Goal: Information Seeking & Learning: Check status

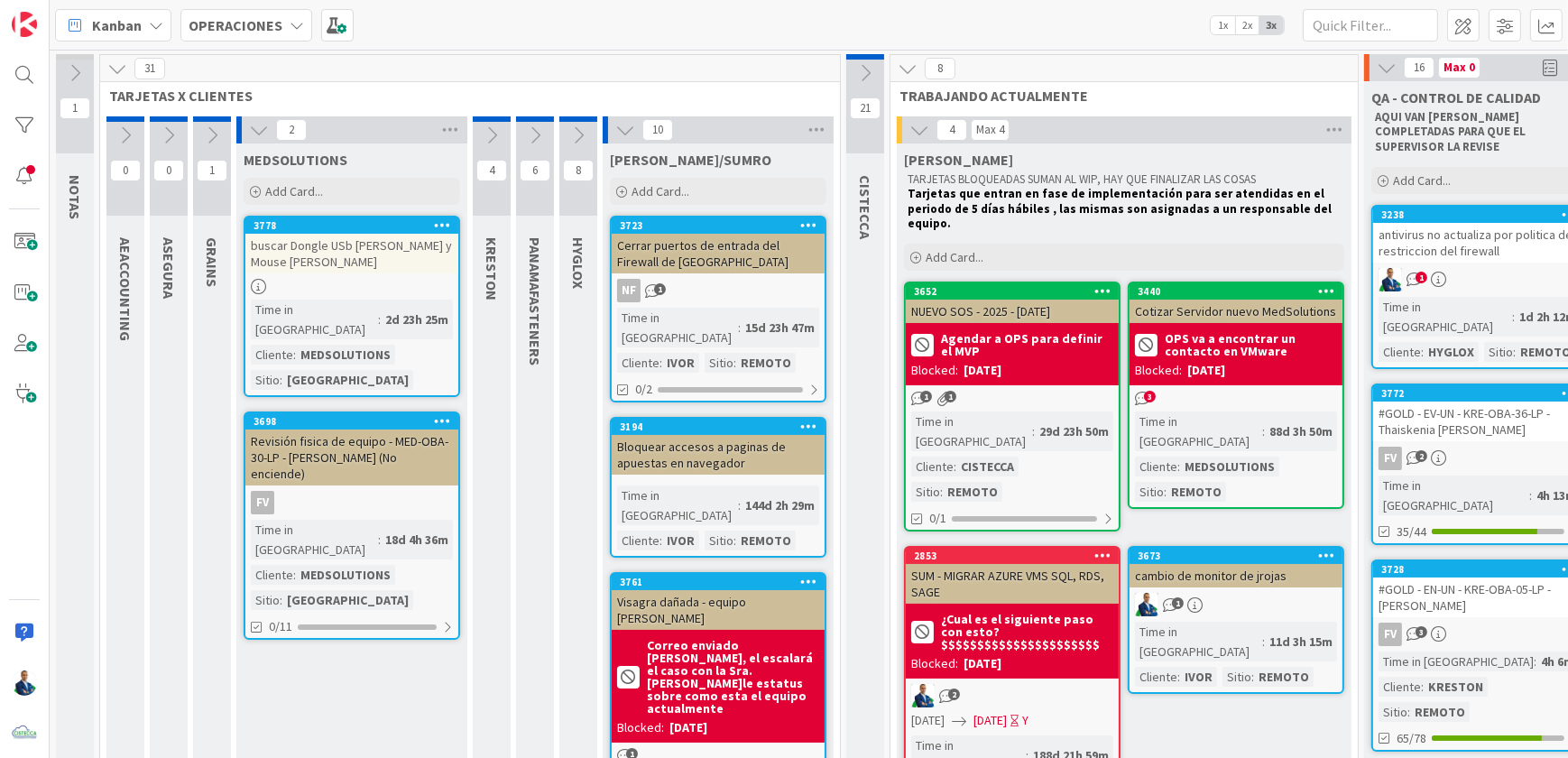
click at [246, 27] on b "OPERACIONES" at bounding box center [235, 26] width 94 height 18
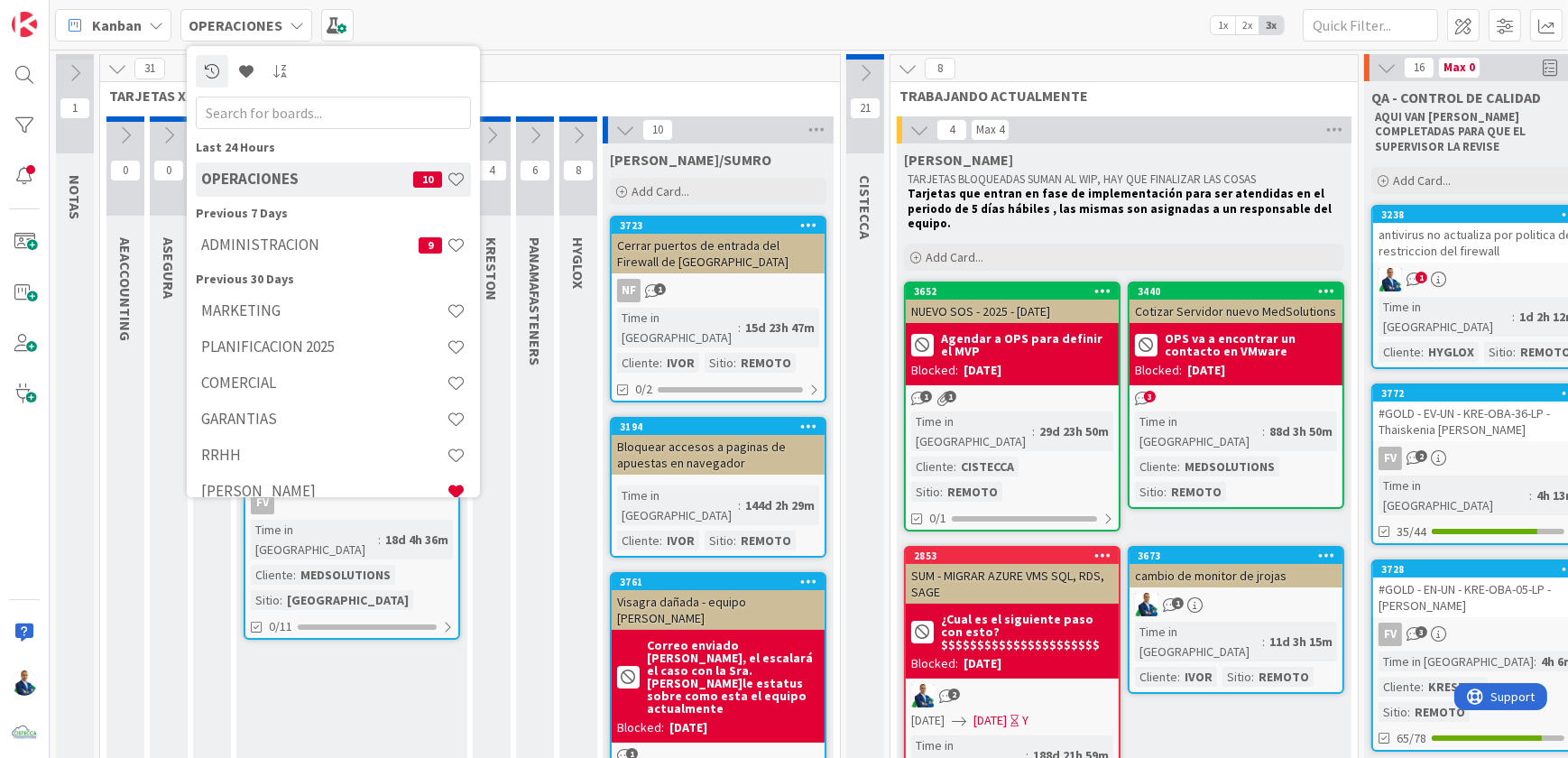
click at [270, 244] on h4 "ADMINISTRACION" at bounding box center [310, 244] width 218 height 18
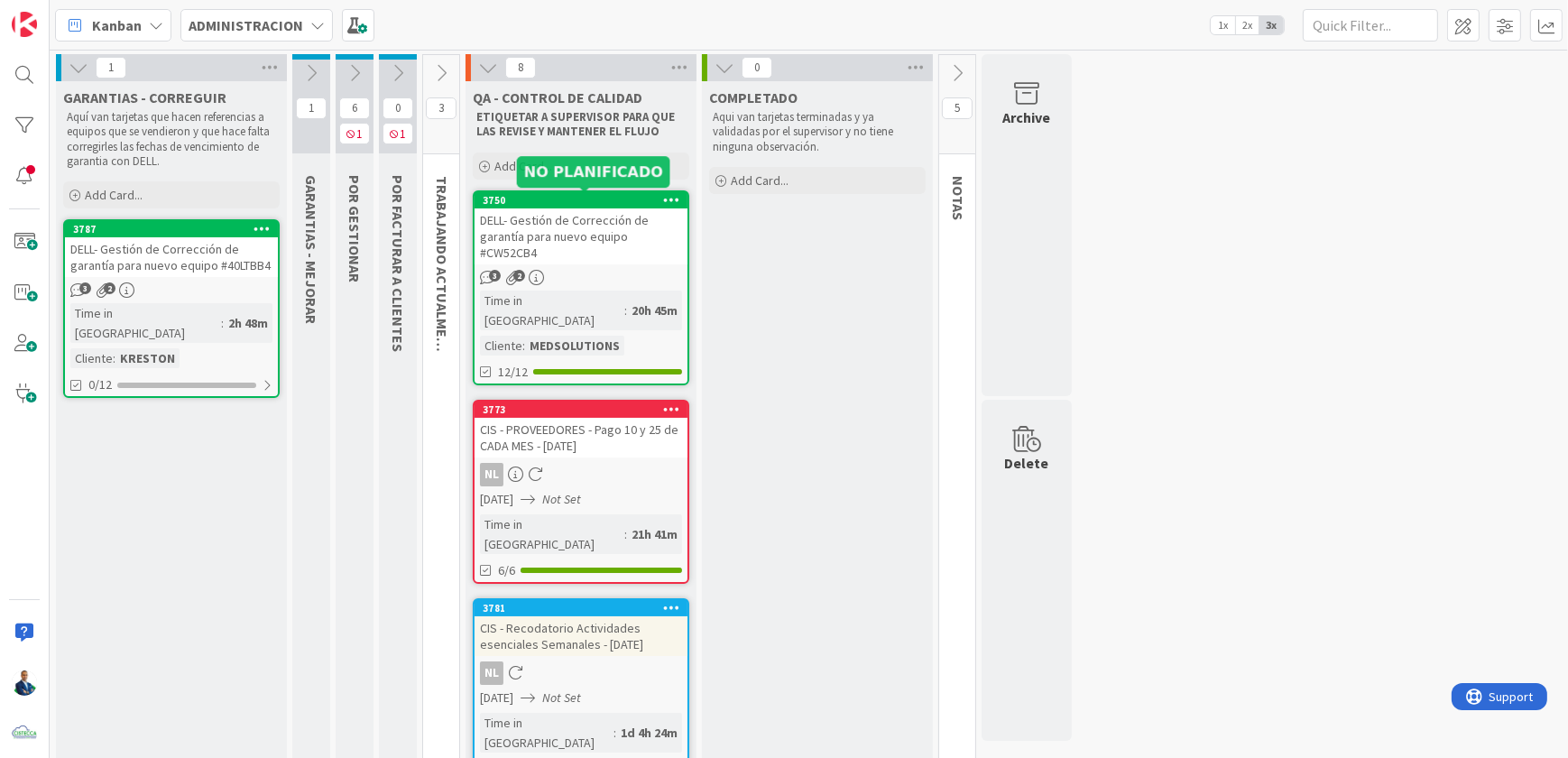
click at [606, 204] on div "3750" at bounding box center [585, 200] width 205 height 13
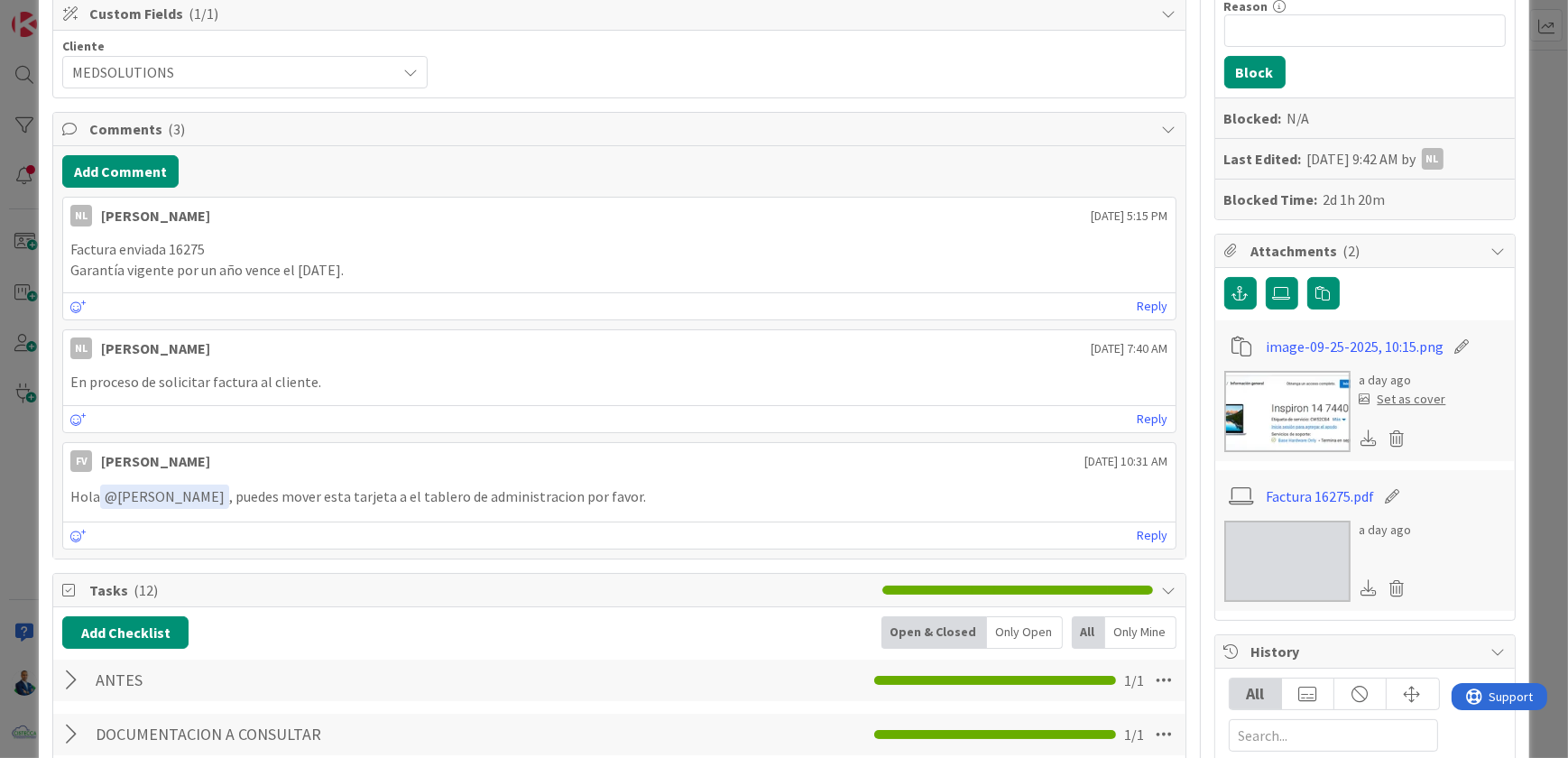
scroll to position [327, 0]
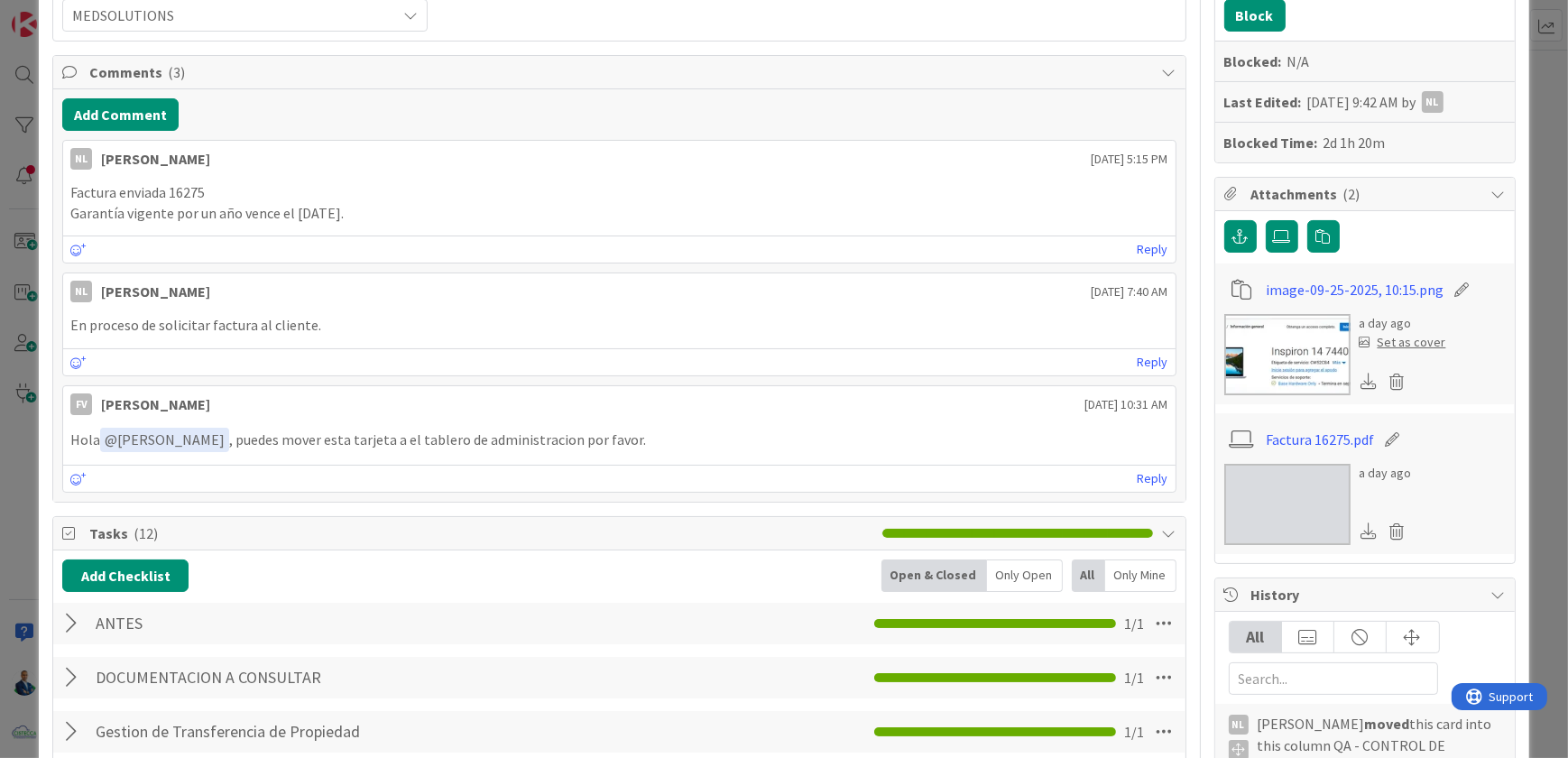
click at [1537, 177] on div "ID 3750 ADMINISTRACION QA - CONTROL DE CALIDAD Title 66 / 128 DELL- Gestión de …" at bounding box center [784, 379] width 1568 height 758
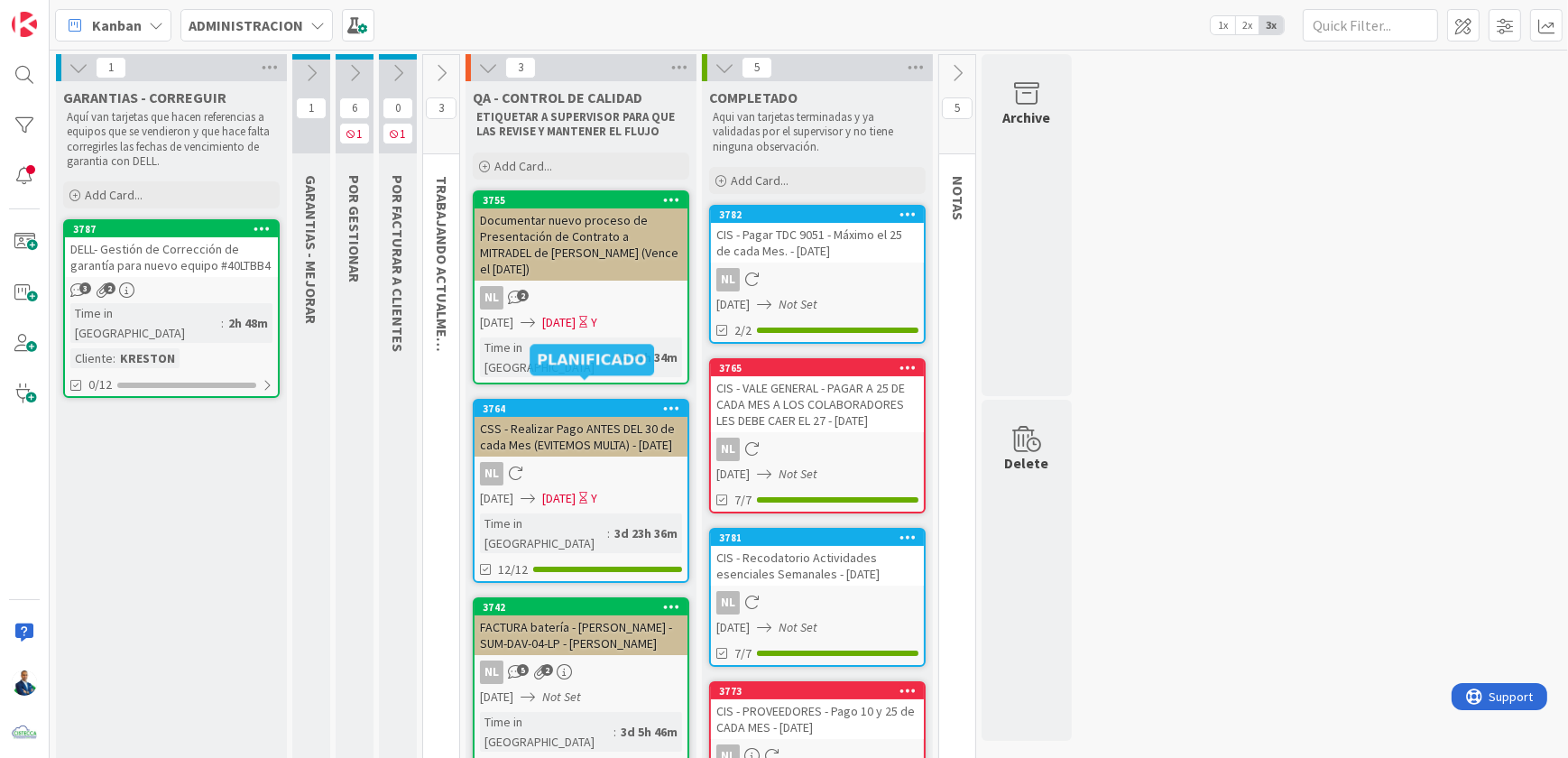
click at [665, 238] on div "Documentar nuevo proceso de Presentación de Contrato a MITRADEL de [PERSON_NAME…" at bounding box center [581, 244] width 213 height 73
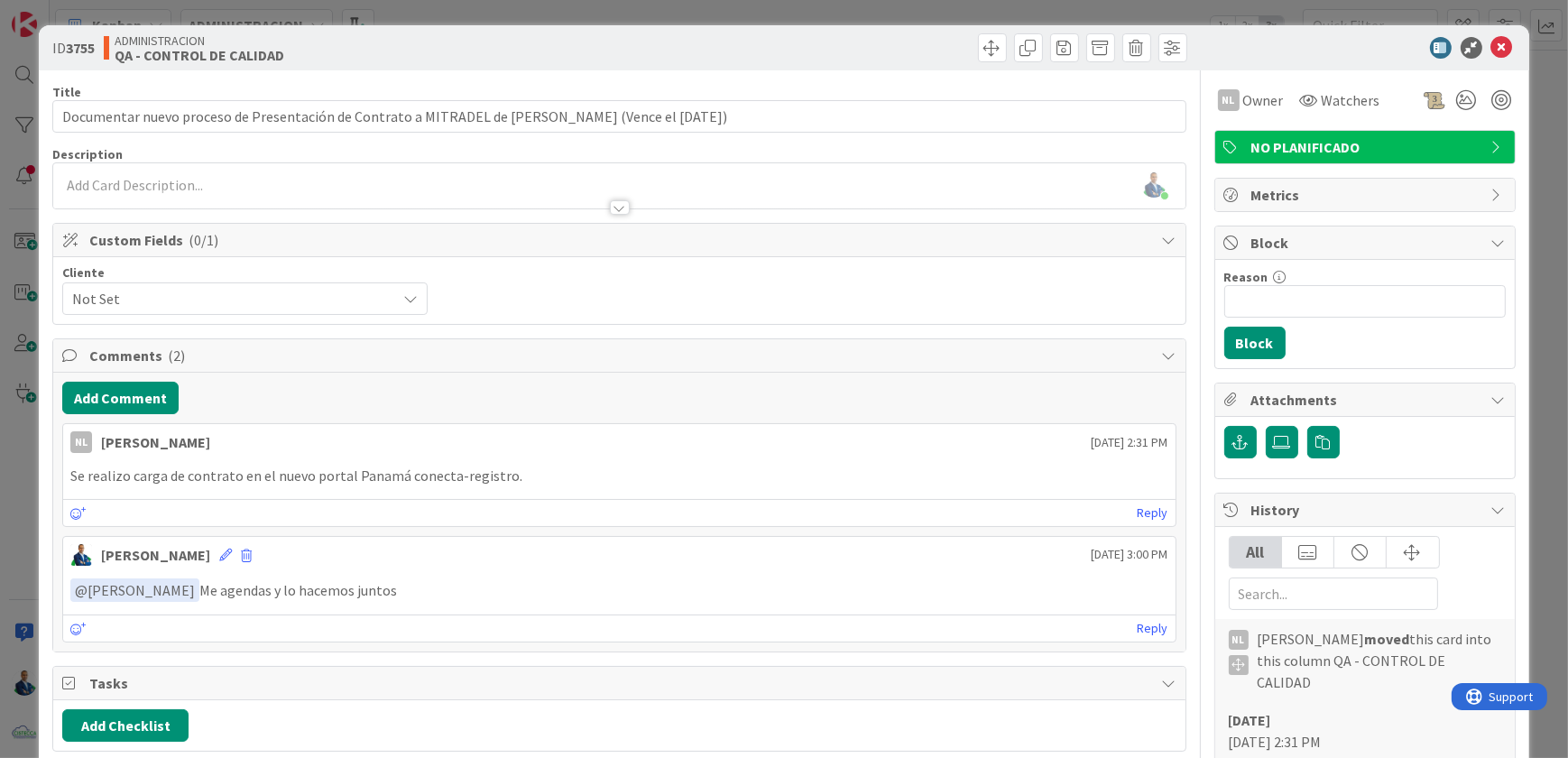
click at [1537, 160] on div "ID 3755 ADMINISTRACION QA - CONTROL DE CALIDAD Title 110 / 128 Documentar nuevo…" at bounding box center [784, 379] width 1568 height 758
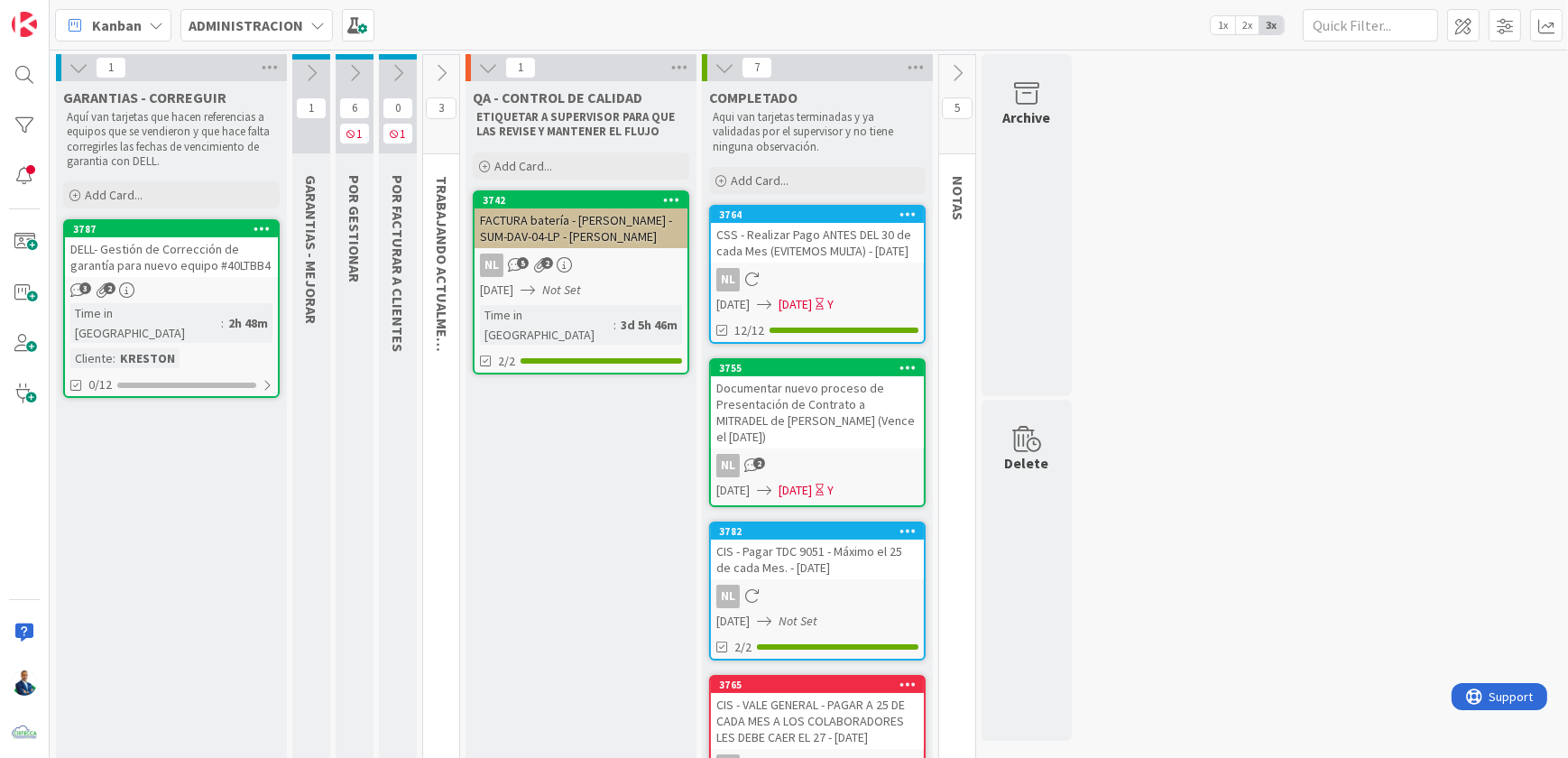
click at [801, 228] on div "CSS - Realizar Pago ANTES DEL 30 de cada Mes (EVITEMOS MULTA) - [DATE]" at bounding box center [818, 242] width 213 height 40
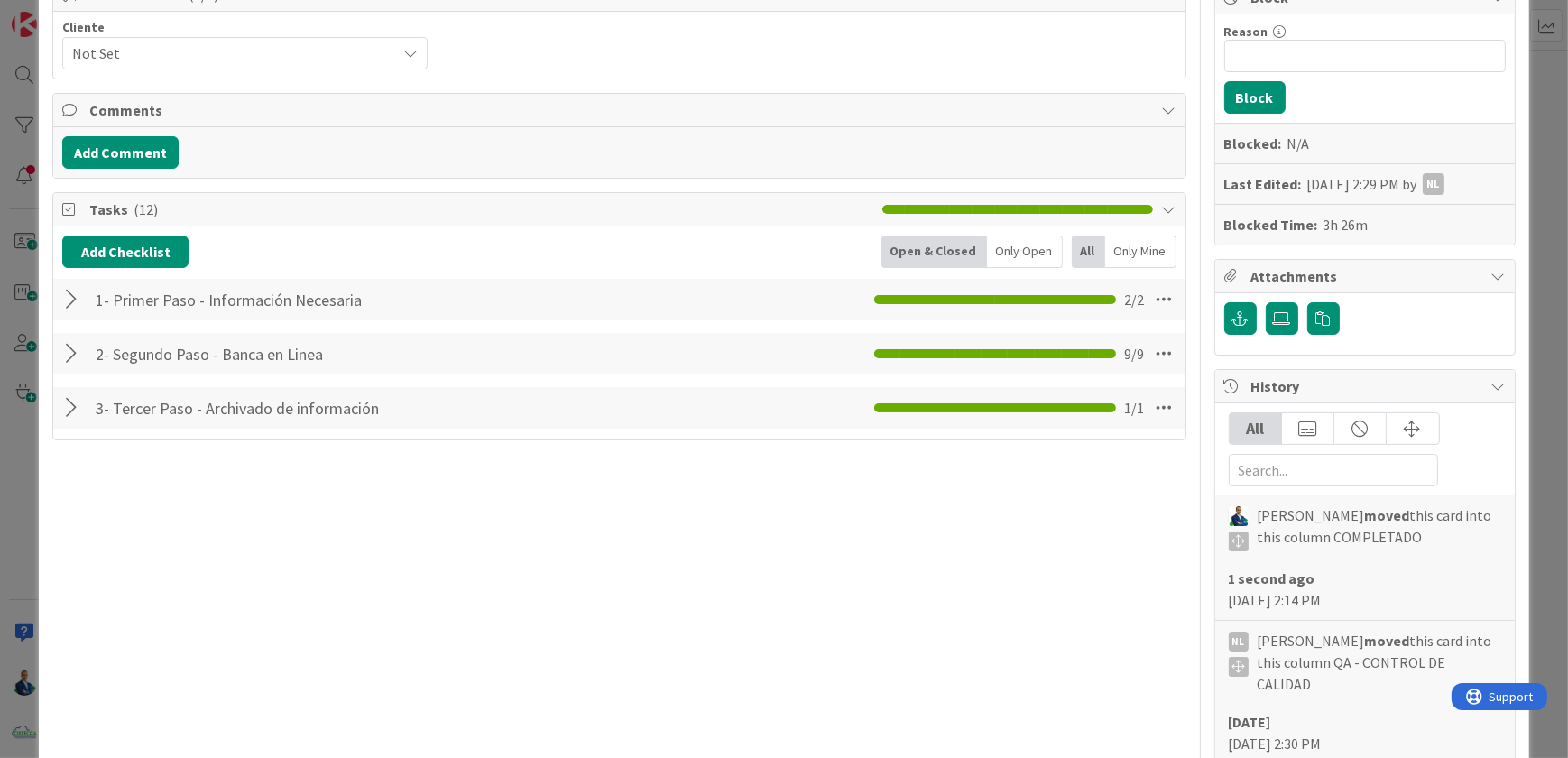
click at [71, 413] on div at bounding box center [74, 407] width 24 height 32
click at [1532, 240] on div "ID 3764 ADMINISTRACION COMPLETADO Title 74 / 128 CSS - Realizar Pago ANTES DEL …" at bounding box center [784, 379] width 1568 height 758
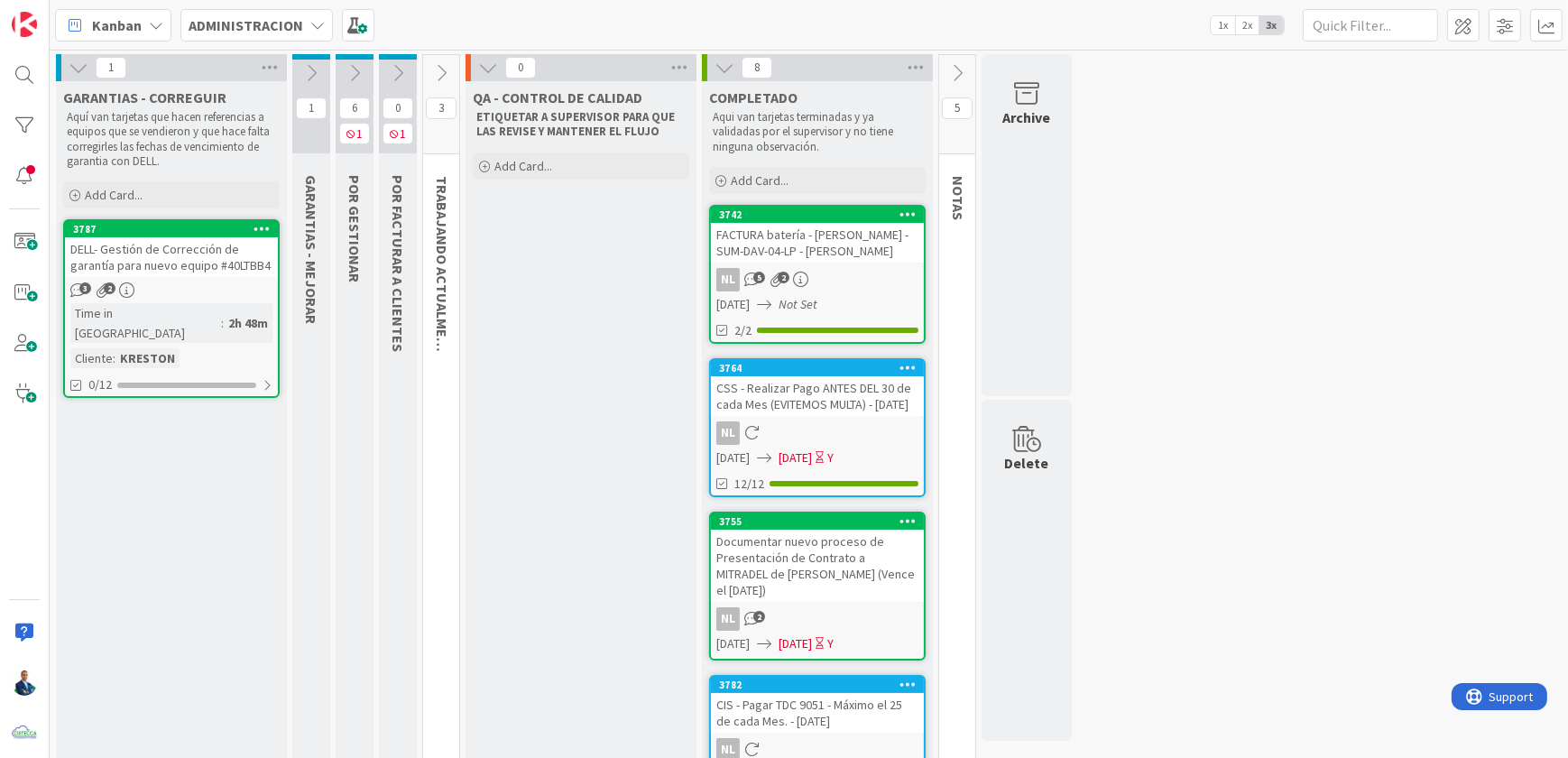
click at [441, 74] on icon at bounding box center [441, 74] width 20 height 20
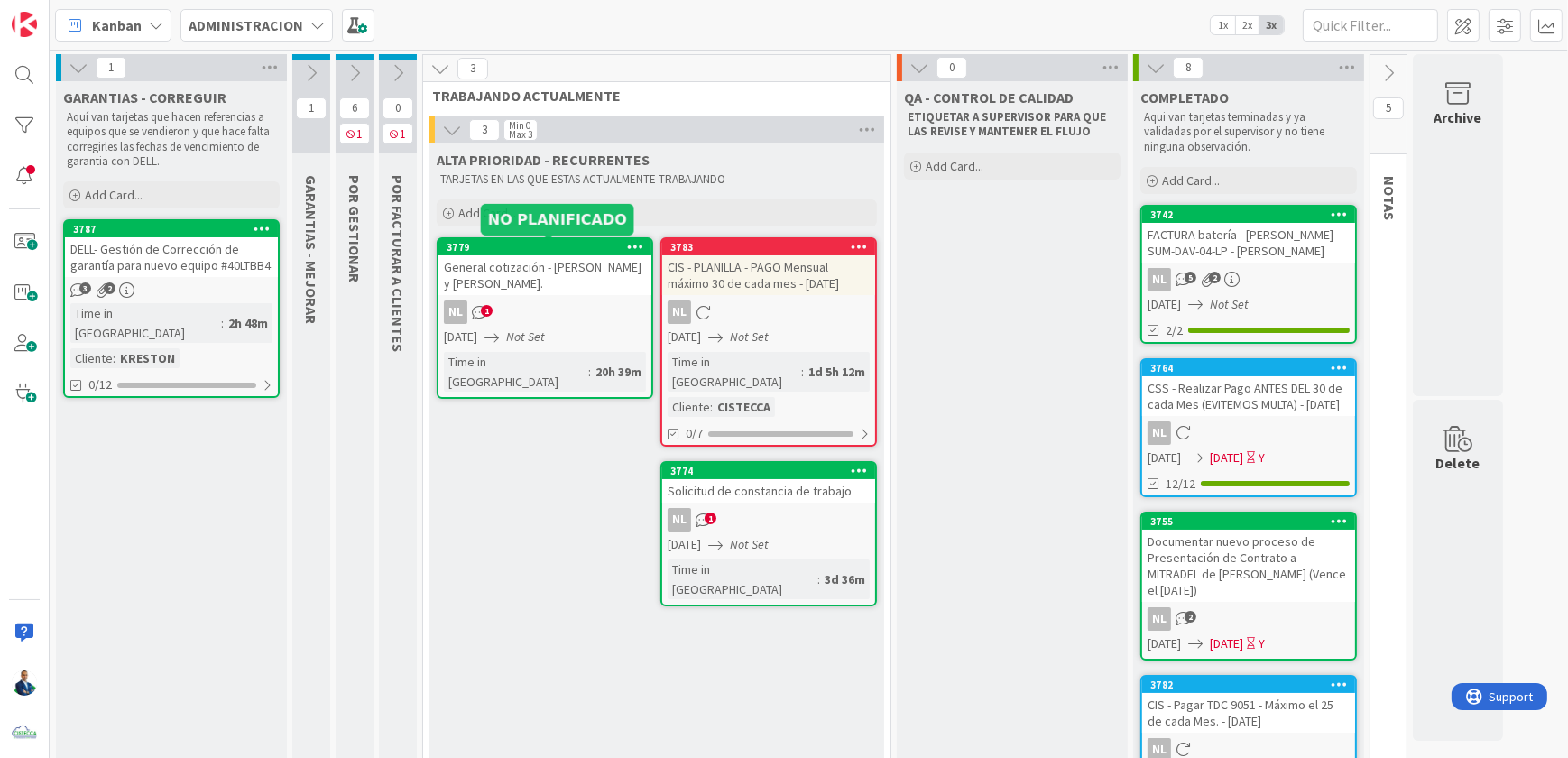
click at [518, 250] on div "3779" at bounding box center [549, 247] width 205 height 13
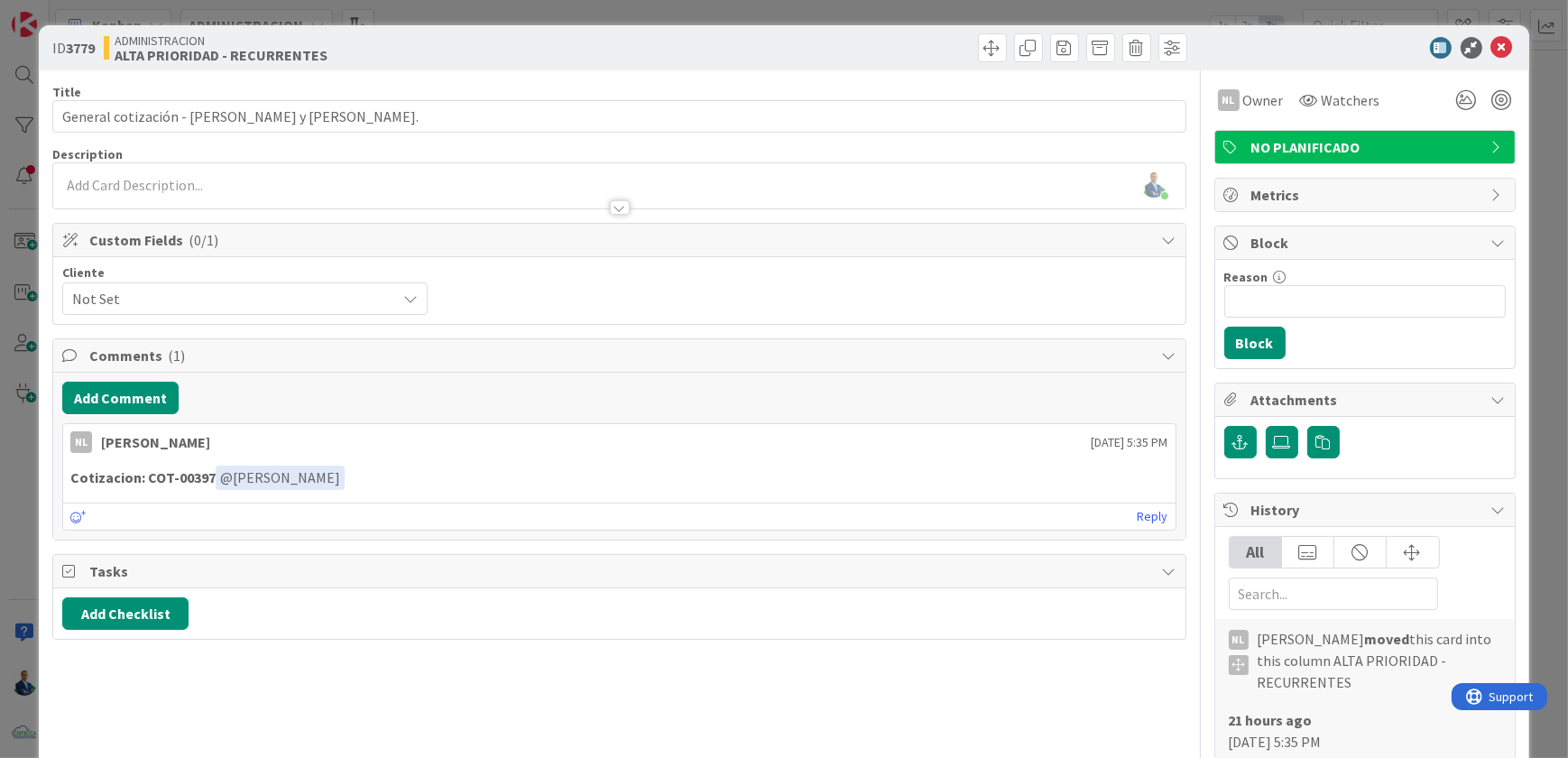
click at [245, 288] on span "Not Set" at bounding box center [230, 298] width 315 height 25
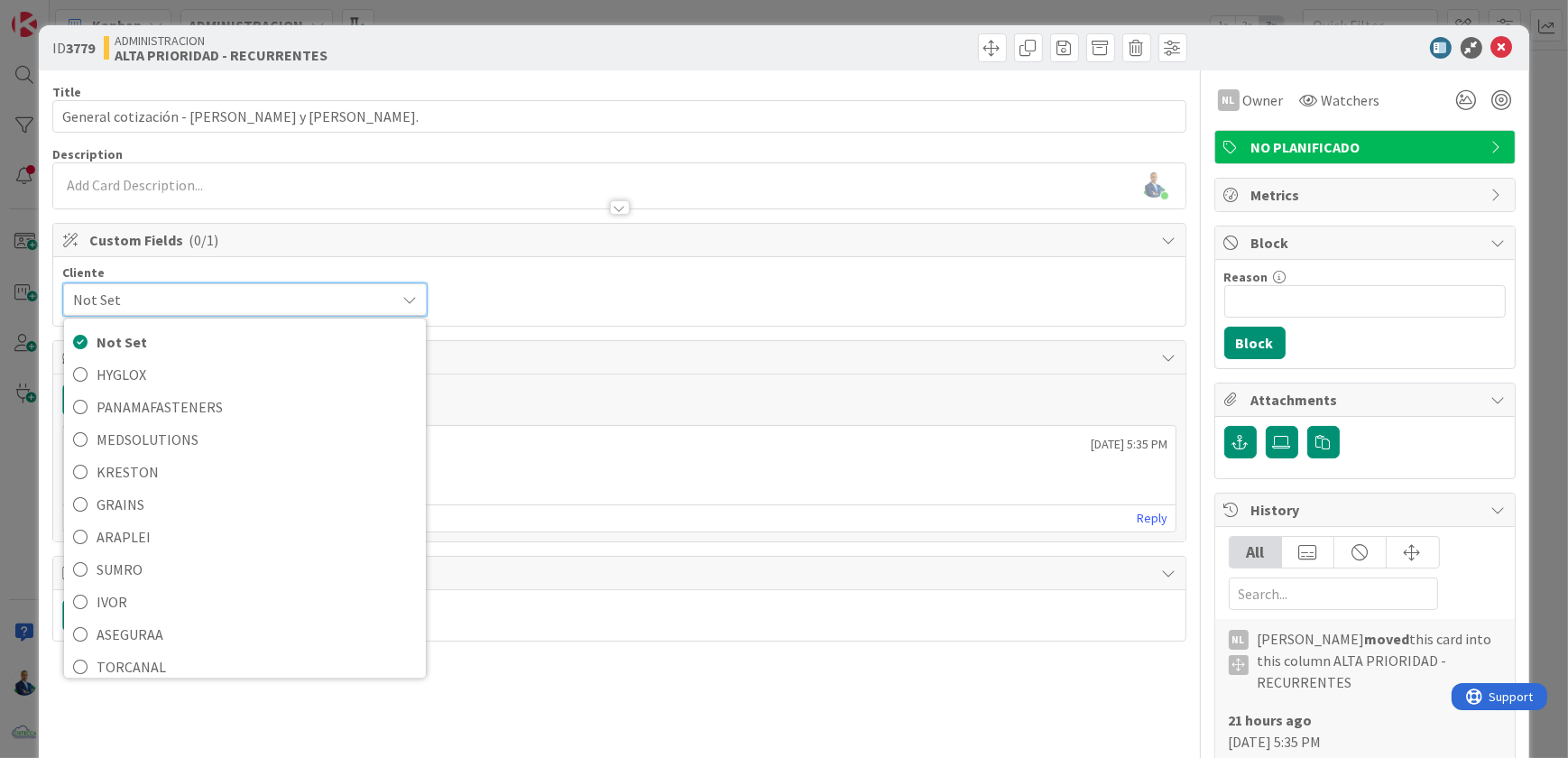
click at [647, 291] on div "Cliente Not Set Not Set HYGLOX PANAMAFASTENERS MEDSOLUTIONS [PERSON_NAME] GRAIN…" at bounding box center [619, 291] width 1113 height 51
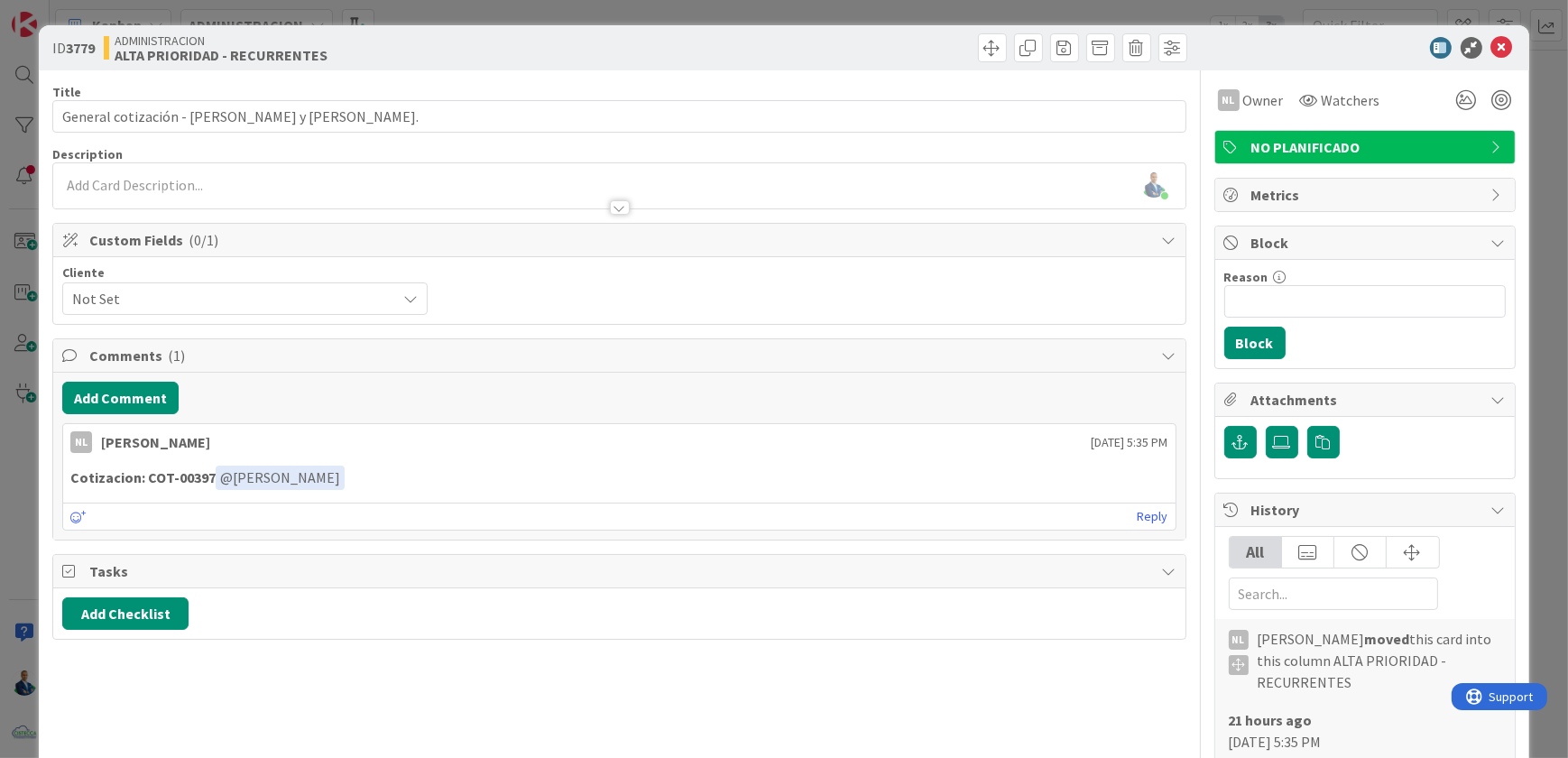
click at [1546, 205] on div "ID 3779 ADMINISTRACION ALTA PRIORIDAD - RECURRENTES Title 48 / 128 General coti…" at bounding box center [784, 379] width 1568 height 758
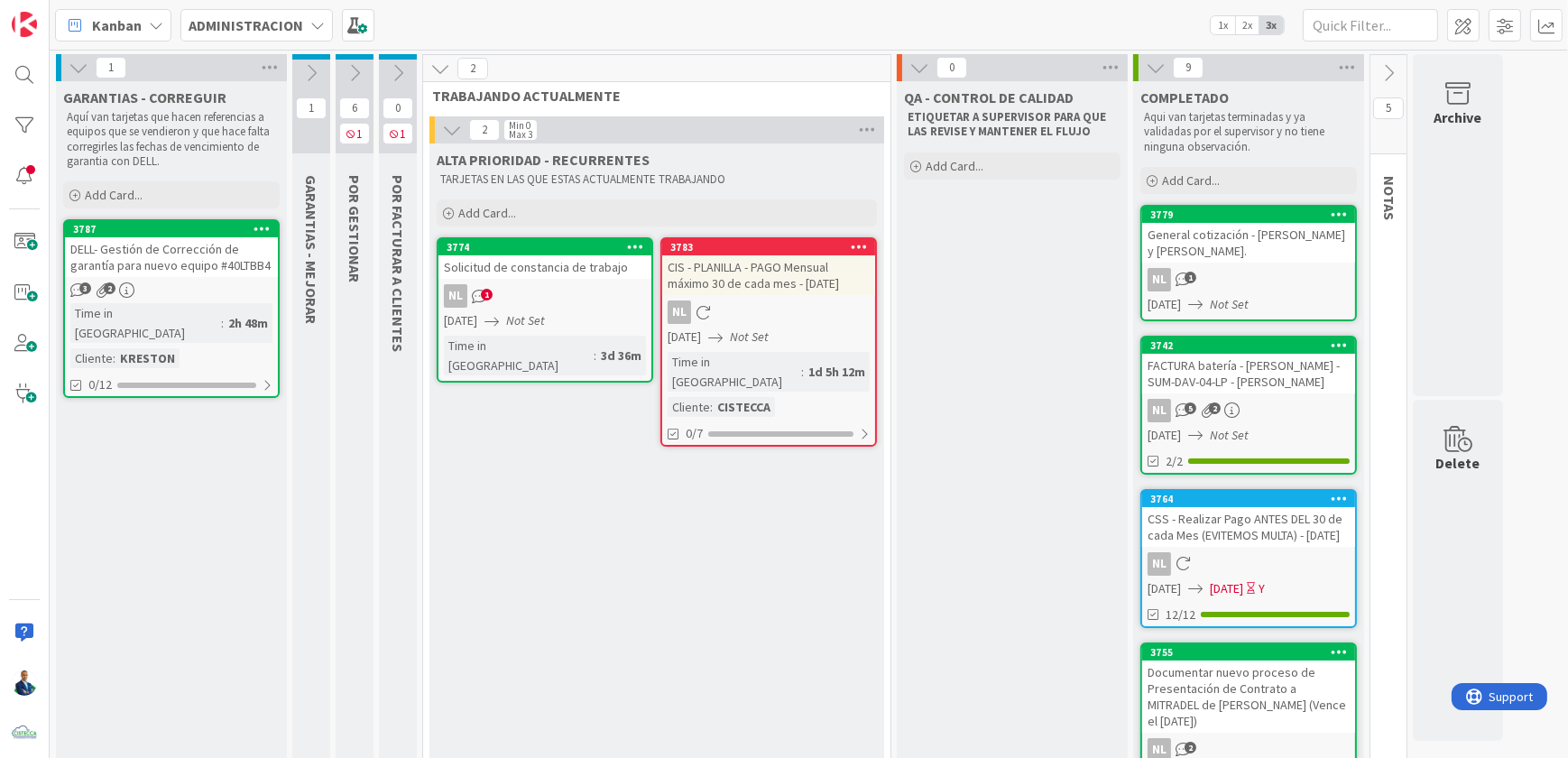
click at [397, 63] on icon at bounding box center [398, 74] width 20 height 20
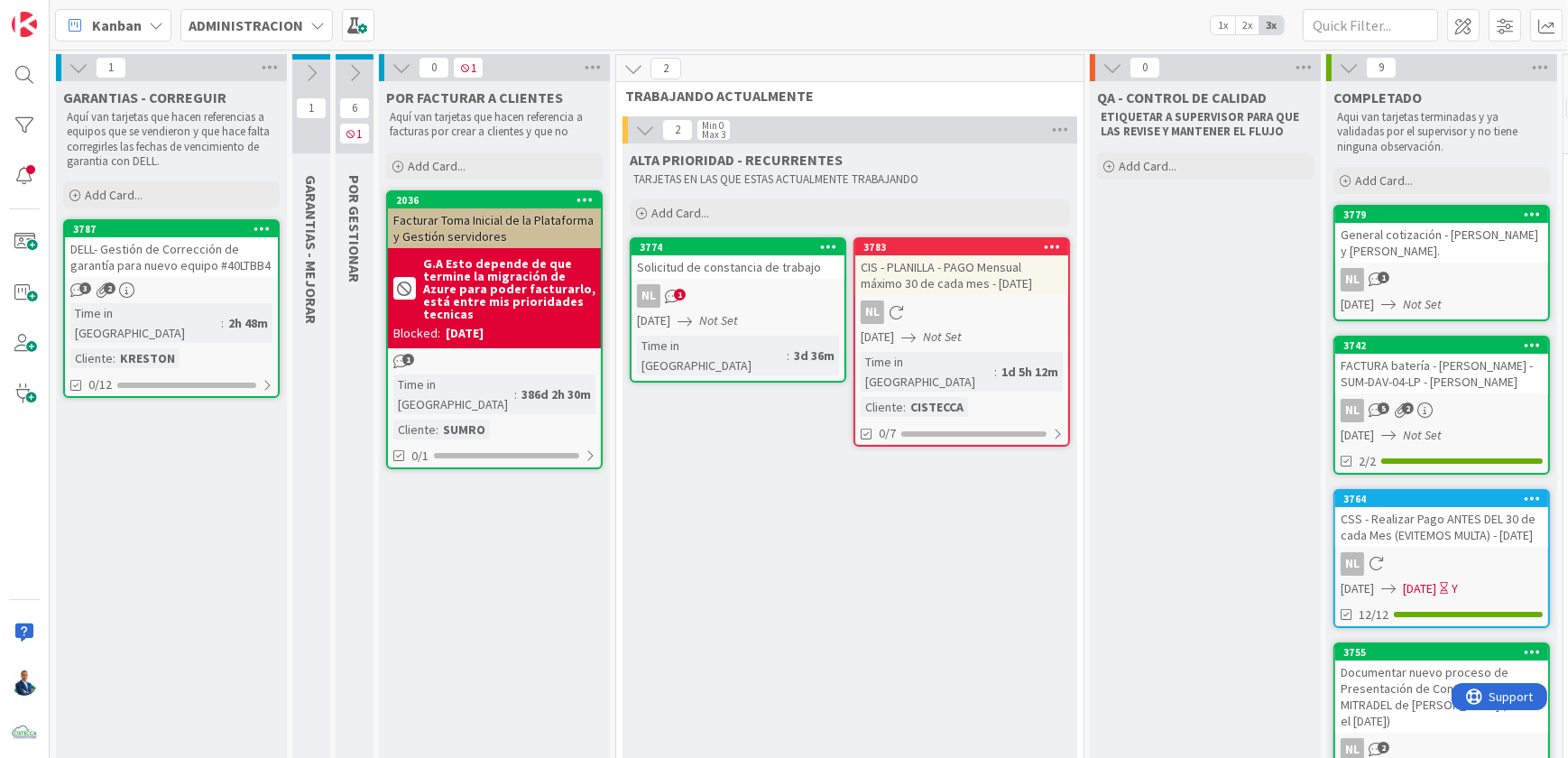
click at [403, 70] on icon at bounding box center [402, 68] width 20 height 20
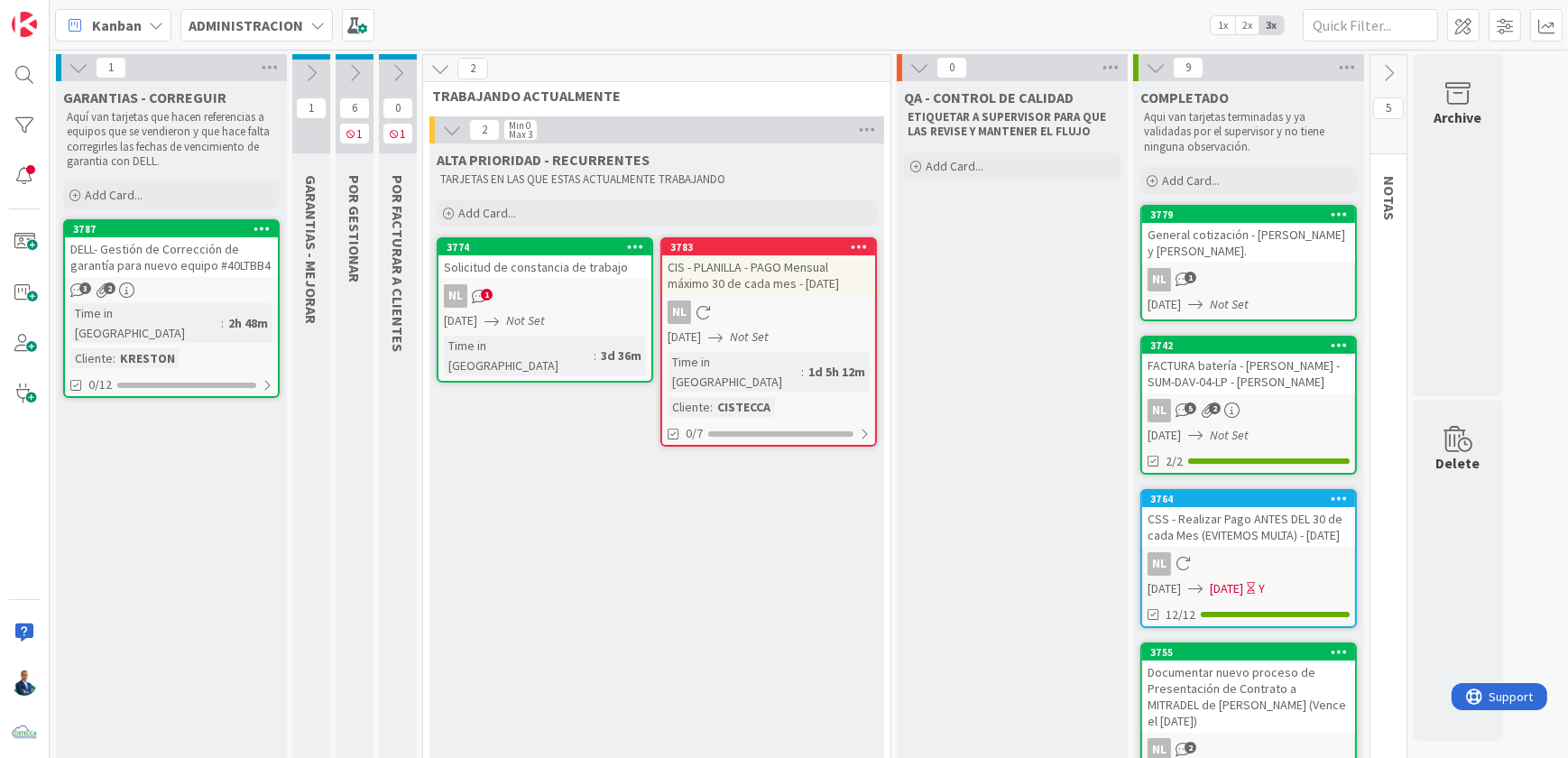
click at [346, 70] on icon at bounding box center [355, 74] width 20 height 20
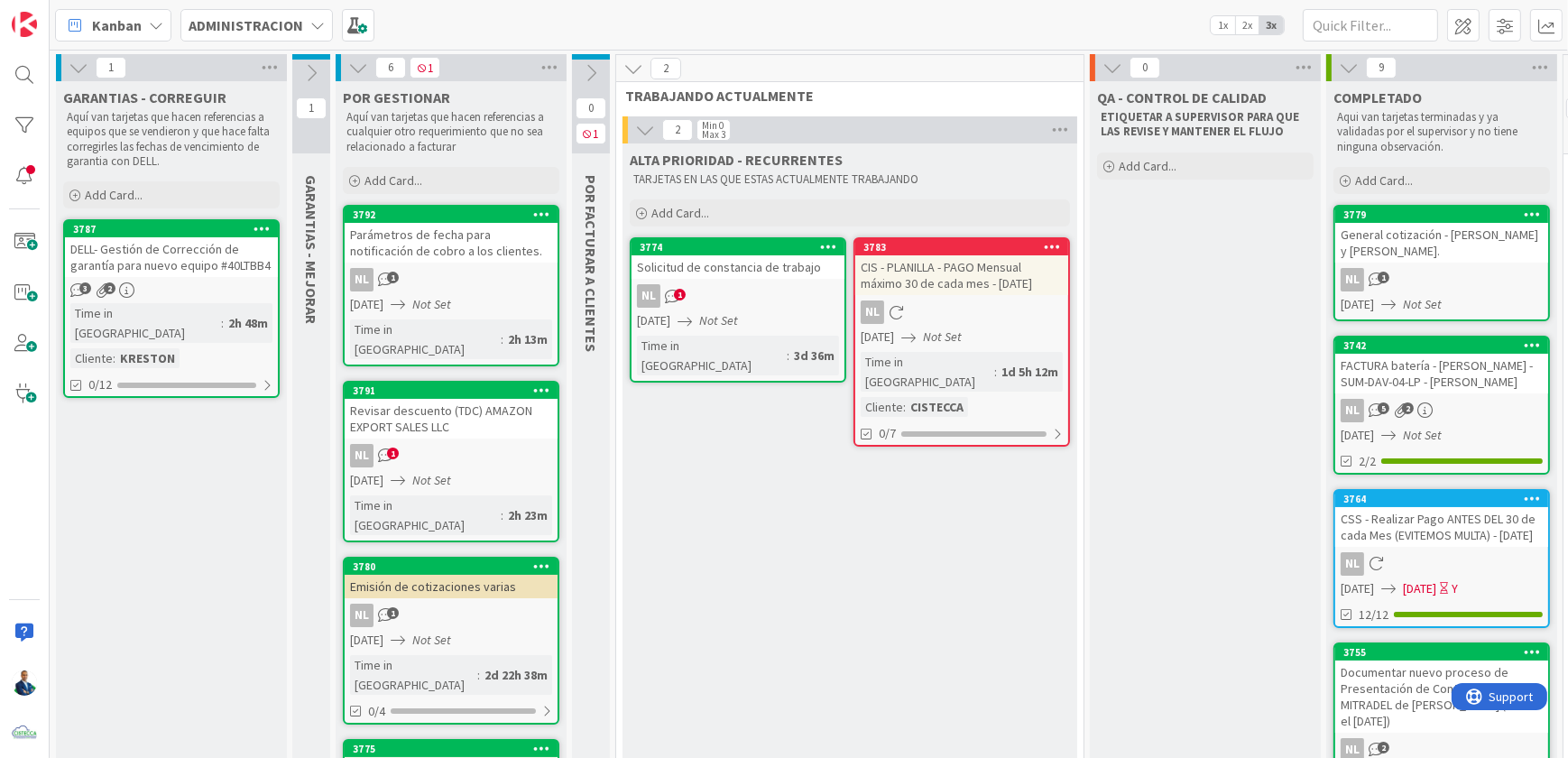
scroll to position [81, 0]
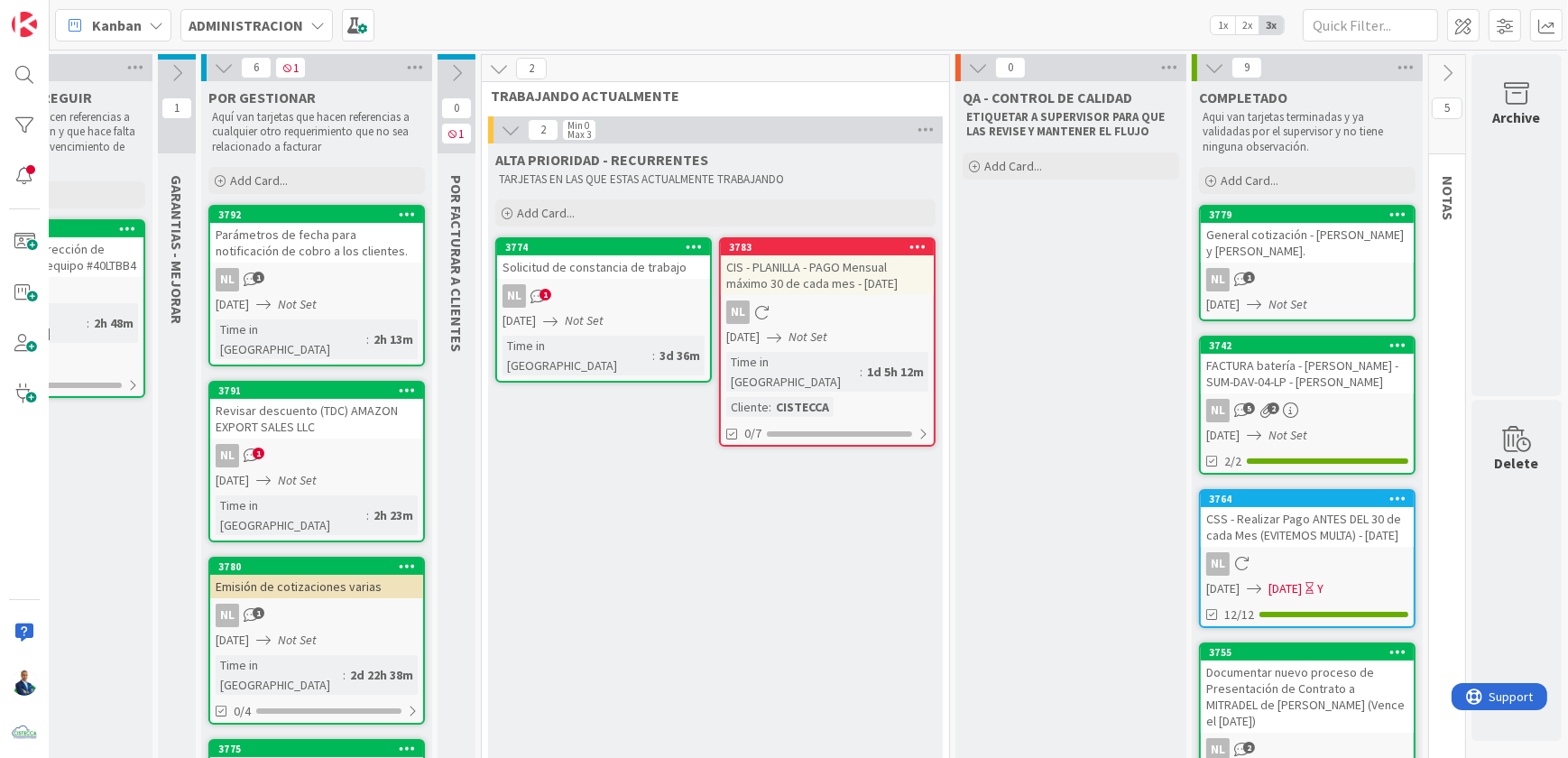
scroll to position [0, 0]
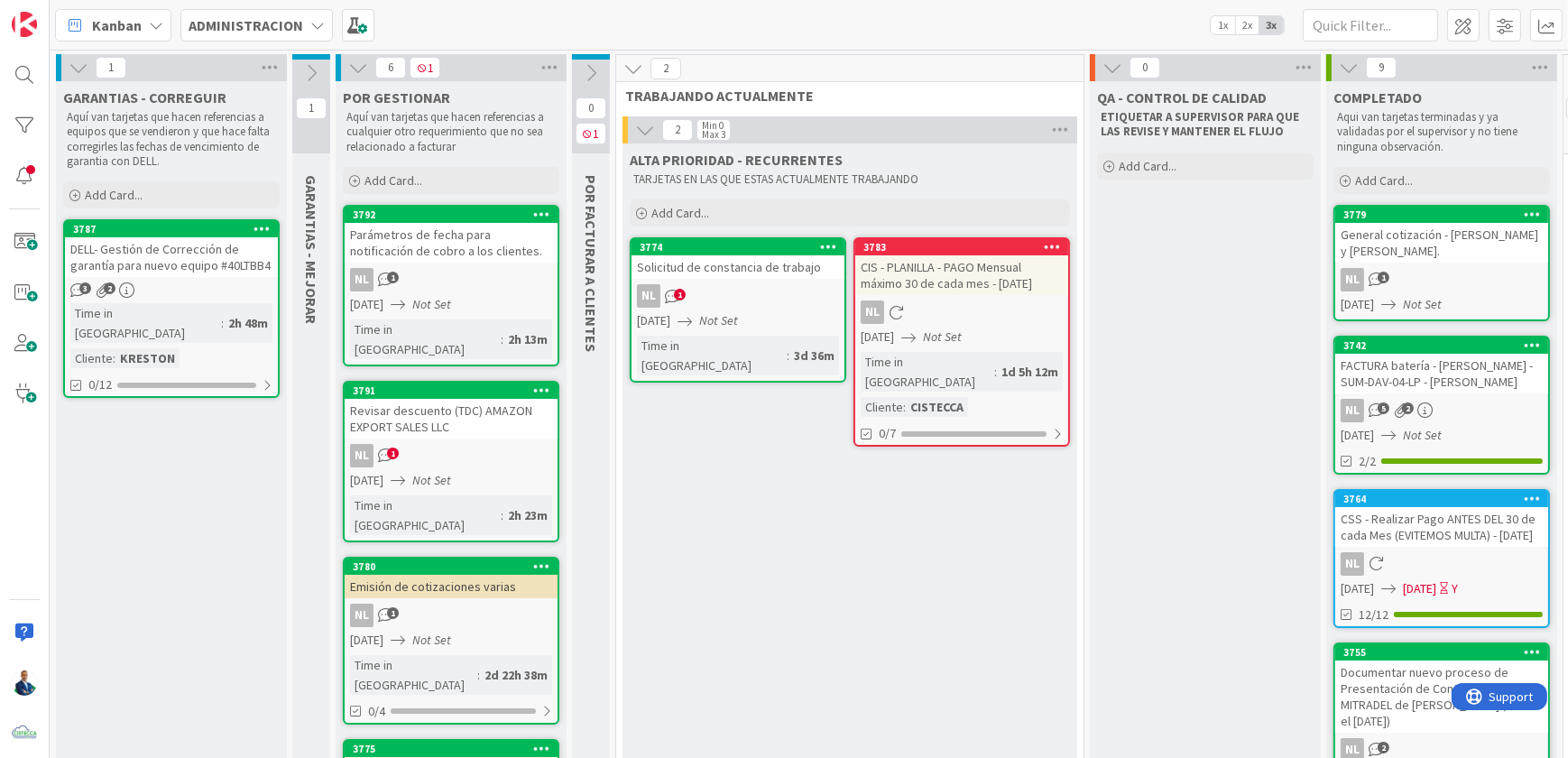
click at [312, 74] on icon at bounding box center [312, 74] width 20 height 20
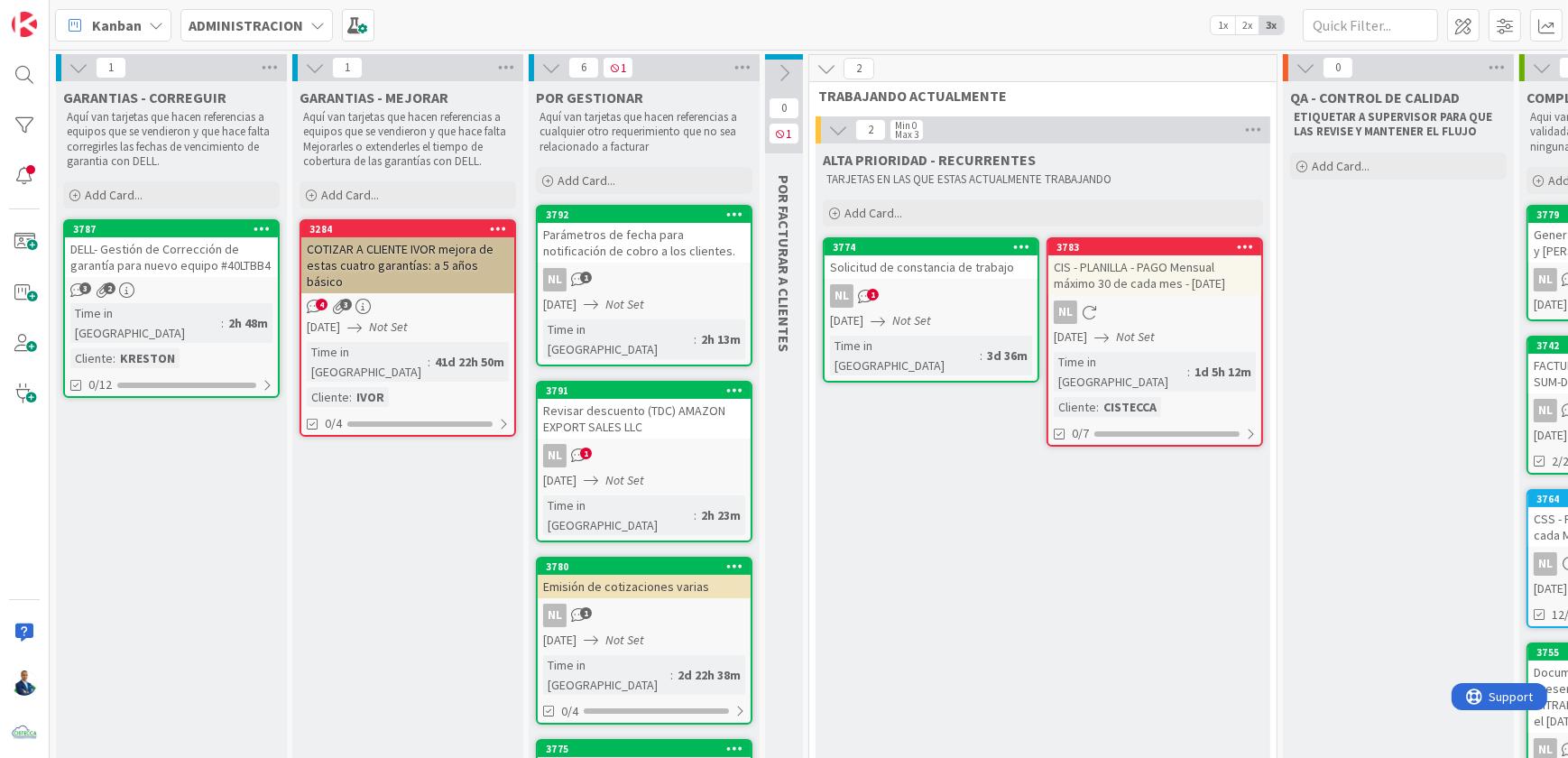
click at [322, 66] on icon at bounding box center [315, 68] width 20 height 20
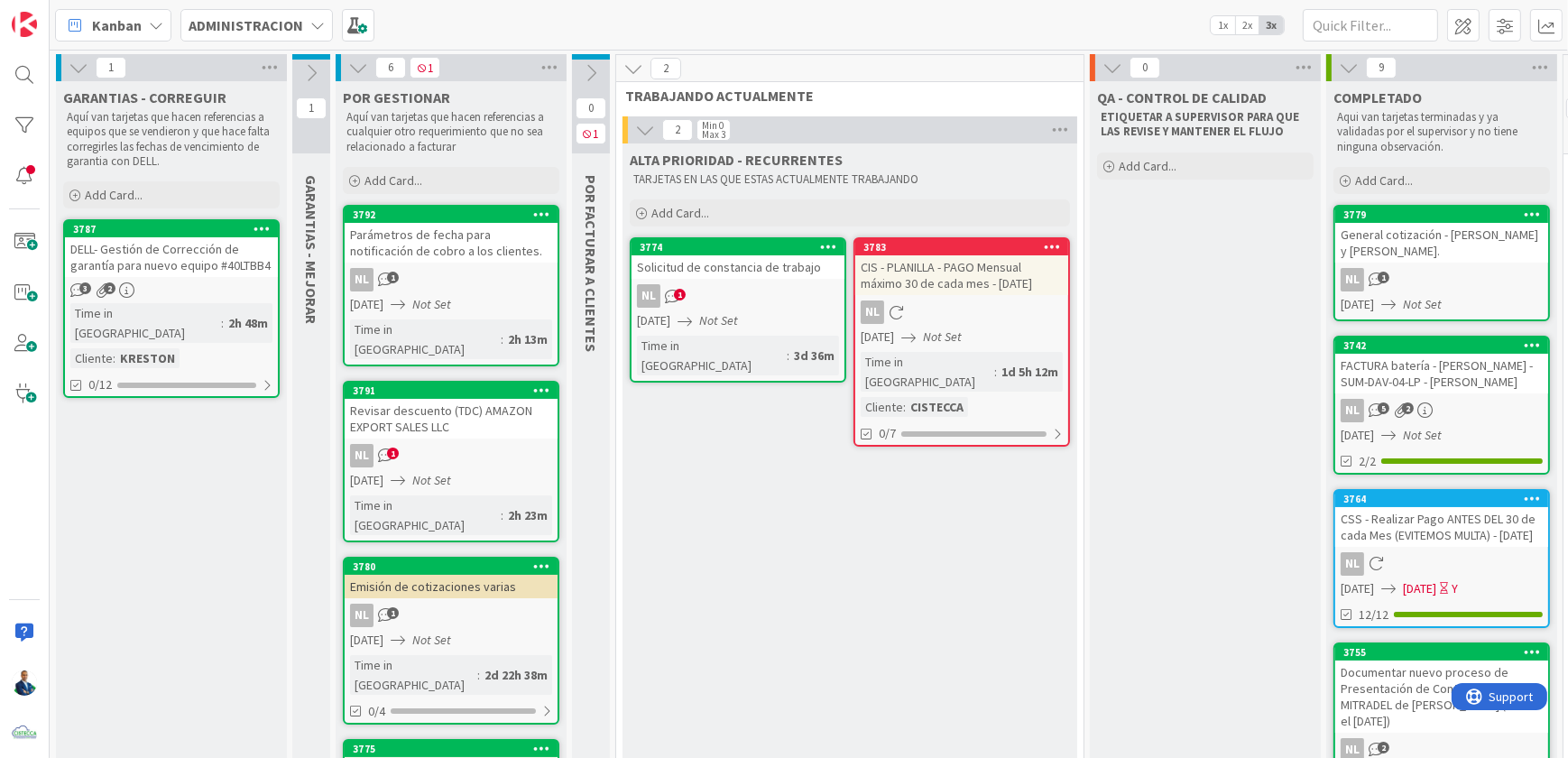
click at [76, 62] on icon at bounding box center [79, 68] width 20 height 20
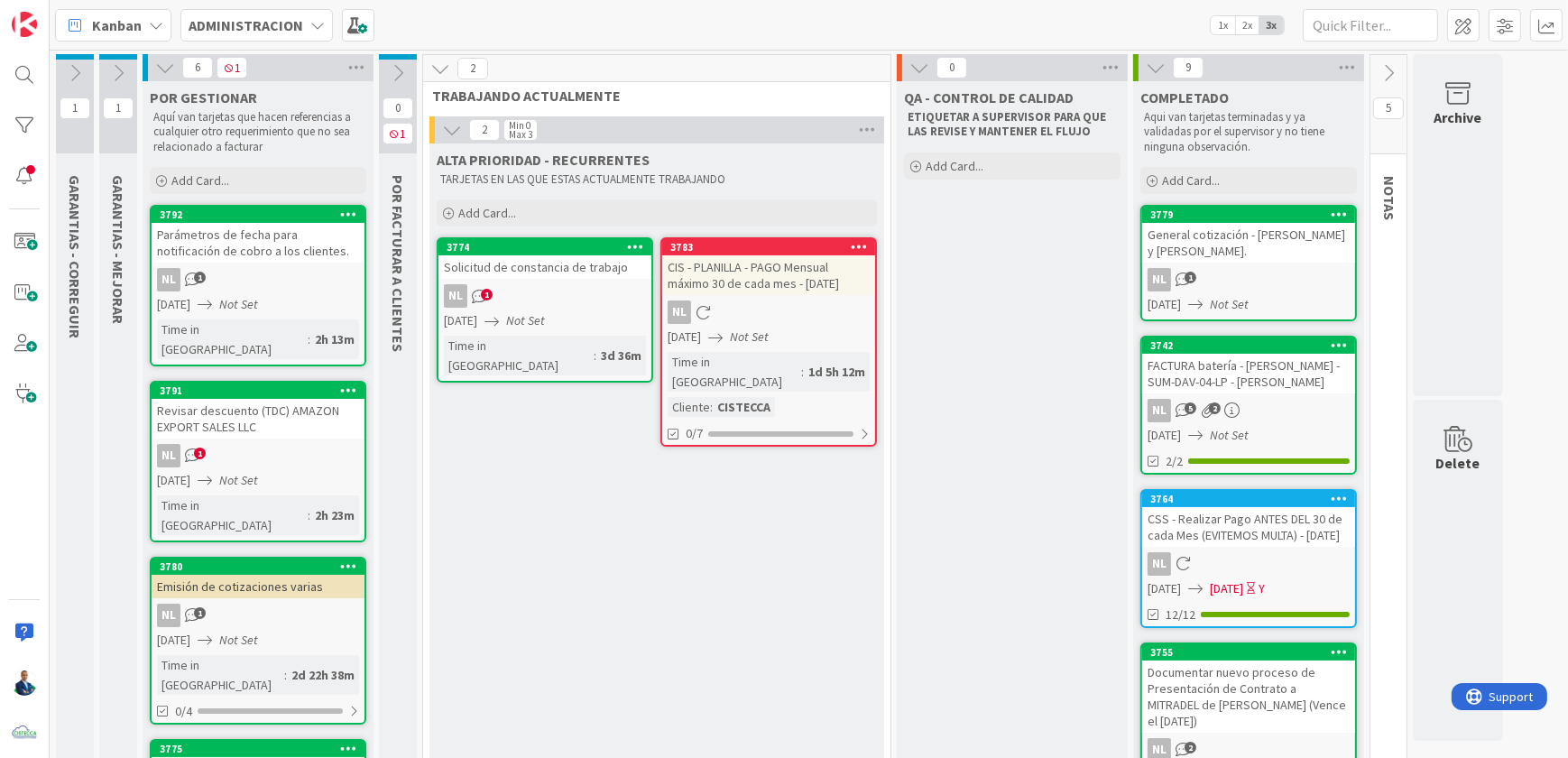
click at [263, 30] on b "ADMINISTRACION" at bounding box center [245, 26] width 115 height 18
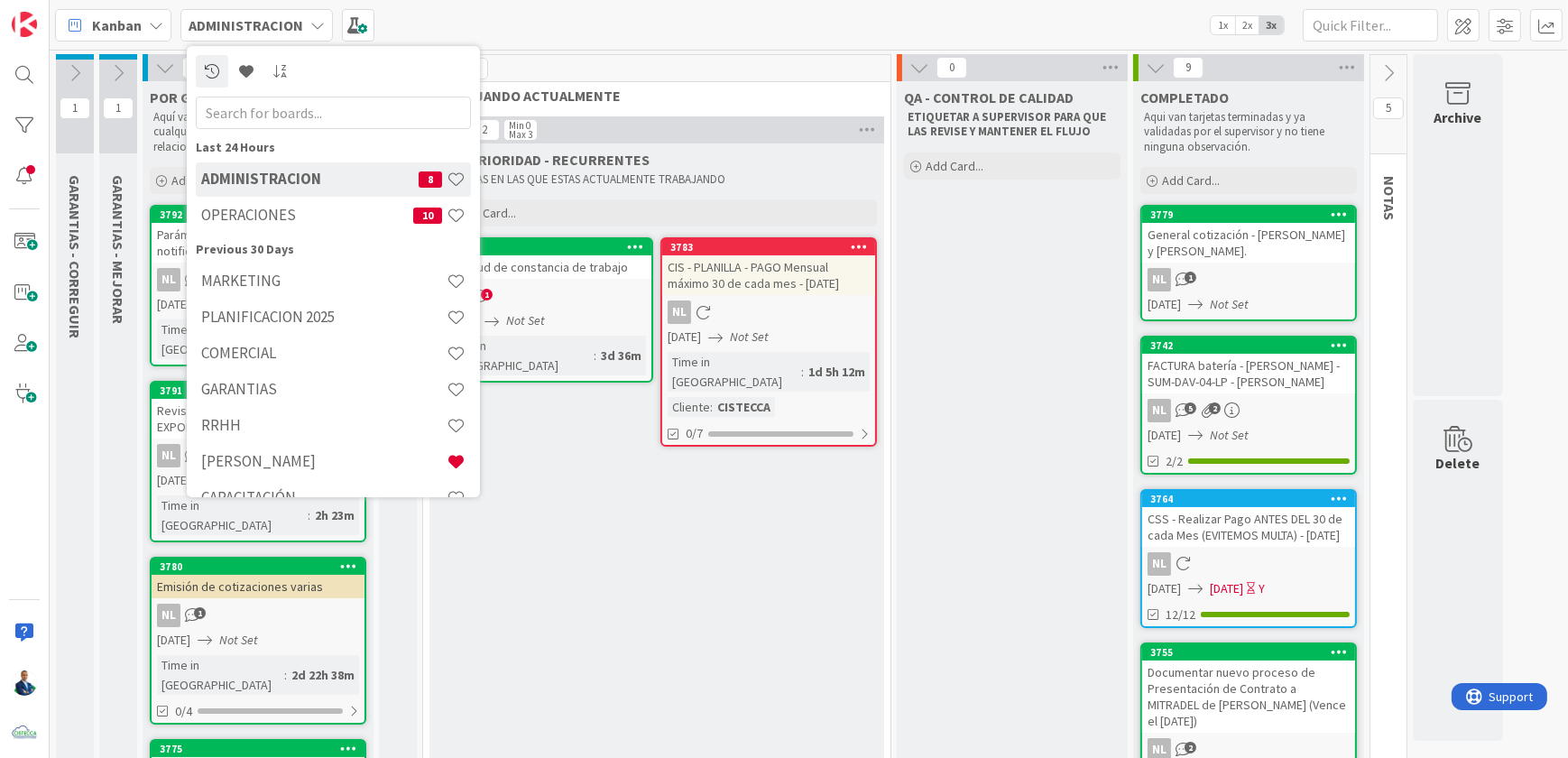
click at [267, 227] on div "OPERACIONES 10" at bounding box center [333, 215] width 275 height 34
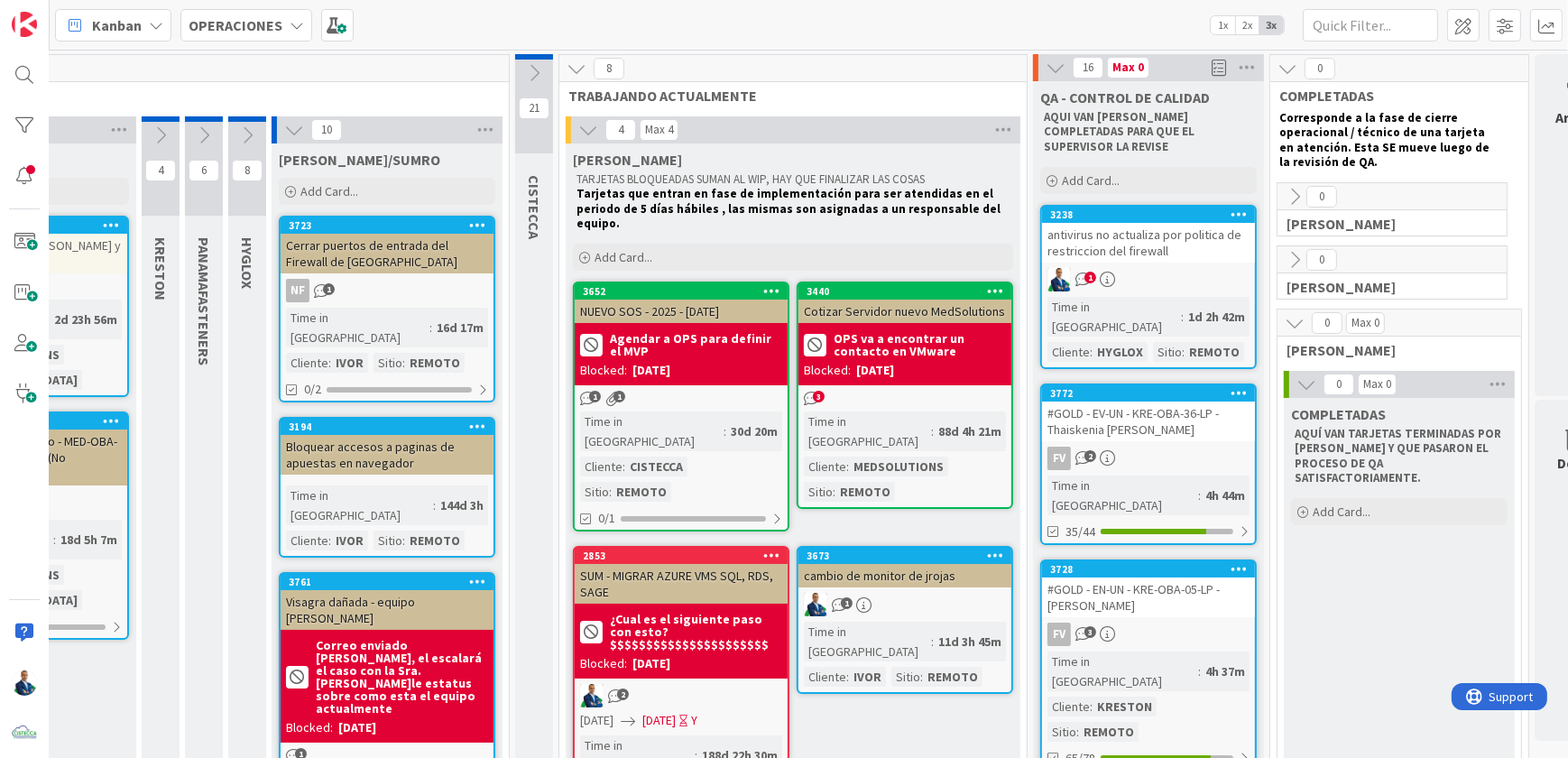
scroll to position [0, 405]
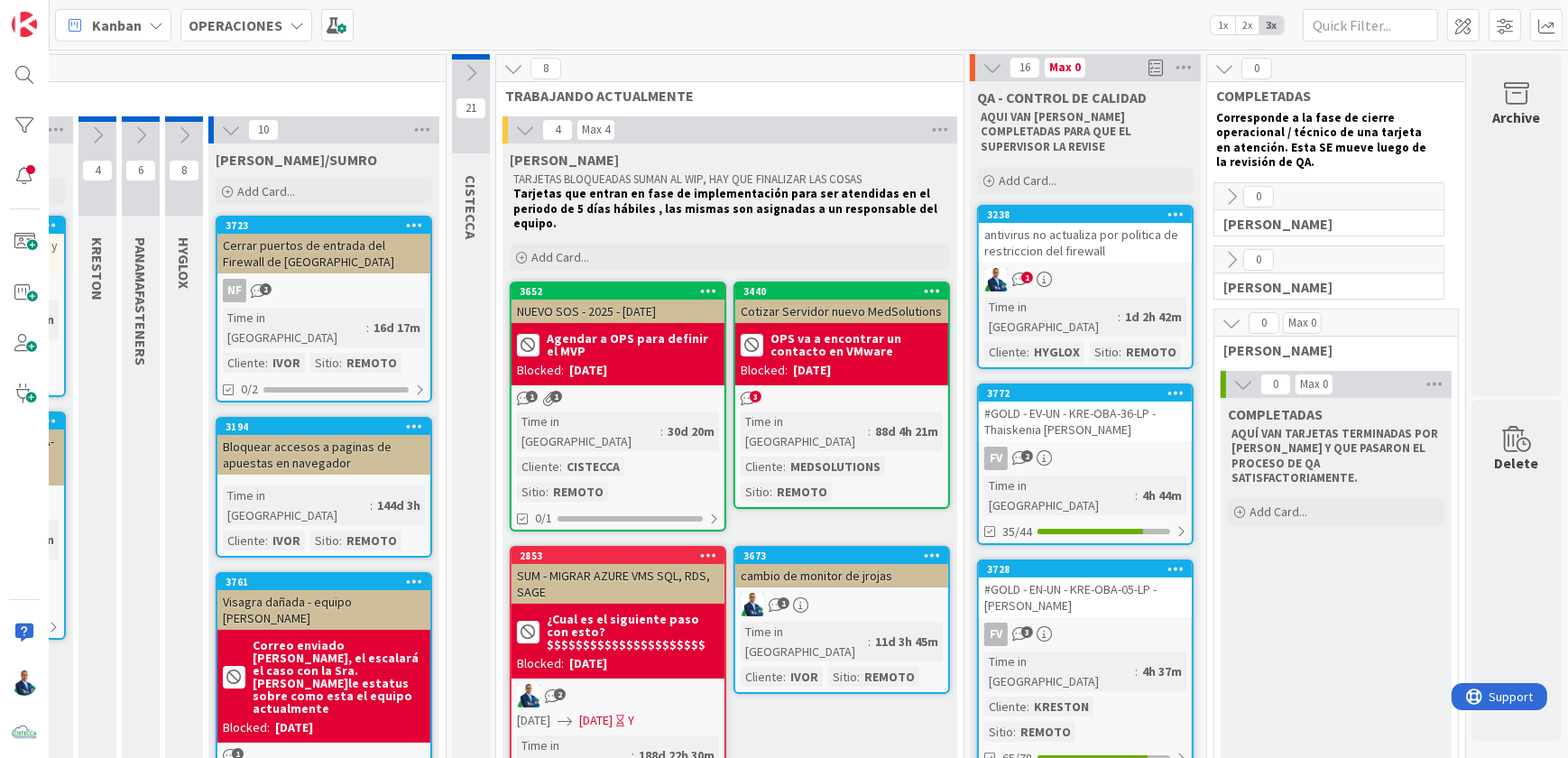
click at [1221, 200] on icon at bounding box center [1232, 197] width 20 height 20
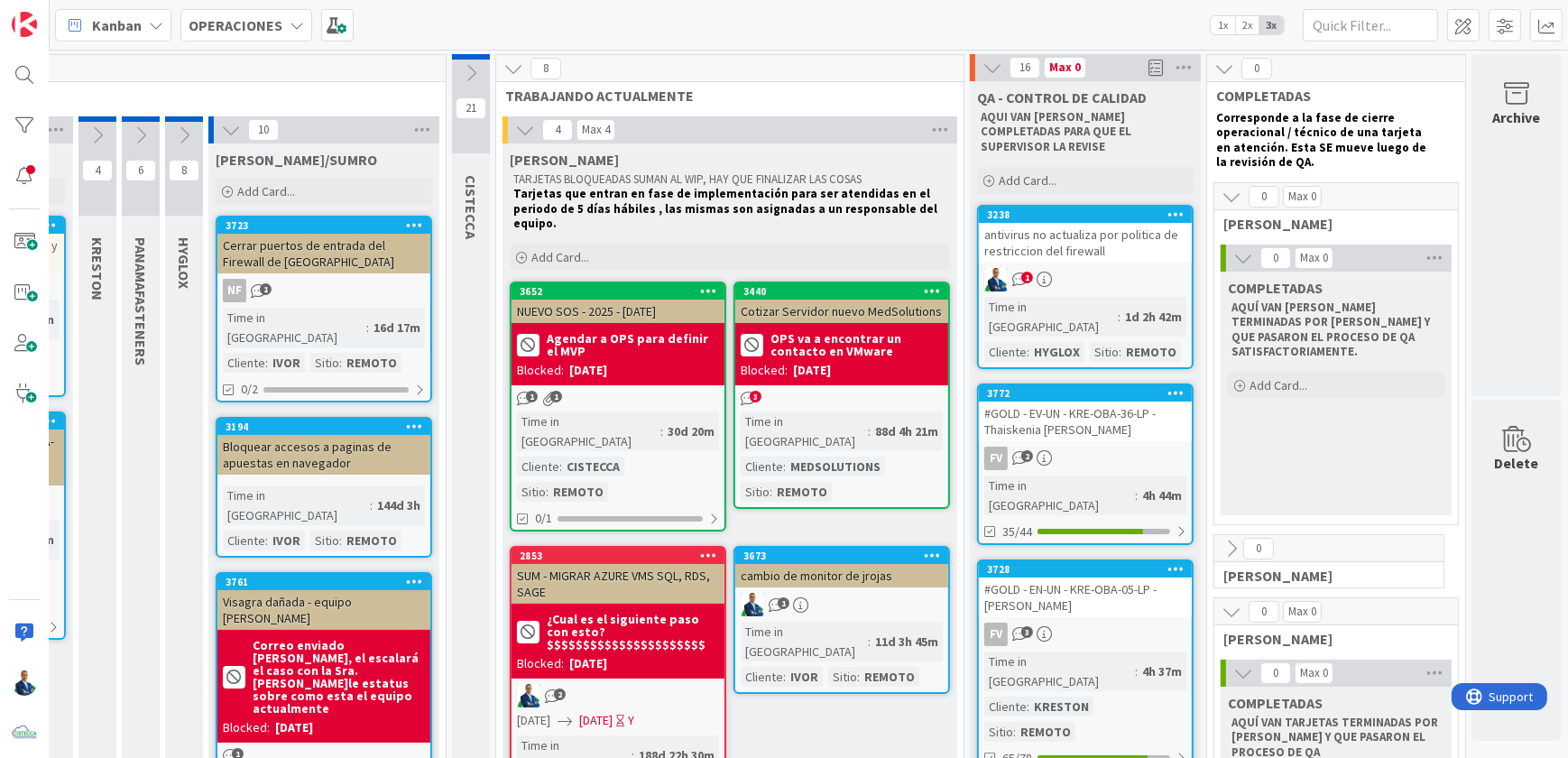
click at [1105, 222] on div "antivirus no actualiza por politica de restriccion del firewall" at bounding box center [1085, 242] width 213 height 40
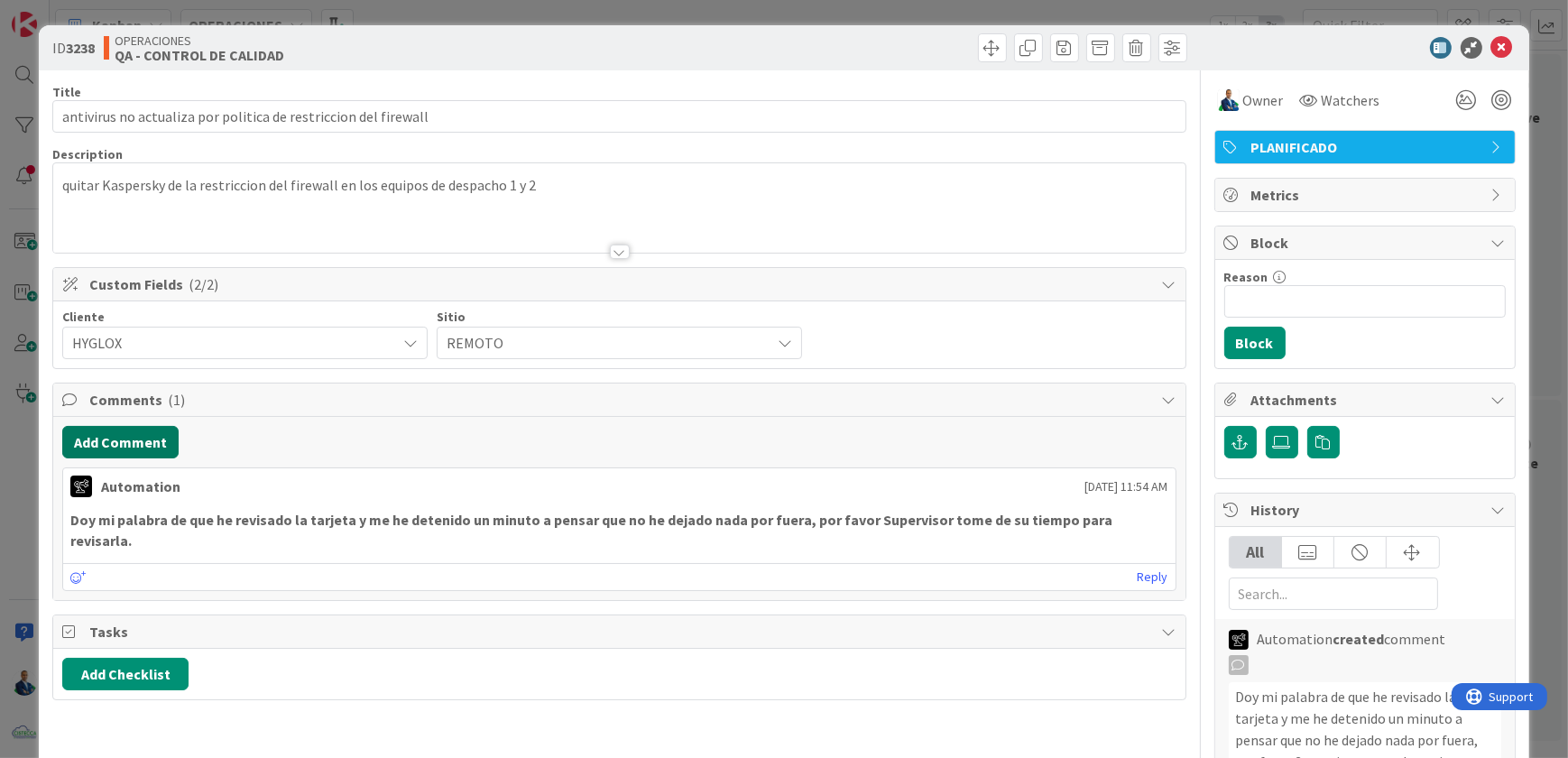
click at [165, 431] on button "Add Comment" at bounding box center [120, 441] width 117 height 32
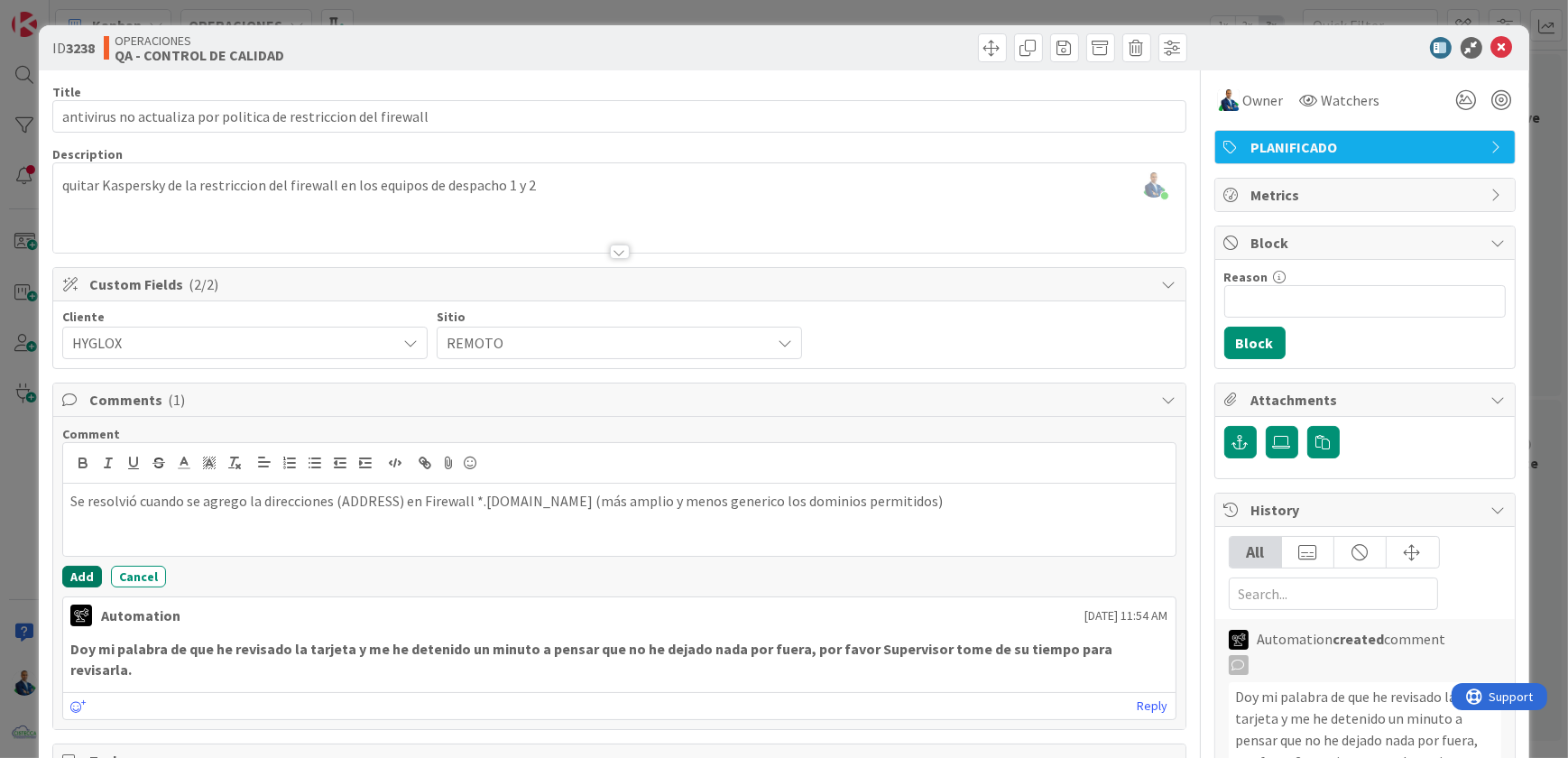
click at [85, 571] on button "Add" at bounding box center [82, 576] width 40 height 22
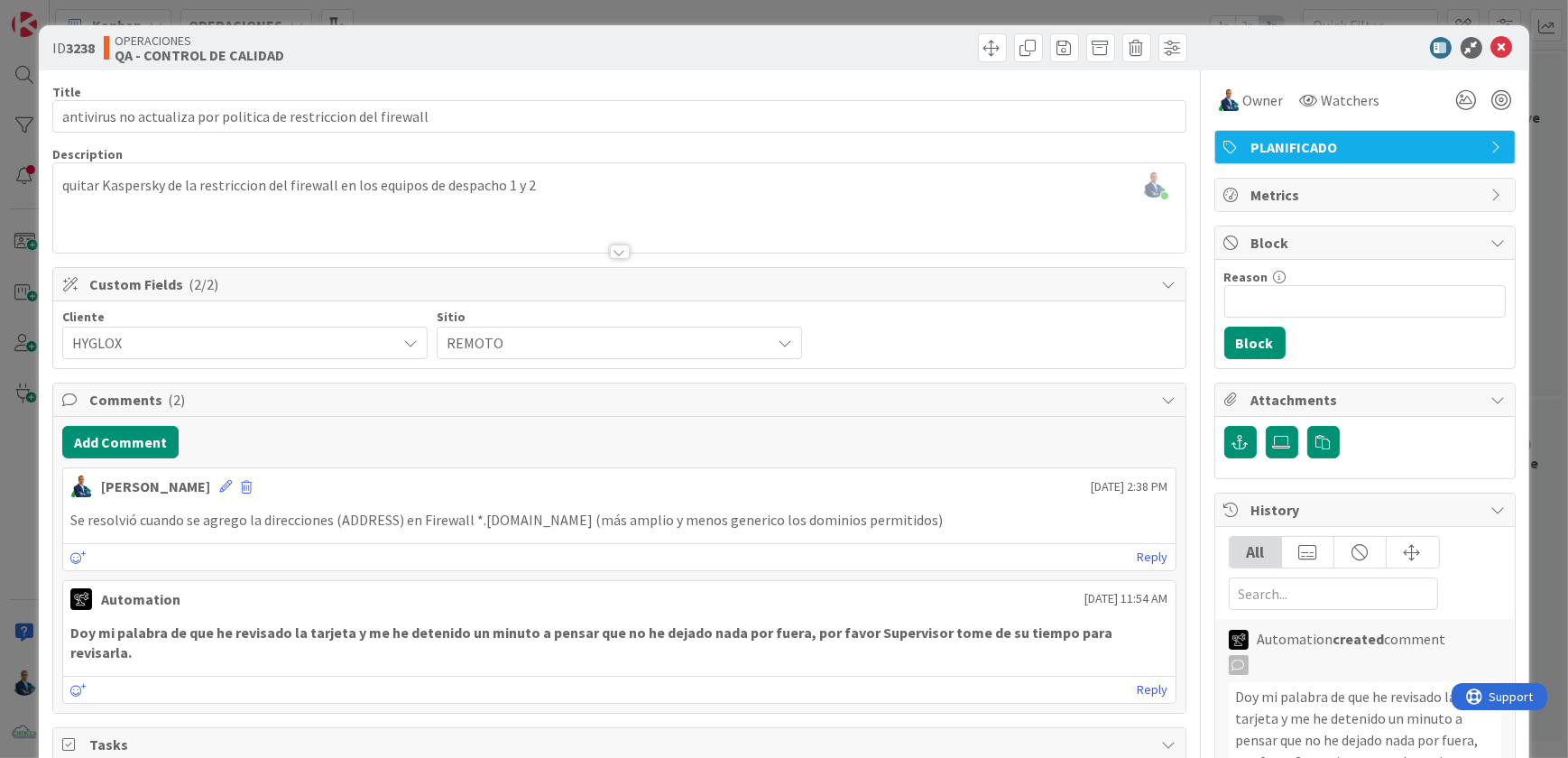
click at [1536, 175] on div "ID 3238 OPERACIONES QA - CONTROL DE CALIDAD Title 64 / 128 antivirus no actuali…" at bounding box center [784, 379] width 1568 height 758
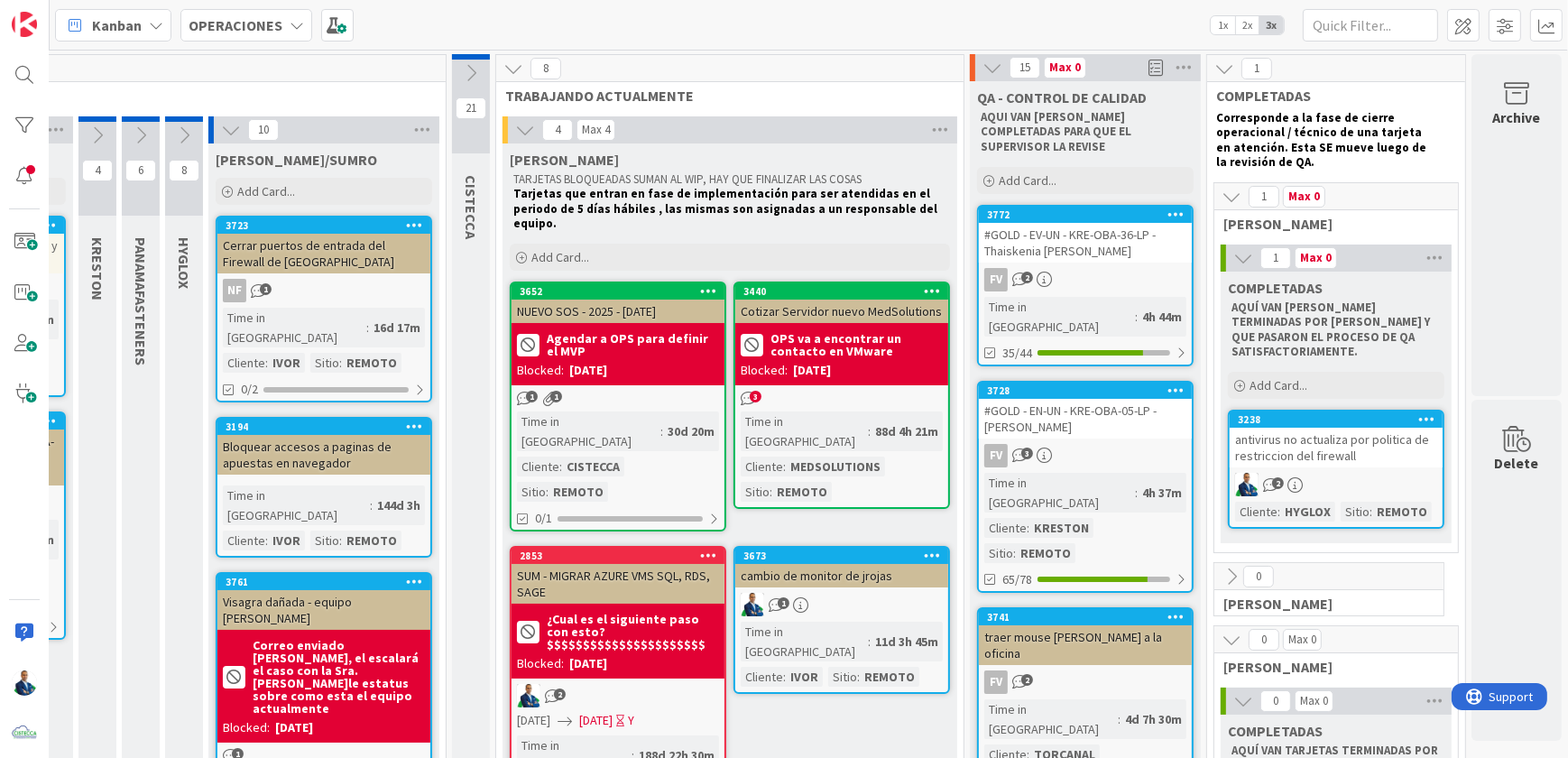
click at [1221, 198] on icon at bounding box center [1232, 197] width 20 height 20
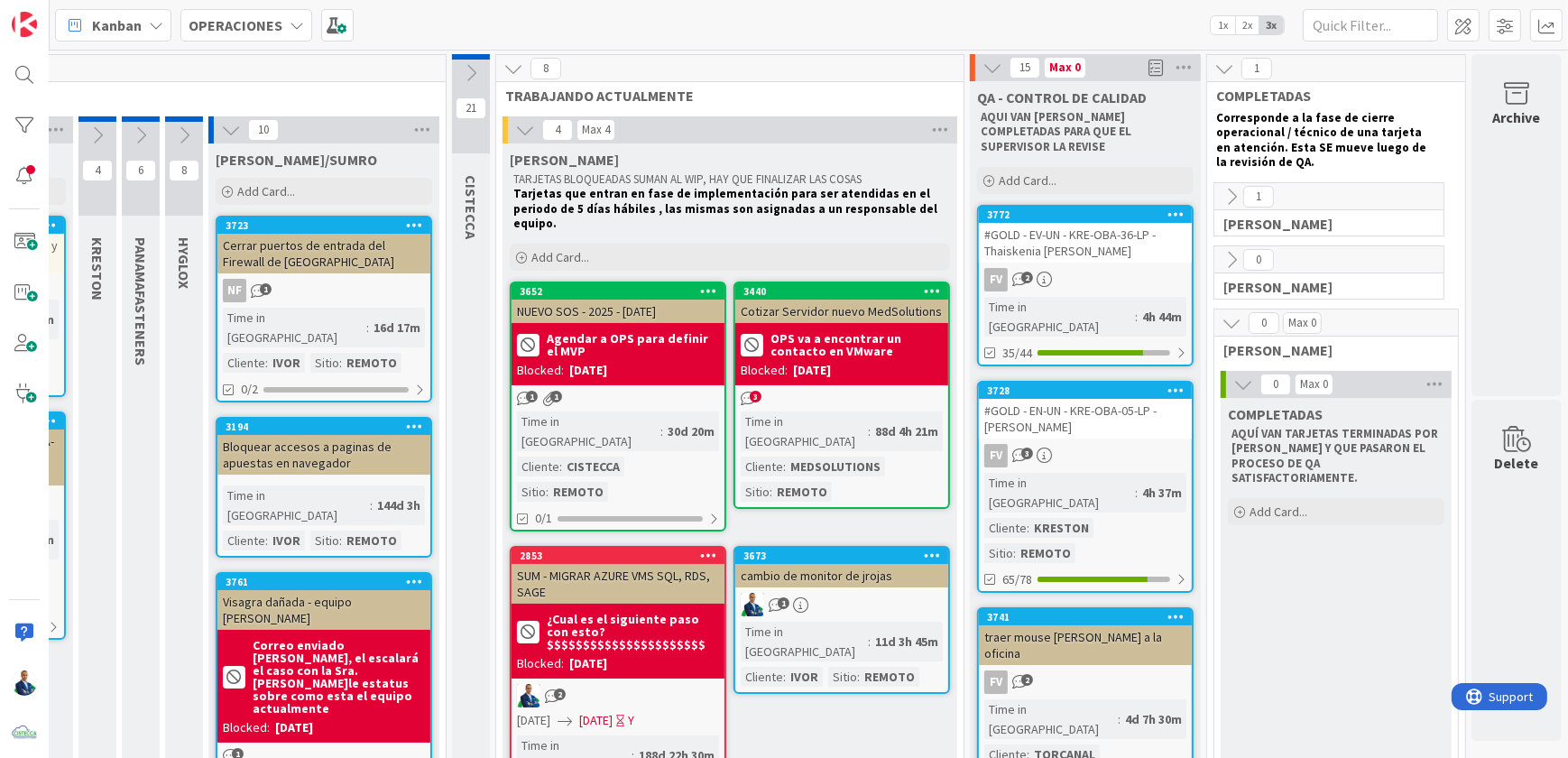
click at [1097, 222] on div "#GOLD - EV-UN - KRE-OBA-36-LP - Thaiskenia [PERSON_NAME]" at bounding box center [1085, 242] width 213 height 40
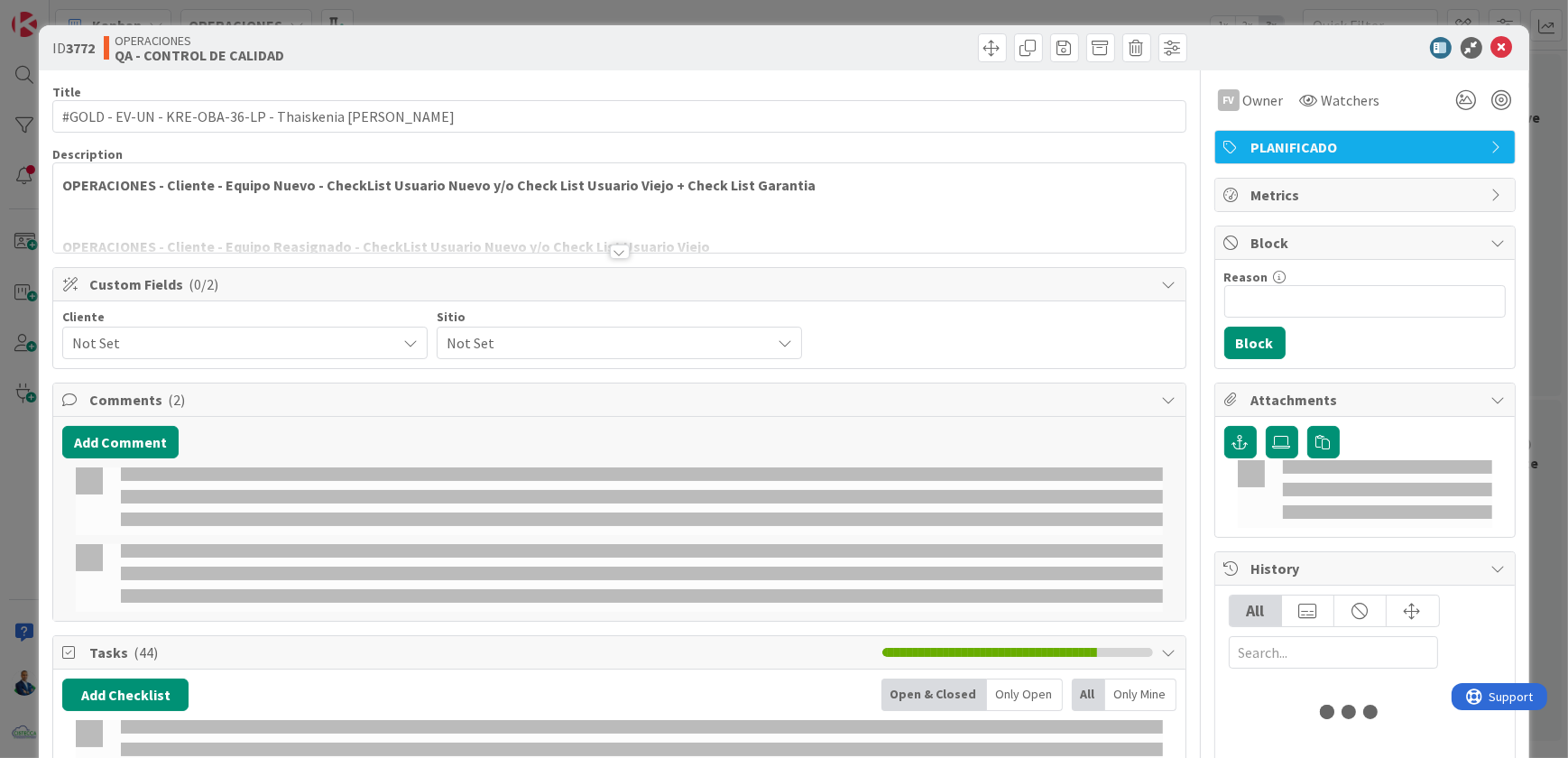
click at [112, 343] on span "Not Set" at bounding box center [230, 342] width 315 height 25
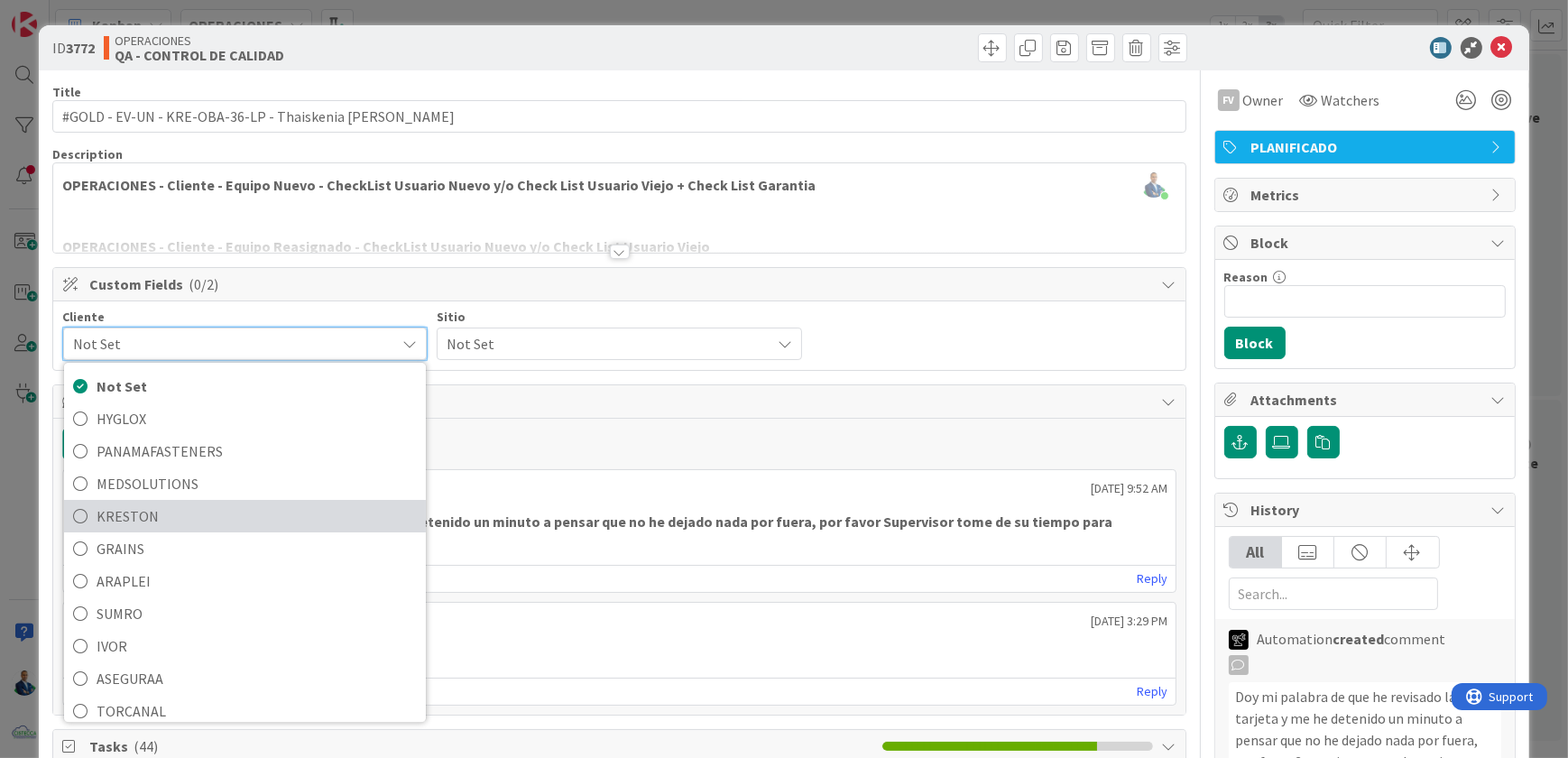
drag, startPoint x: 153, startPoint y: 511, endPoint x: 180, endPoint y: 502, distance: 28.5
click at [153, 511] on span "KRESTON" at bounding box center [256, 515] width 320 height 27
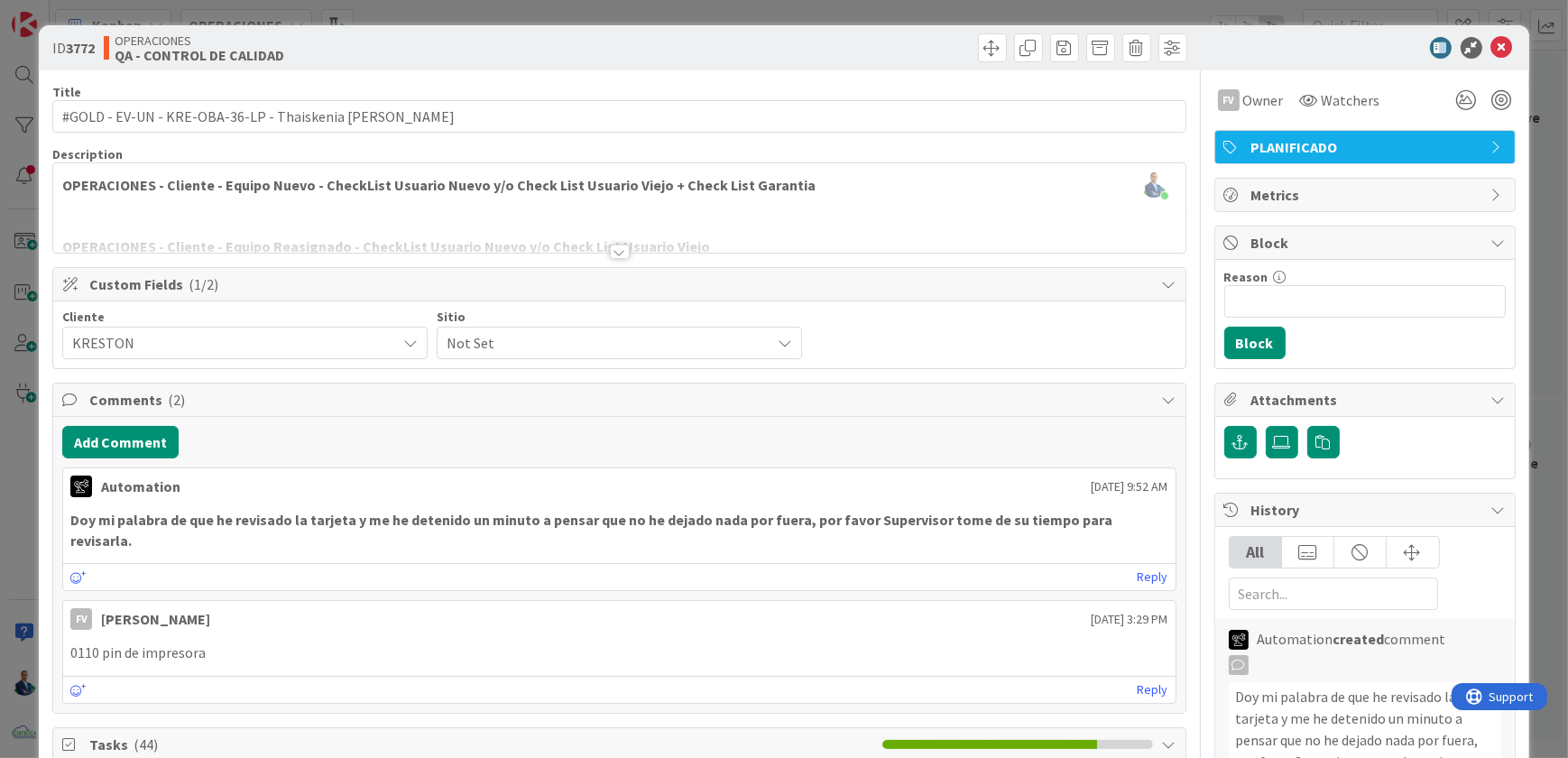
click at [577, 345] on span "Not Set" at bounding box center [604, 342] width 315 height 25
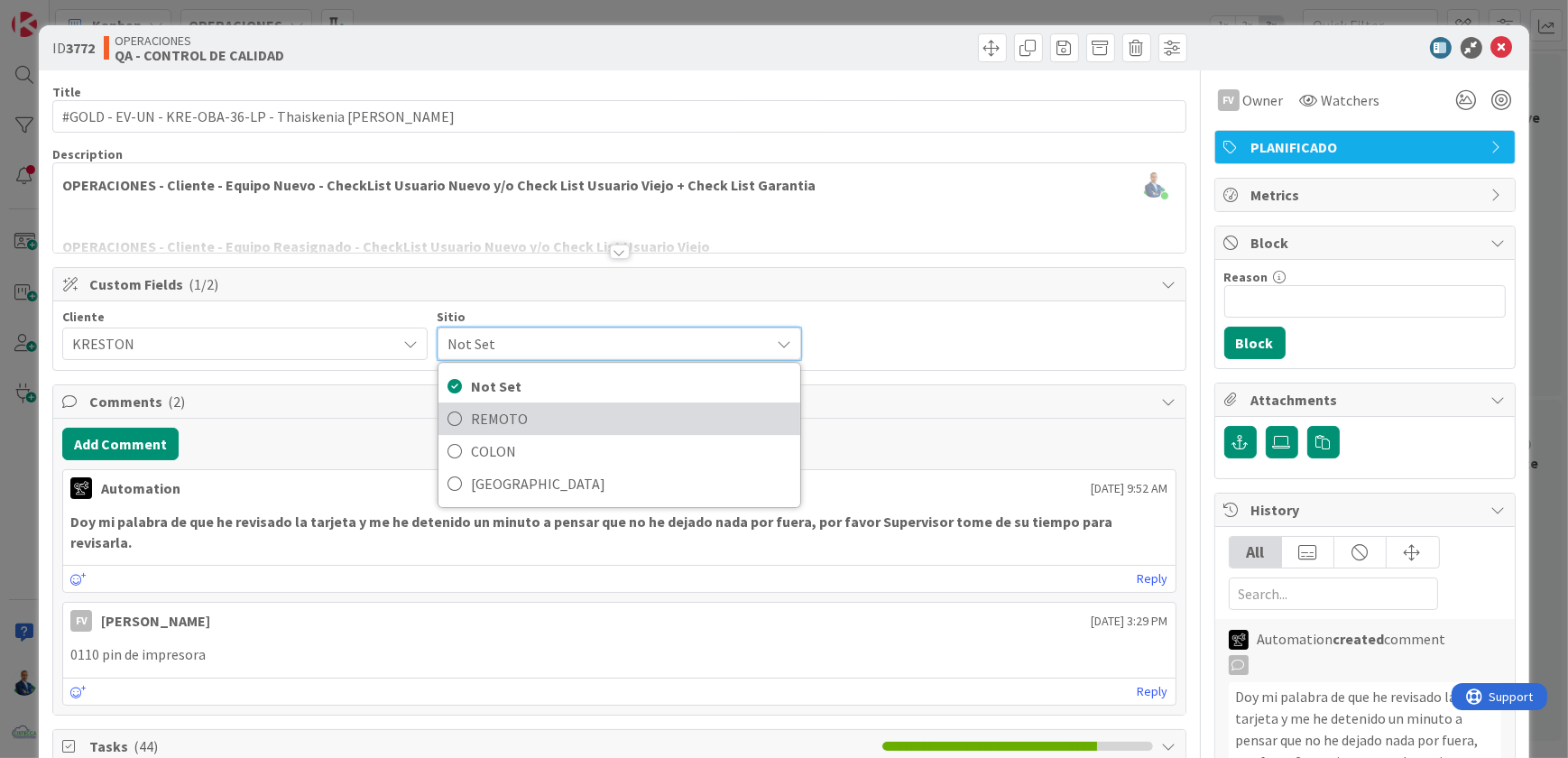
click at [534, 406] on span "REMOTO" at bounding box center [631, 418] width 320 height 27
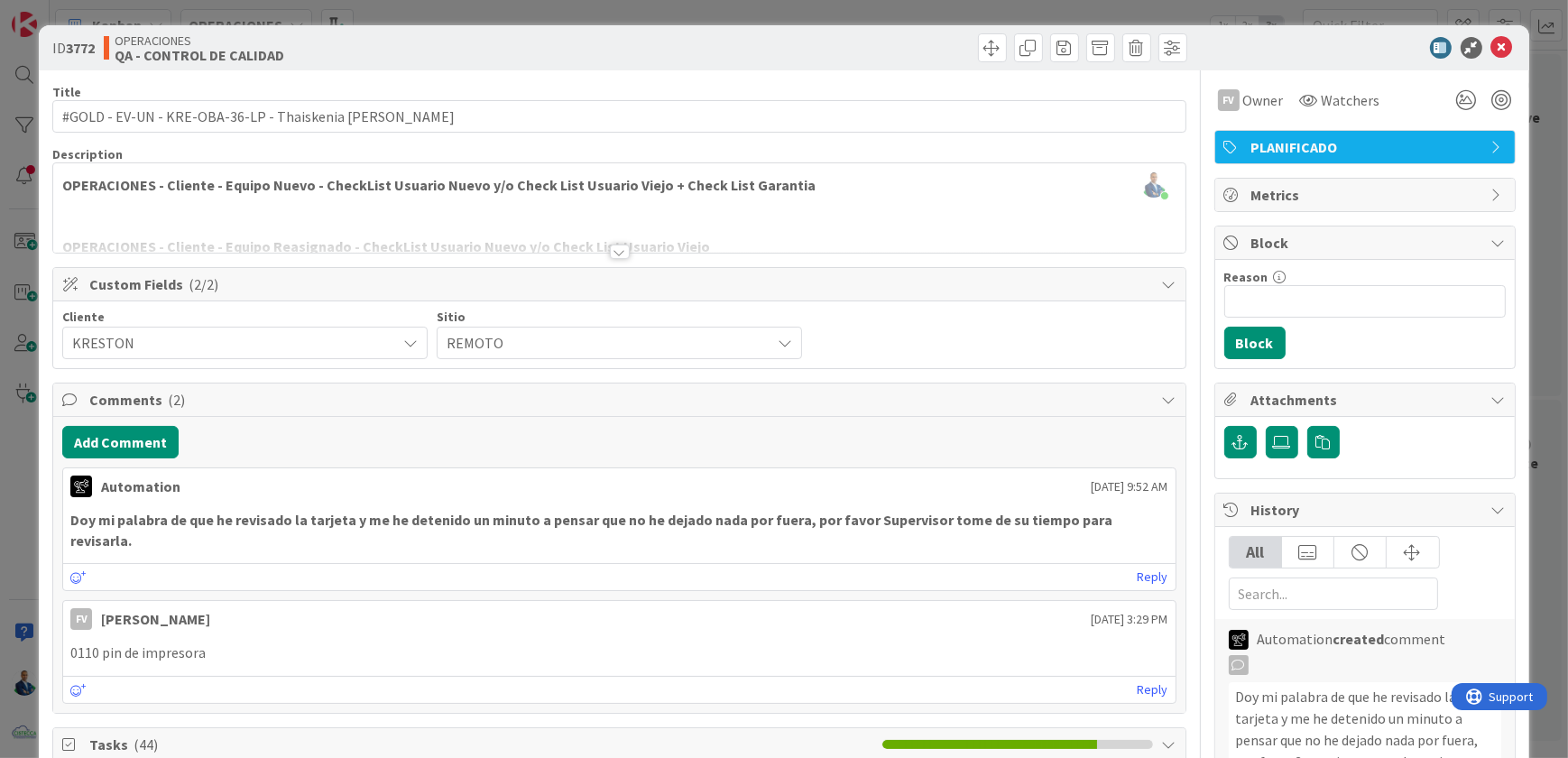
click at [1542, 189] on div "ID 3772 OPERACIONES QA - CONTROL DE CALIDAD Title 49 / 128 #GOLD - EV-UN - KRE-…" at bounding box center [784, 379] width 1568 height 758
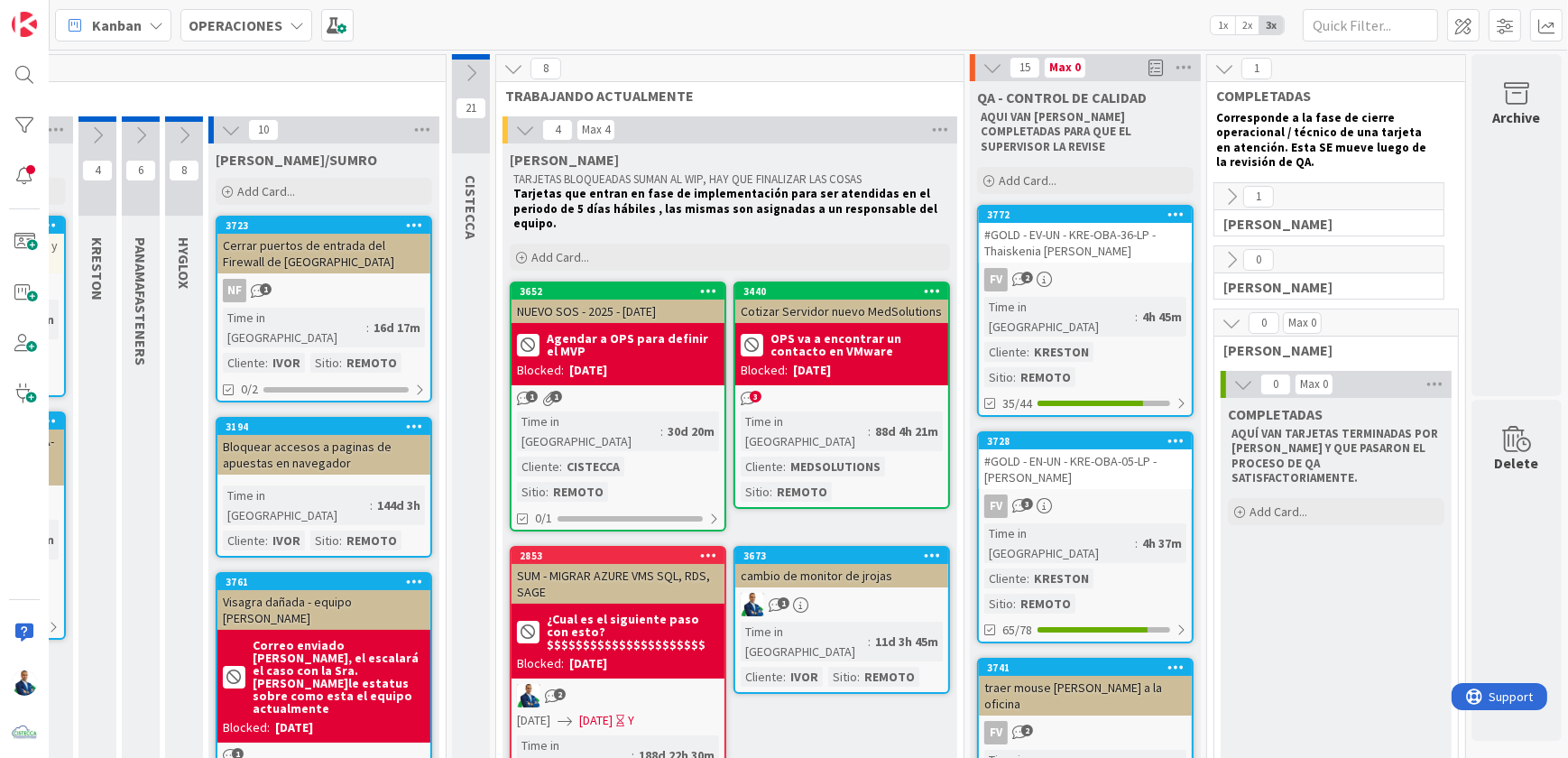
click at [1149, 73] on span at bounding box center [1156, 67] width 15 height 27
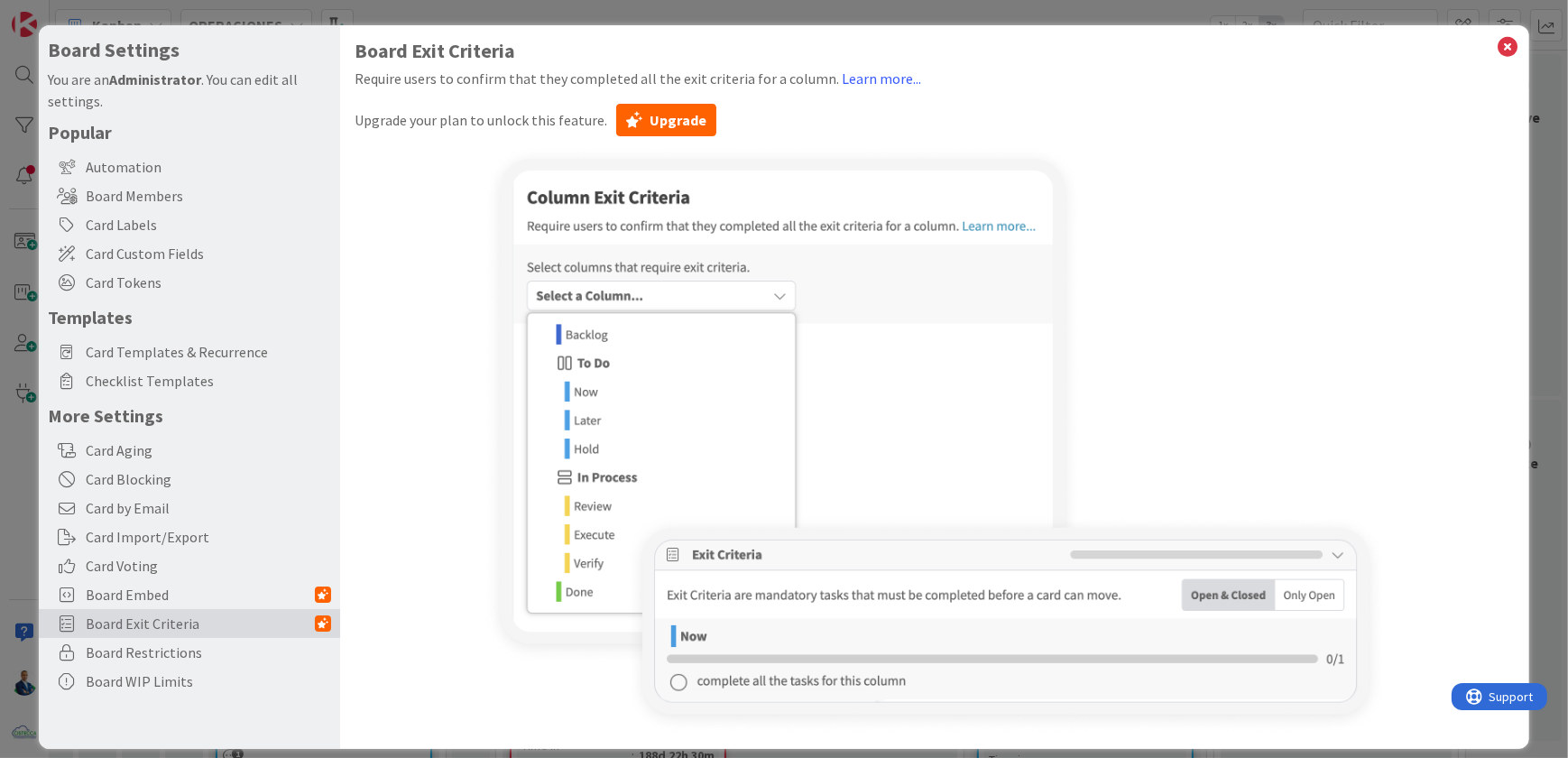
click at [1547, 179] on div "Board Settings You are an Administrator . You can edit all settings. Popular Au…" at bounding box center [784, 379] width 1568 height 758
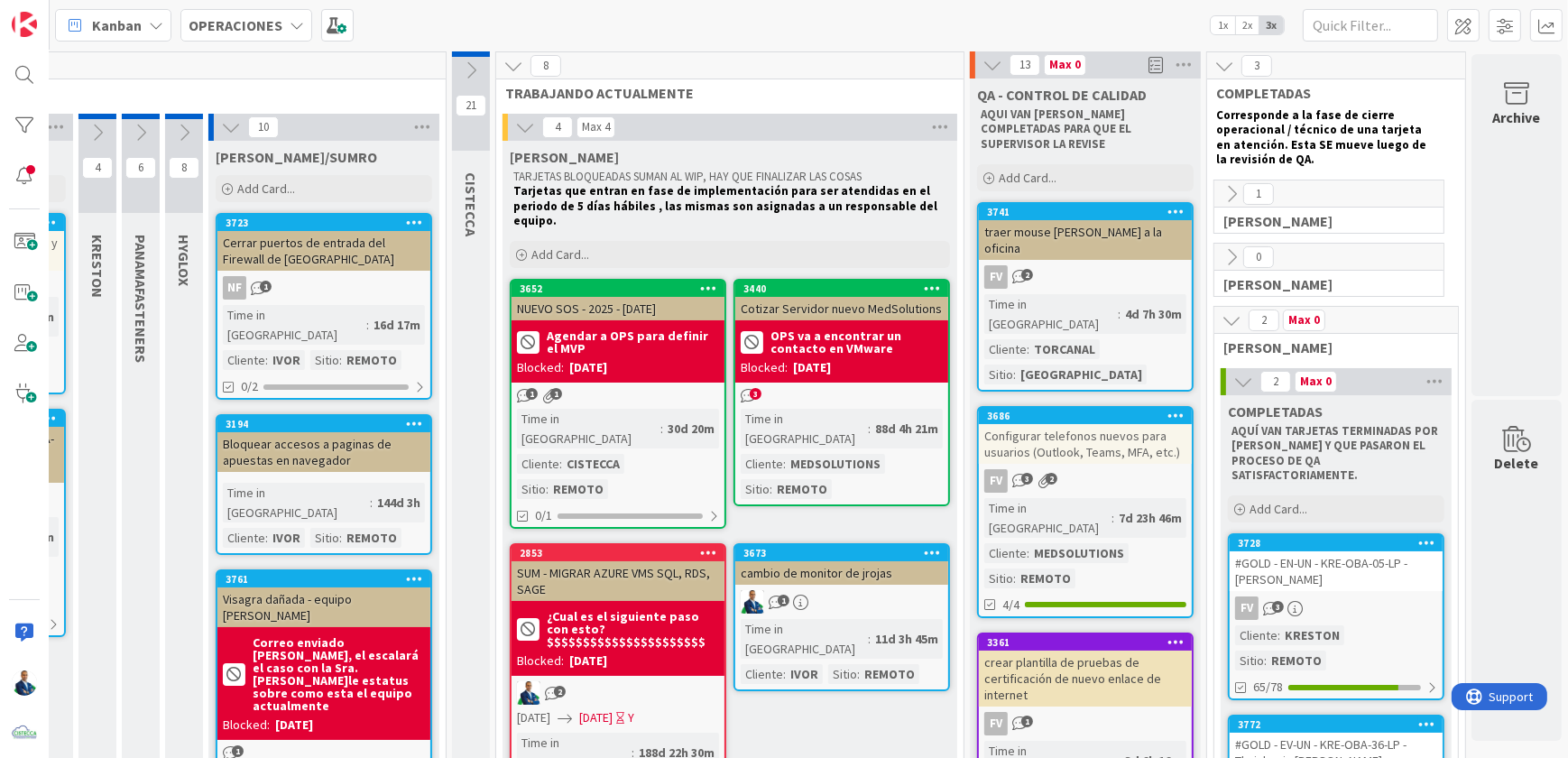
scroll to position [0, 405]
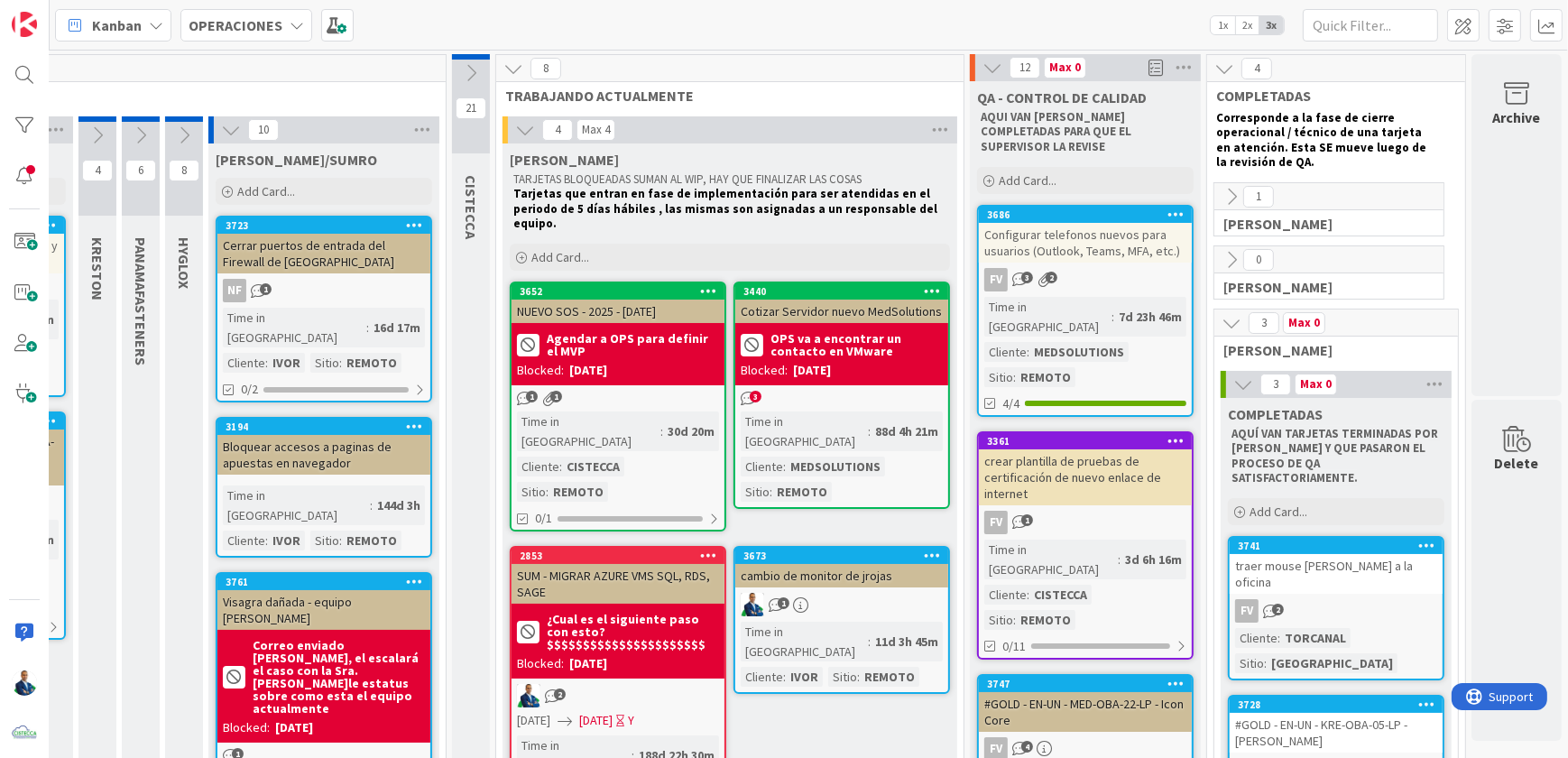
click at [1114, 380] on div "3686 Configurar telefonos nuevos para usuarios (Outlook, Teams, MFA, etc.) FV 3…" at bounding box center [1085, 311] width 217 height 212
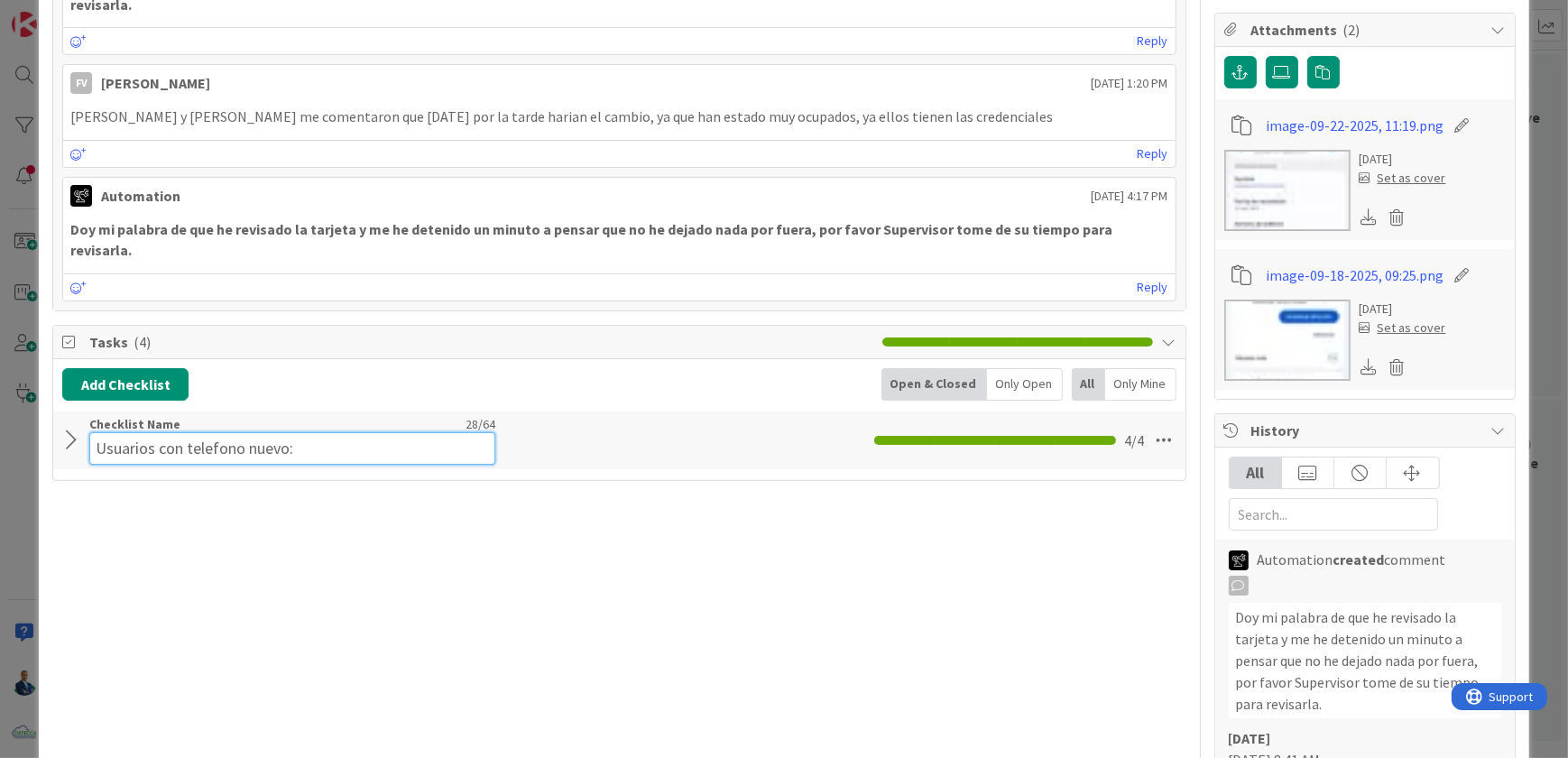
click at [195, 432] on input "Usuarios con telefono nuevo:" at bounding box center [292, 447] width 406 height 32
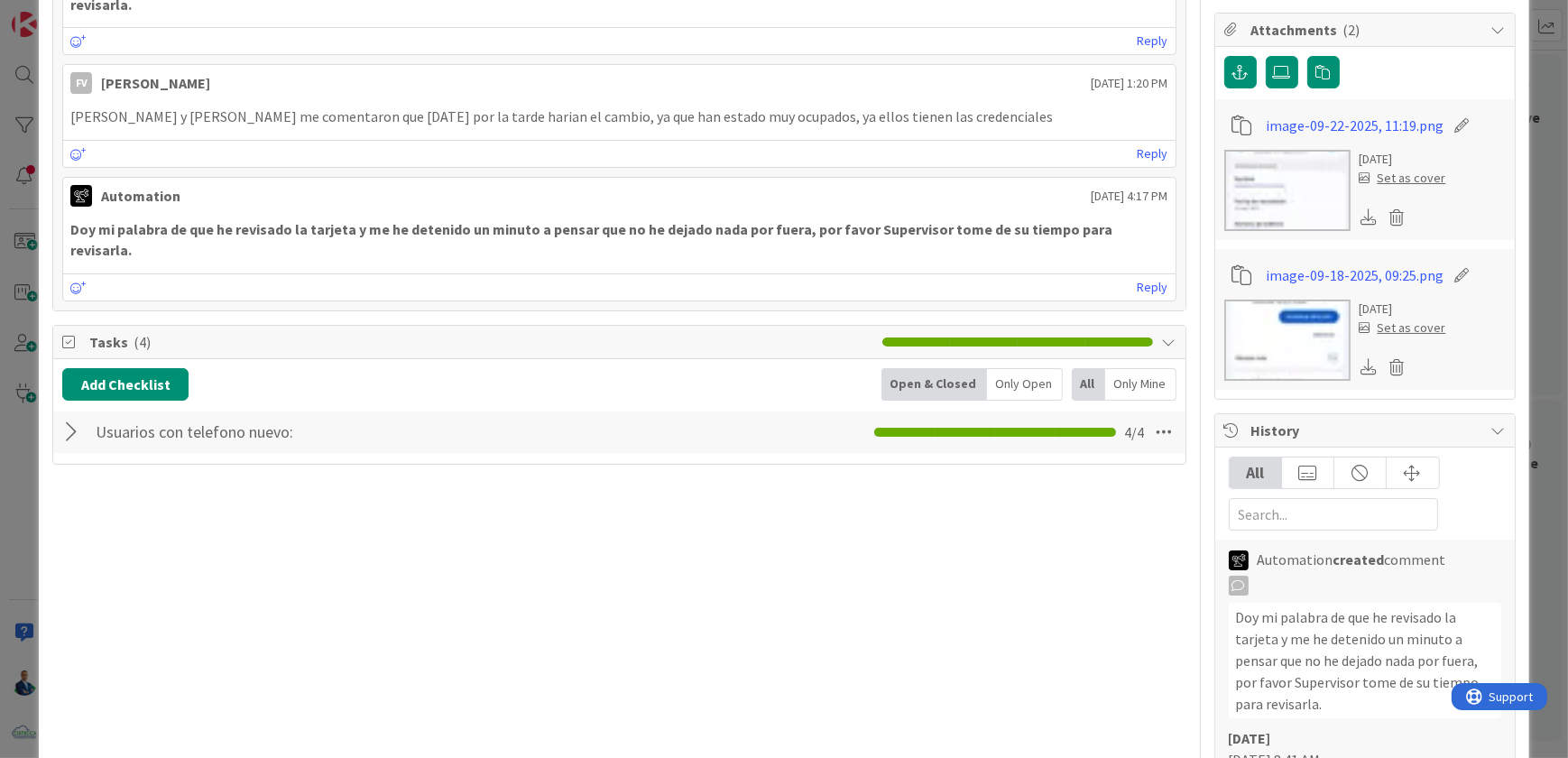
click at [83, 416] on div at bounding box center [74, 432] width 24 height 32
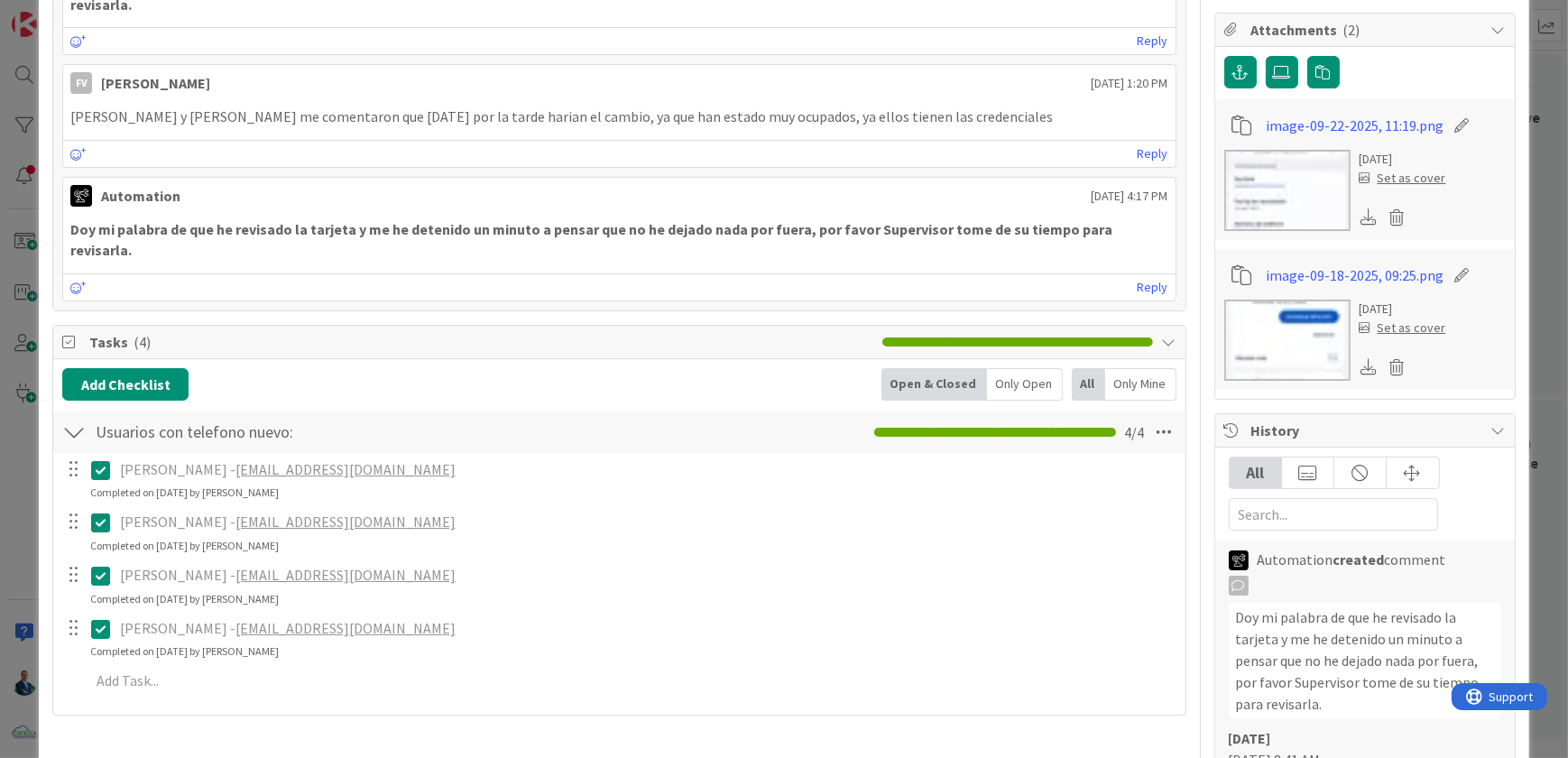
click at [1551, 302] on div "ID 3686 OPERACIONES QA - CONTROL DE CALIDAD Title 69 / 128 Configurar telefonos…" at bounding box center [784, 379] width 1568 height 758
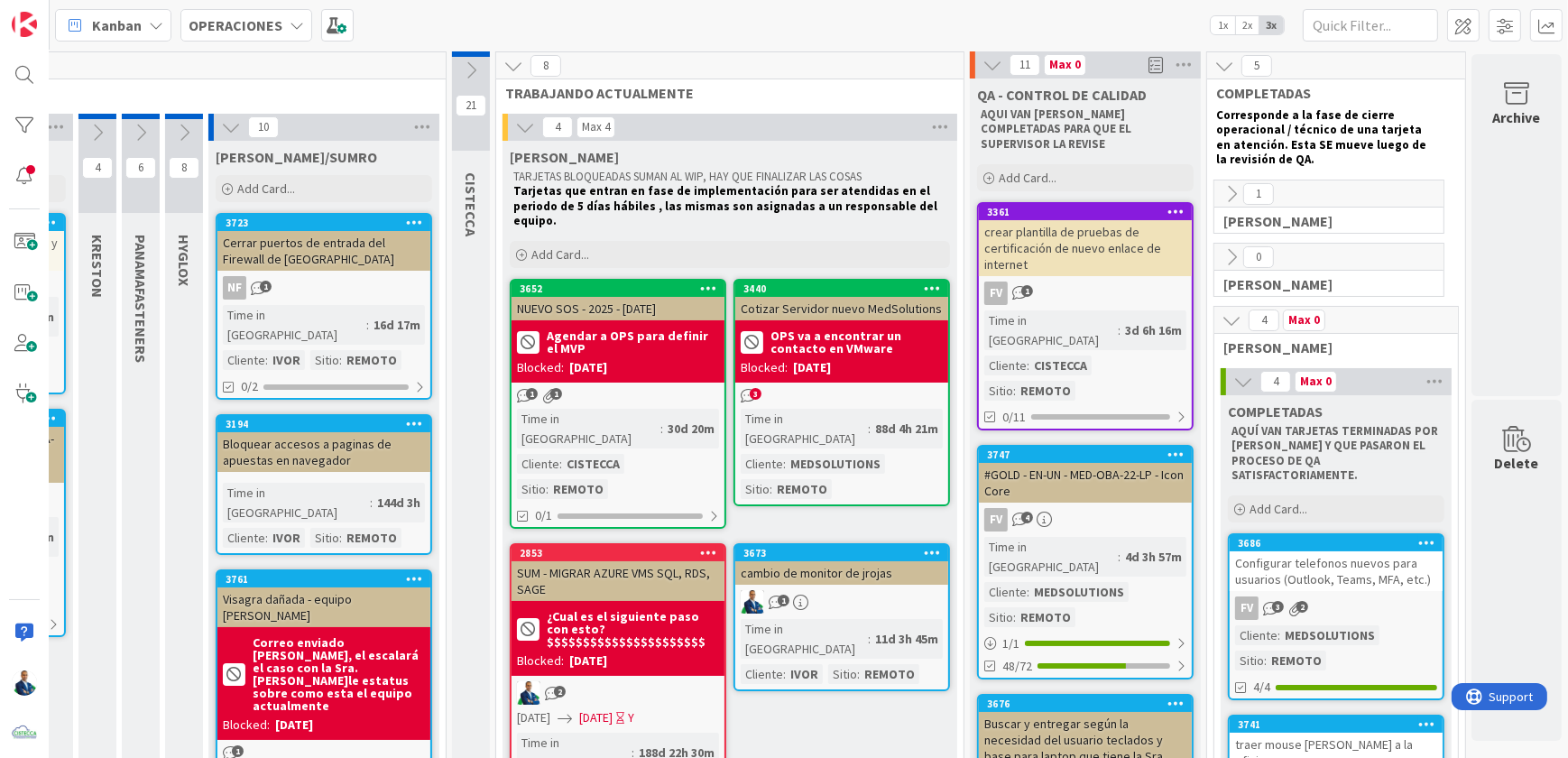
scroll to position [7, 405]
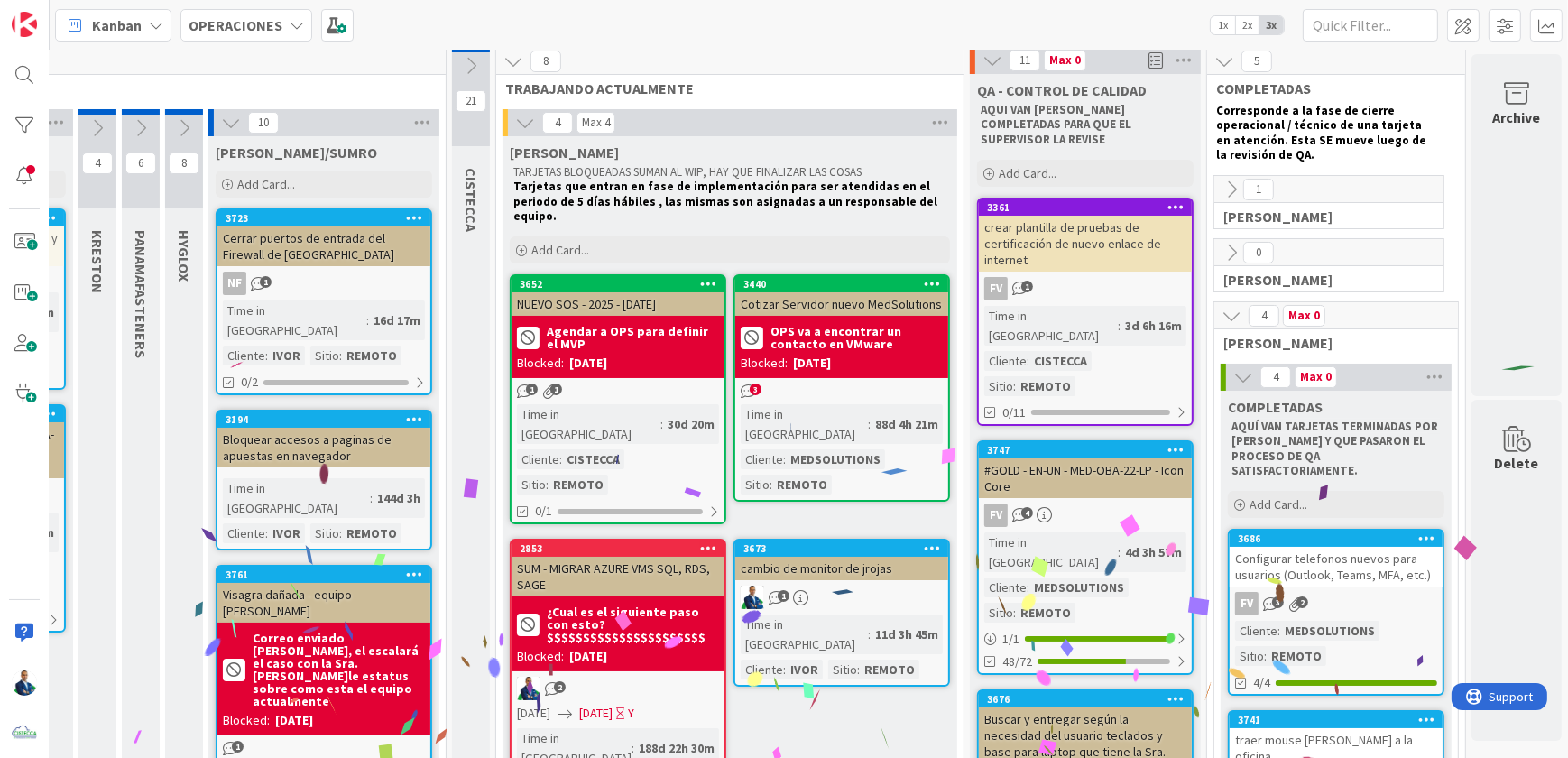
click at [1084, 238] on div "crear plantilla de pruebas de certificación de nuevo enlace de internet" at bounding box center [1085, 243] width 213 height 56
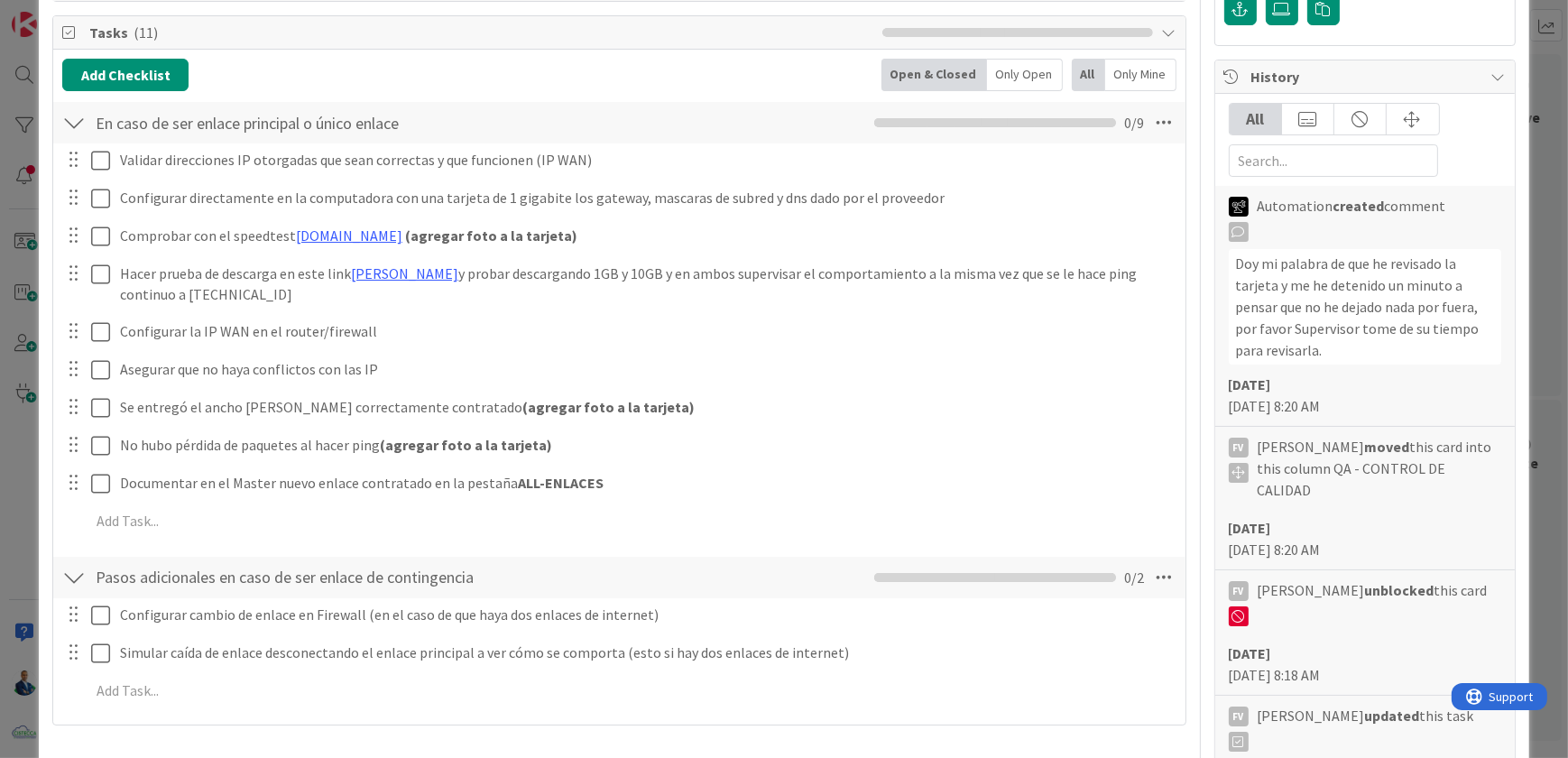
scroll to position [492, 0]
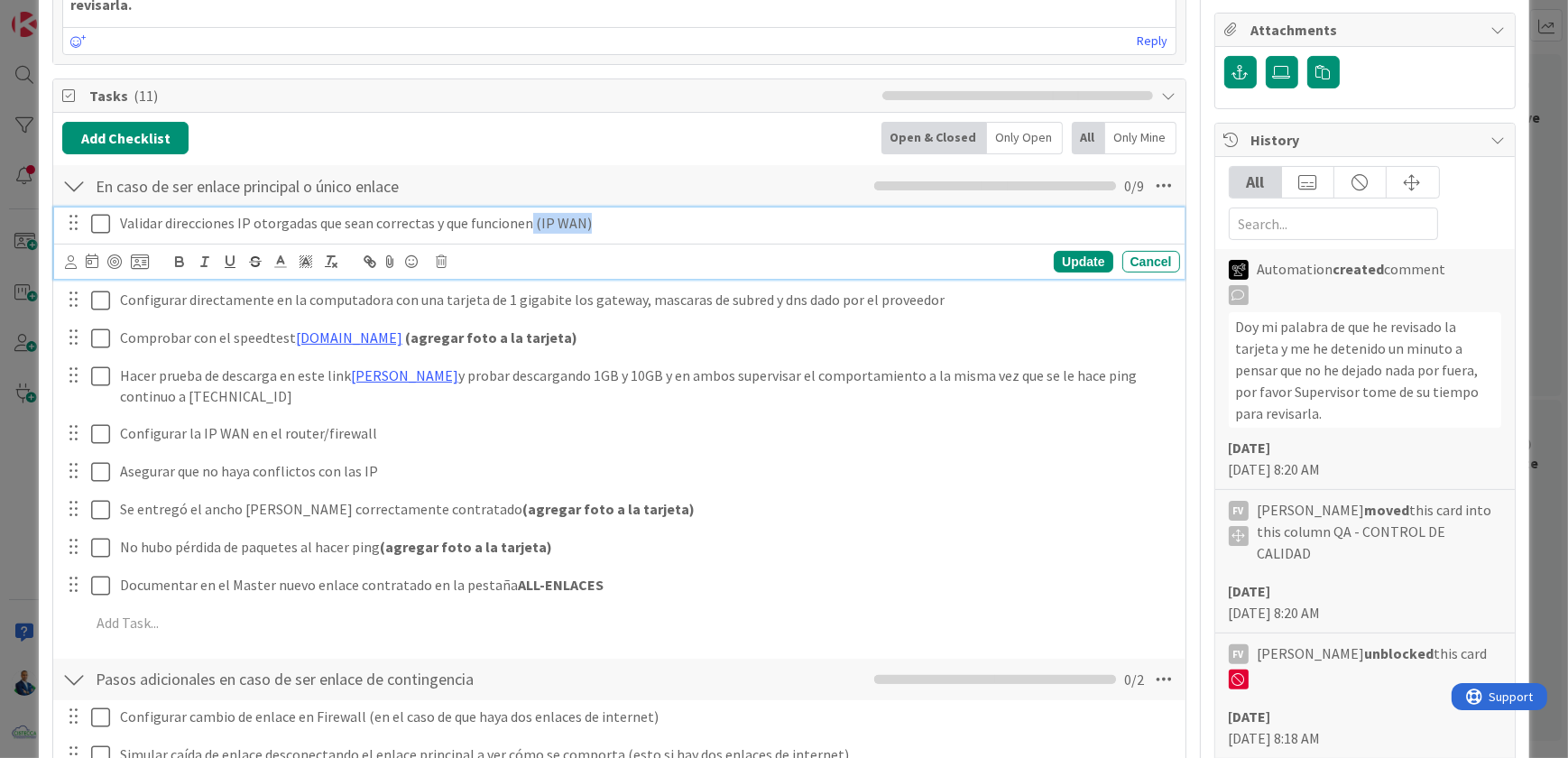
drag, startPoint x: 525, startPoint y: 203, endPoint x: 605, endPoint y: 209, distance: 80.2
click at [605, 213] on p "Validar direcciones IP otorgadas que sean correctas y que funcionen (IP WAN)" at bounding box center [647, 223] width 1053 height 21
click at [132, 213] on p "Validar direcciones IP otorgadas que sean correctas y que funcionen (IP WAN)" at bounding box center [647, 223] width 1053 height 21
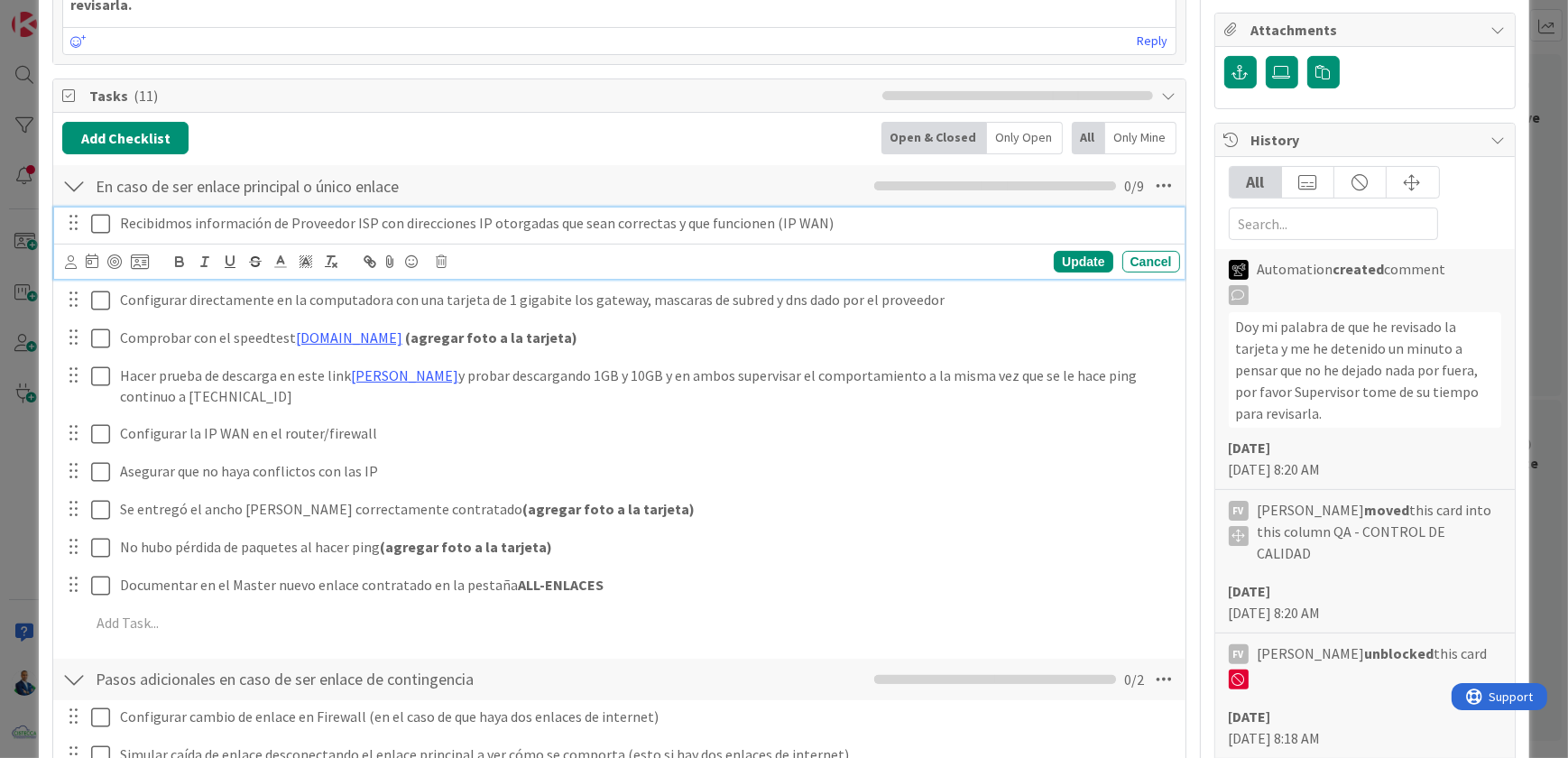
click at [549, 213] on p "Recibidmos información de Proveedor ISP con direcciones IP otorgadas que sean c…" at bounding box center [647, 223] width 1053 height 21
click at [1083, 251] on div "Update" at bounding box center [1084, 262] width 59 height 22
click at [734, 213] on p "Recibidmos información de Proveedor ISP con direcciones IP otorgadas, DNS, Gate…" at bounding box center [647, 223] width 1053 height 21
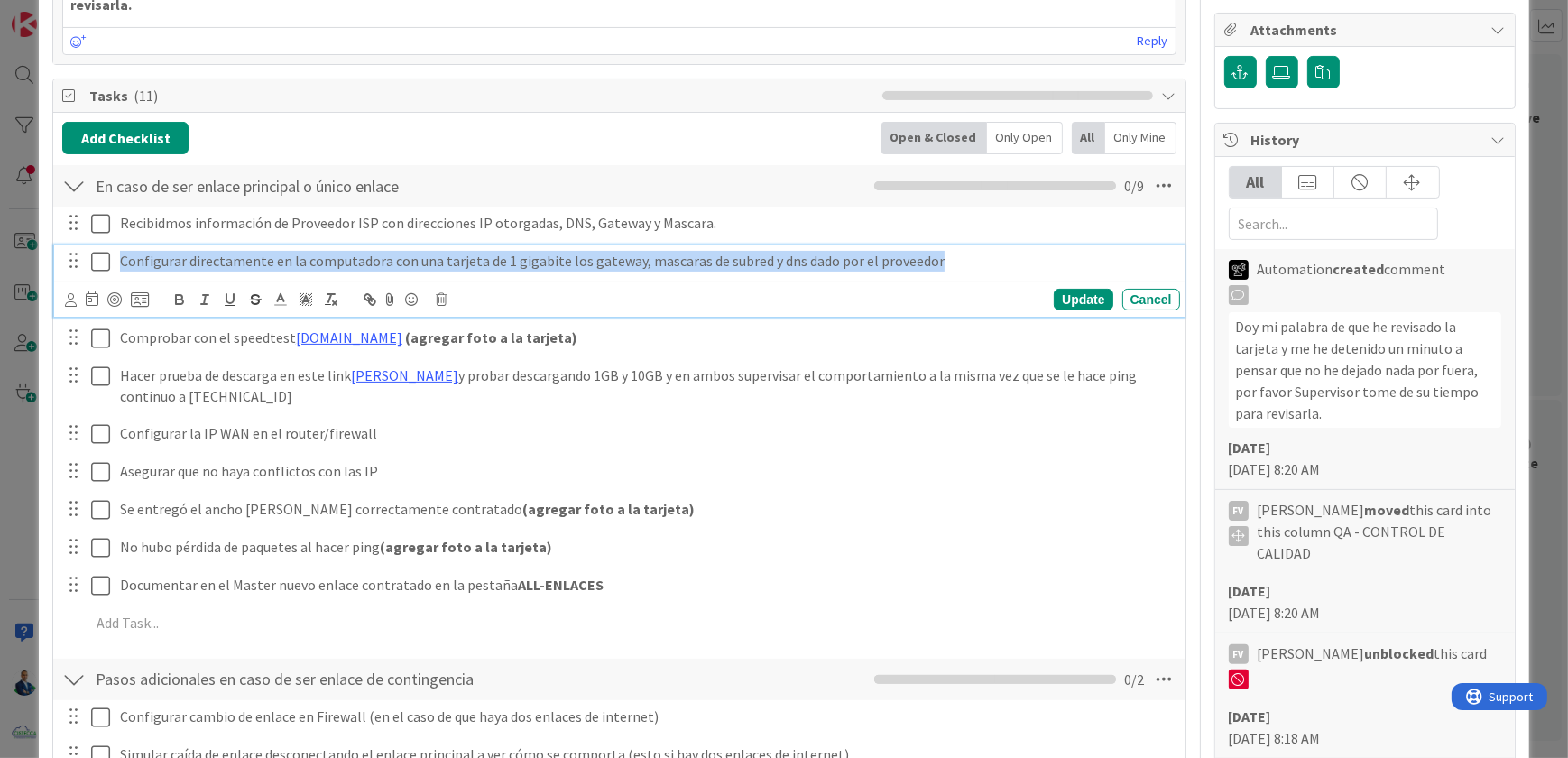
drag, startPoint x: 950, startPoint y: 239, endPoint x: -4, endPoint y: 243, distance: 954.0
click at [0, 243] on html "Kanban OPERACIONES 1x 2x 3x 1 NOTAS Tarjetas que no afectan la productividad y …" at bounding box center [784, 379] width 1568 height 758
click at [792, 251] on p "Configurar directamente en la computadora con una tarjeta de 1 gigabite los gat…" at bounding box center [647, 261] width 1053 height 21
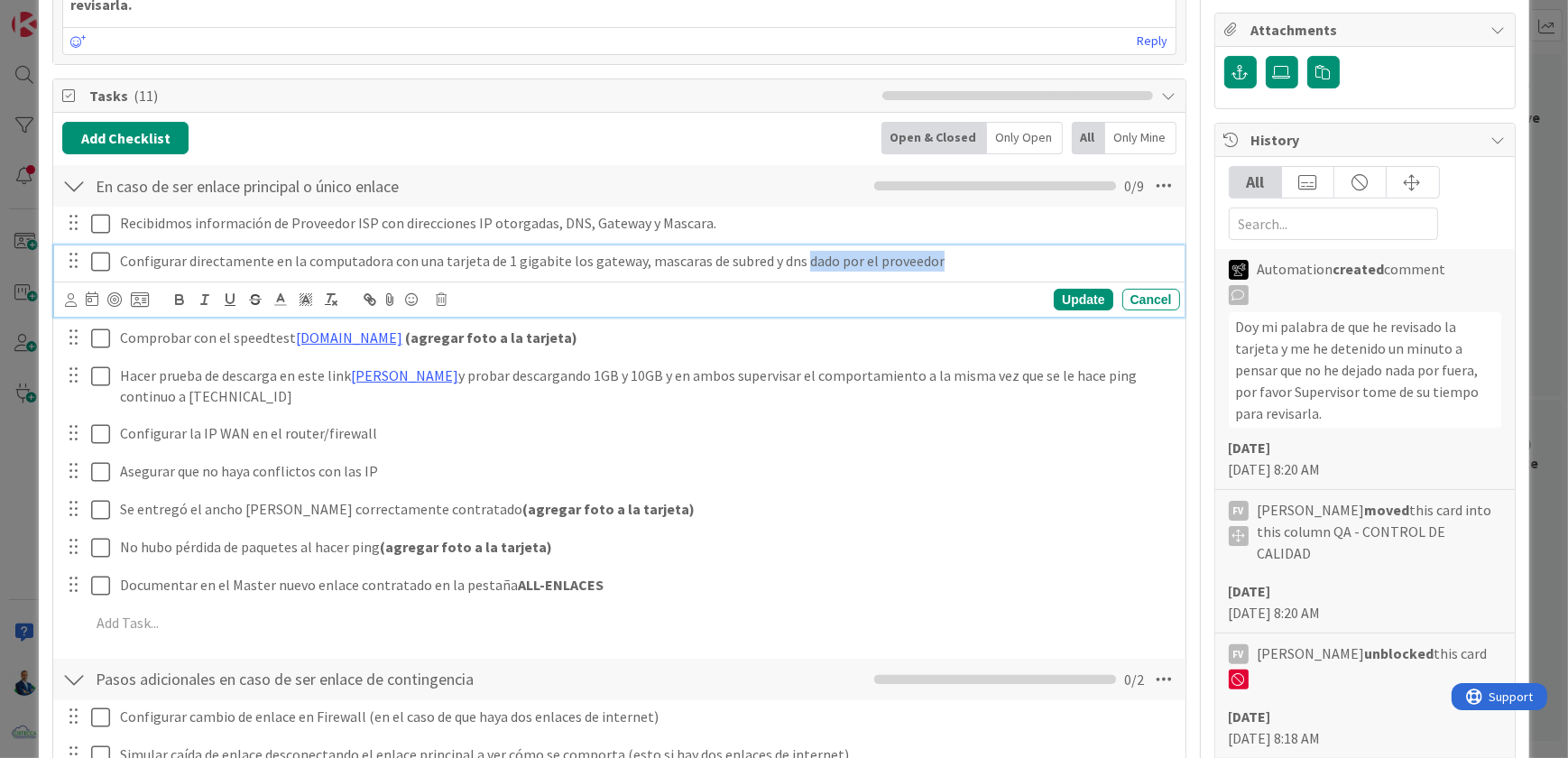
drag, startPoint x: 948, startPoint y: 243, endPoint x: 793, endPoint y: 243, distance: 155.0
click at [793, 251] on p "Configurar directamente en la computadora con una tarjeta de 1 gigabite los gat…" at bounding box center [647, 261] width 1053 height 21
click at [1092, 288] on div "Update" at bounding box center [1084, 300] width 59 height 22
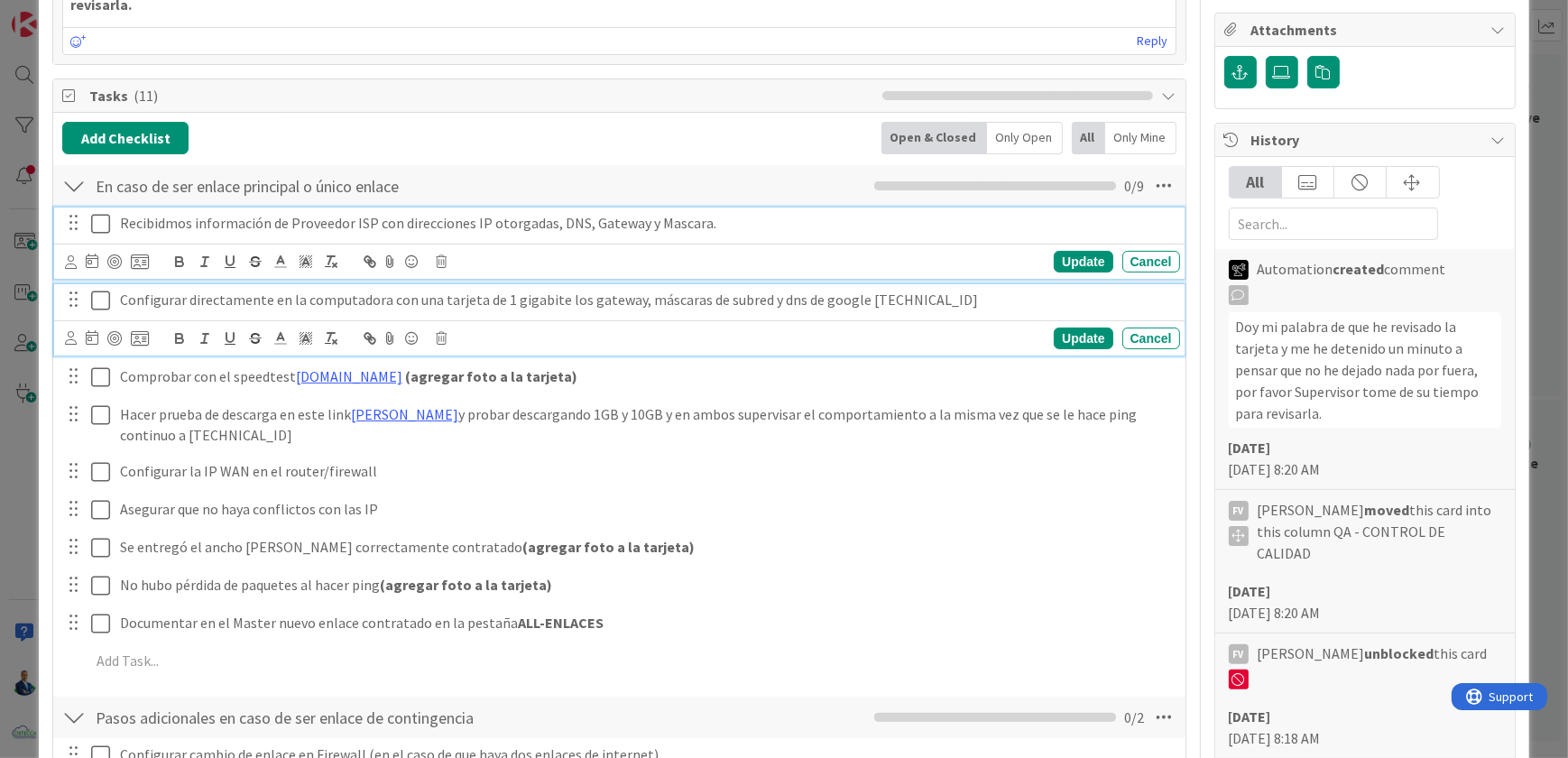
drag, startPoint x: 172, startPoint y: 204, endPoint x: 569, endPoint y: 265, distance: 401.7
click at [569, 284] on div "Configurar directamente en la computadora con una tarjeta de 1 gigabite los gat…" at bounding box center [646, 300] width 1067 height 31
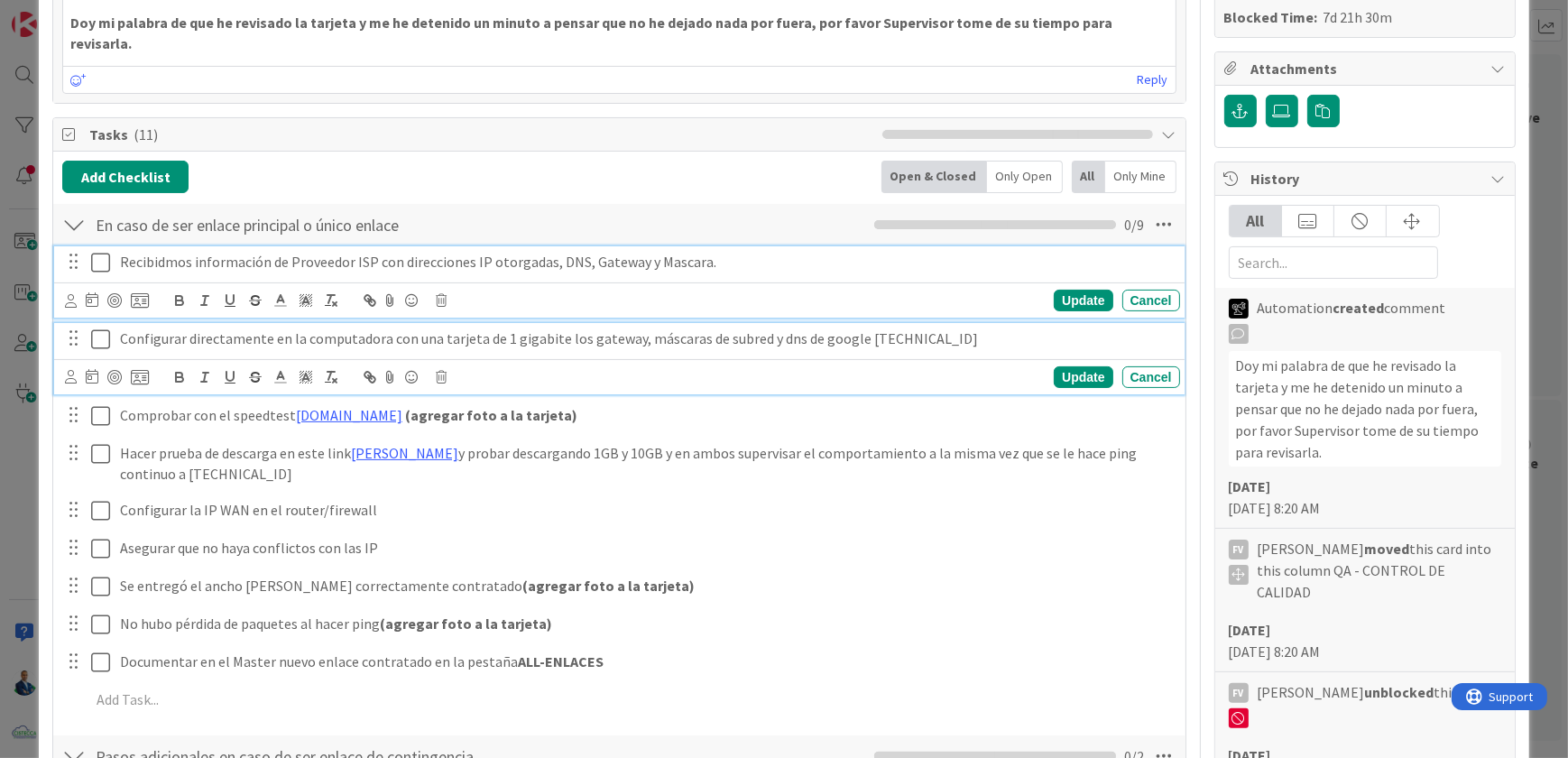
click at [164, 246] on div "Recibidmos información de Proveedor ISP con direcciones IP otorgadas, DNS, Gate…" at bounding box center [619, 282] width 1130 height 72
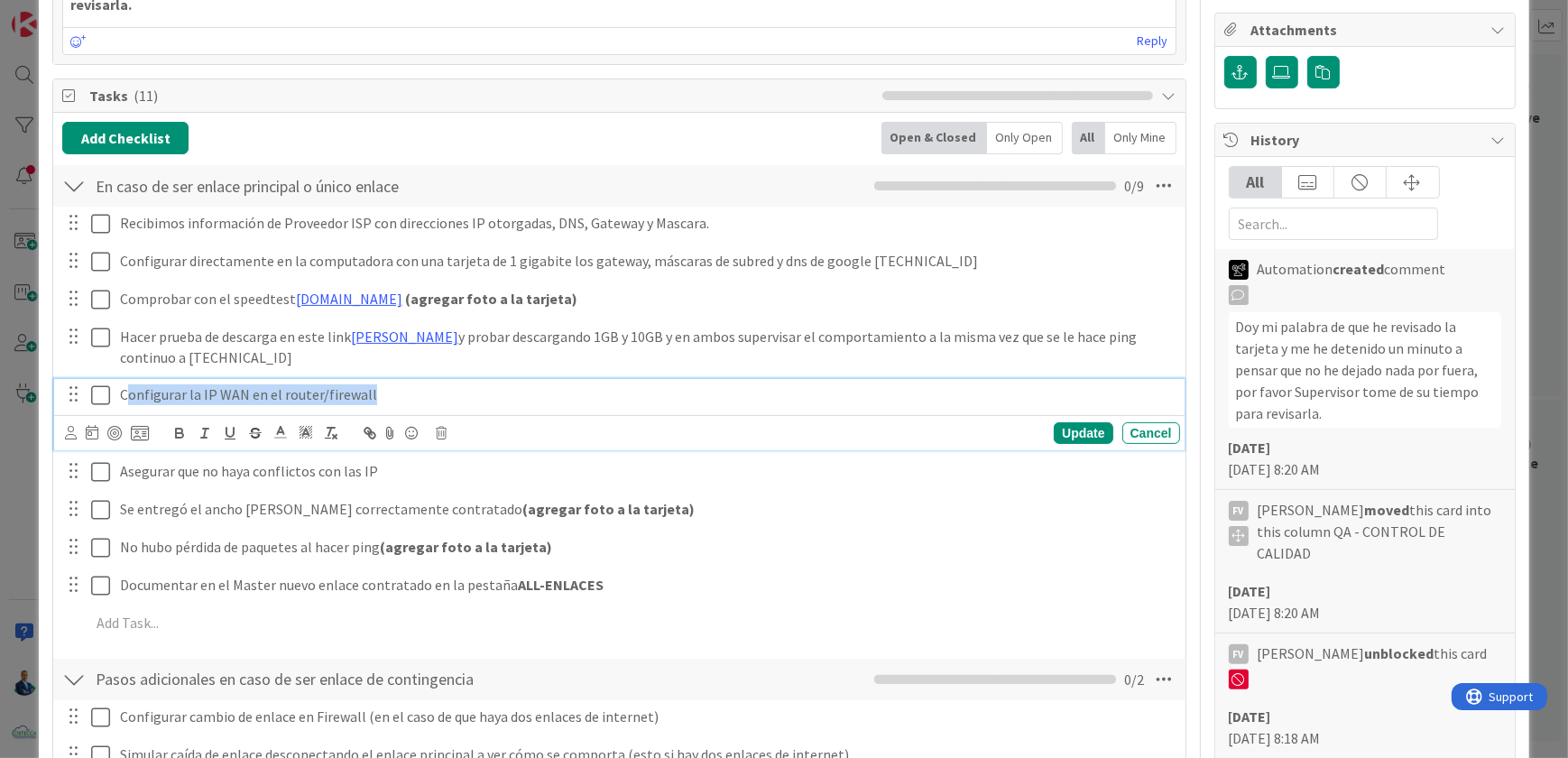
drag, startPoint x: 128, startPoint y: 374, endPoint x: 562, endPoint y: 374, distance: 434.0
click at [562, 384] on p "Configurar la IP WAN en el router/firewall" at bounding box center [647, 394] width 1053 height 21
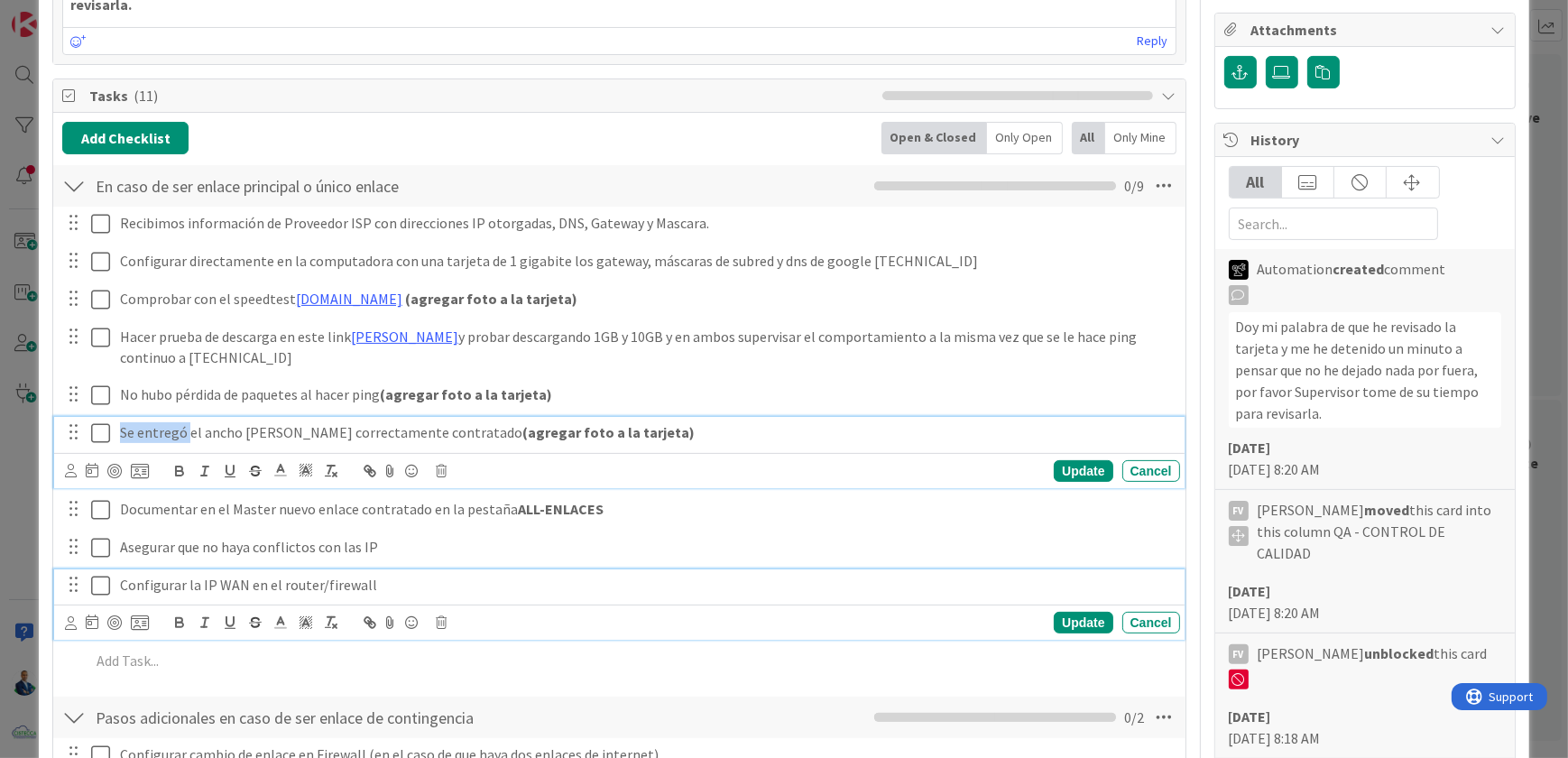
drag, startPoint x: 189, startPoint y: 410, endPoint x: -4, endPoint y: 396, distance: 193.5
click at [0, 396] on html "Kanban OPERACIONES 1x 2x 3x 1 NOTAS Tarjetas que no afectan la productividad y …" at bounding box center [784, 379] width 1568 height 758
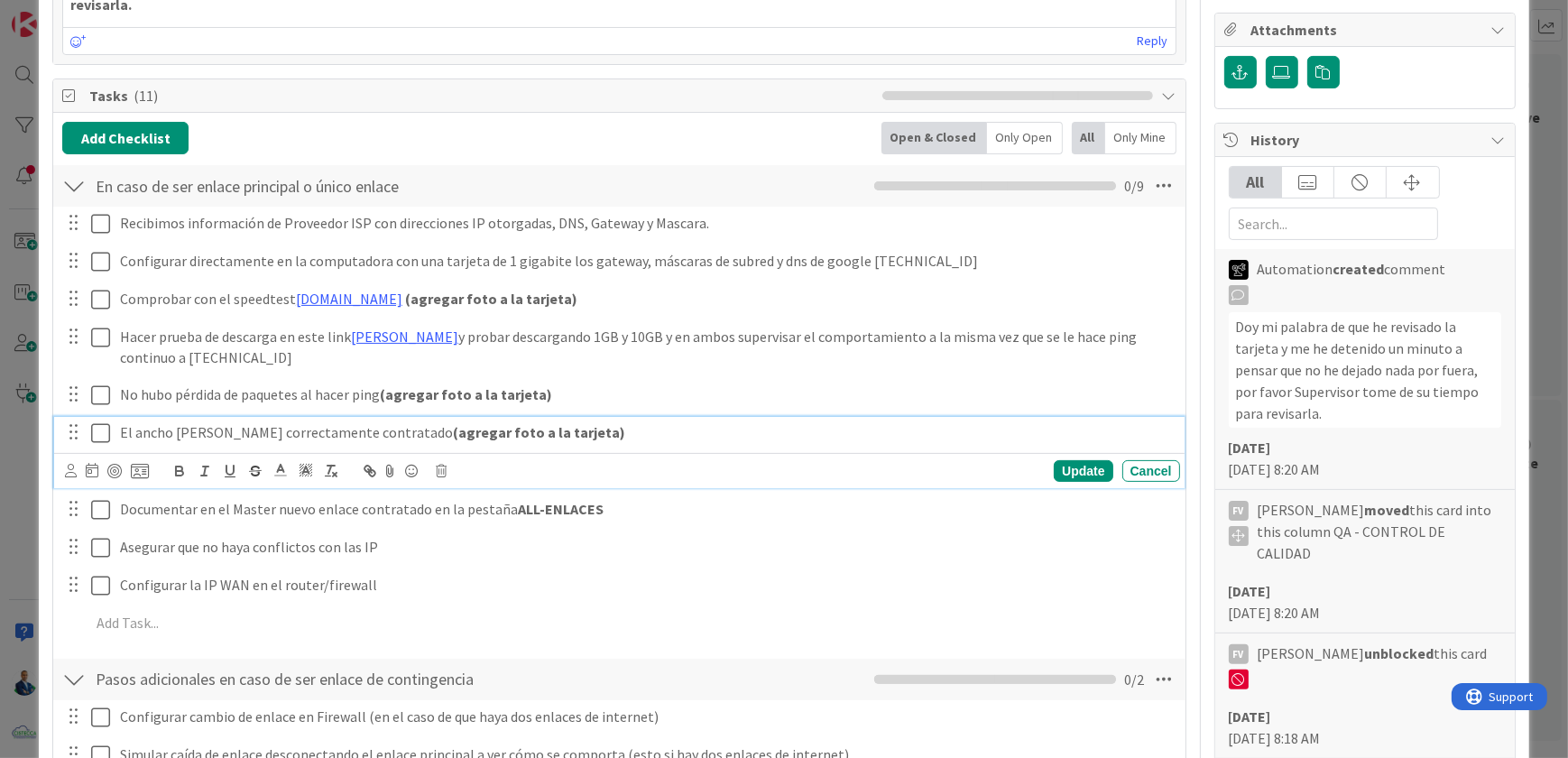
click at [233, 422] on p "El ancho [PERSON_NAME] correctamente contratado (agregar foto a la tarjeta)" at bounding box center [647, 432] width 1053 height 21
click at [530, 422] on p "El ancho [PERSON_NAME] de descarga de la prueba coincide correctamente contrata…" at bounding box center [647, 432] width 1053 height 21
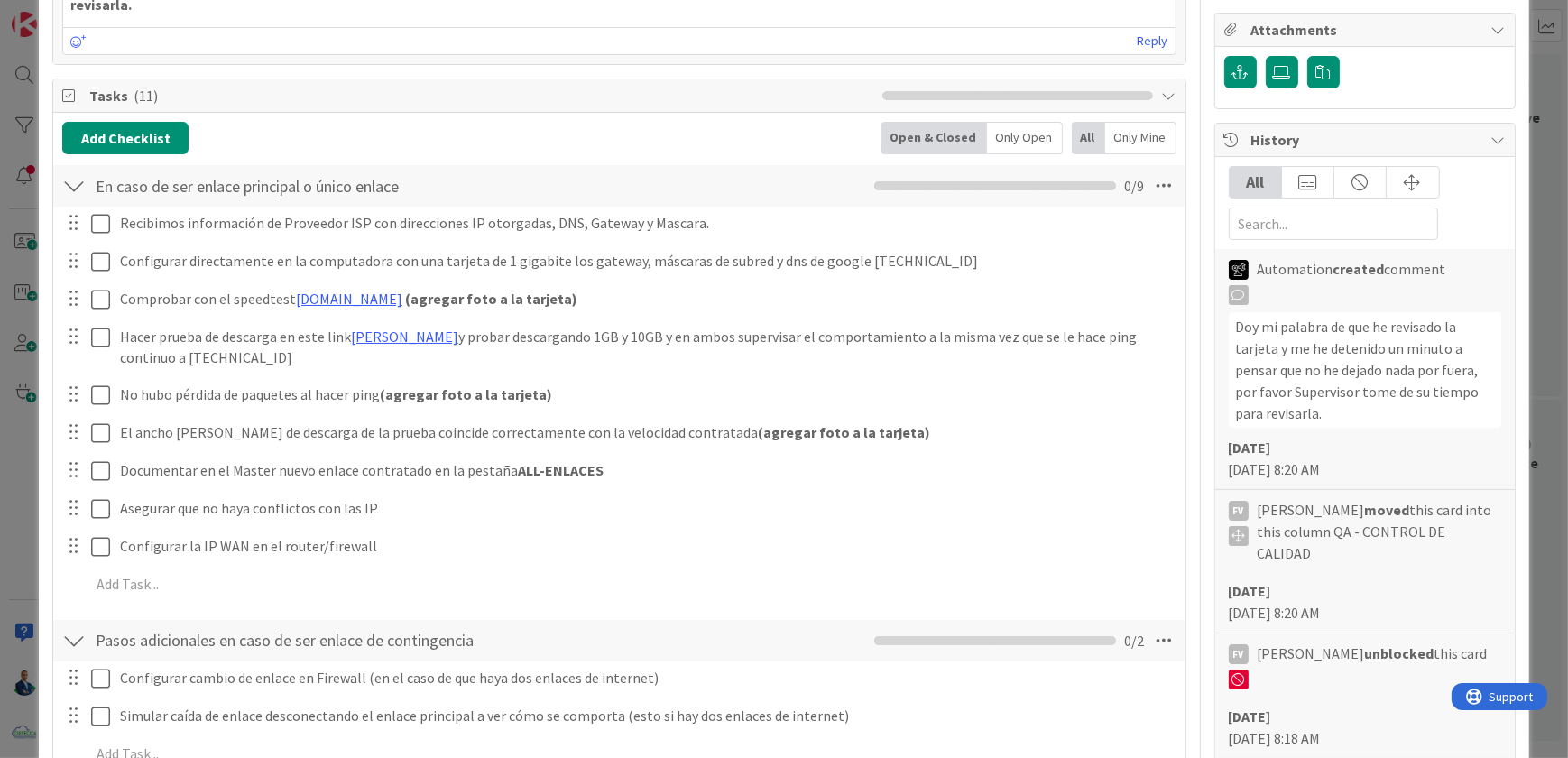
click at [1083, 458] on div "Recibimos información de Proveedor ISP con direcciones IP otorgadas, DNS, Gatew…" at bounding box center [619, 406] width 1113 height 400
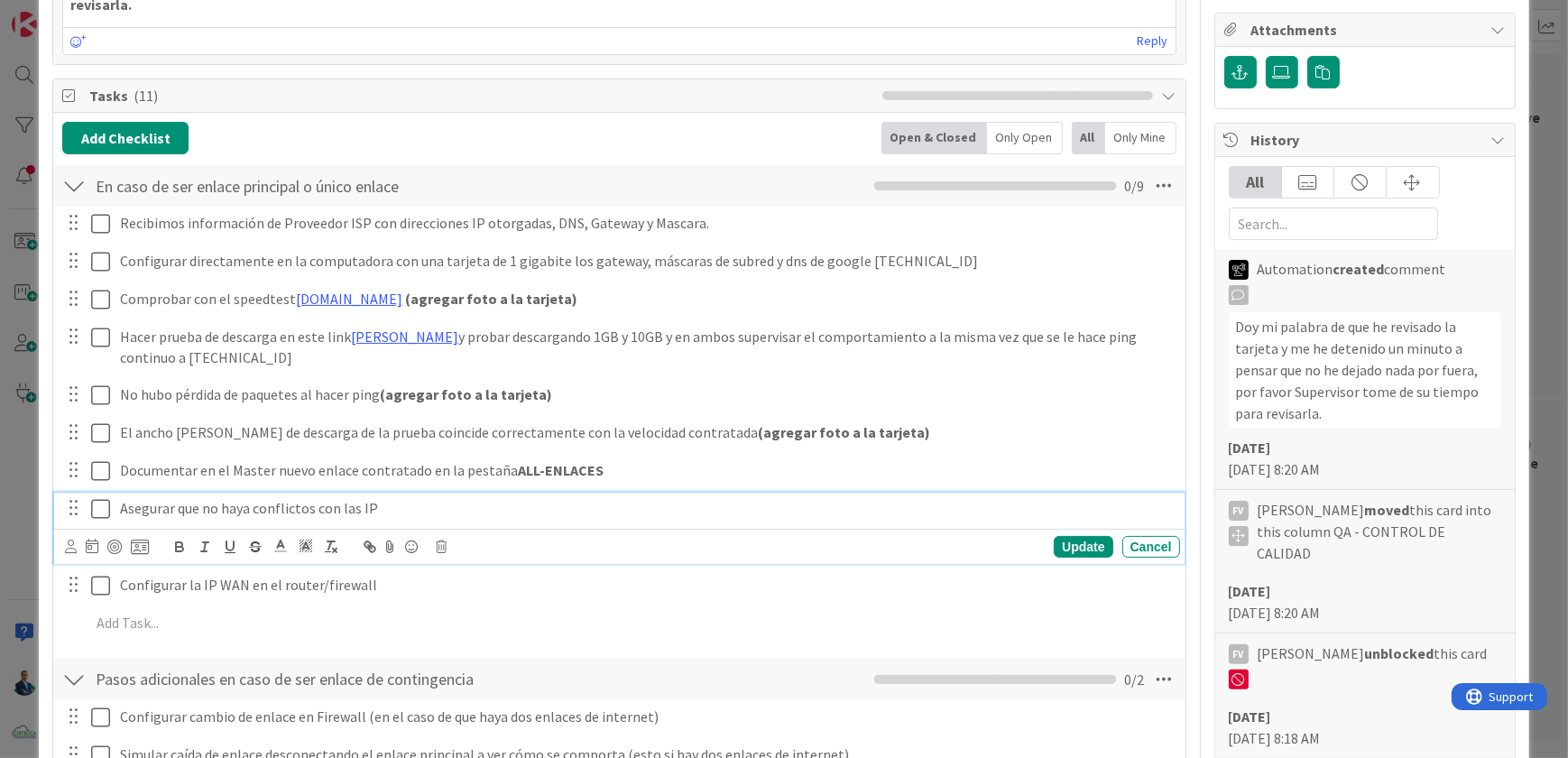
click at [270, 498] on p "Asegurar que no haya conflictos con las IP" at bounding box center [647, 508] width 1053 height 21
click at [440, 540] on icon at bounding box center [441, 547] width 11 height 13
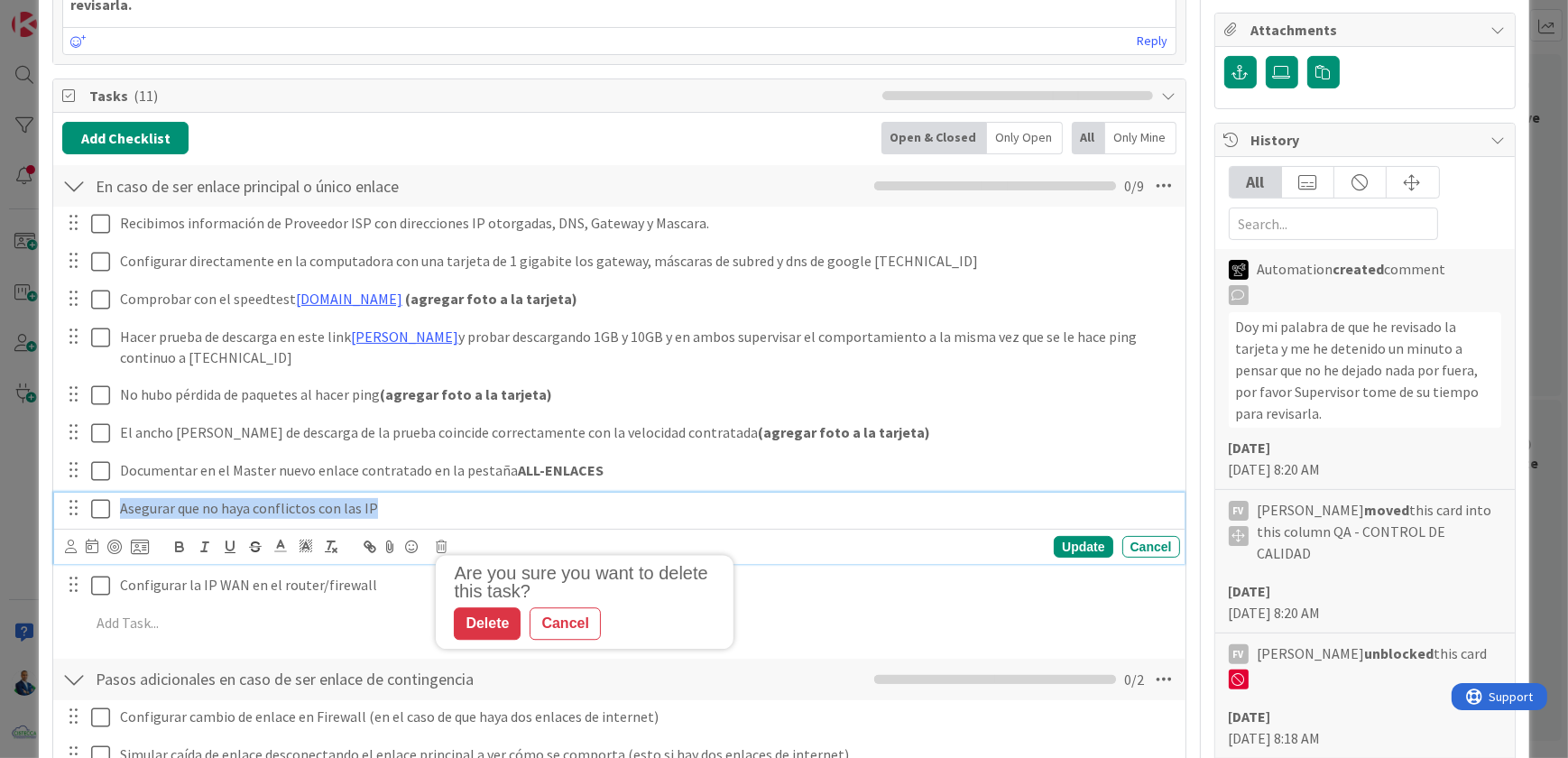
drag, startPoint x: 478, startPoint y: 471, endPoint x: -4, endPoint y: 430, distance: 483.7
click at [0, 430] on html "Kanban OPERACIONES 1x 2x 3x 1 NOTAS Tarjetas que no afectan la productividad y …" at bounding box center [784, 379] width 1568 height 758
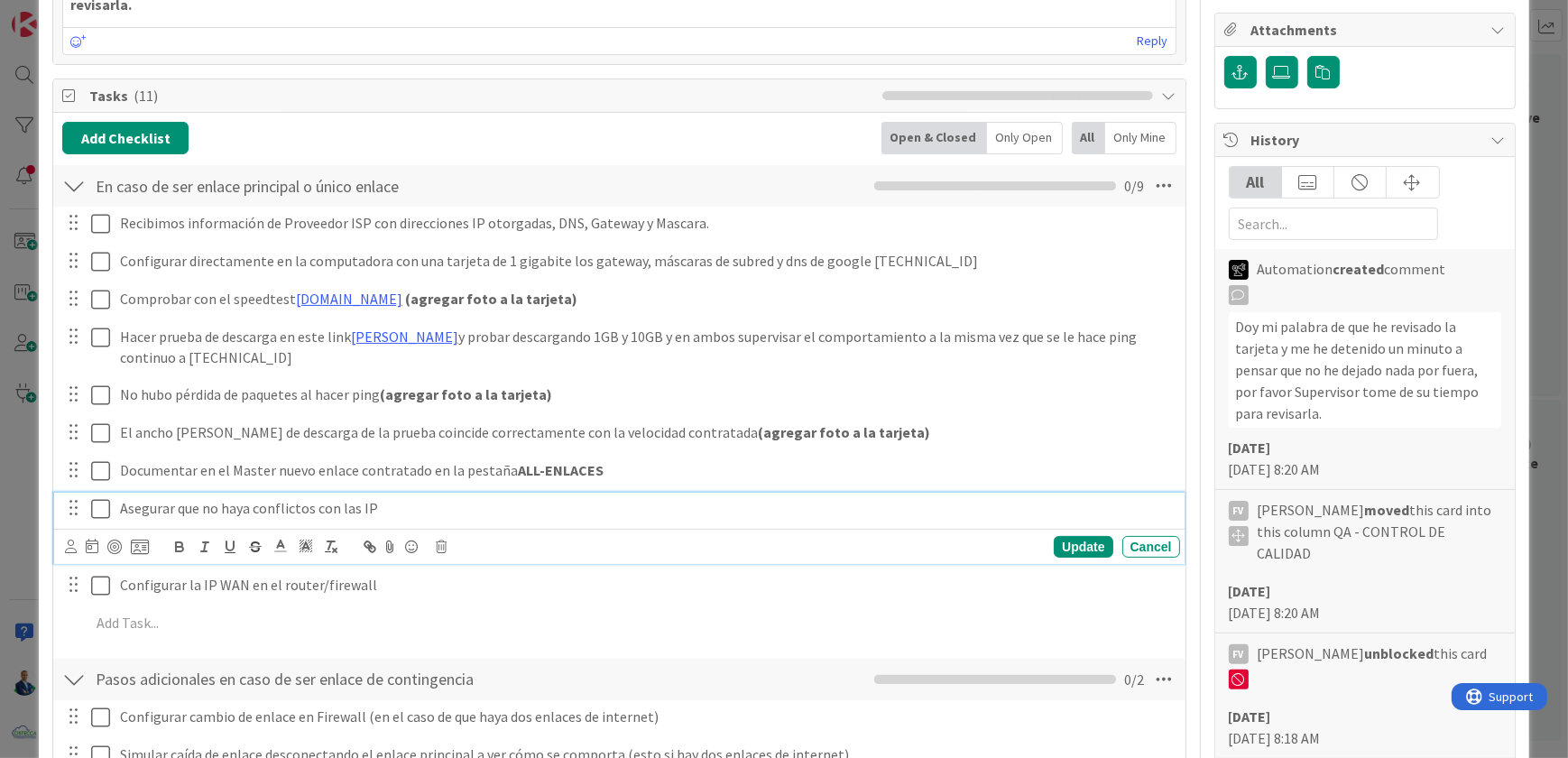
click at [415, 496] on div "Asegurar que no haya conflictos con las IP" at bounding box center [646, 508] width 1067 height 31
click at [439, 540] on icon at bounding box center [441, 547] width 11 height 13
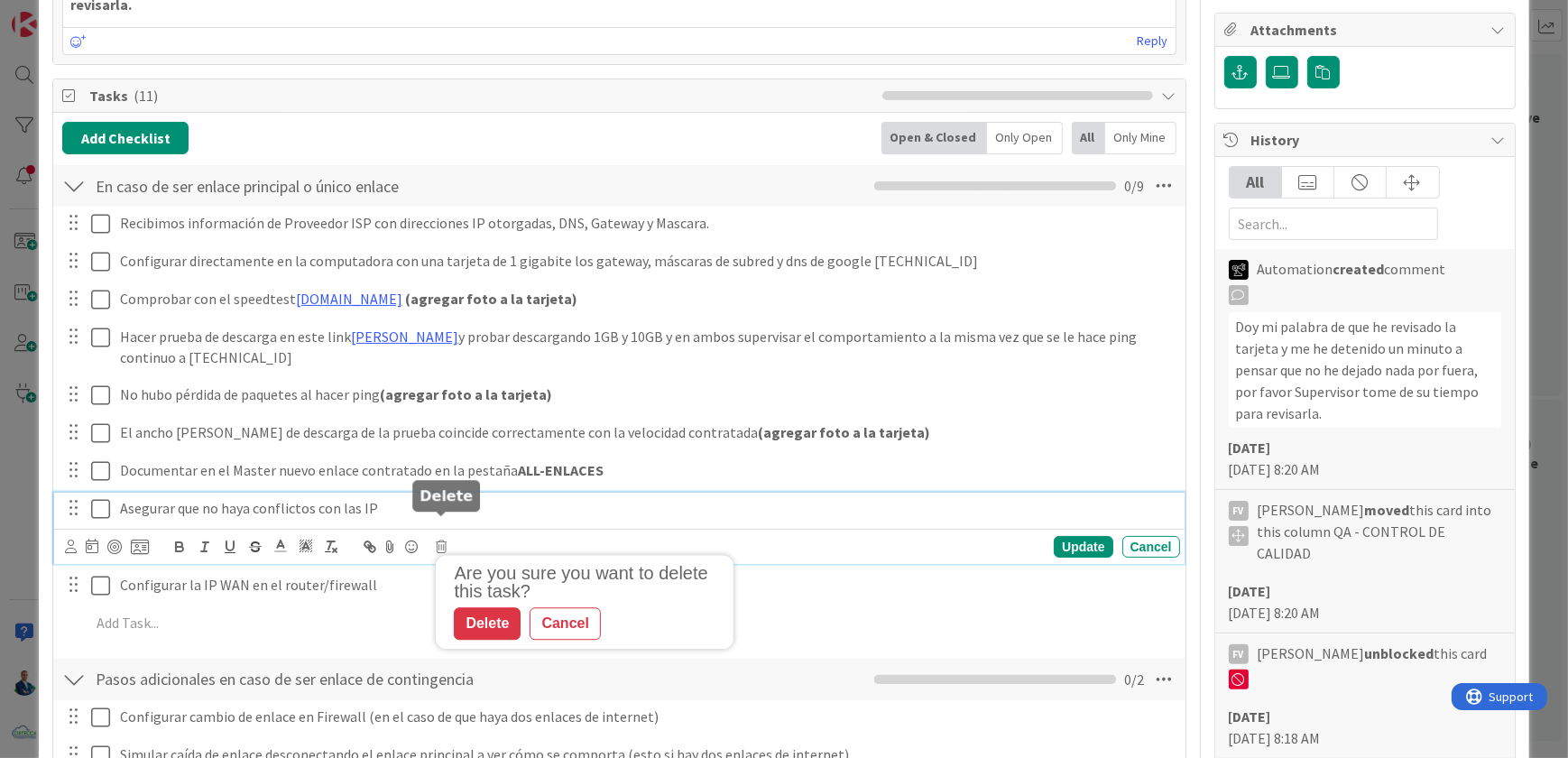
click at [479, 607] on div "Delete" at bounding box center [487, 623] width 67 height 32
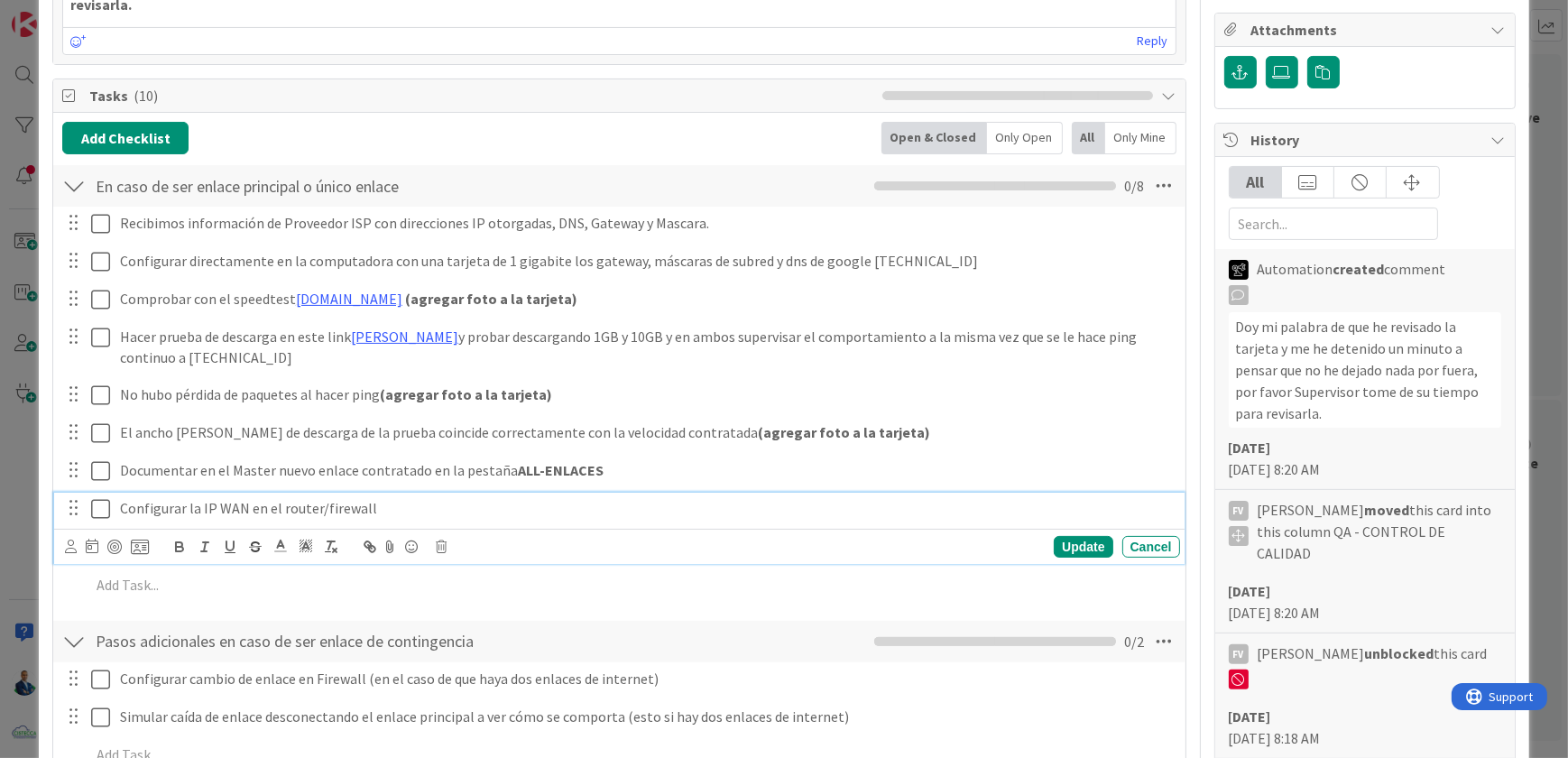
click at [404, 498] on p "Configurar la IP WAN en el router/firewall" at bounding box center [647, 508] width 1053 height 21
click at [1074, 536] on div "Update" at bounding box center [1084, 547] width 59 height 22
drag, startPoint x: 122, startPoint y: 481, endPoint x: 138, endPoint y: 484, distance: 16.3
click at [120, 498] on p "Configurar la IP WAN en el router/firewall" at bounding box center [647, 508] width 1053 height 21
click at [582, 498] on p "Crear una tarjeta aparte para Configurar la IP WAN en el router/firewall" at bounding box center [647, 508] width 1053 height 21
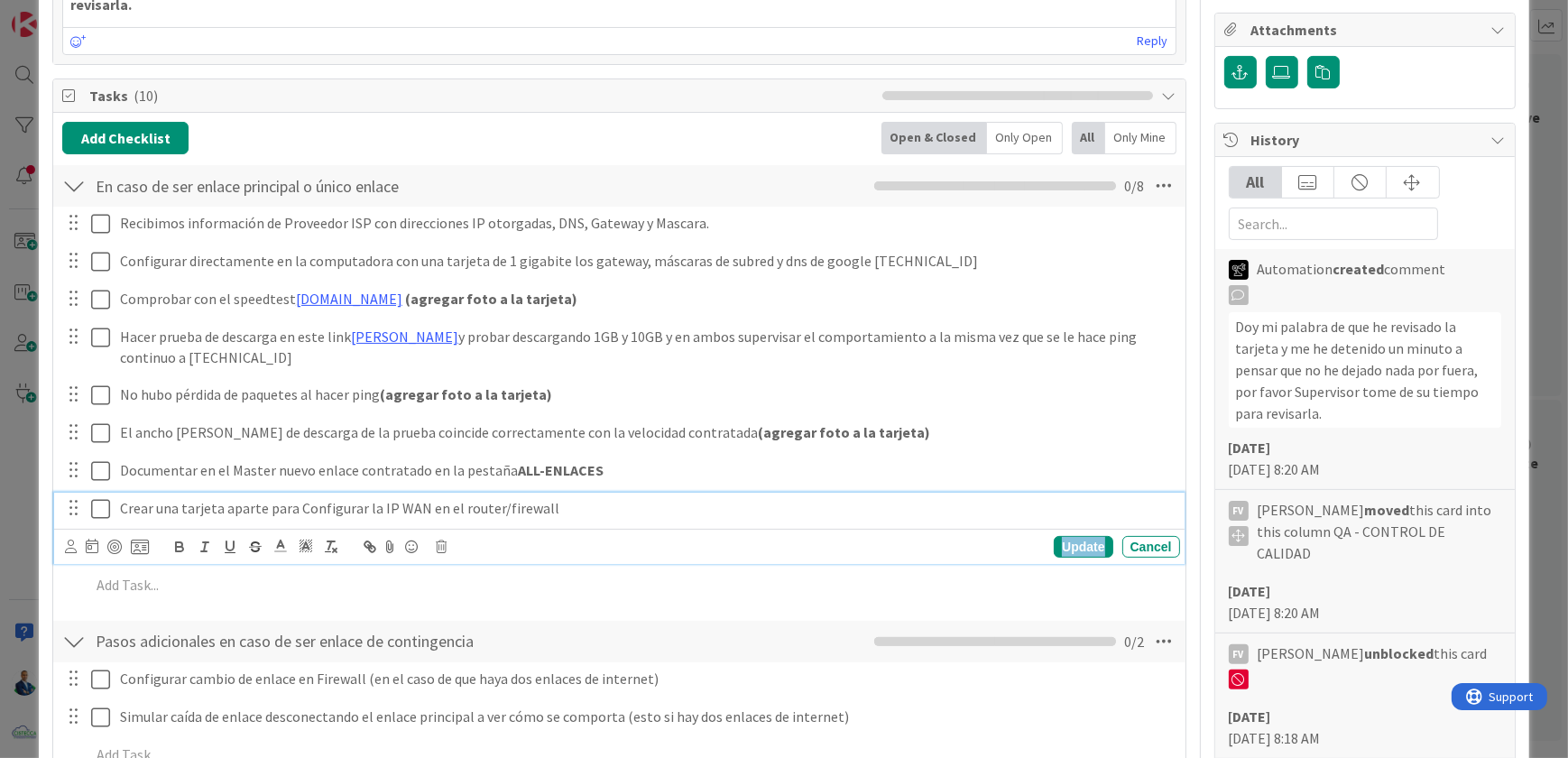
click at [1075, 536] on div "Update" at bounding box center [1084, 547] width 59 height 22
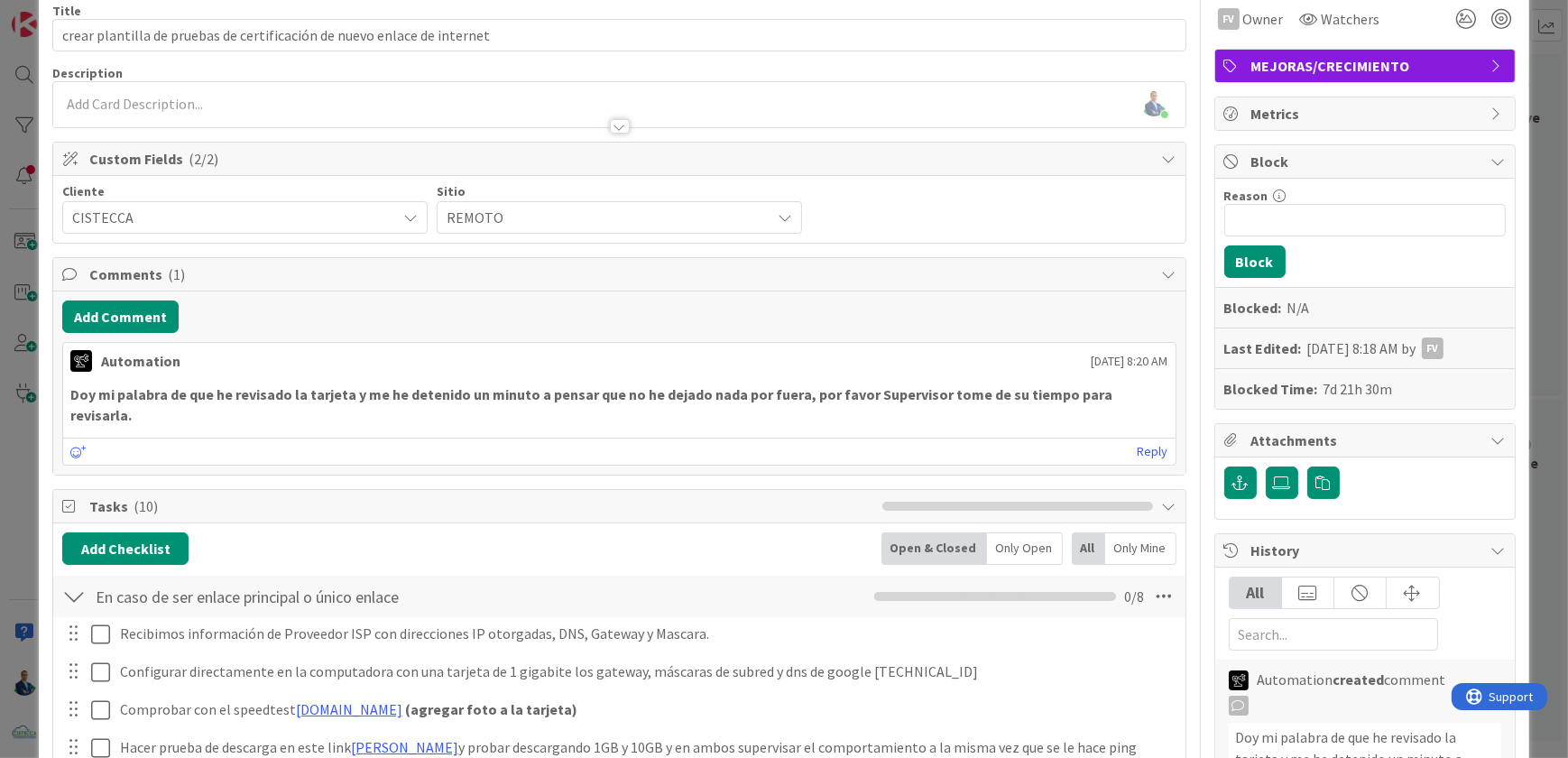
scroll to position [0, 0]
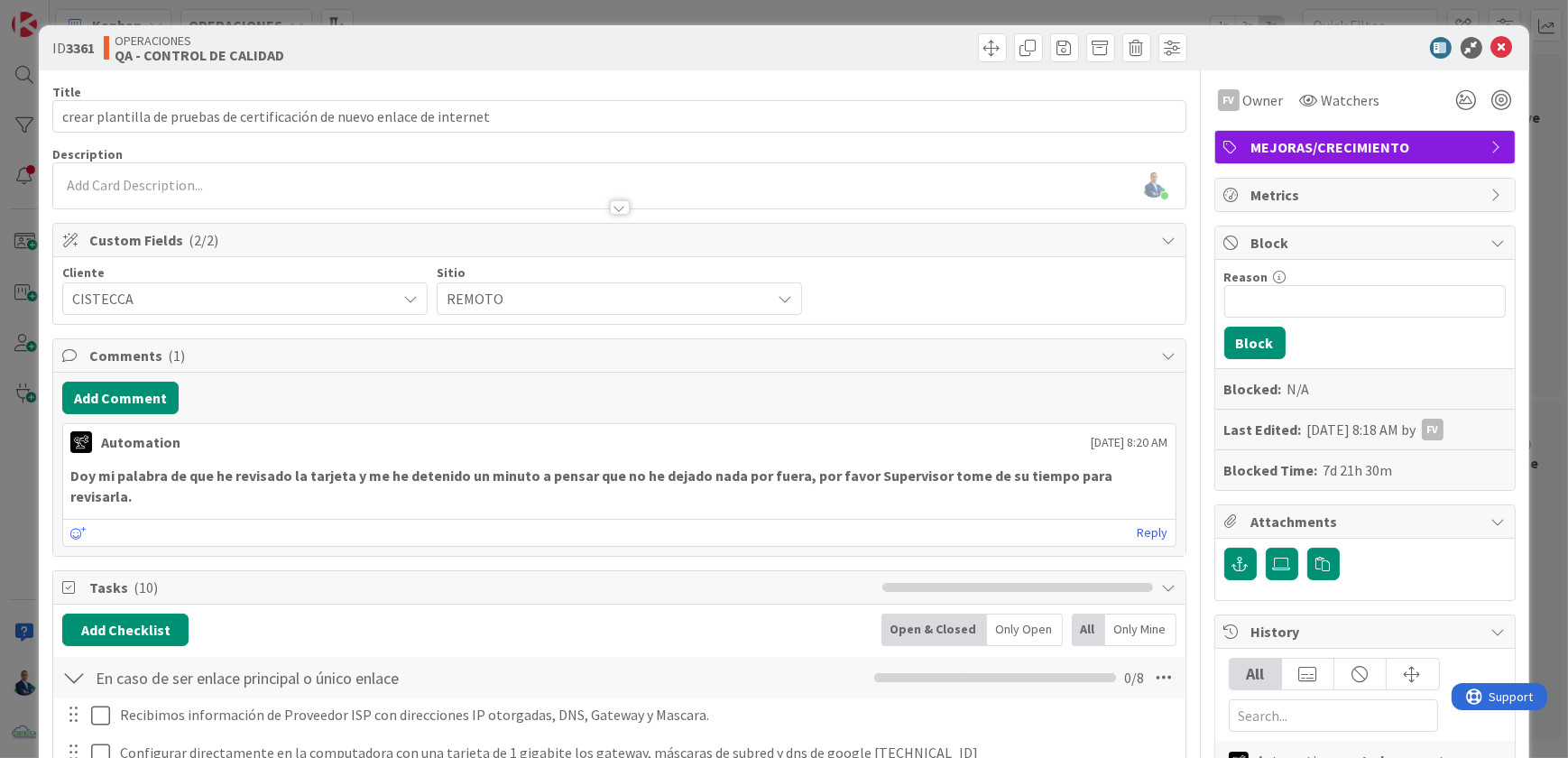
click at [189, 183] on div "[PERSON_NAME] joined 4 m ago" at bounding box center [619, 186] width 1131 height 45
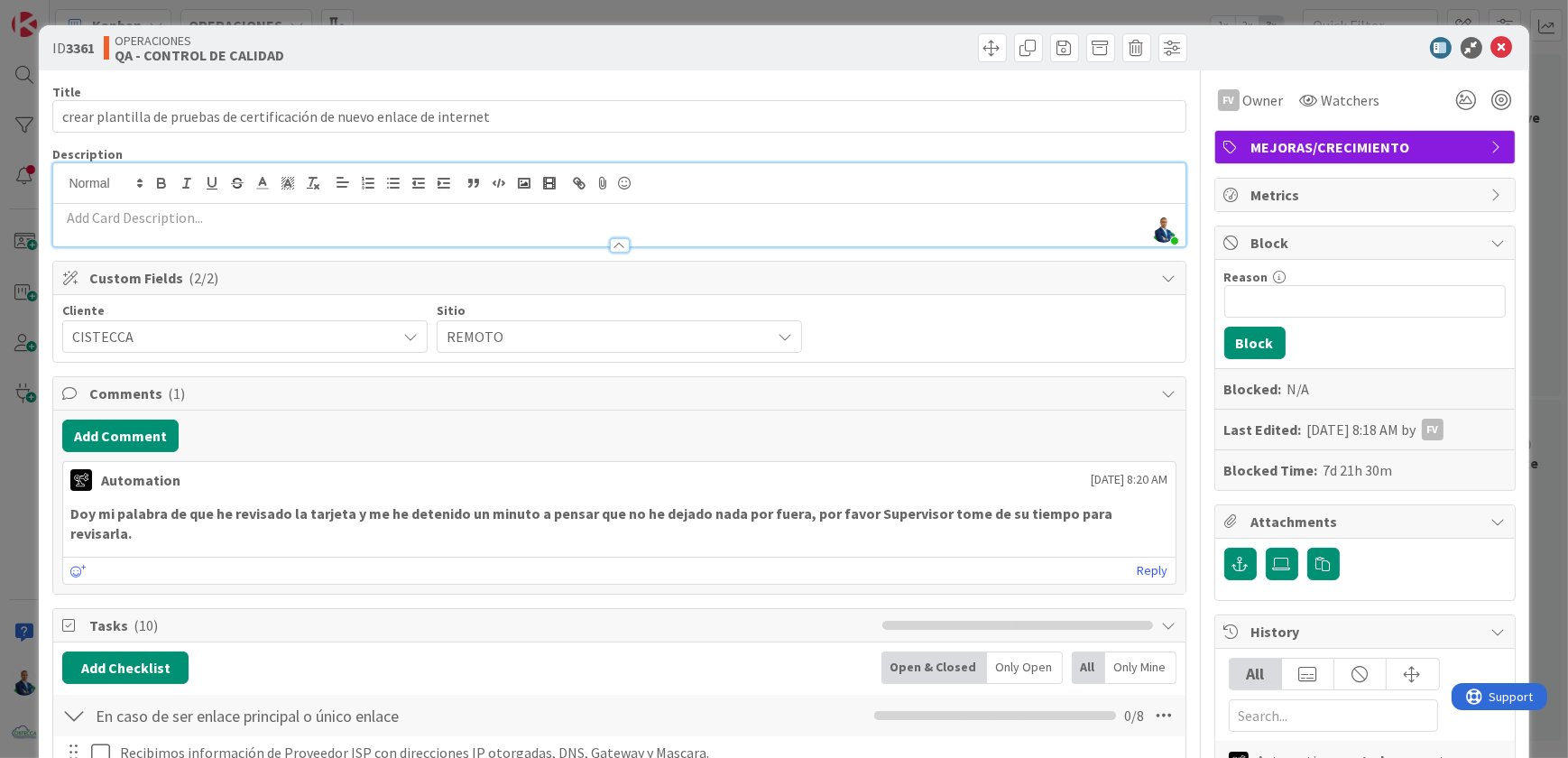
click at [178, 216] on p at bounding box center [619, 218] width 1113 height 21
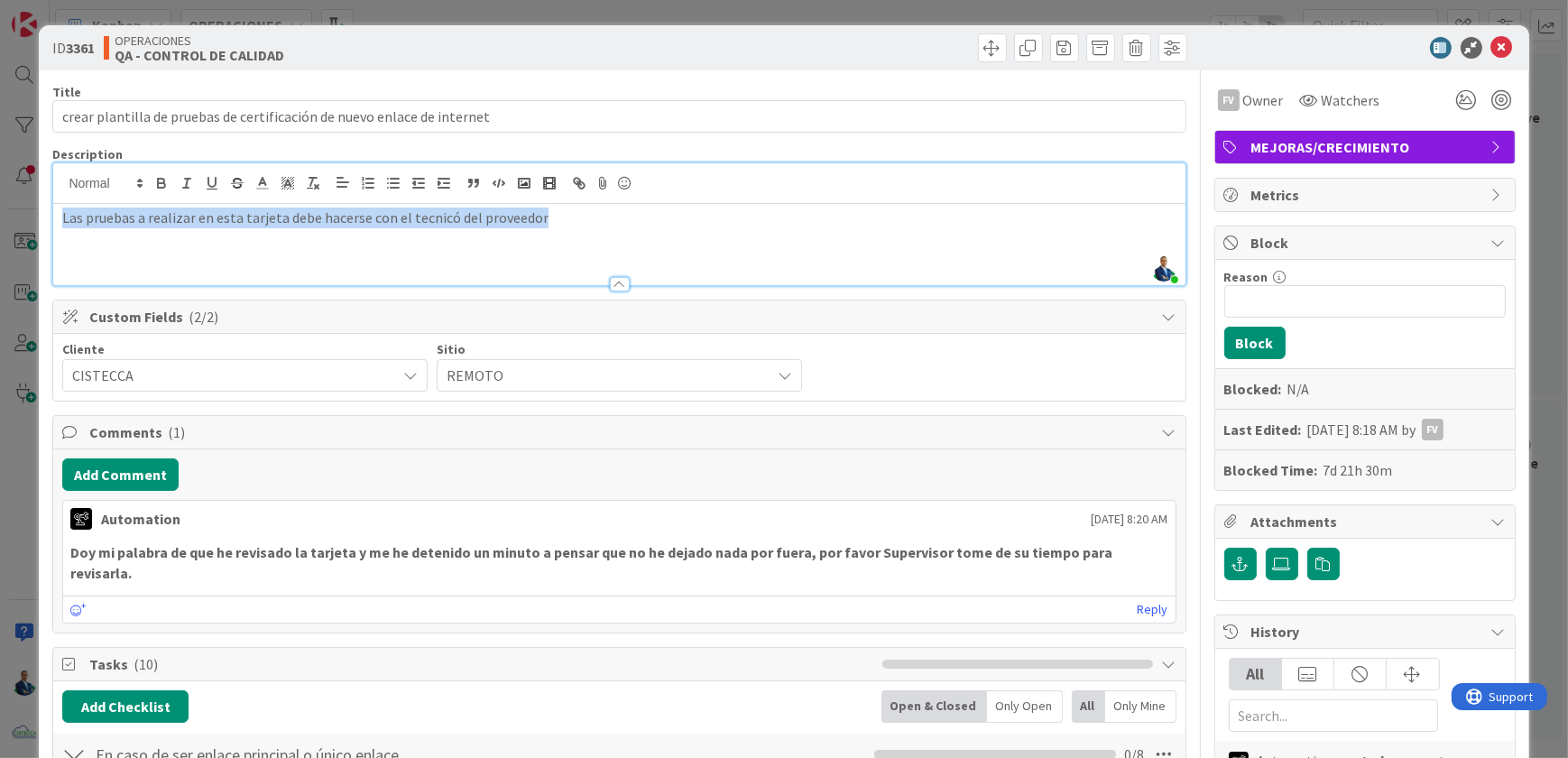
drag, startPoint x: 550, startPoint y: 217, endPoint x: -4, endPoint y: 185, distance: 554.9
click at [0, 185] on html "Kanban OPERACIONES 1x 2x 3x 1 NOTAS Tarjetas que no afectan la productividad y …" at bounding box center [784, 379] width 1568 height 758
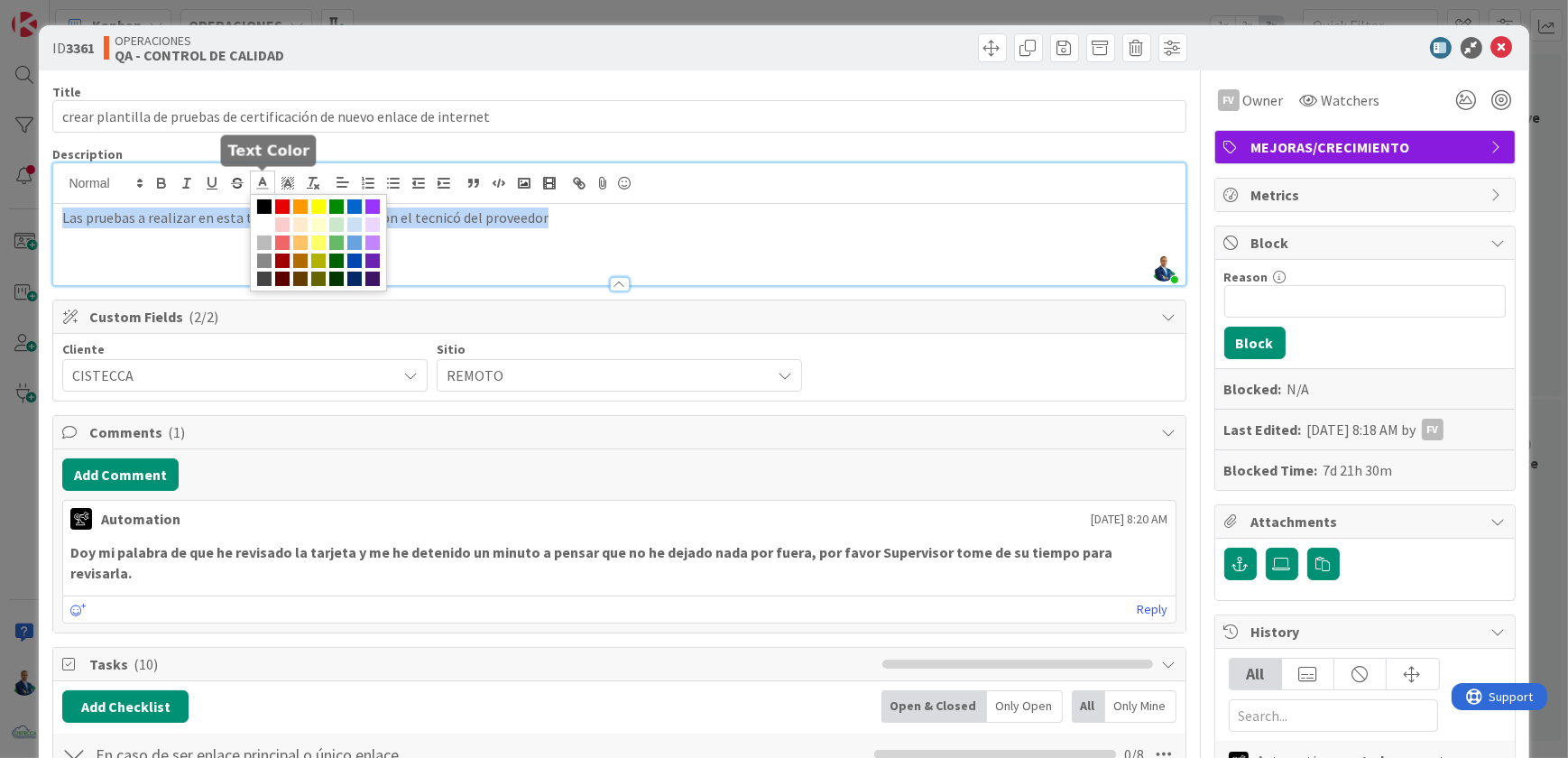
click at [269, 184] on icon at bounding box center [263, 183] width 17 height 17
click at [282, 201] on span at bounding box center [282, 207] width 15 height 15
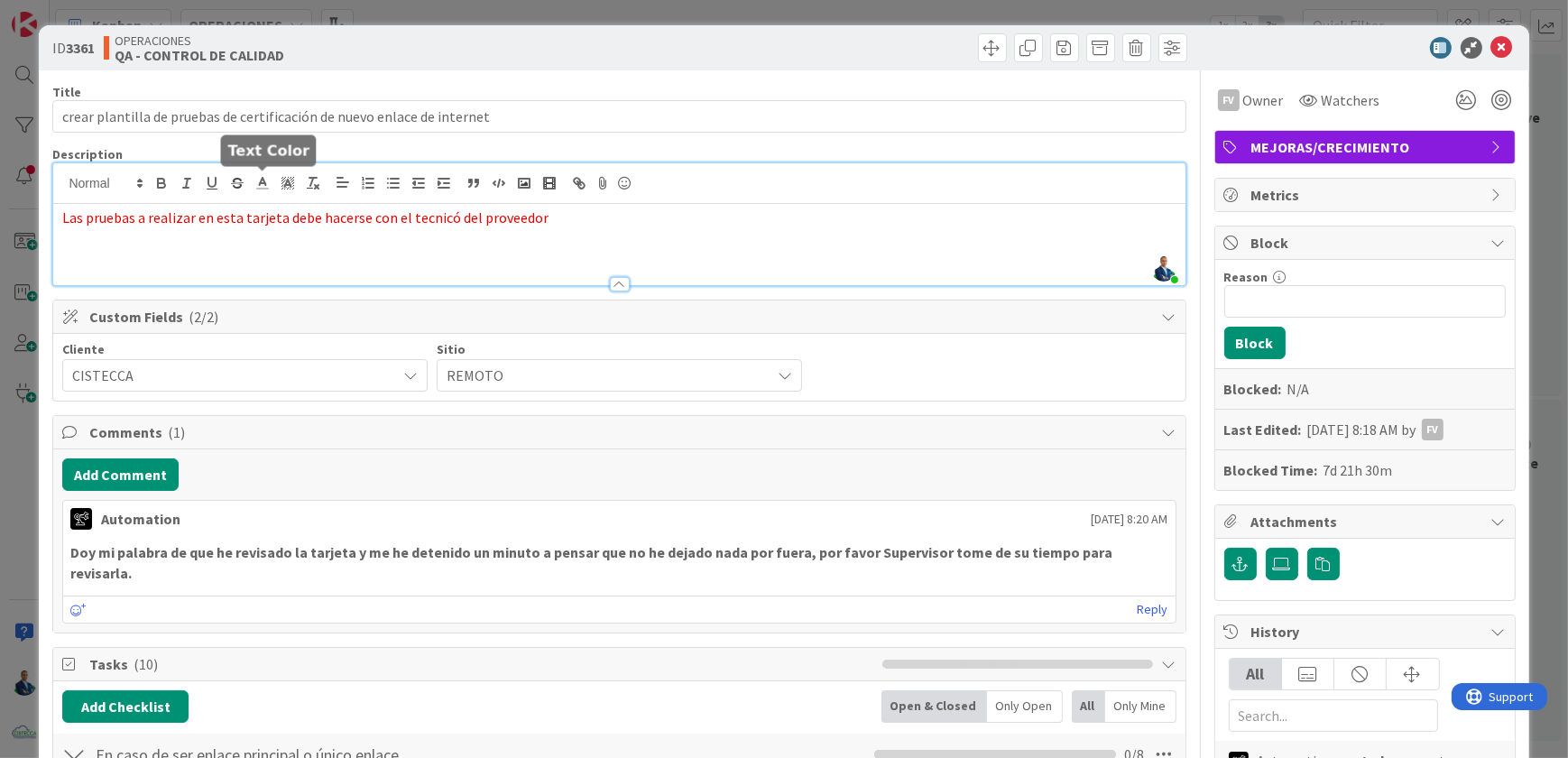
click at [515, 254] on div "Las pruebas a realizar en esta tarjeta debe hacerse con el tecnicó del proveedor" at bounding box center [619, 244] width 1131 height 81
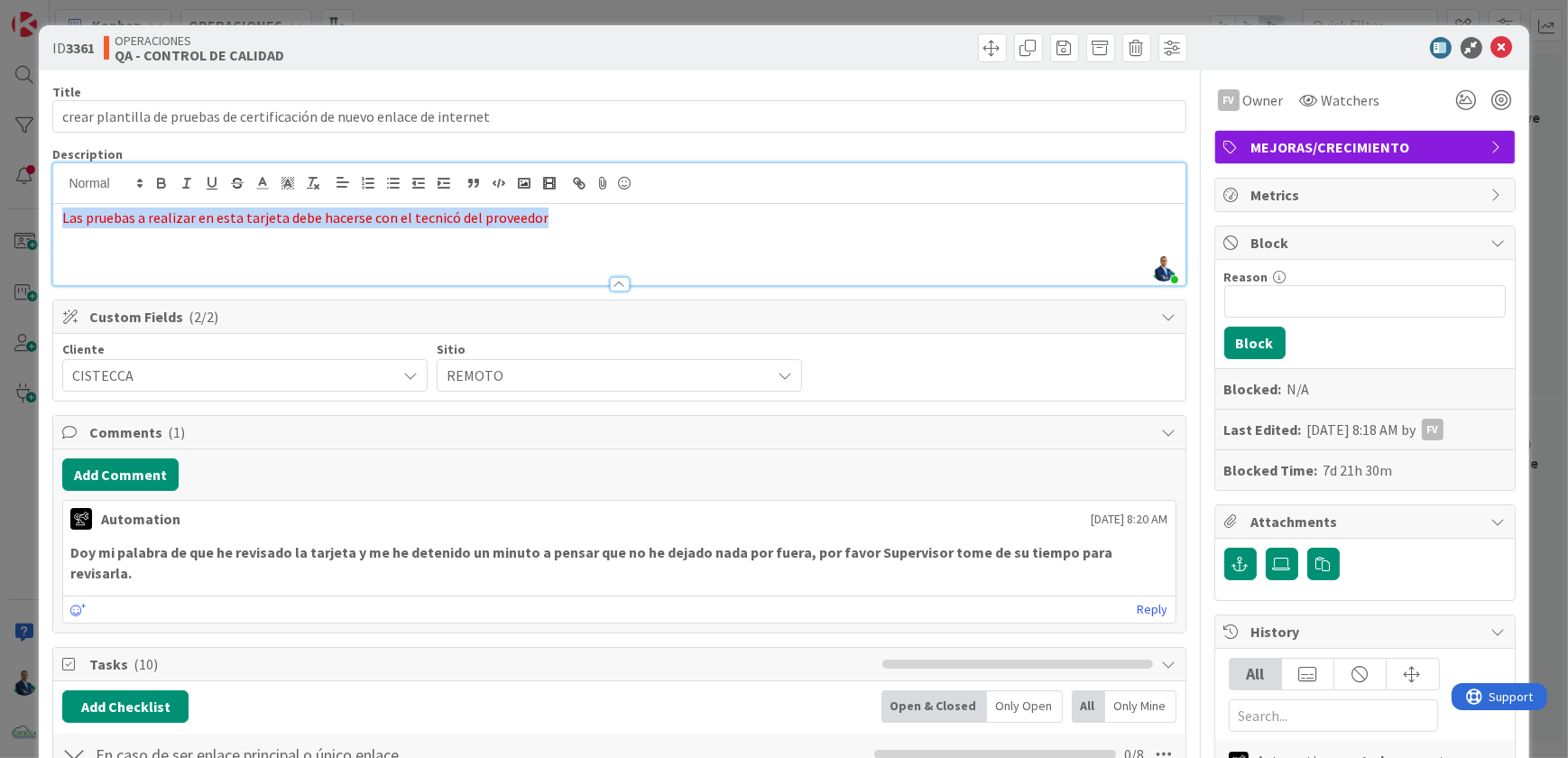
drag, startPoint x: 528, startPoint y: 221, endPoint x: -4, endPoint y: 216, distance: 532.0
click at [0, 216] on html "Kanban OPERACIONES 1x 2x 3x 1 NOTAS Tarjetas que no afectan la productividad y …" at bounding box center [784, 379] width 1568 height 758
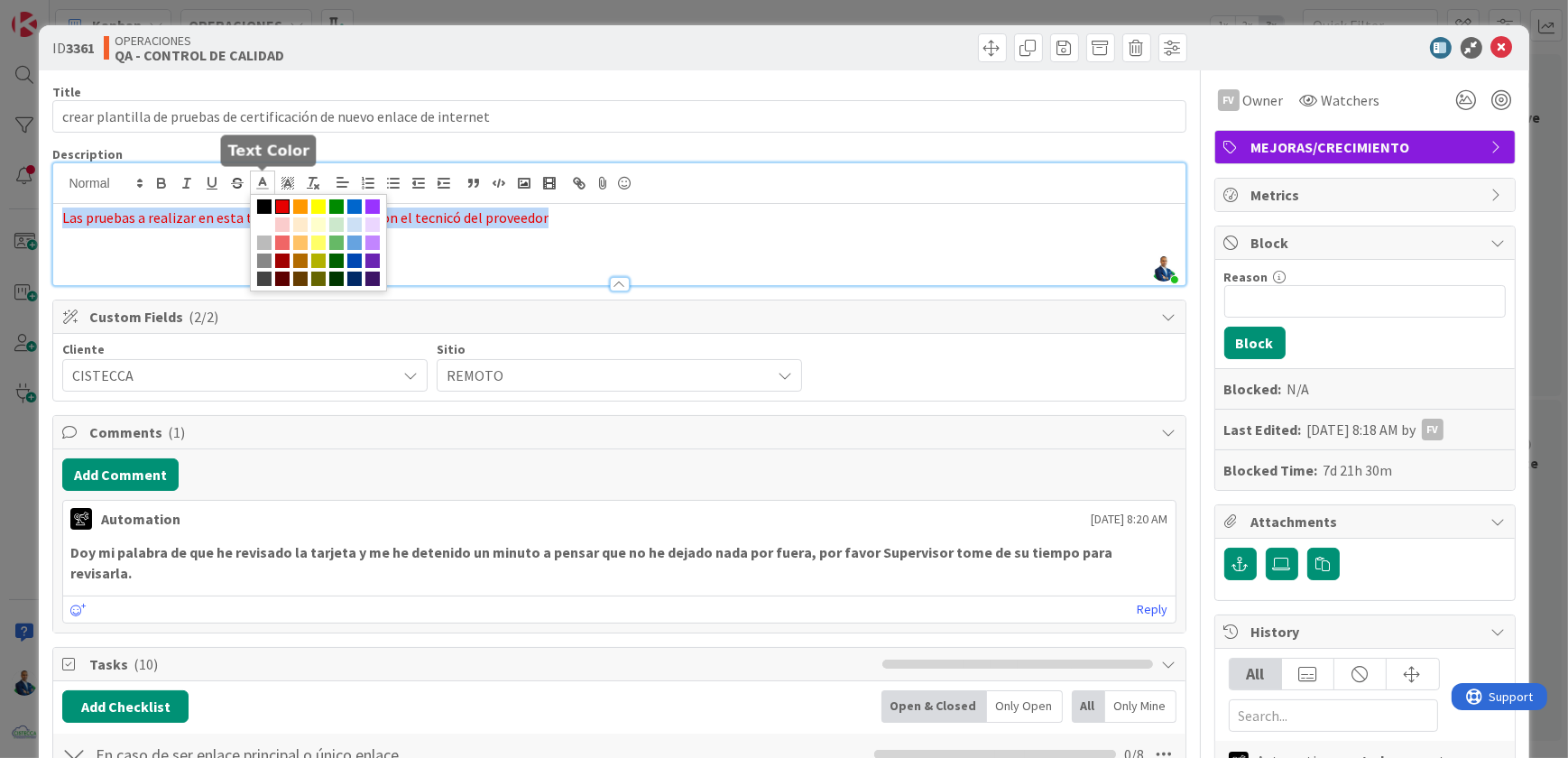
click at [262, 179] on polyline at bounding box center [263, 181] width 6 height 7
click at [262, 220] on span at bounding box center [265, 225] width 15 height 15
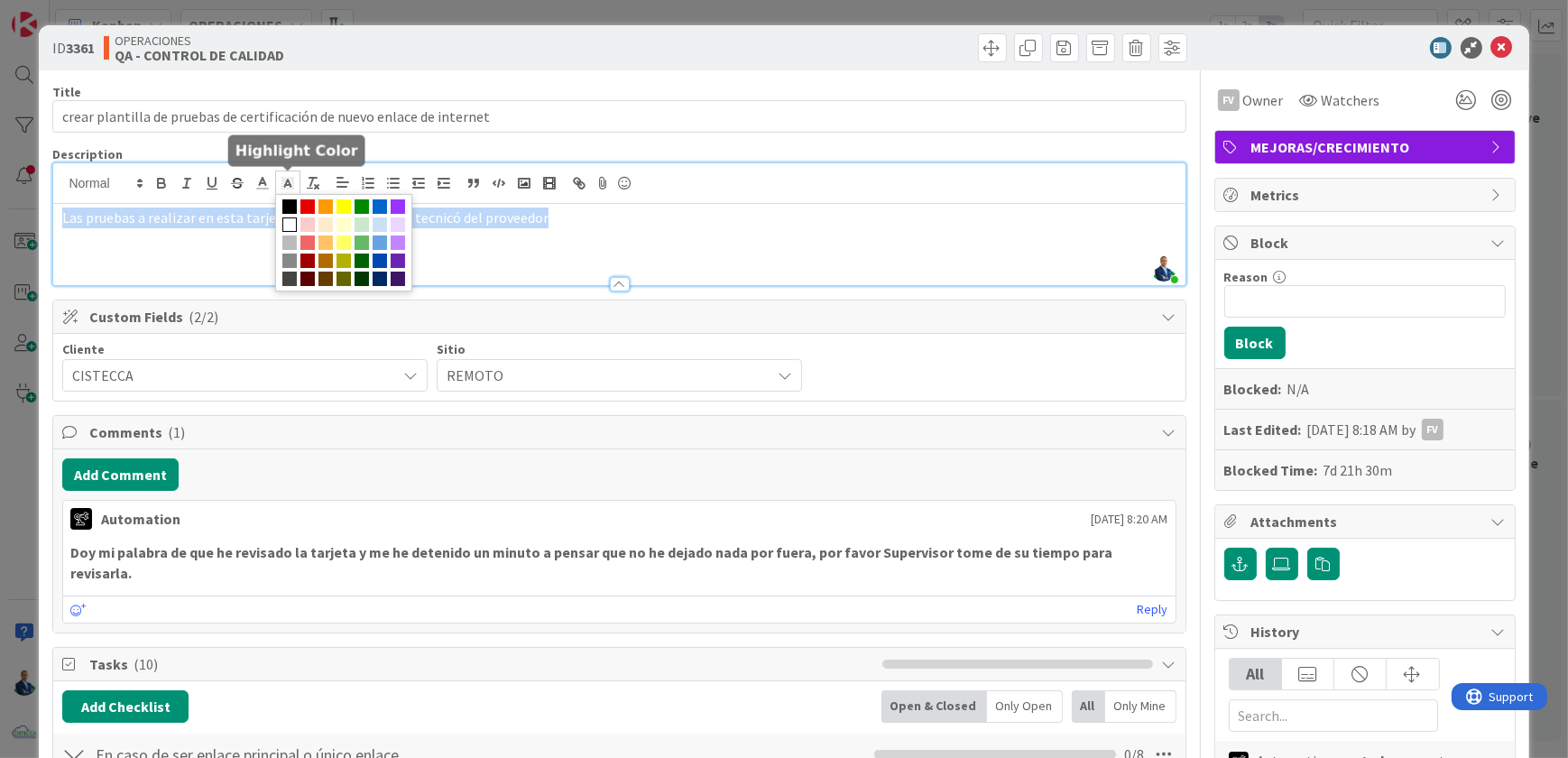
click at [291, 180] on icon at bounding box center [288, 183] width 17 height 17
click at [303, 199] on span at bounding box center [308, 207] width 15 height 15
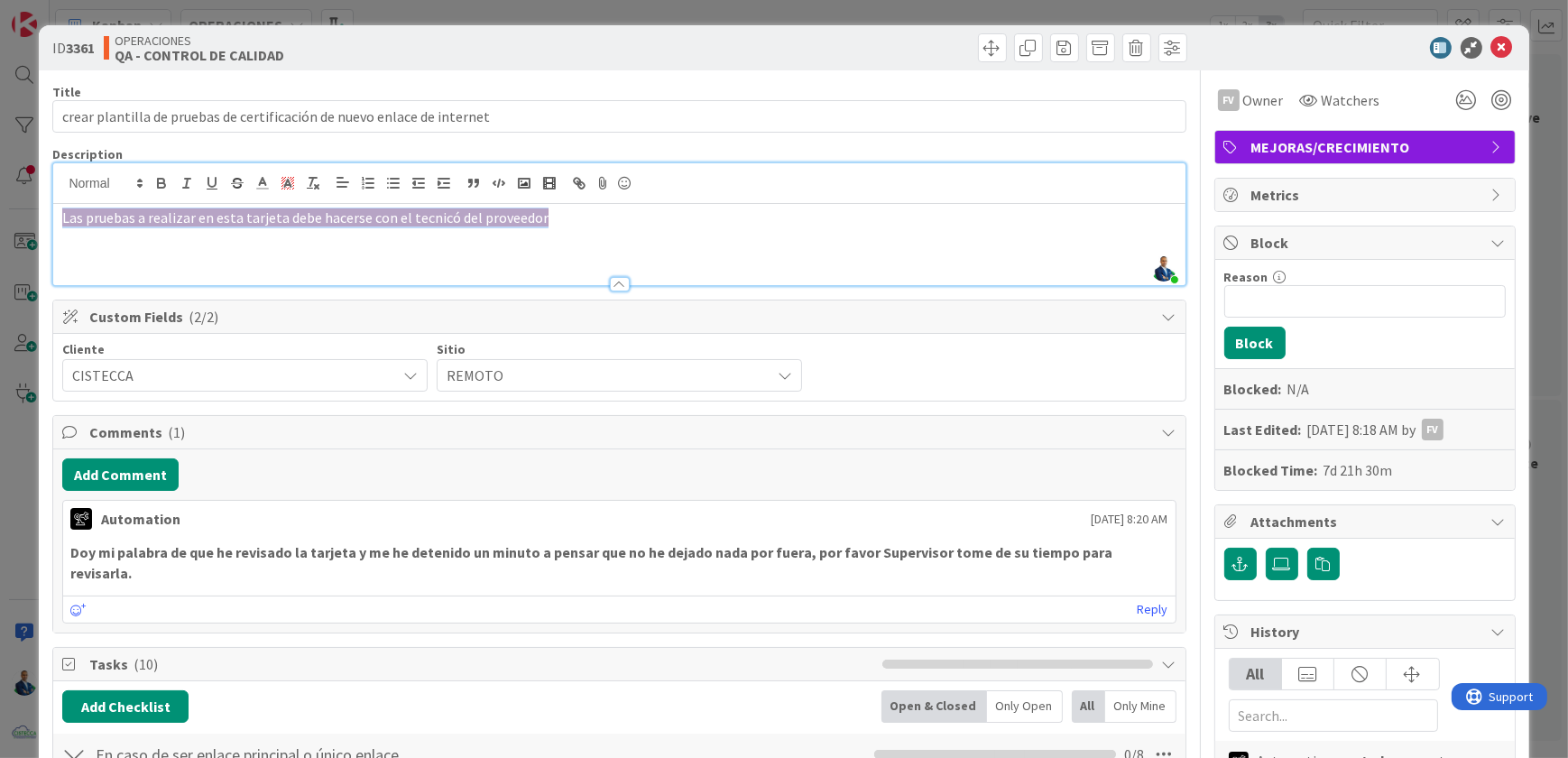
click at [549, 226] on p "Las pruebas a realizar en esta tarjeta debe hacerse con el tecnicó del proveedor" at bounding box center [619, 218] width 1113 height 21
drag, startPoint x: 548, startPoint y: 217, endPoint x: -4, endPoint y: 224, distance: 552.0
click at [0, 224] on html "Kanban OPERACIONES 1x 2x 3x 1 NOTAS Tarjetas que no afectan la productividad y …" at bounding box center [784, 379] width 1568 height 758
click at [347, 186] on icon at bounding box center [343, 182] width 17 height 17
click at [342, 236] on line at bounding box center [342, 236] width 8 height 0
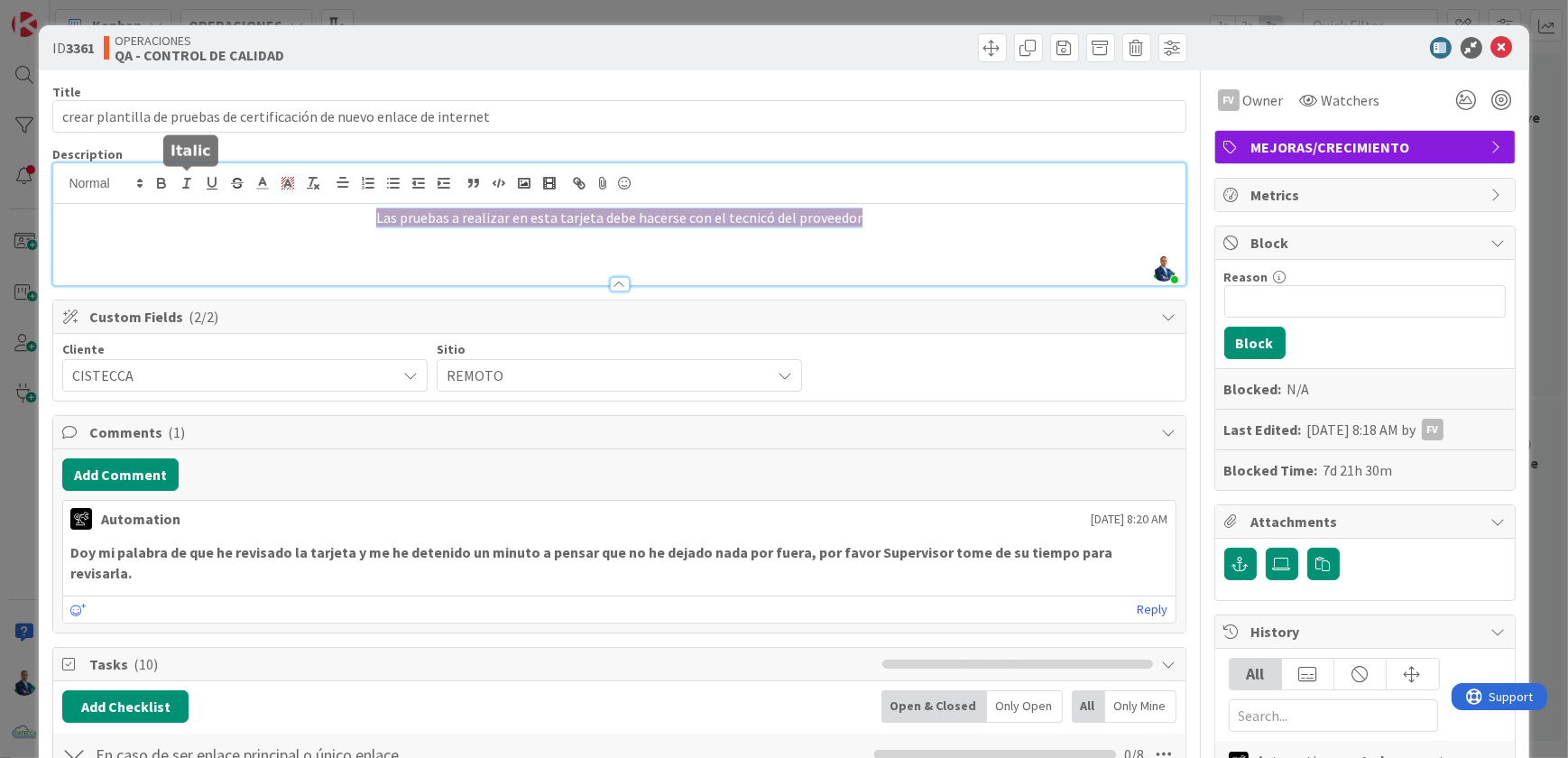
click at [165, 180] on icon "button" at bounding box center [161, 180] width 6 height 5
click at [883, 219] on p "Las pruebas a realizar en esta tarjeta debe hacerse con el tecnicó del proveedor" at bounding box center [619, 218] width 1113 height 21
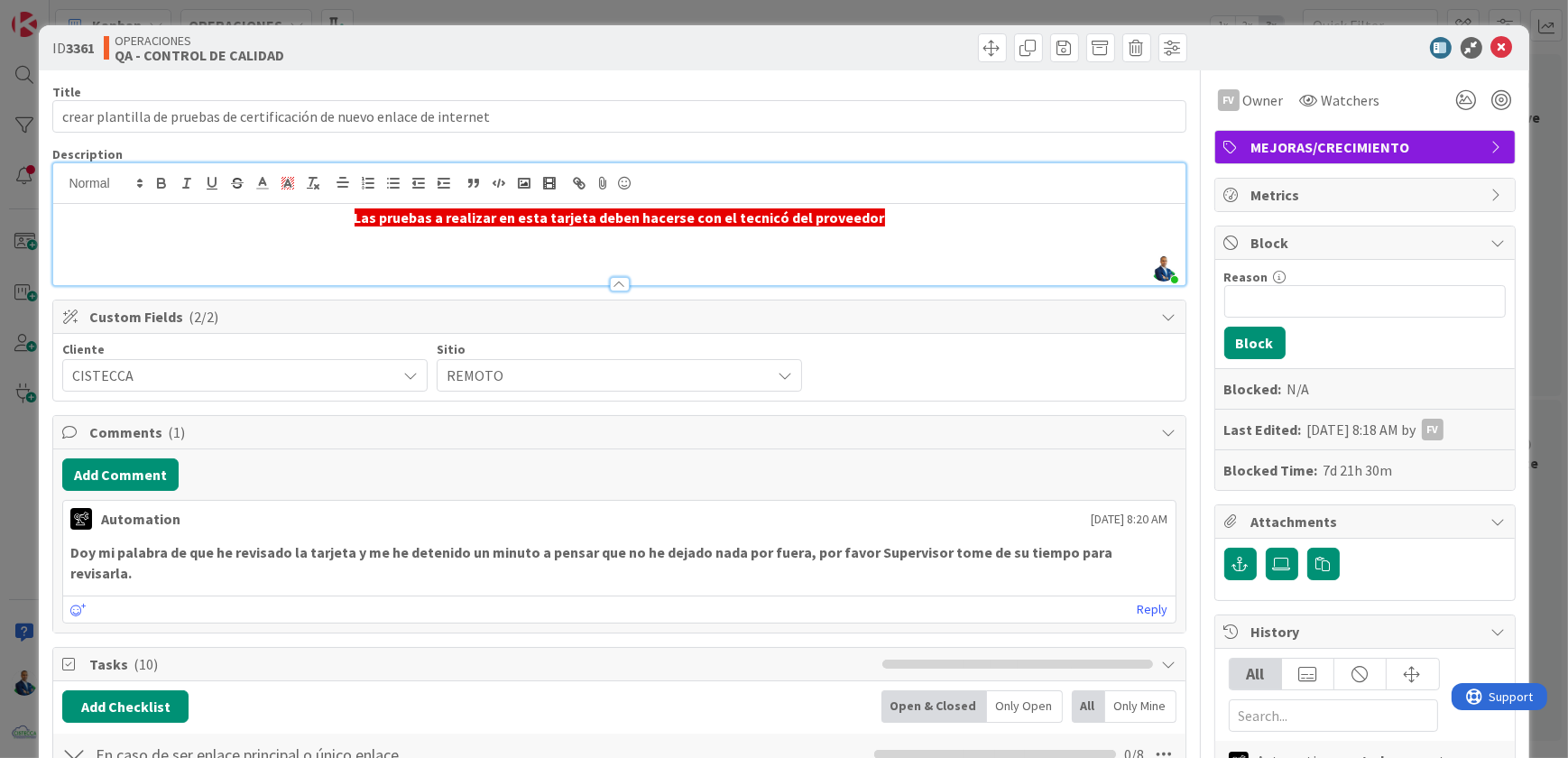
click at [936, 232] on div "Las pruebas a realizar en esta tarjeta deben hacerse con el tecnicó del proveed…" at bounding box center [619, 244] width 1131 height 81
click at [1536, 307] on div "ID 3361 OPERACIONES QA - CONTROL DE CALIDAD Title 71 / 128 crear plantilla de p…" at bounding box center [784, 379] width 1568 height 758
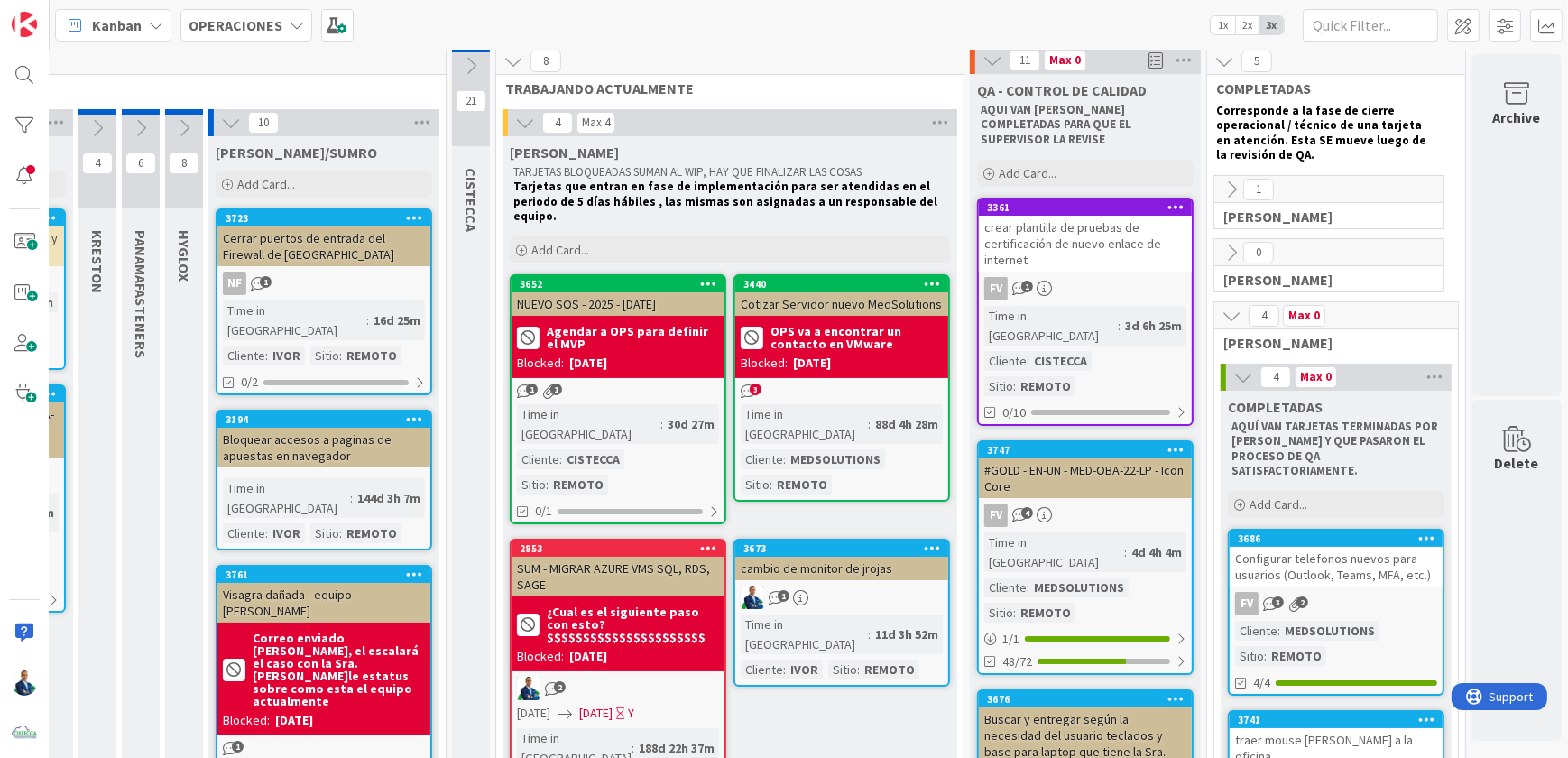
click at [1167, 200] on icon at bounding box center [1176, 207] width 17 height 13
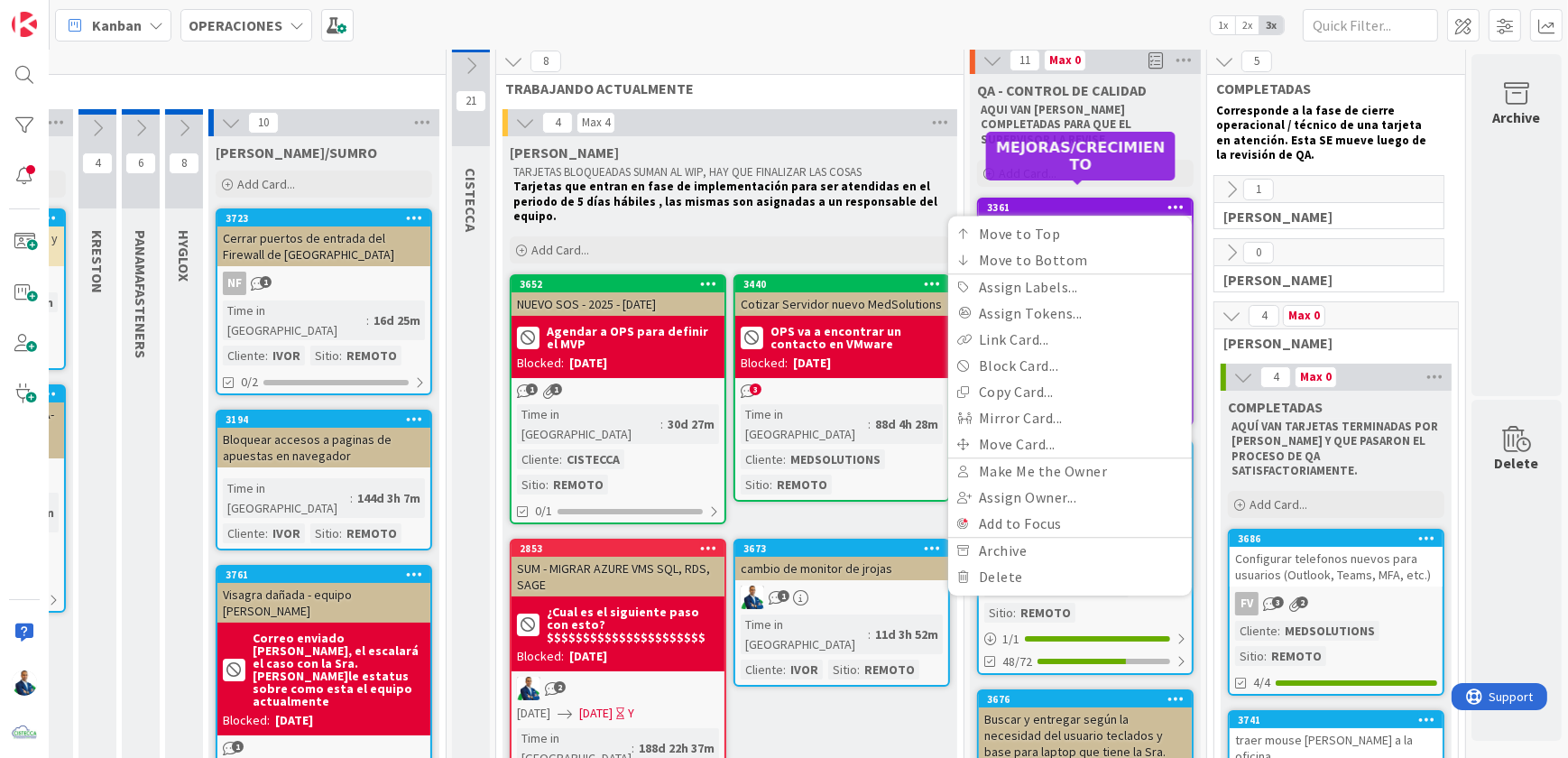
click at [1023, 201] on div "3361" at bounding box center [1089, 208] width 205 height 13
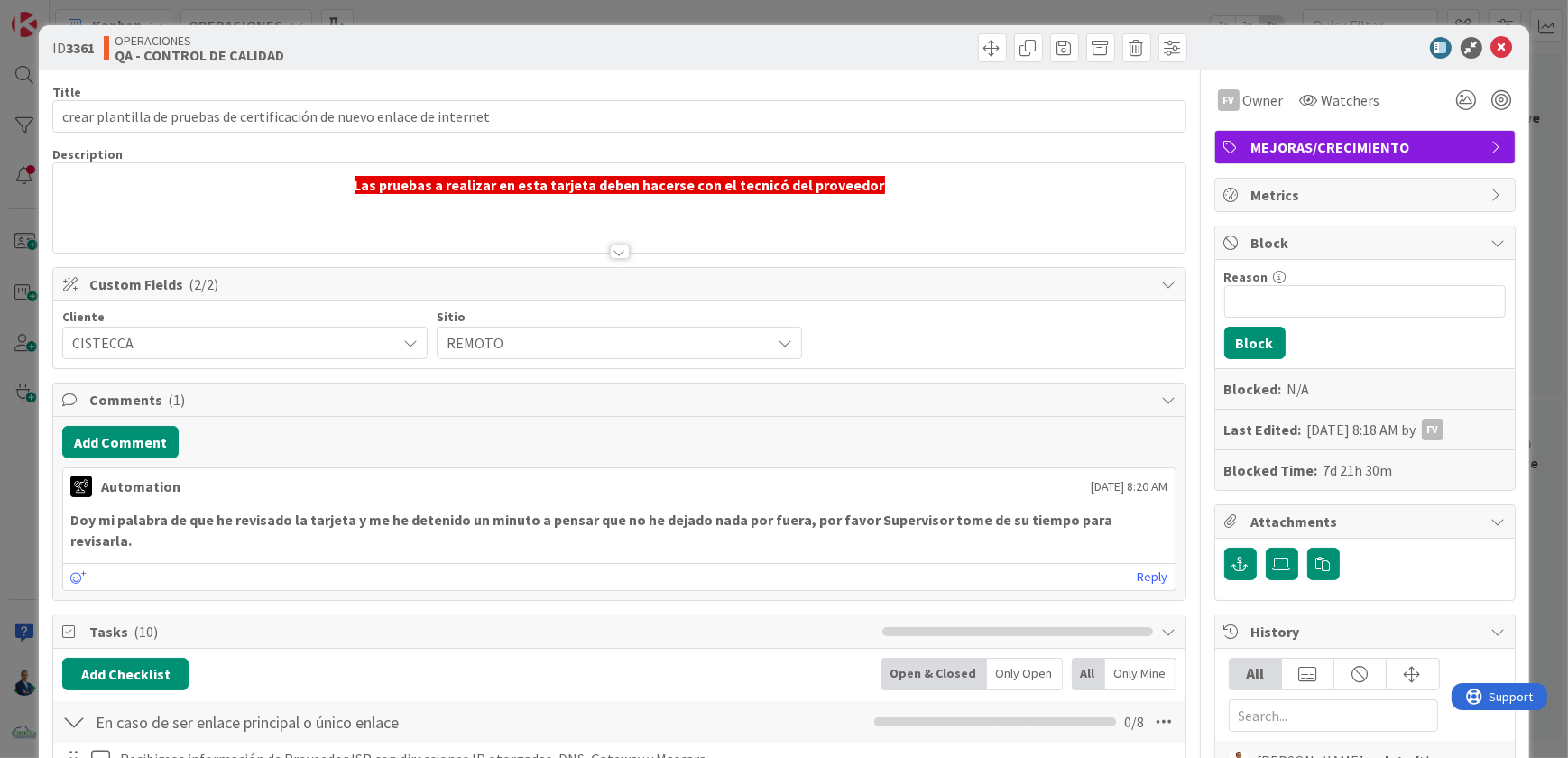
click at [1055, 52] on span at bounding box center [1064, 47] width 28 height 28
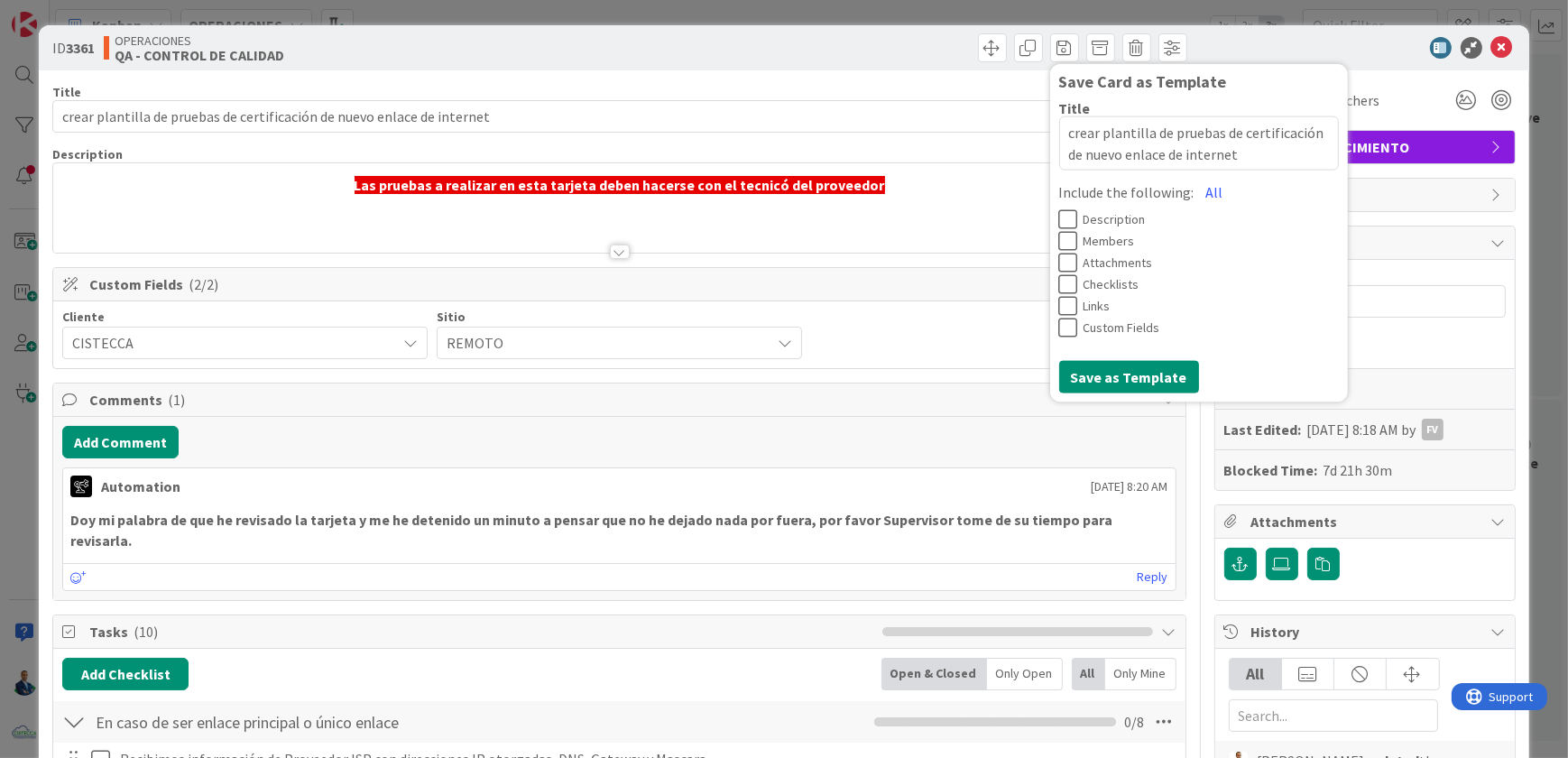
click at [1195, 187] on button "All" at bounding box center [1215, 190] width 40 height 32
type textarea "x"
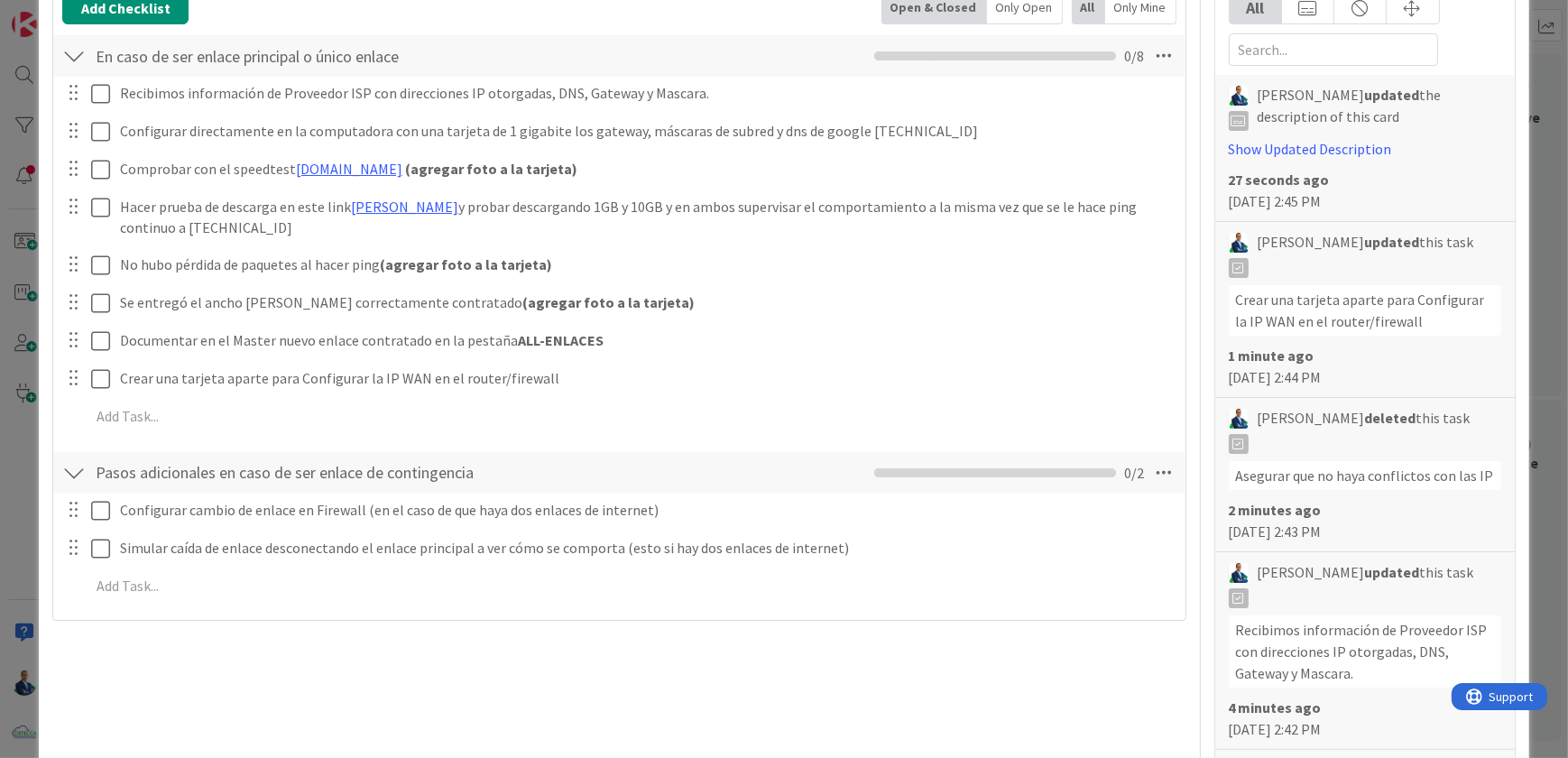
scroll to position [738, 0]
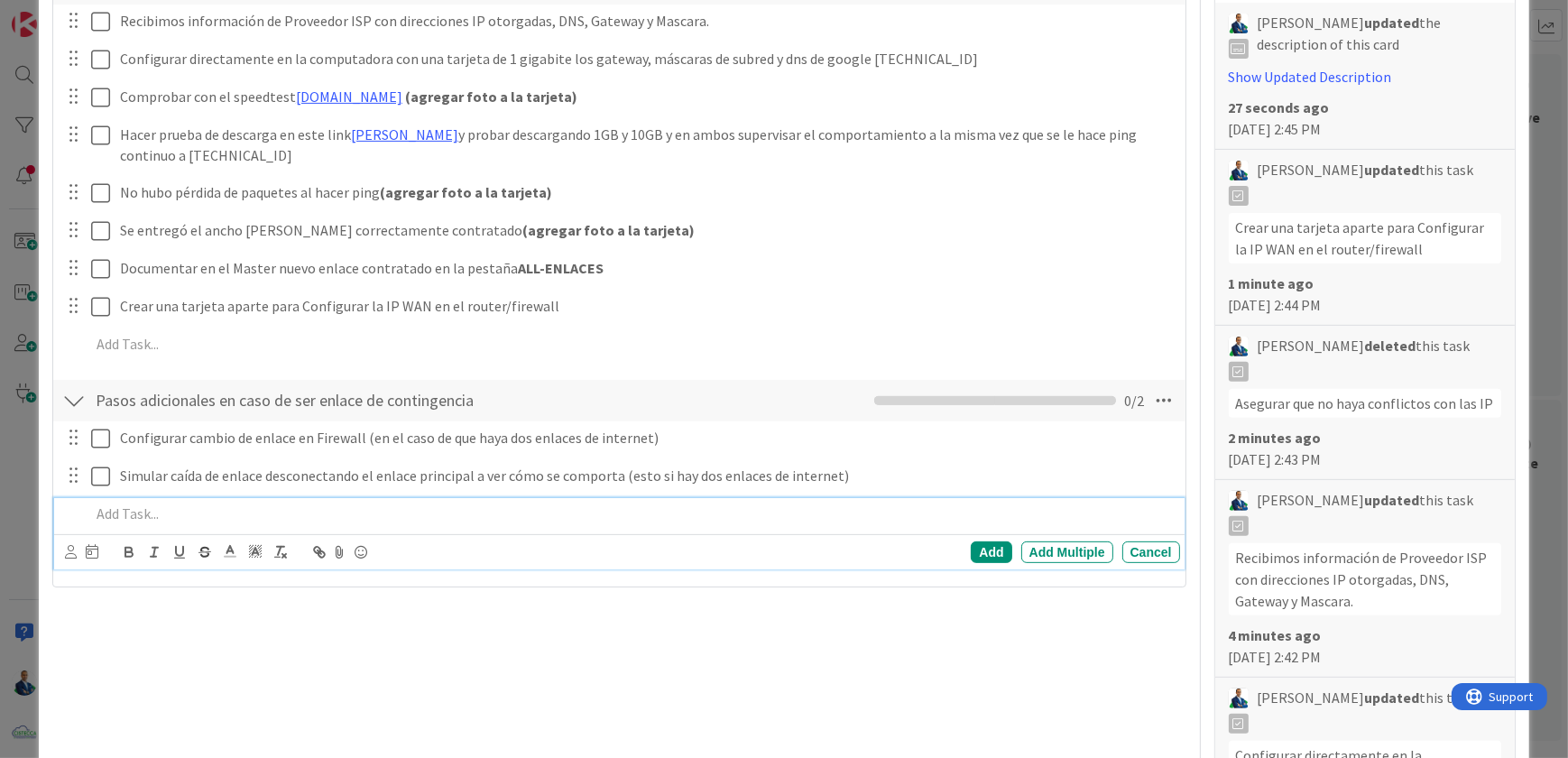
click at [166, 503] on p at bounding box center [631, 514] width 1082 height 21
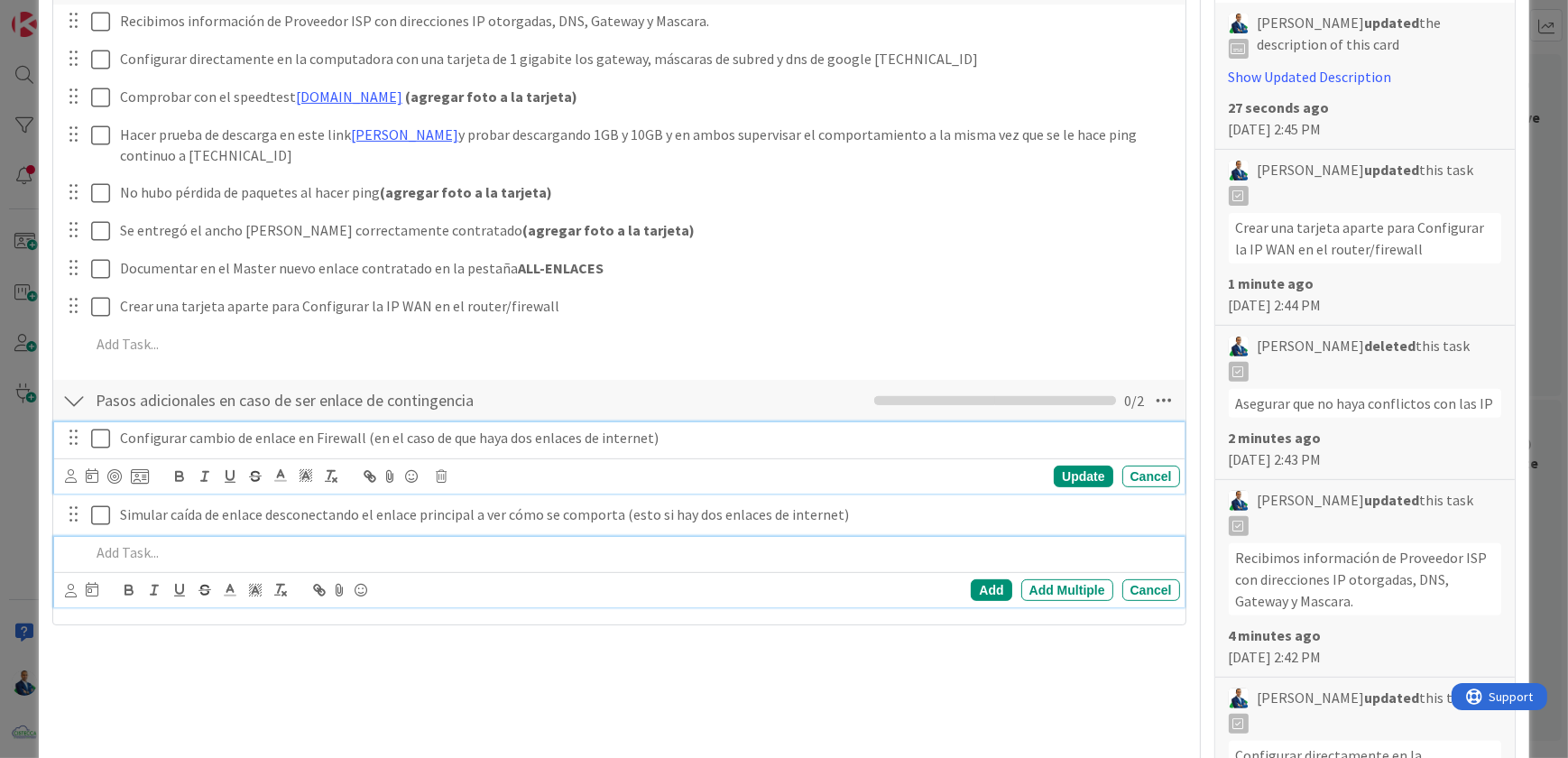
click at [201, 422] on div "Configurar cambio de enlace en Firewall (en el caso de que haya dos enlaces de …" at bounding box center [619, 458] width 1130 height 72
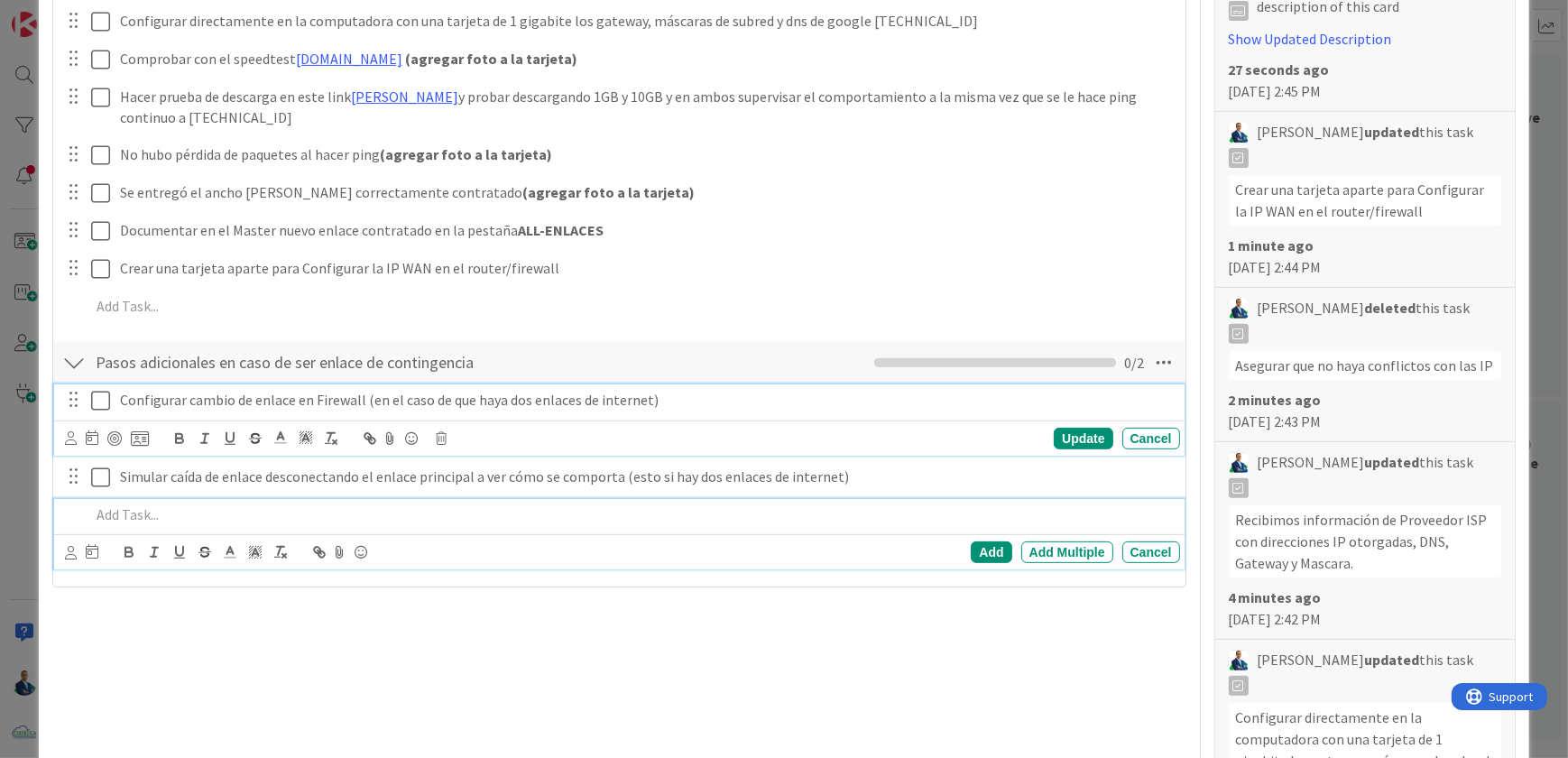
click at [201, 430] on icon "button" at bounding box center [205, 438] width 17 height 17
click at [183, 390] on p "Configurar ca ﻿ mbio de enlace en Firewall (en el caso de que haya dos enlaces …" at bounding box center [647, 400] width 1053 height 21
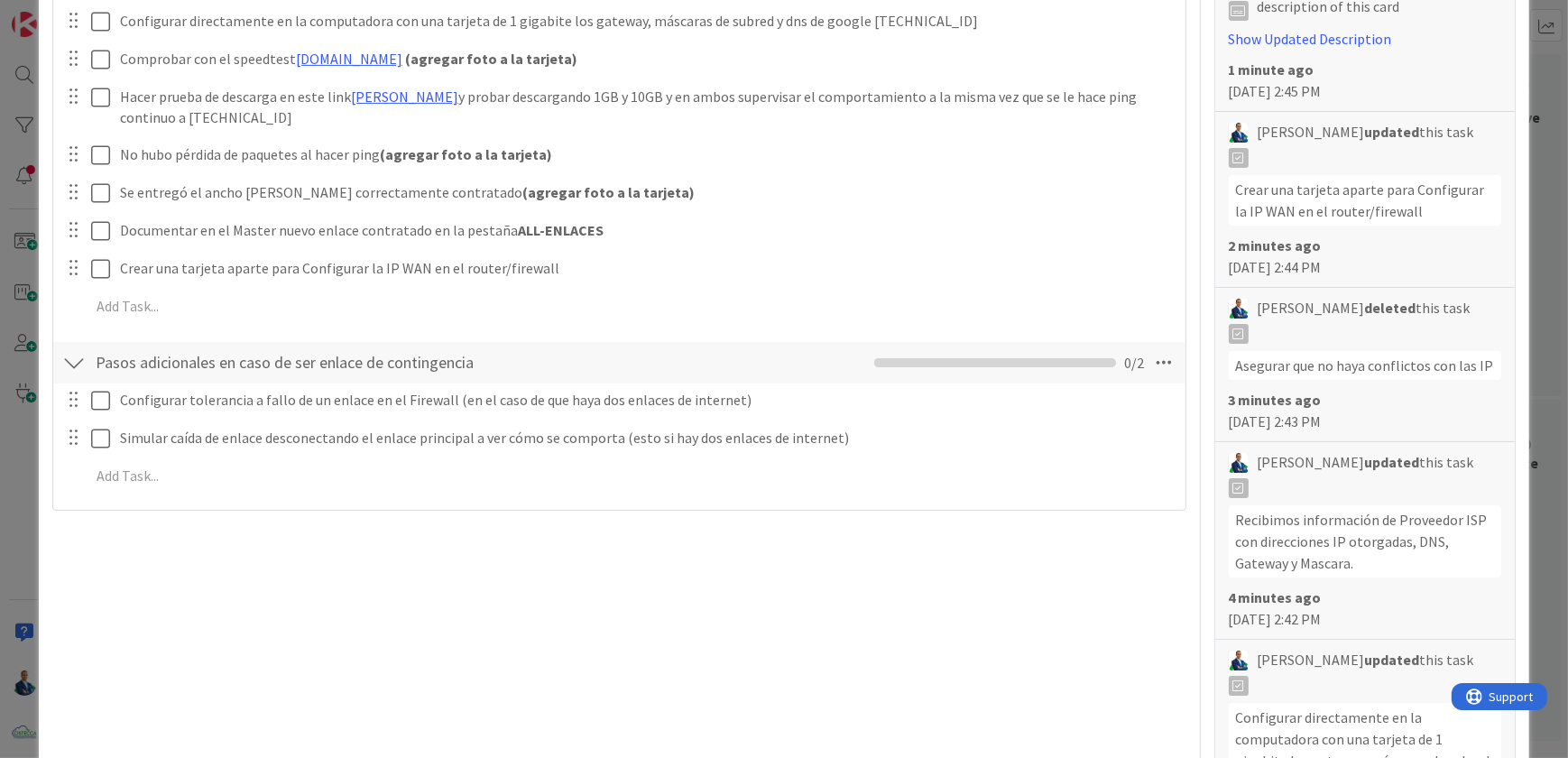
click at [821, 578] on div "Title 71 / 128 crear plantilla de pruebas de certificación de nuevo enlace de i…" at bounding box center [619, 282] width 1133 height 1975
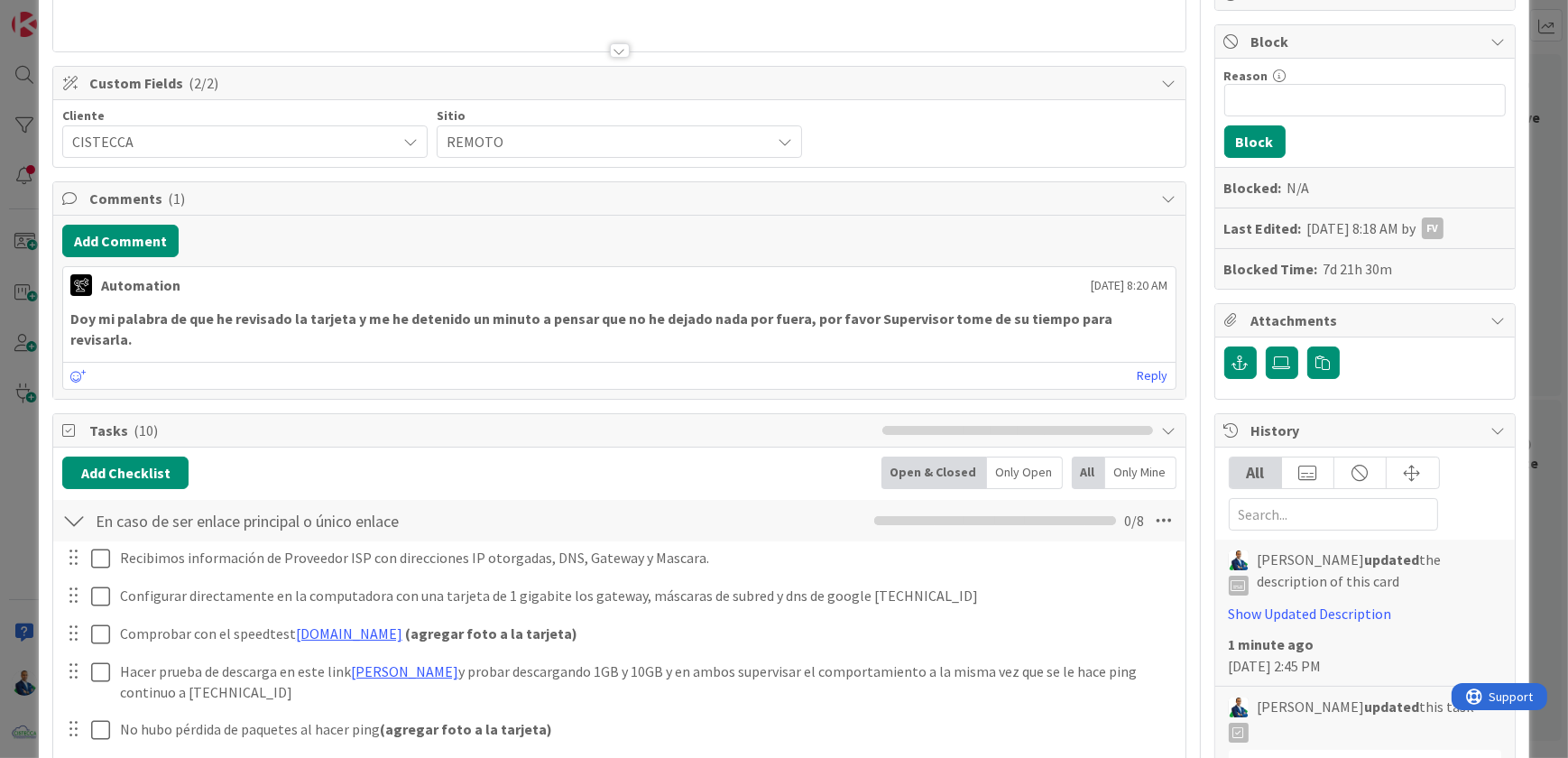
scroll to position [0, 0]
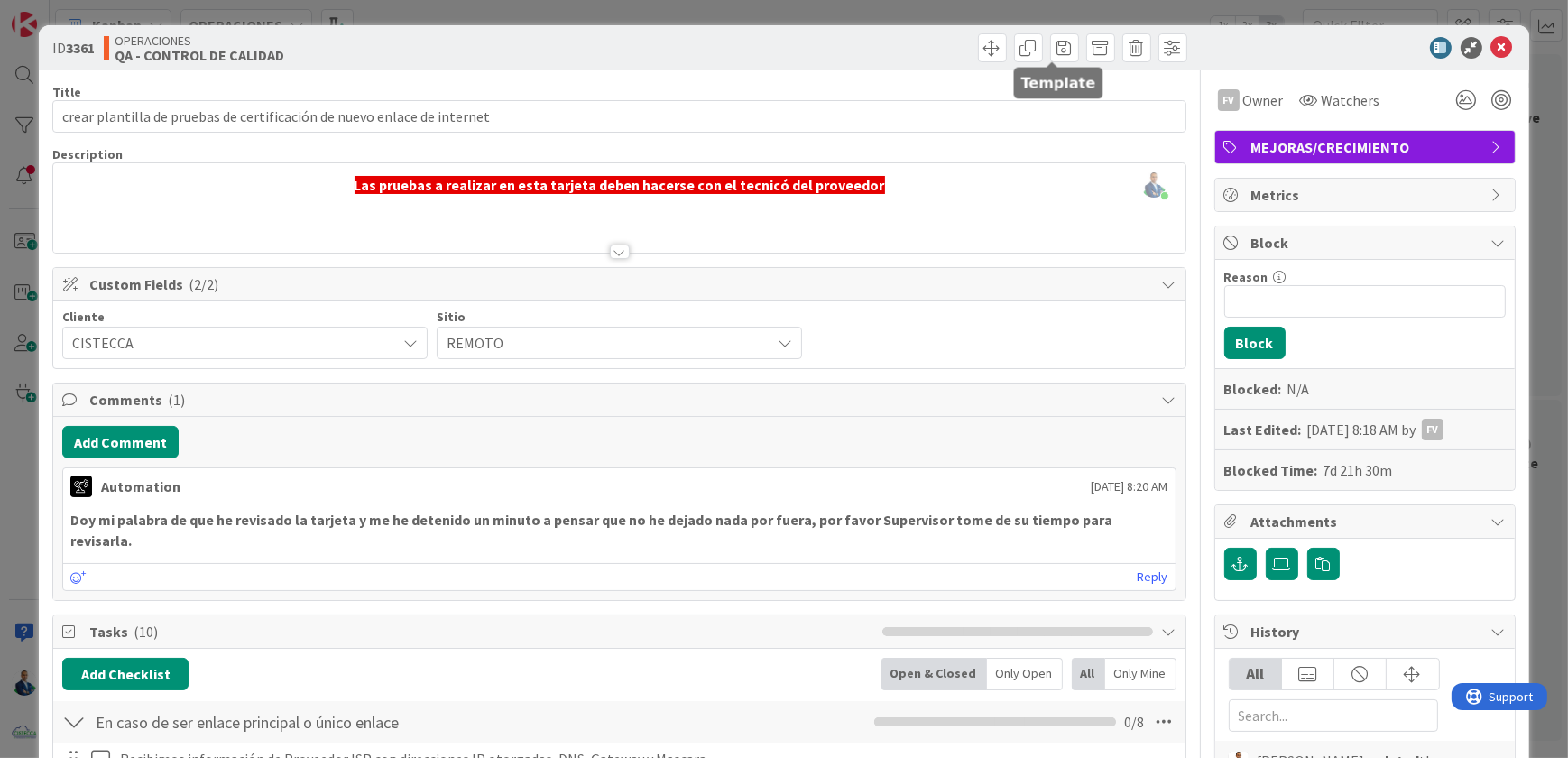
click at [1051, 46] on span at bounding box center [1064, 47] width 28 height 28
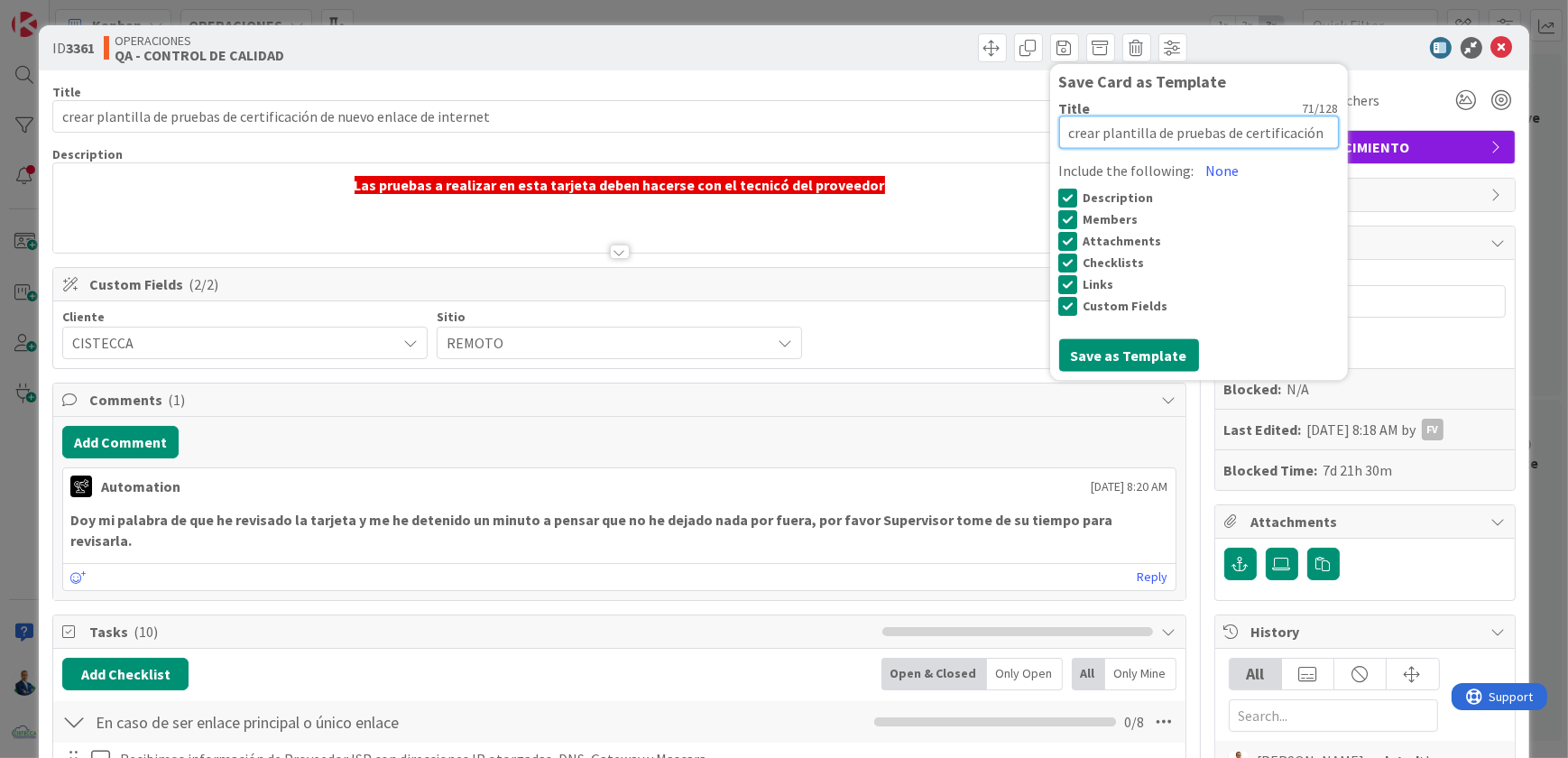
drag, startPoint x: 1090, startPoint y: 131, endPoint x: 1024, endPoint y: 132, distance: 66.0
click at [1059, 136] on textarea "crear plantilla de pruebas de certificación de nuevo enlace de internet" at bounding box center [1199, 132] width 279 height 32
type textarea "x"
type textarea "Ccrear plantilla de pruebas de certificación de nuevo enlace de internet"
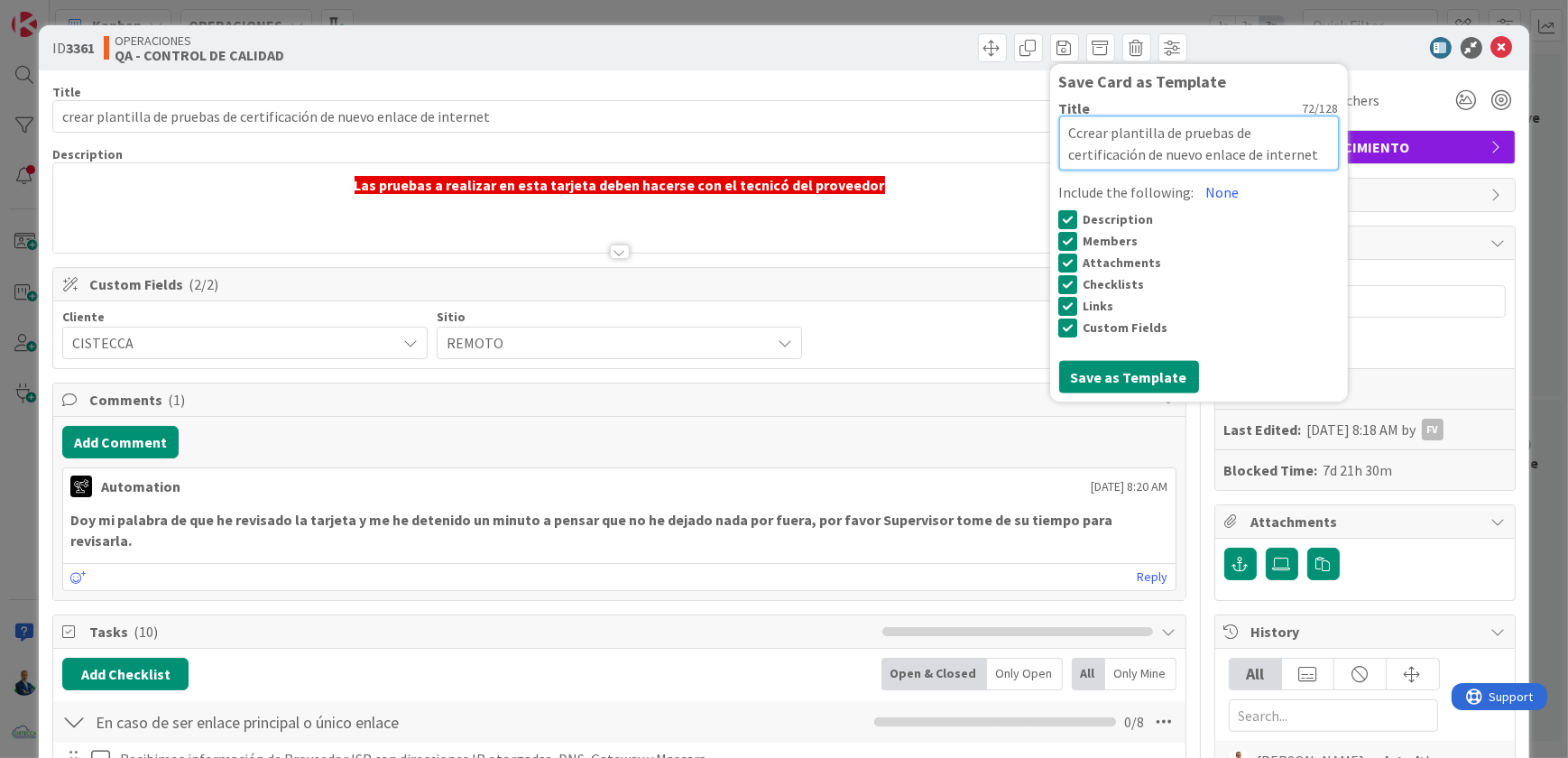
type textarea "x"
type textarea "crear plantilla de pruebas de certificación de nuevo enlace de internet"
type textarea "x"
type textarea "Pcrear plantilla de pruebas de certificación de nuevo enlace de internet"
type textarea "x"
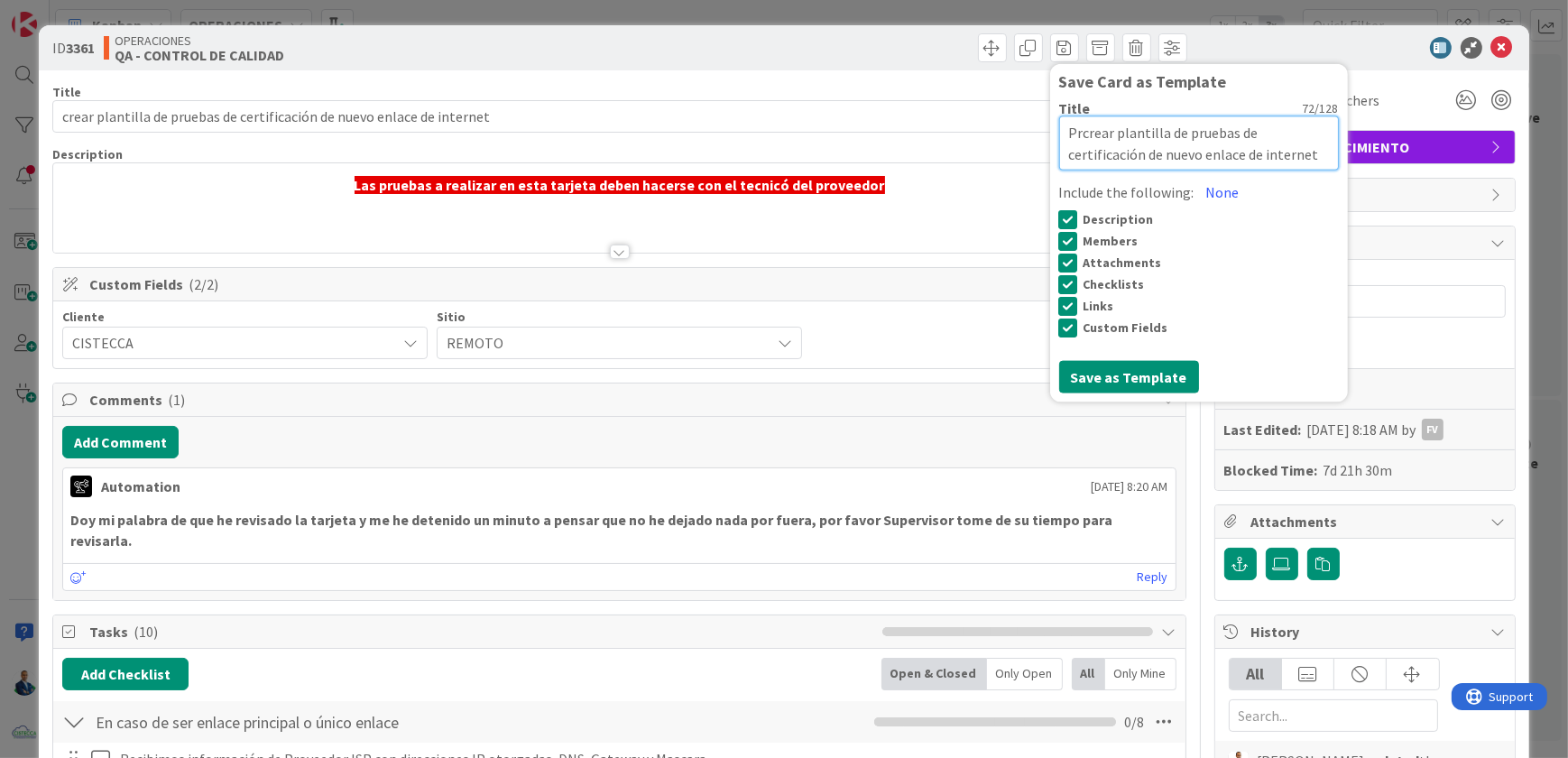
type textarea "Prucrear plantilla de pruebas de certificación de nuevo enlace de internet"
type textarea "x"
type textarea "Pruebcrear plantilla de pruebas de certificación de nuevo enlace de internet"
type textarea "x"
type textarea "Pruebacrear plantilla de pruebas de certificación de nuevo enlace de internet"
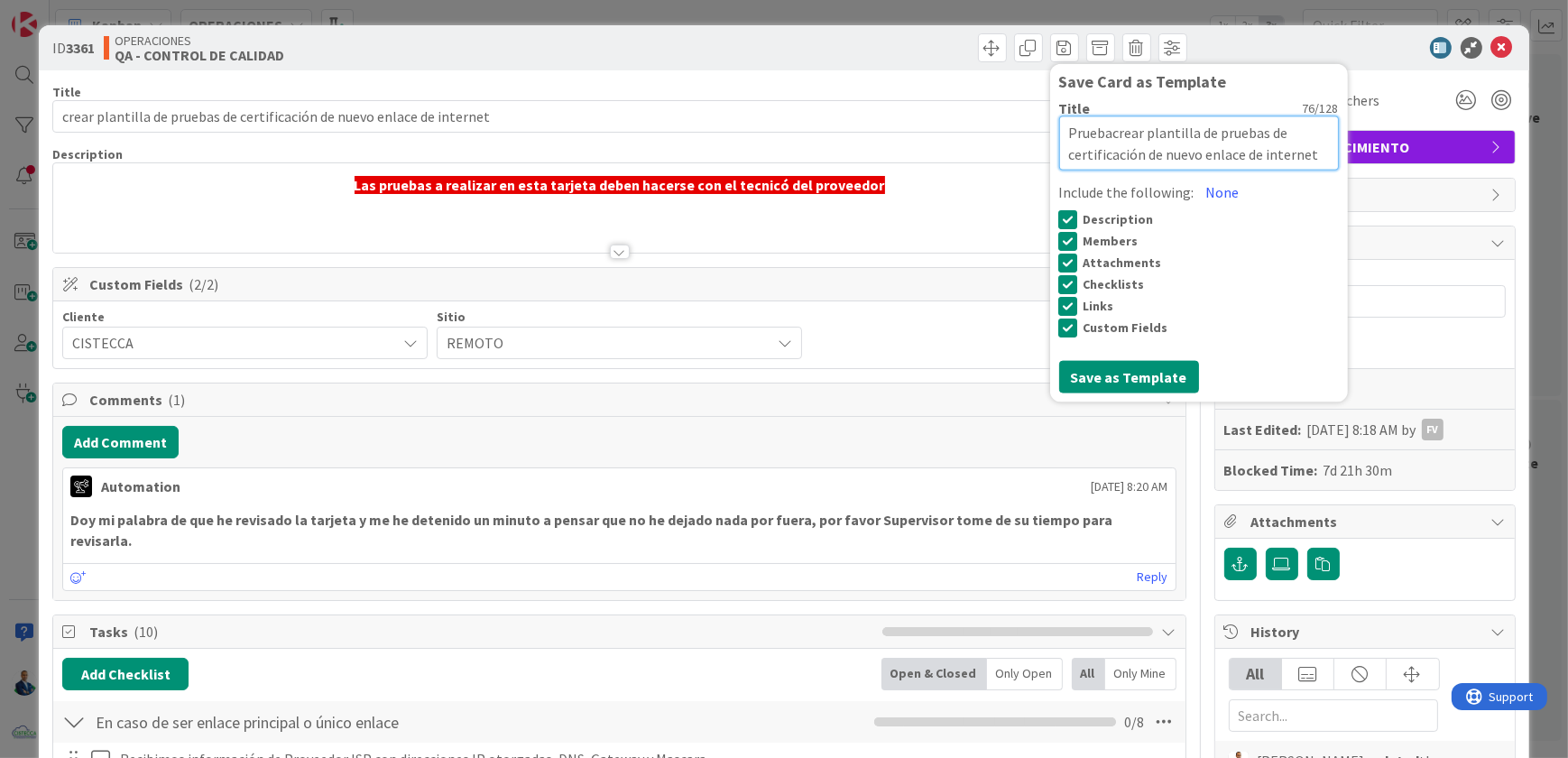
type textarea "x"
type textarea "Prueba crear plantilla de pruebas de certificación de nuevo enlace de internet"
type textarea "x"
type textarea "Prueba dcrear plantilla de pruebas de certificación de nuevo enlace de internet"
type textarea "x"
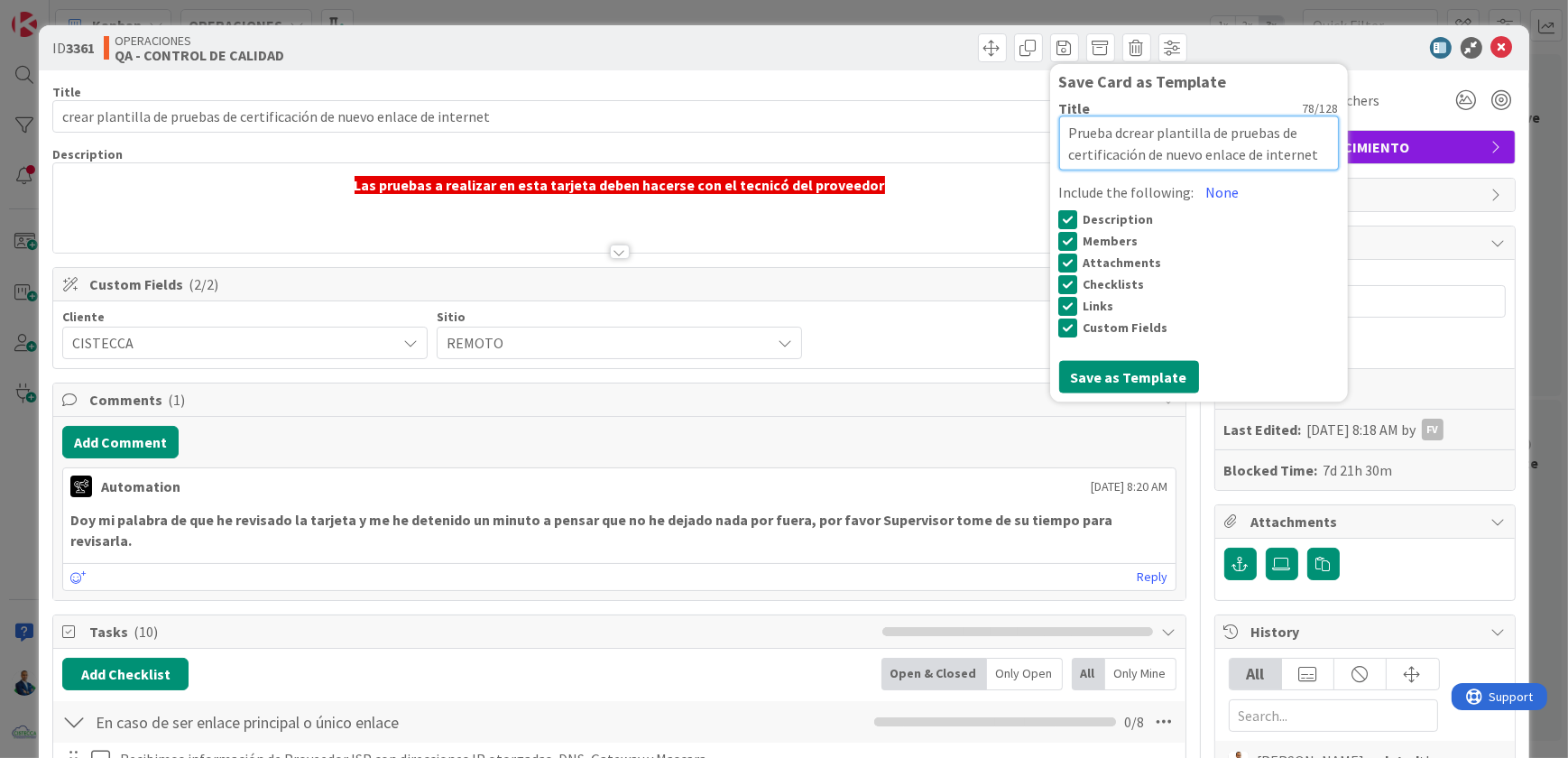
type textarea "Prueba decrear plantilla de pruebas de certificación de nuevo enlace de internet"
type textarea "x"
type textarea "Prueba de crear plantilla de pruebas de certificación de nuevo enlace de intern…"
type textarea "x"
type textarea "Prueba de rear plantilla de pruebas de certificación de nuevo enlace de internet"
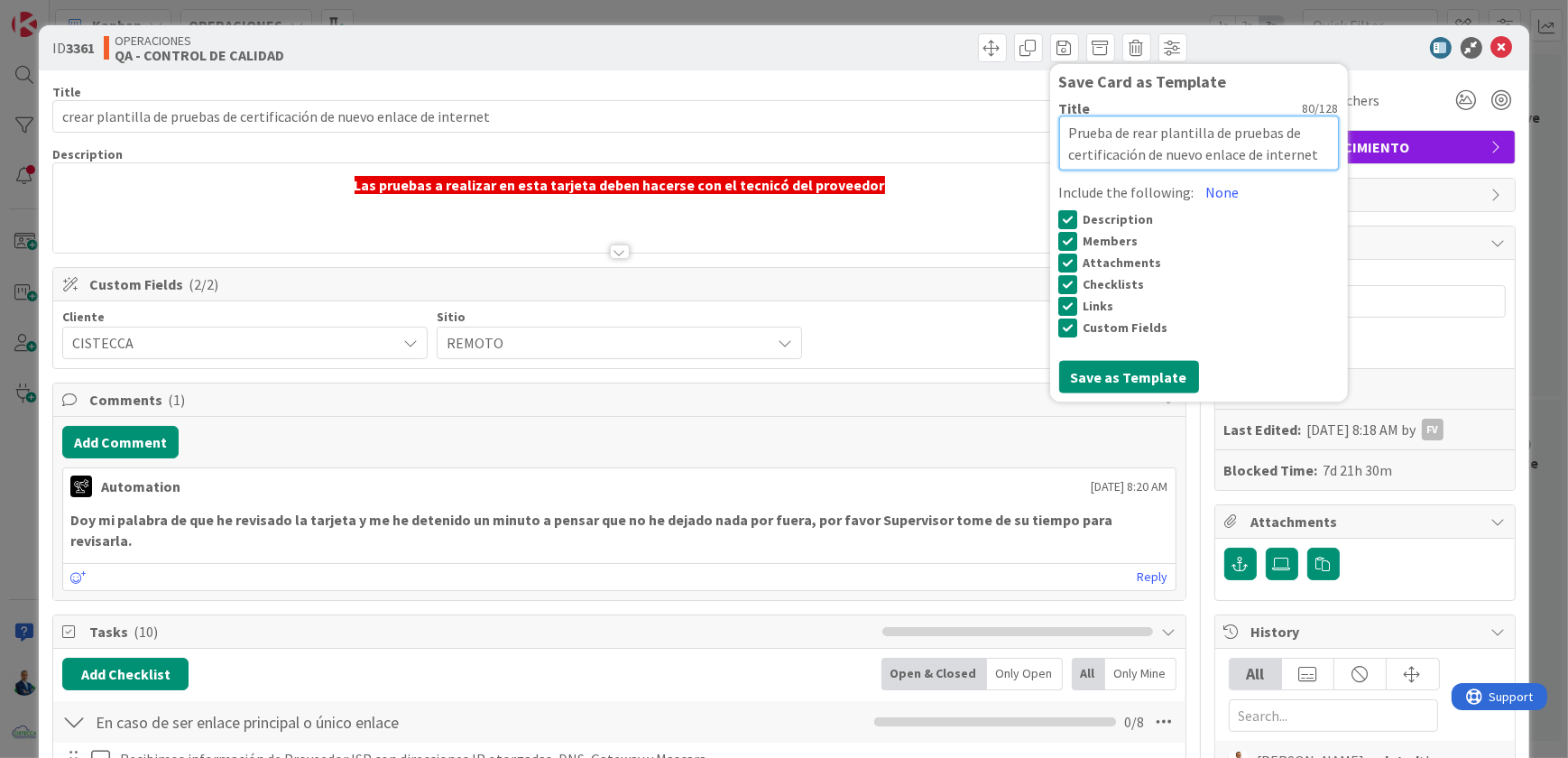
type textarea "x"
type textarea "Prueba de ar plantilla de pruebas de certificación de nuevo enlace de internet"
type textarea "x"
type textarea "Prueba de r plantilla de pruebas de certificación de nuevo enlace de internet"
type textarea "x"
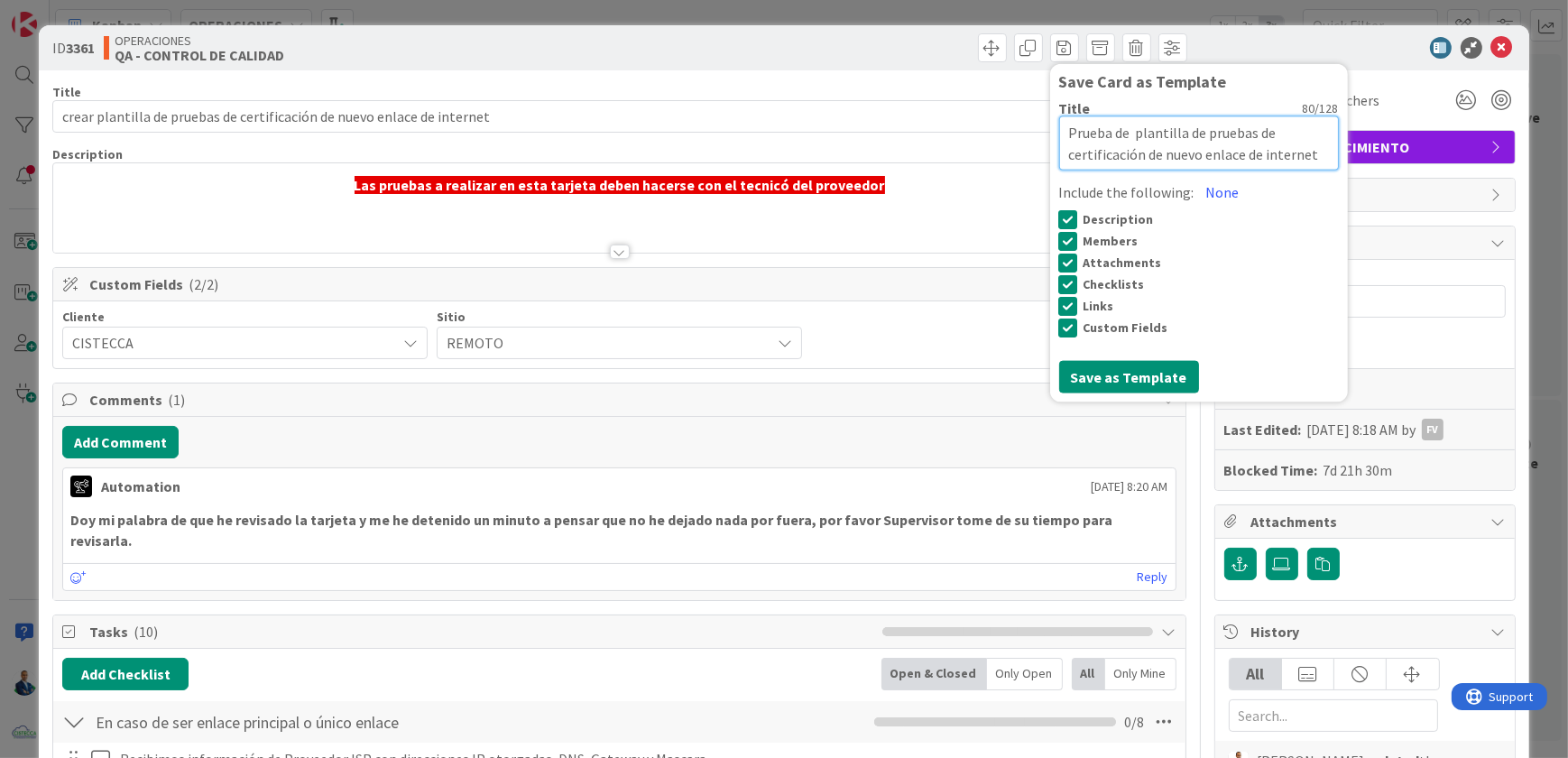
type textarea "Prueba de plantilla de pruebas de certificación de nuevo enlace de internet"
type textarea "x"
type textarea "Prueba de lantilla de pruebas de certificación de nuevo enlace de internet"
type textarea "x"
type textarea "Prueba de ntilla de pruebas de certificación de nuevo enlace de internet"
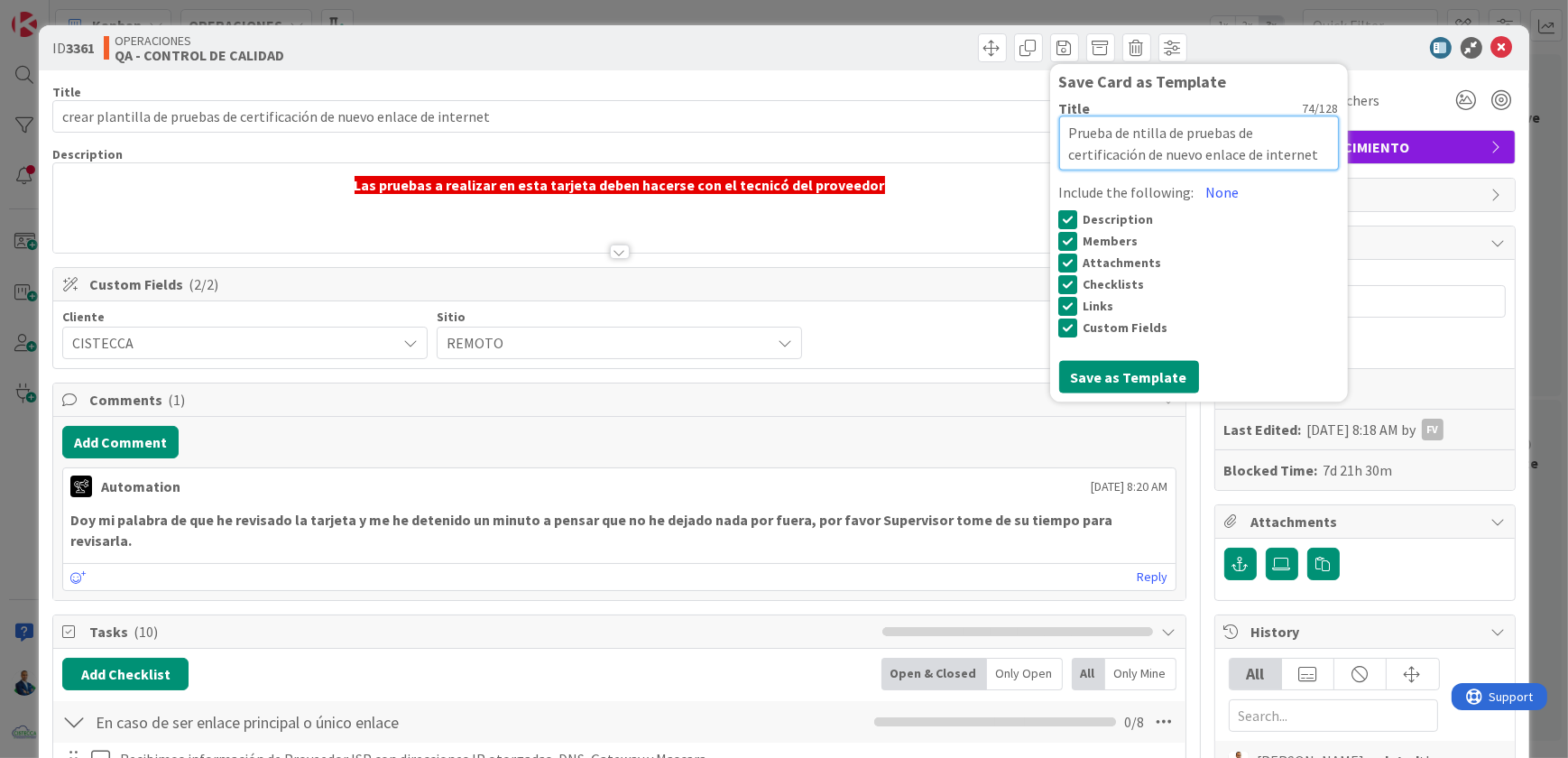
type textarea "x"
type textarea "Prueba [PERSON_NAME] de pruebas de certificación de nuevo enlace de internet"
type textarea "x"
type textarea "Prueba de illa de pruebas de certificación de nuevo enlace de internet"
type textarea "x"
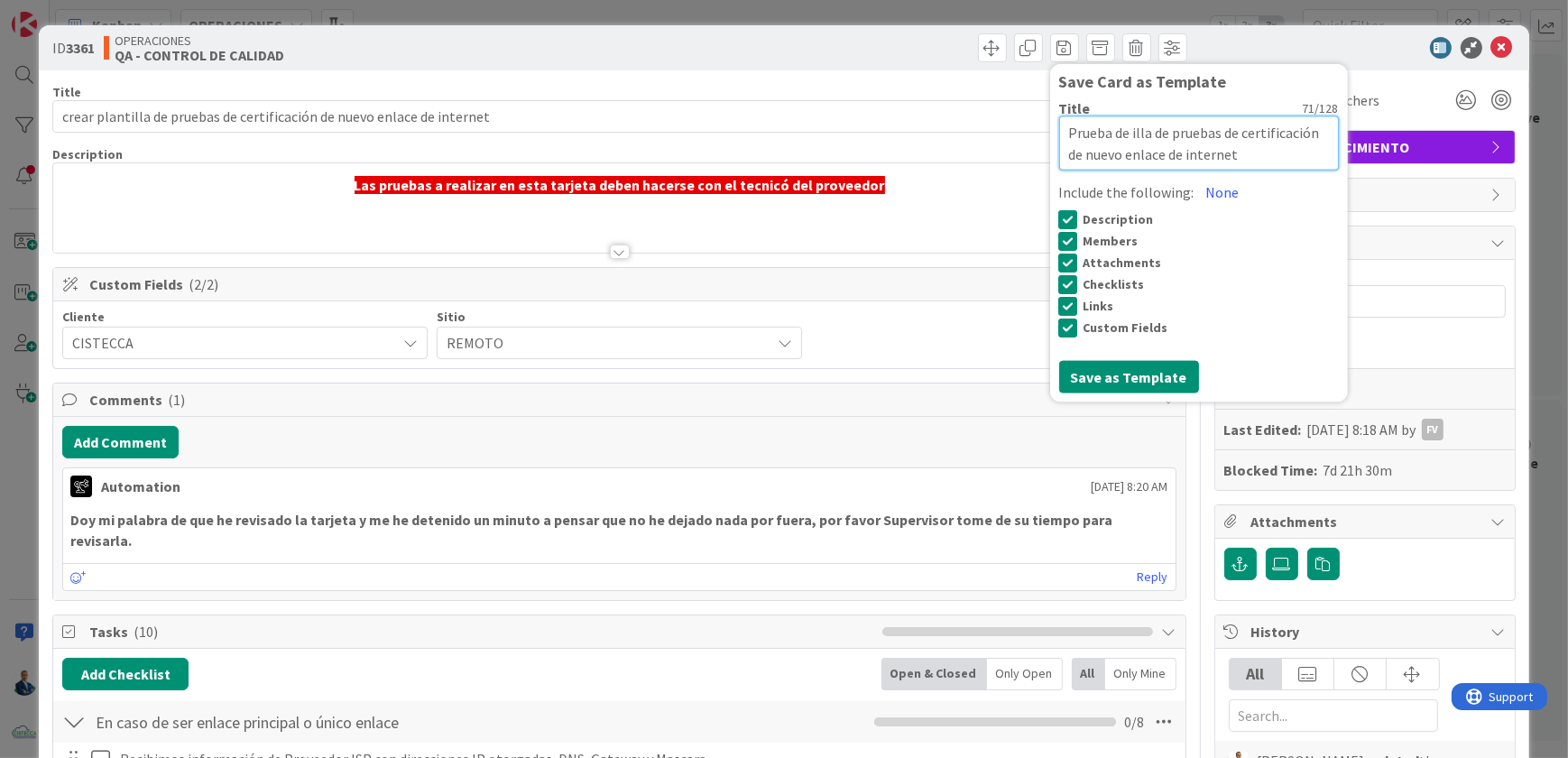
type textarea "Prueba de lla de pruebas de certificación de nuevo enlace de internet"
type textarea "x"
type textarea "Prueba de la de pruebas de certificación de nuevo enlace de internet"
type textarea "x"
type textarea "Prueba de a de pruebas de certificación de nuevo enlace de internet"
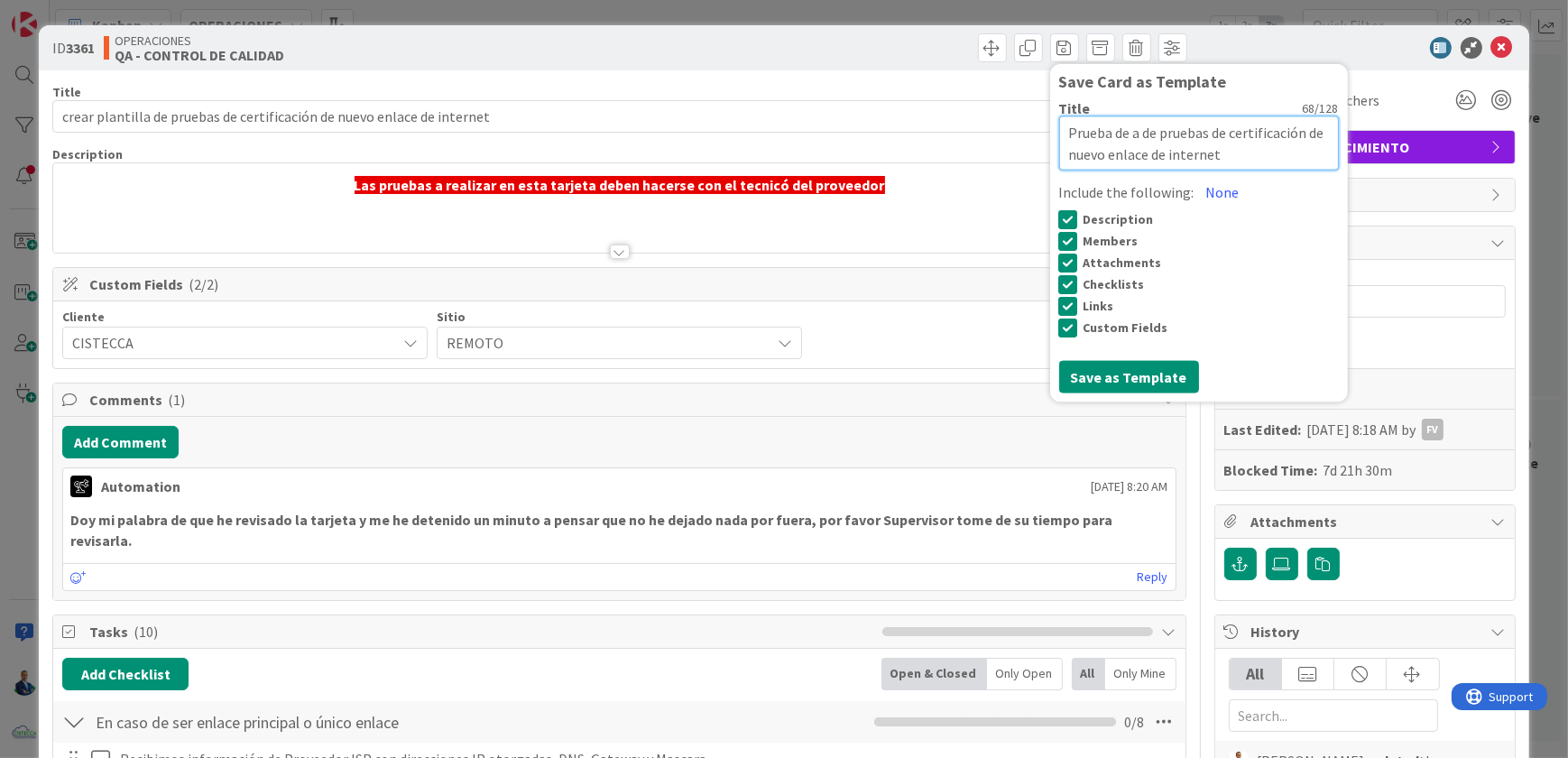
type textarea "x"
type textarea "Prueba de de pruebas de certificación de nuevo enlace de internet"
type textarea "x"
type textarea "Prueba de pruebas de certificación de nuevo enlace de internet"
type textarea "x"
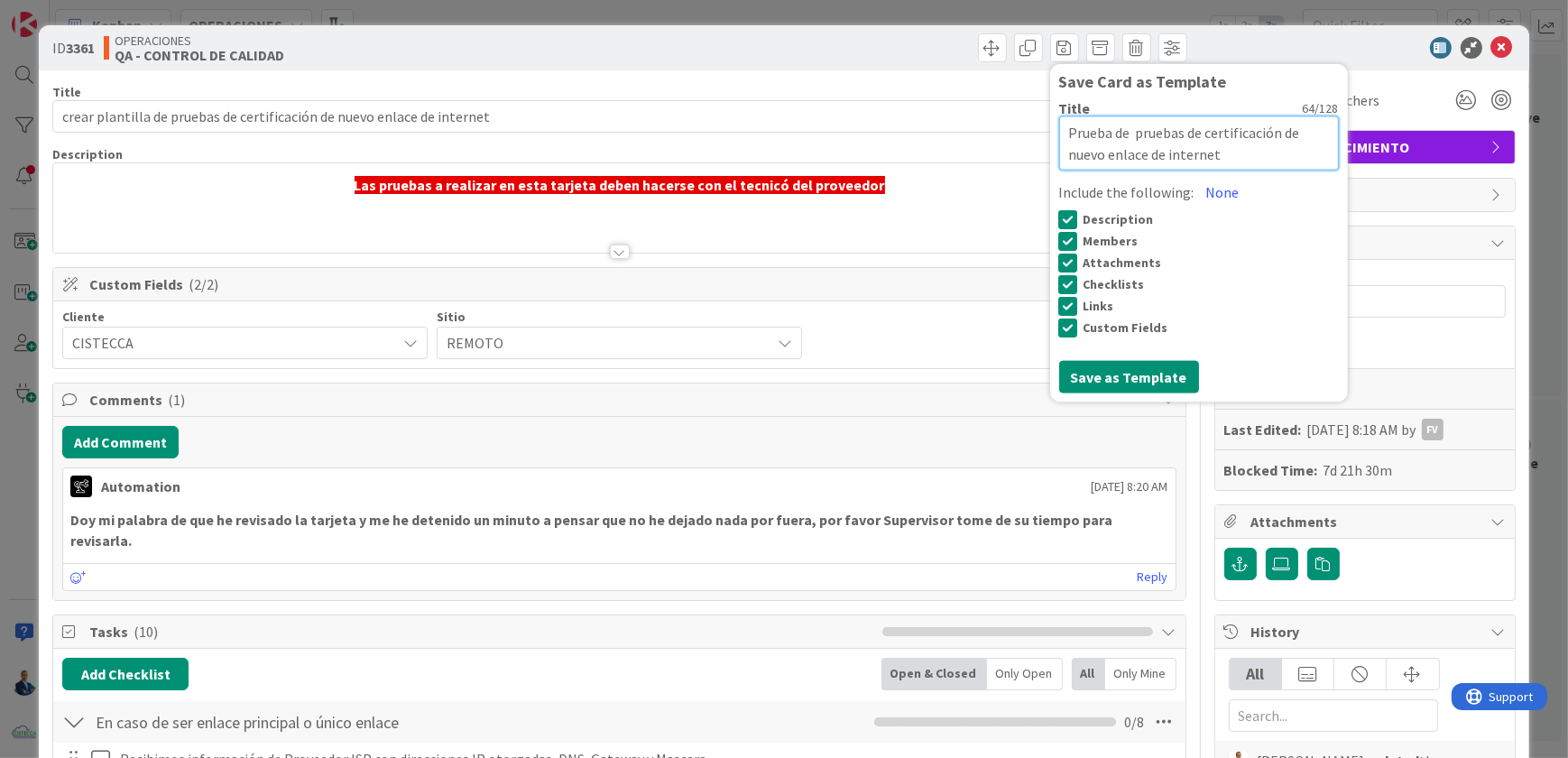
type textarea "Prueba de pruebas de certificación de nuevo enlace de internet"
type textarea "x"
type textarea "Prueba de uebas de certificación de nuevo enlace de internet"
type textarea "x"
type textarea "Prueba de bas de certificación de nuevo enlace de internet"
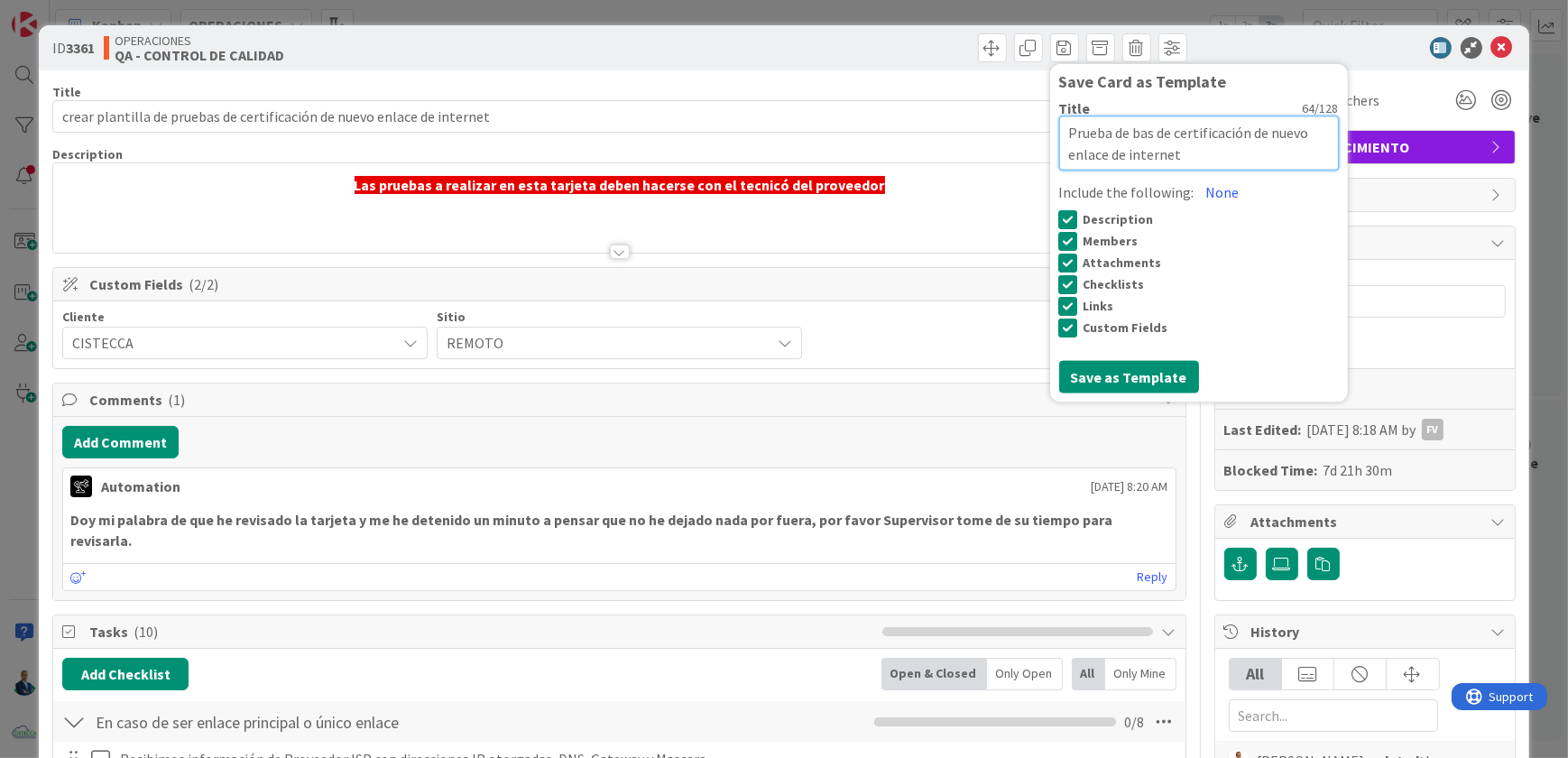
type textarea "x"
type textarea "Prueba de as de certificación de nuevo enlace de internet"
type textarea "x"
type textarea "Prueba de s de certificación de nuevo enlace de internet"
type textarea "x"
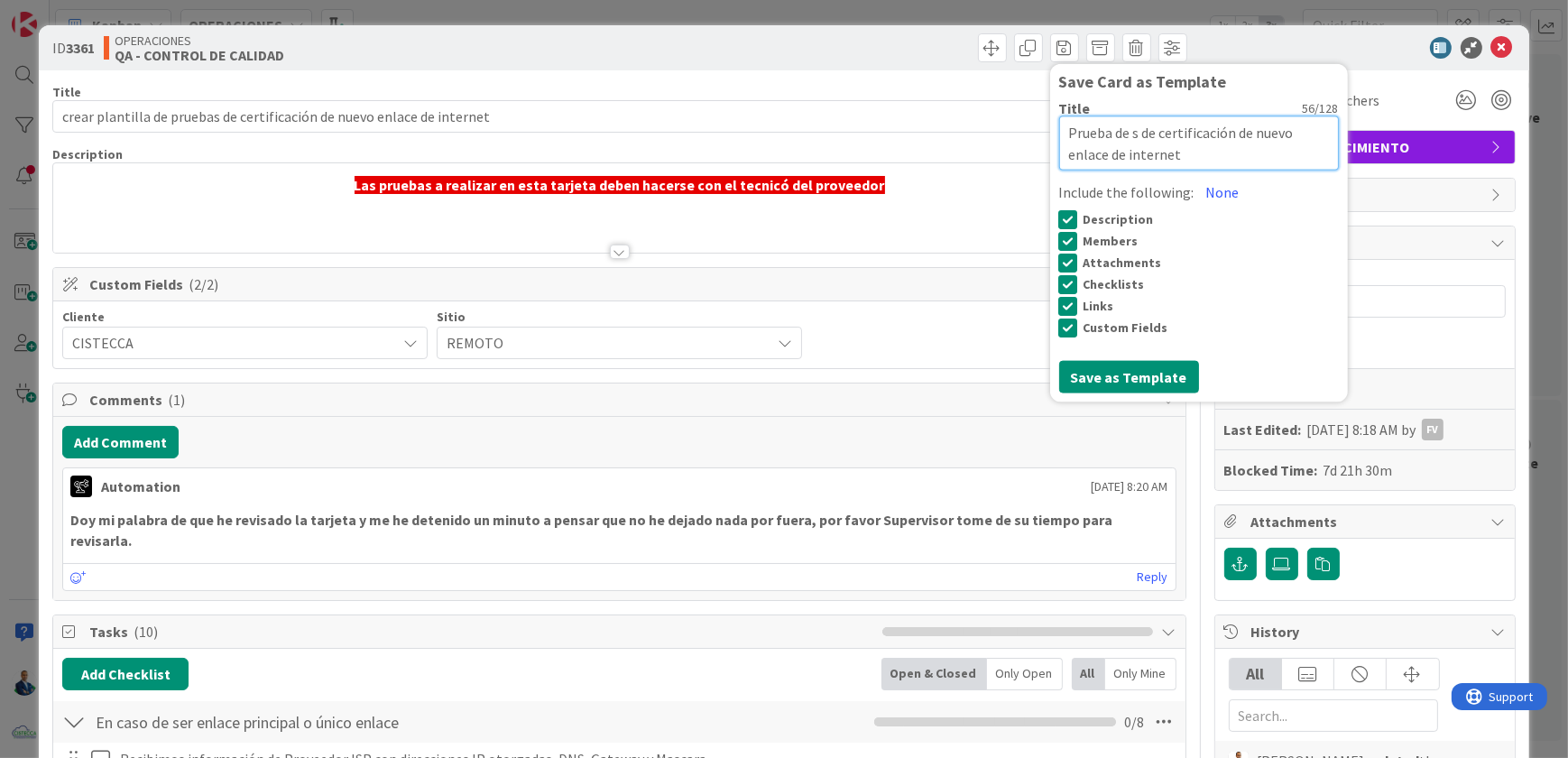
type textarea "Prueba de de certificación de nuevo enlace de internet"
type textarea "x"
type textarea "Prueba de de certificación de nuevo enlace de internet"
type textarea "x"
type textarea "Prueba de e certificación de nuevo enlace de internet"
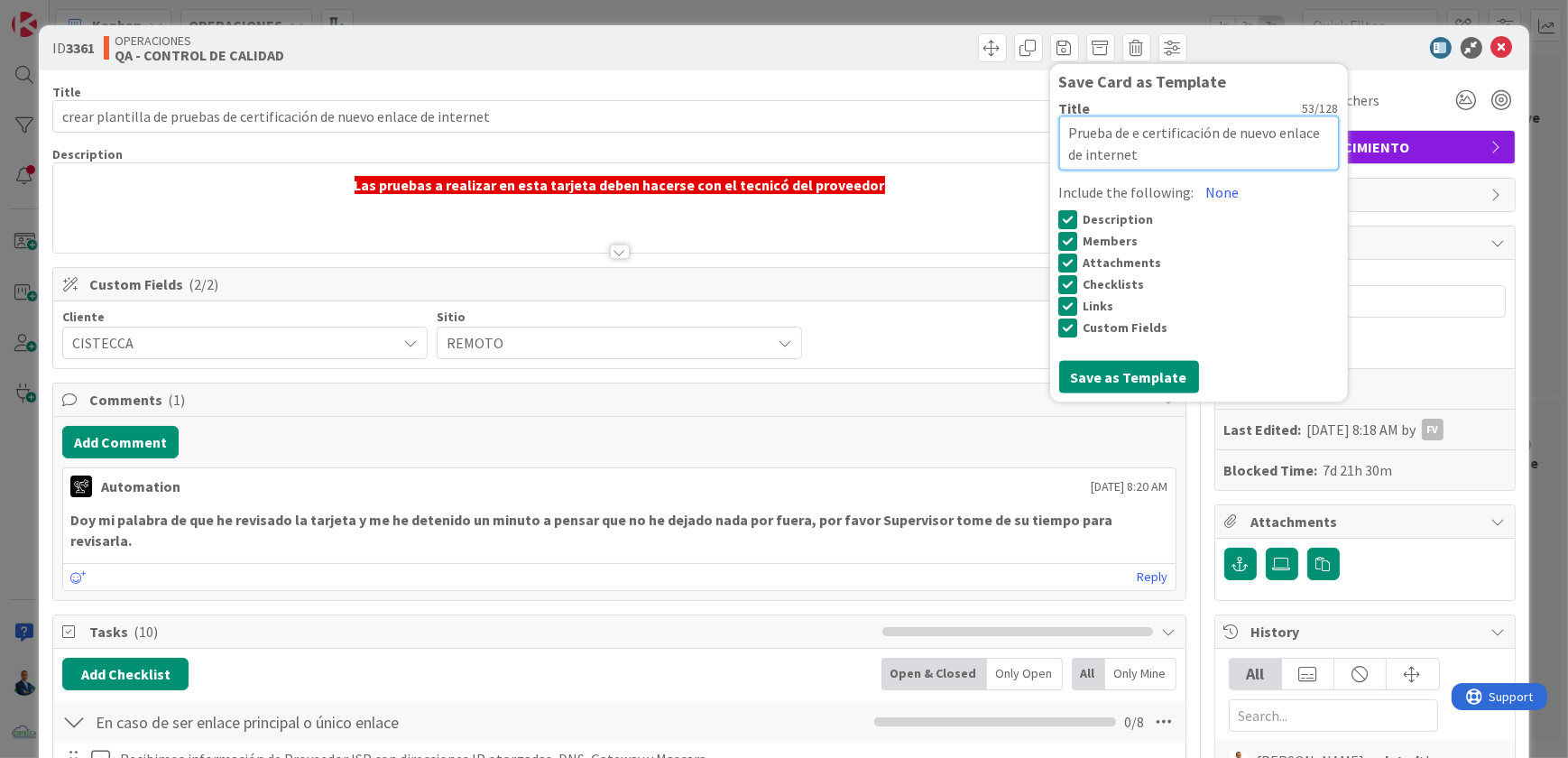
type textarea "x"
type textarea "Prueba de certificación de nuevo enlace de internet"
type textarea "x"
type textarea "Prueba de certificación de nuevo enlace de internet"
type textarea "x"
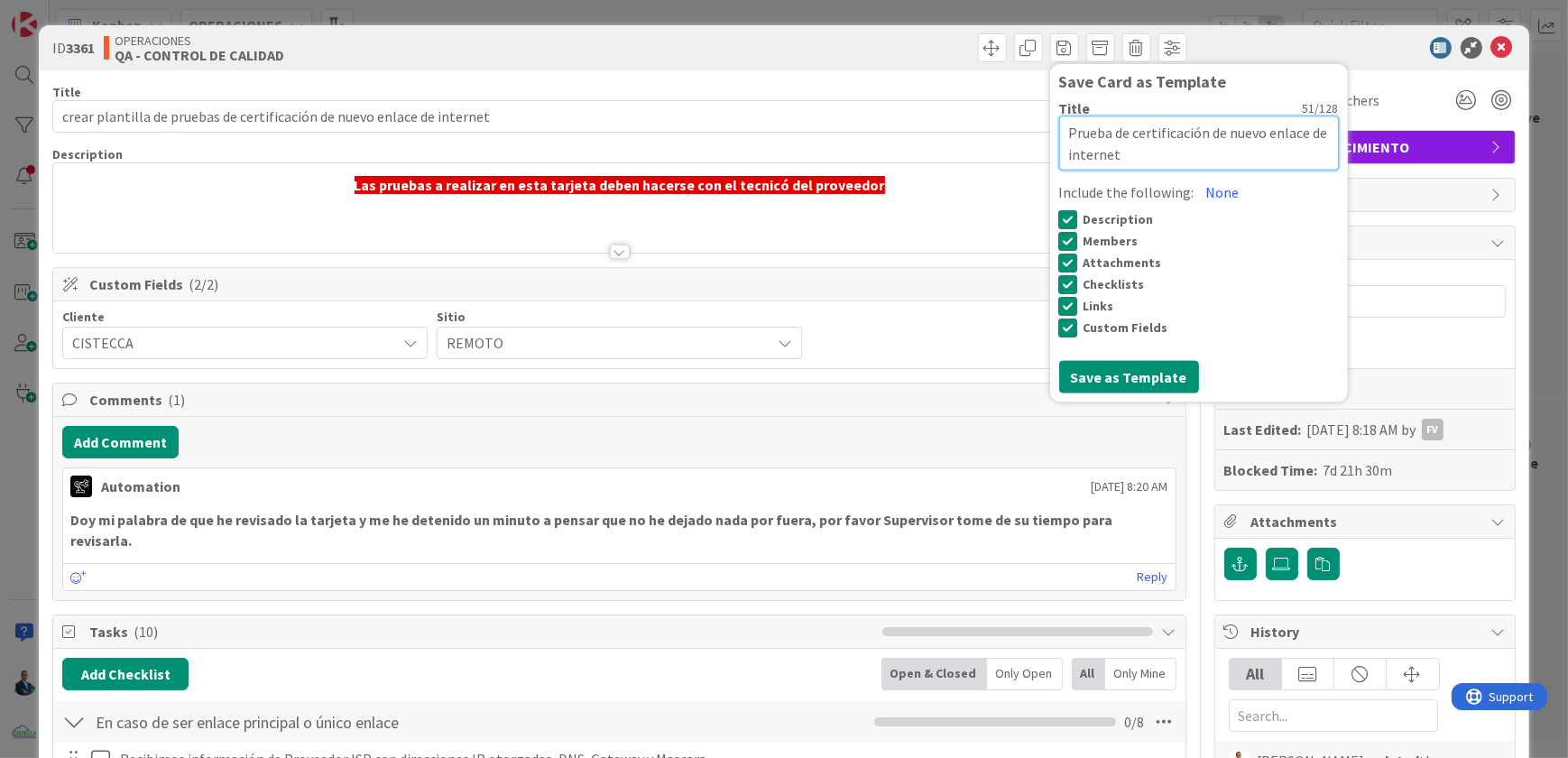
type textarea "Prueba de ertificación de nuevo enlace de internet"
type textarea "x"
type textarea "Prueba de Certificación de nuevo enlace de internet"
click at [1136, 361] on button "Save as Template" at bounding box center [1129, 376] width 140 height 32
type textarea "x"
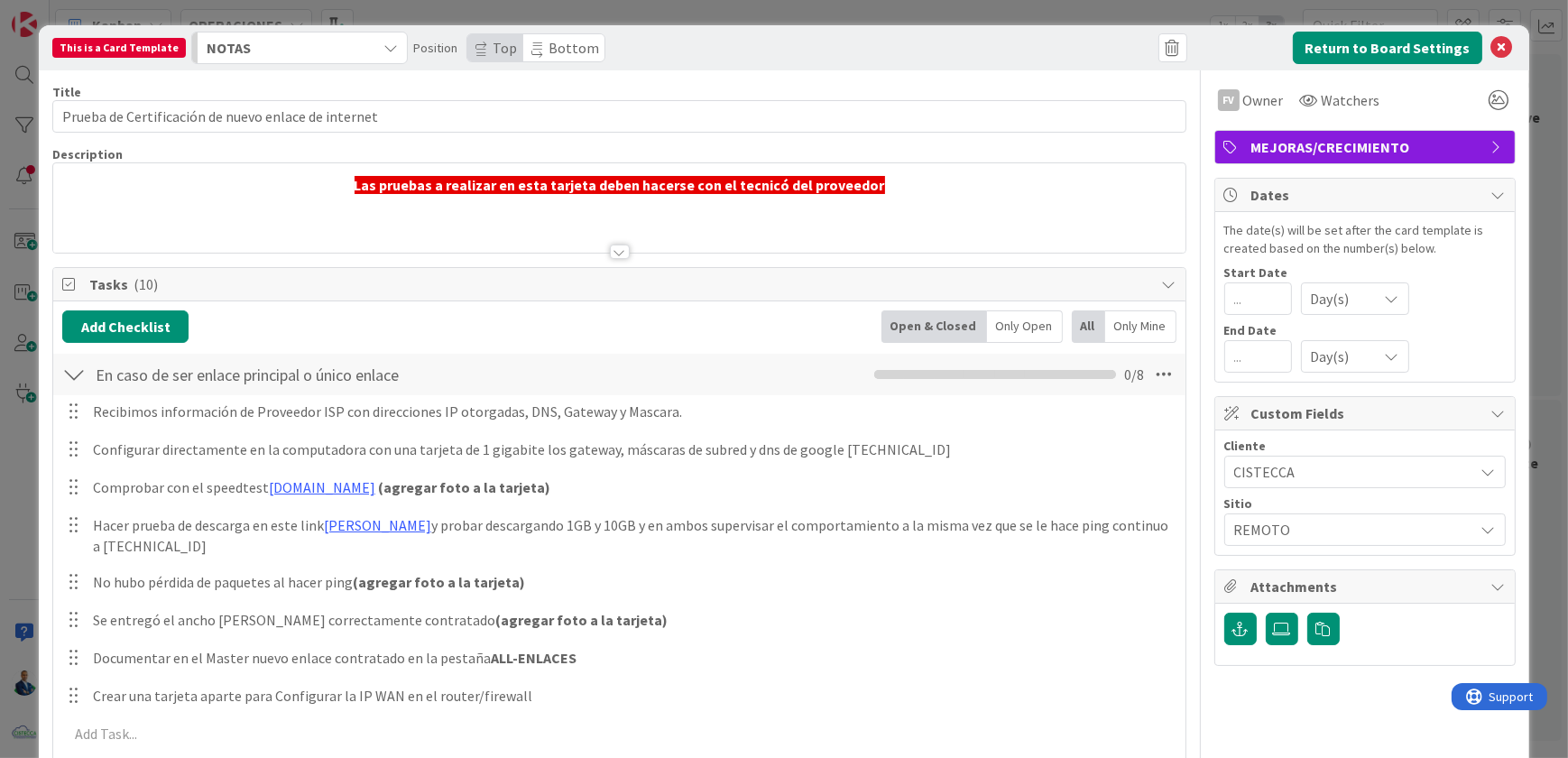
click at [1335, 464] on span "CISTECCA" at bounding box center [1349, 471] width 231 height 25
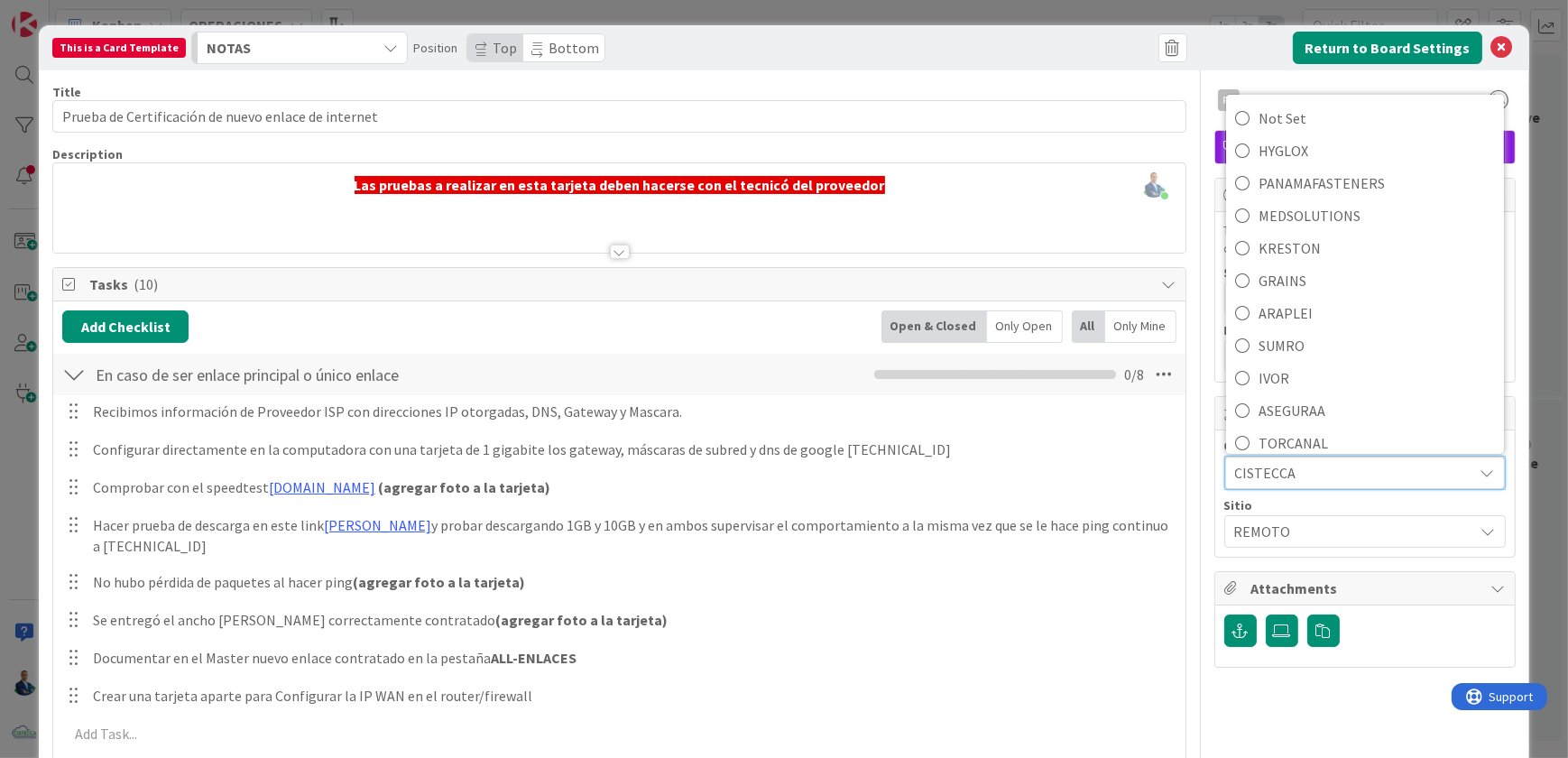
click at [1335, 464] on span "CISTECCA" at bounding box center [1349, 472] width 229 height 25
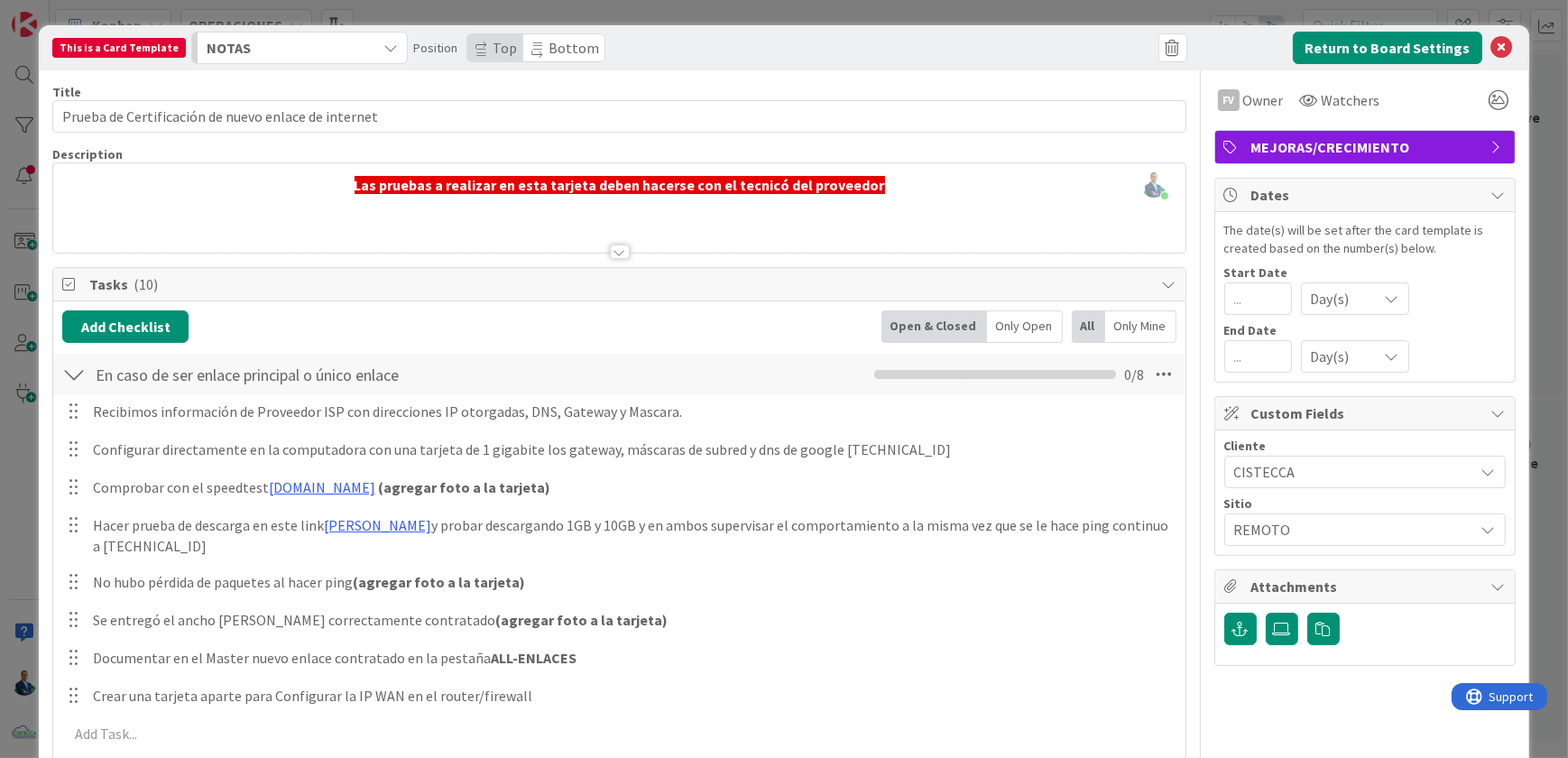
click at [1335, 464] on span "CISTECCA" at bounding box center [1349, 471] width 231 height 25
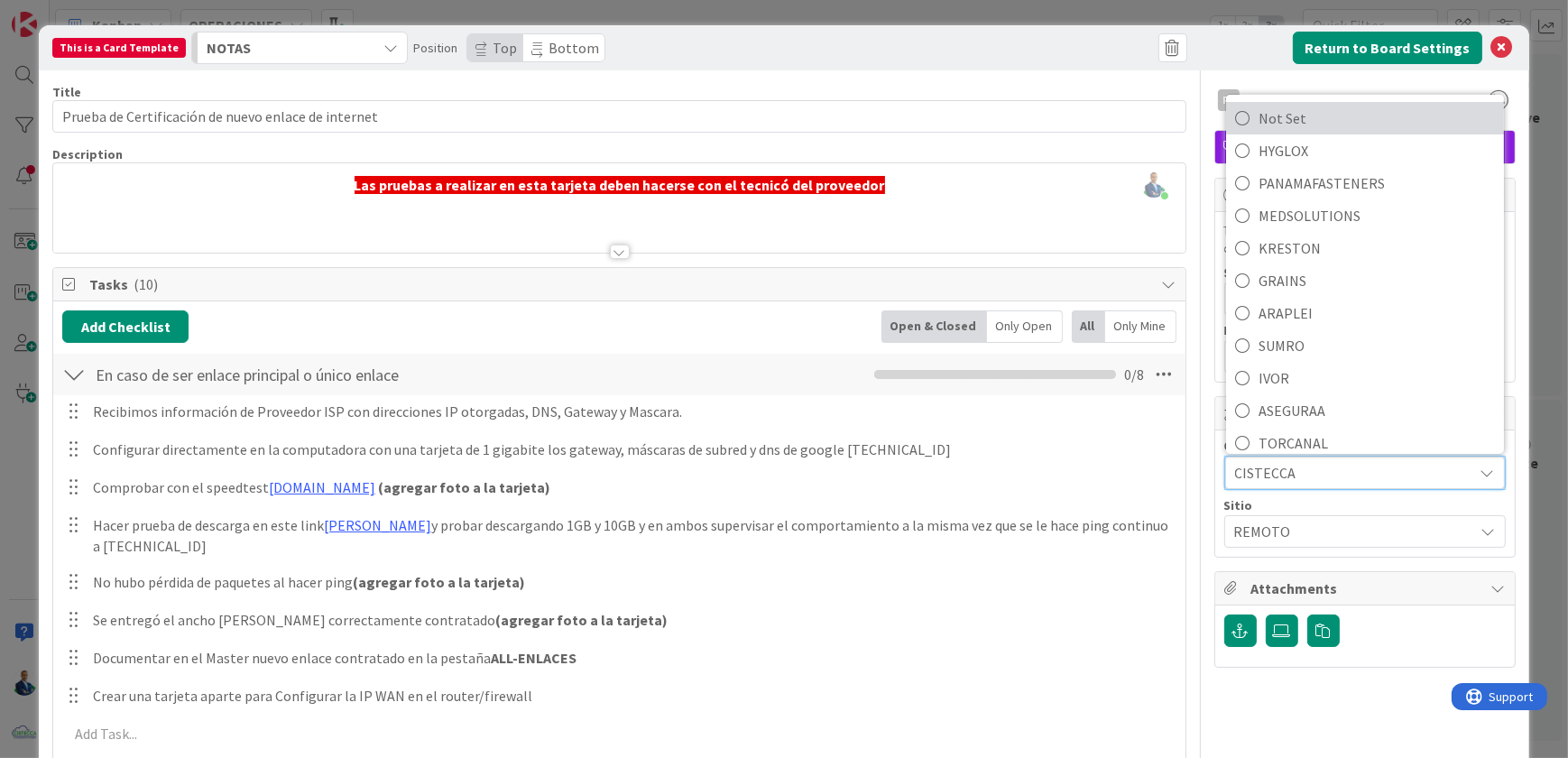
click at [1235, 119] on icon at bounding box center [1243, 118] width 15 height 27
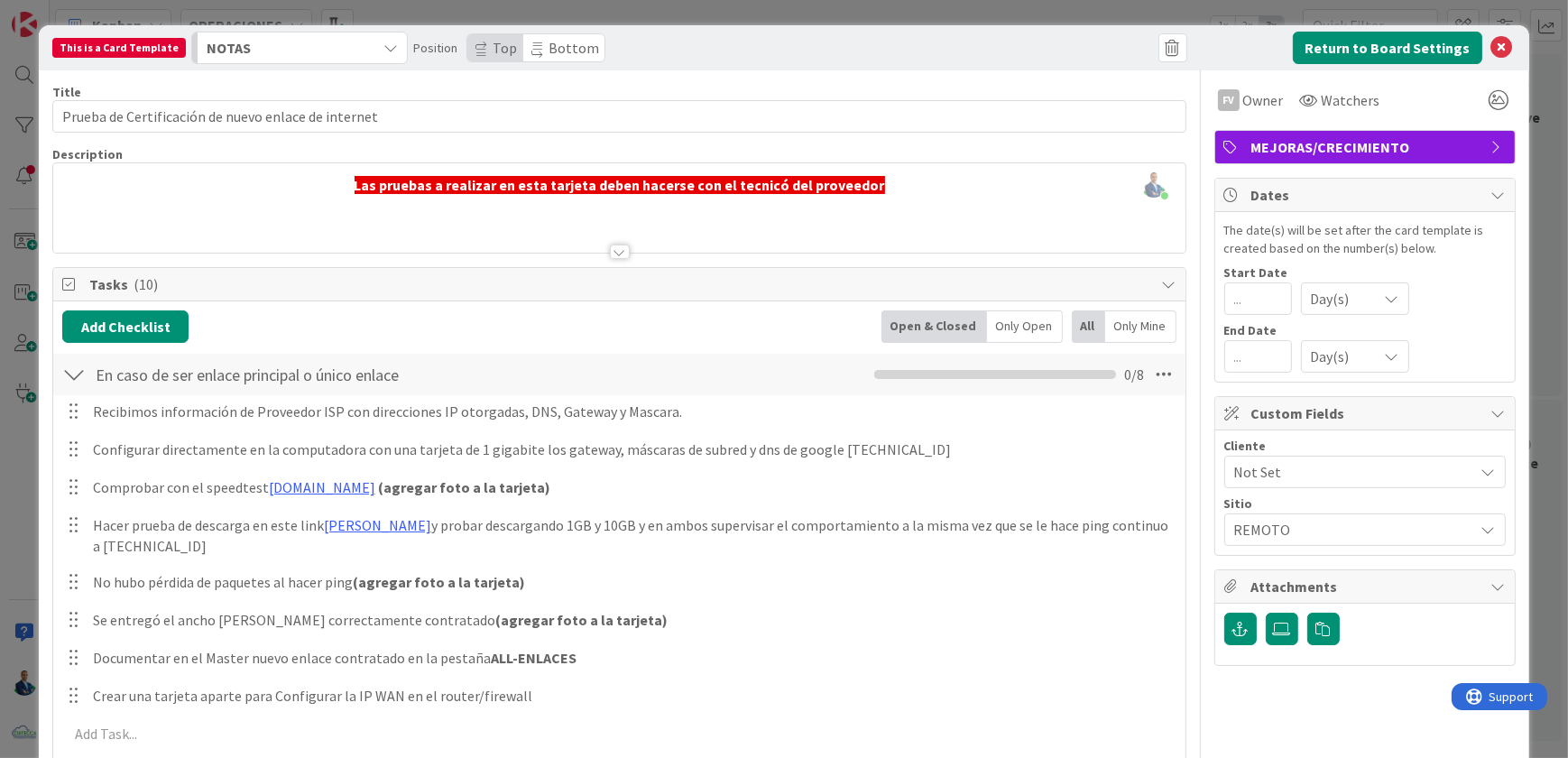
click at [1312, 526] on span "REMOTO" at bounding box center [1349, 528] width 231 height 25
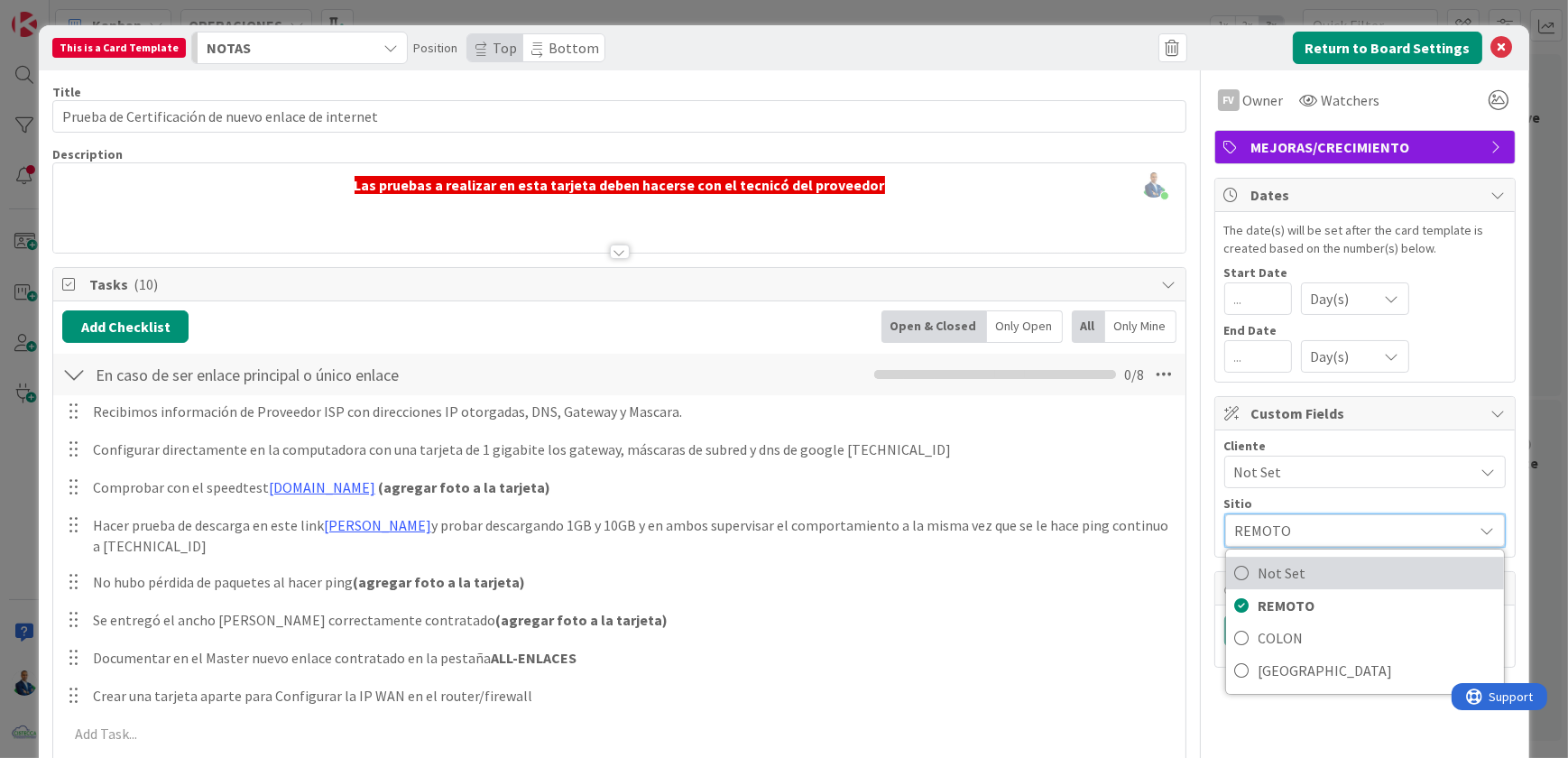
click at [1288, 571] on span "Not Set" at bounding box center [1376, 572] width 236 height 27
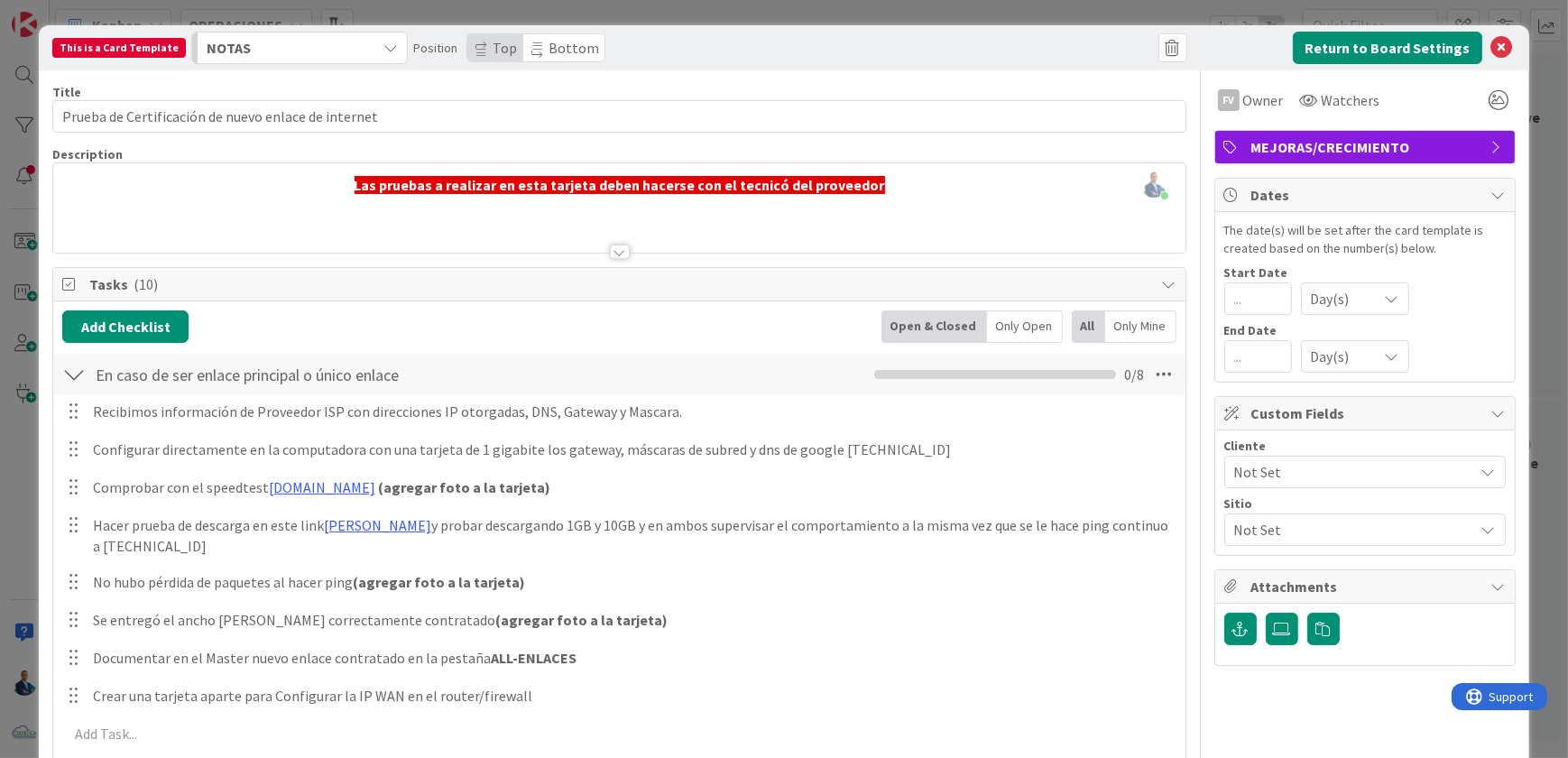
click at [1532, 208] on div "This is a Card Template NOTAS Position Top Bottom Return to Board Settings Titl…" at bounding box center [784, 379] width 1568 height 758
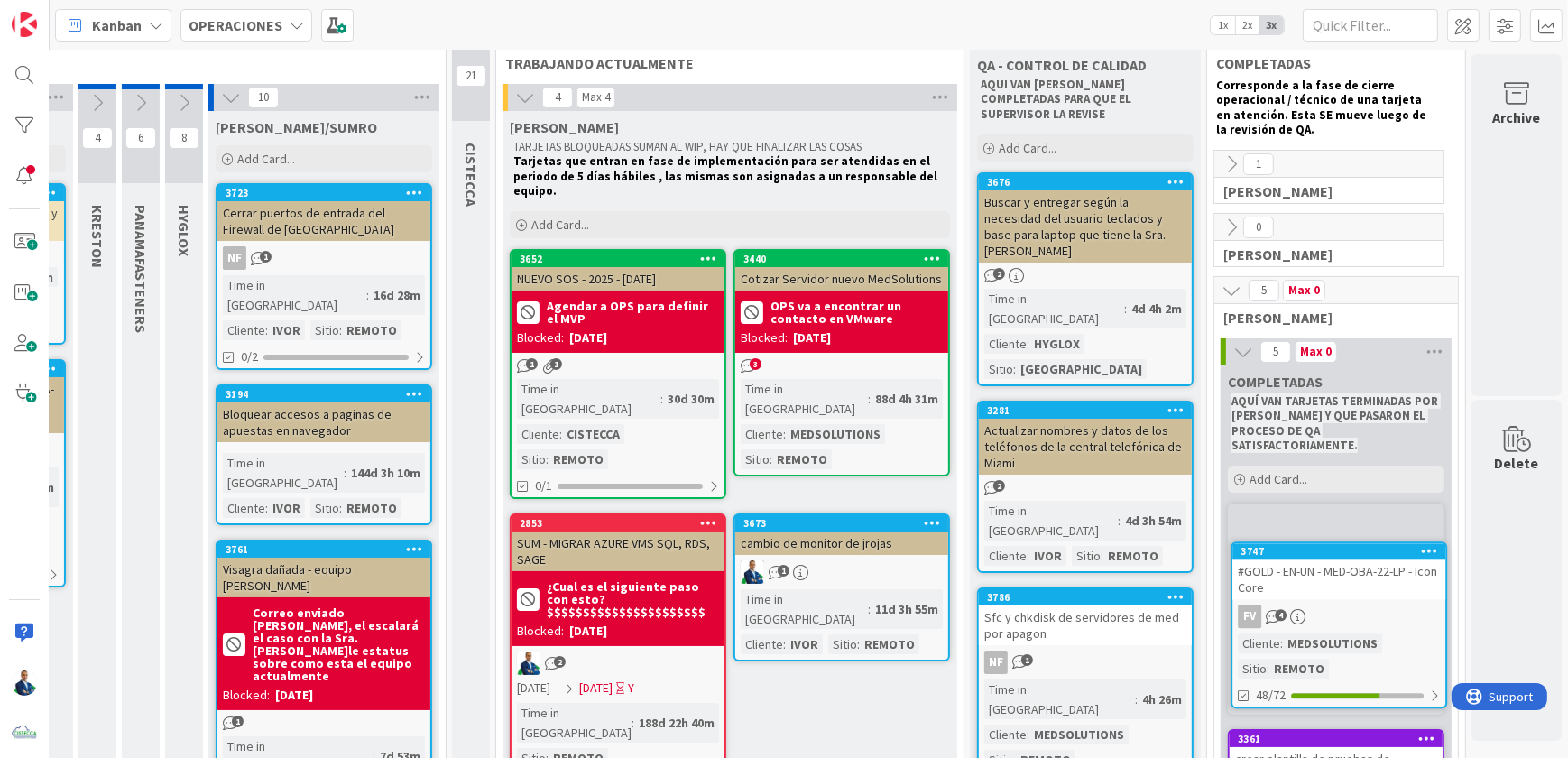
scroll to position [48, 405]
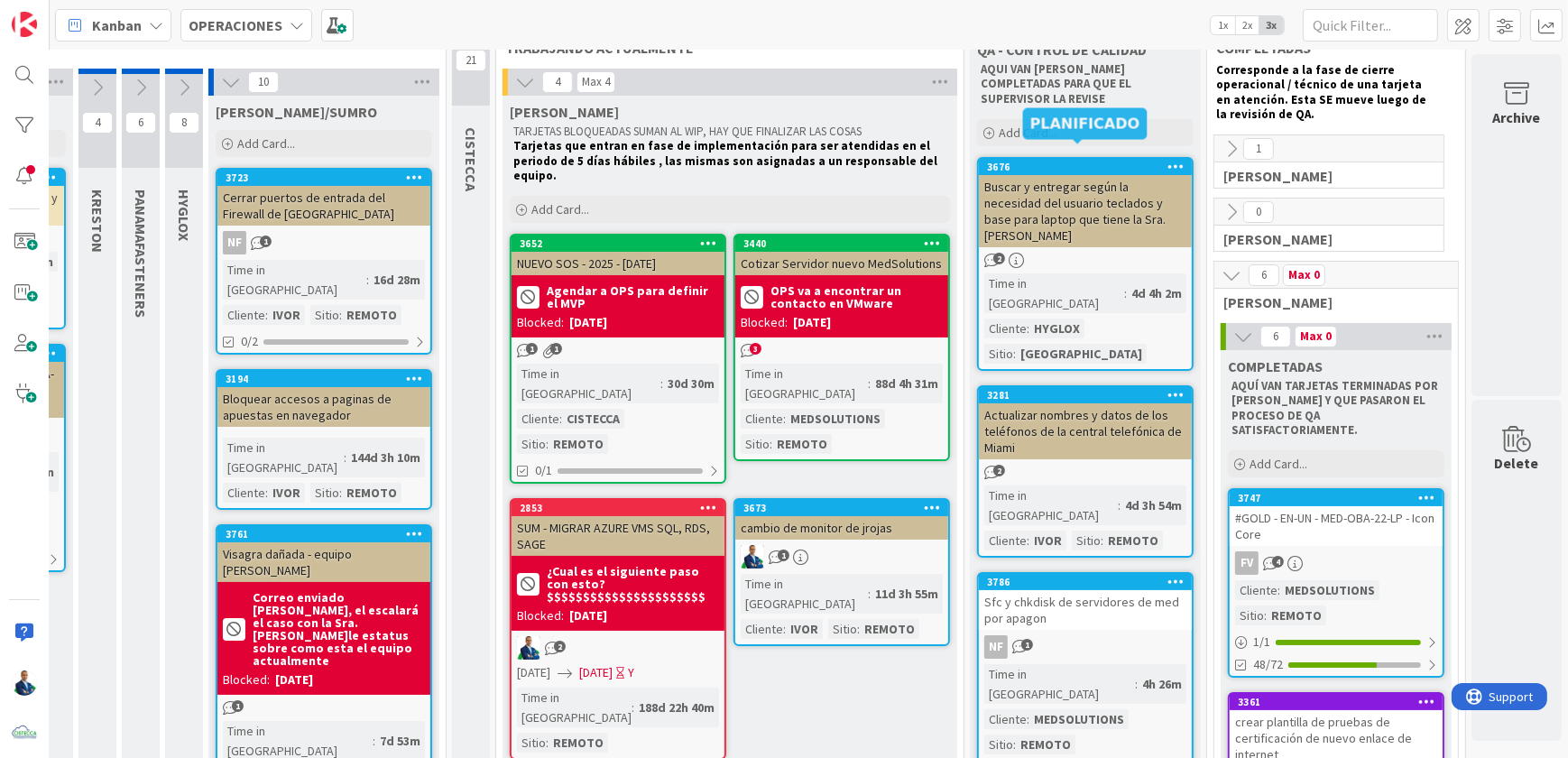
click at [1095, 161] on div "3676" at bounding box center [1089, 167] width 205 height 13
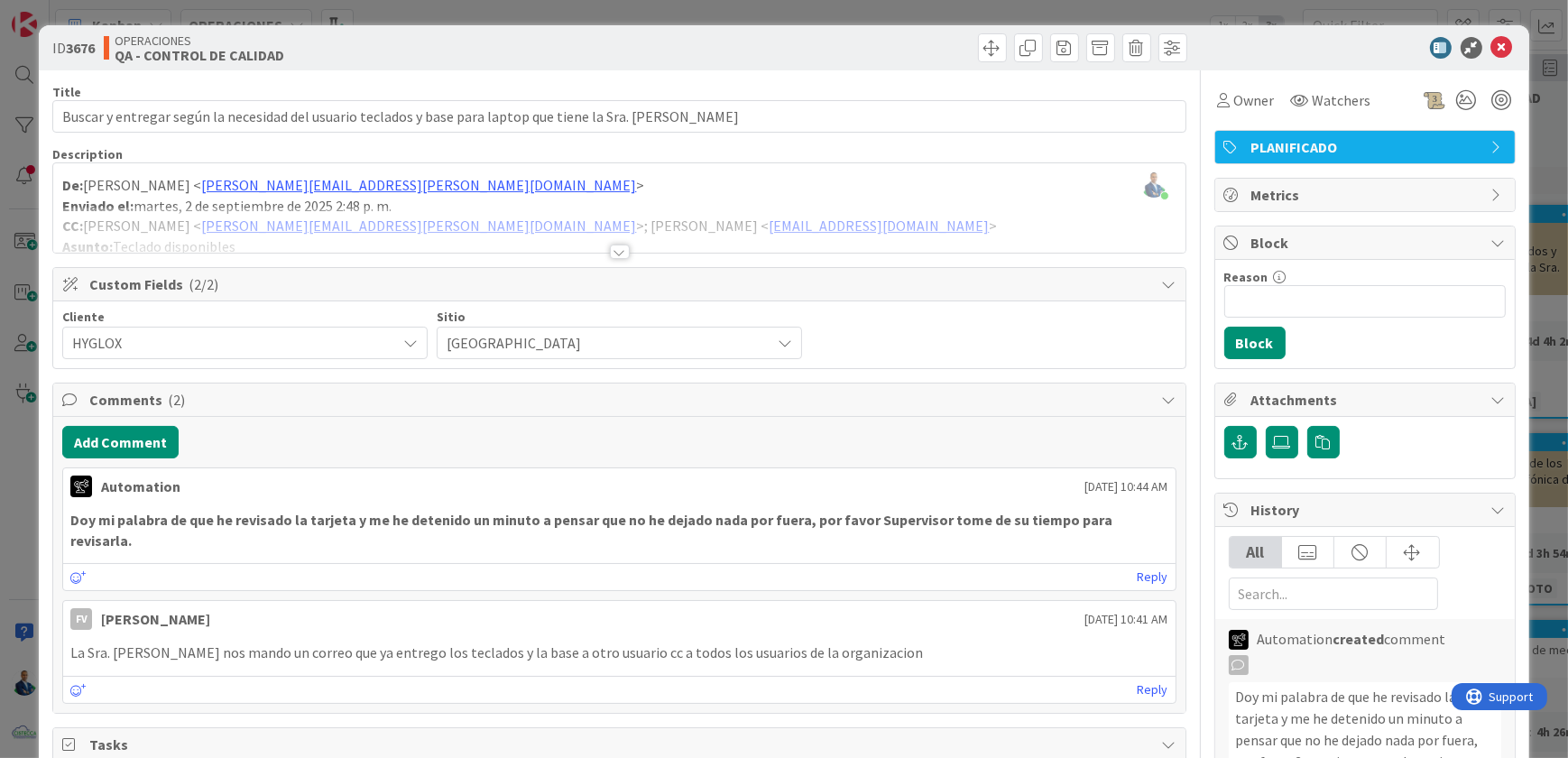
scroll to position [48, 405]
click at [1532, 286] on div "ID 3676 OPERACIONES QA - CONTROL DE CALIDAD Title 103 / 128 Buscar y entregar s…" at bounding box center [784, 379] width 1568 height 758
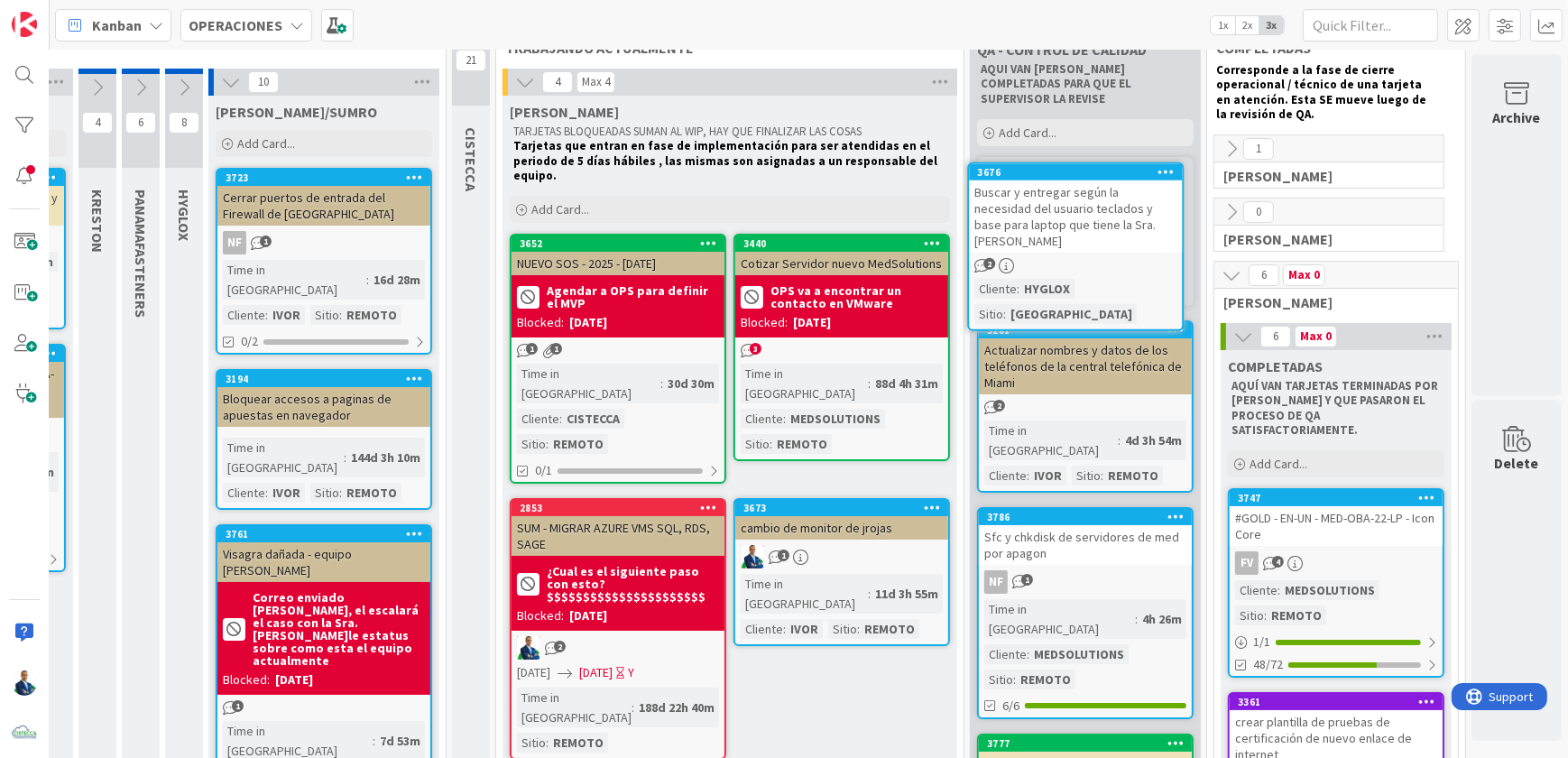
scroll to position [0, 405]
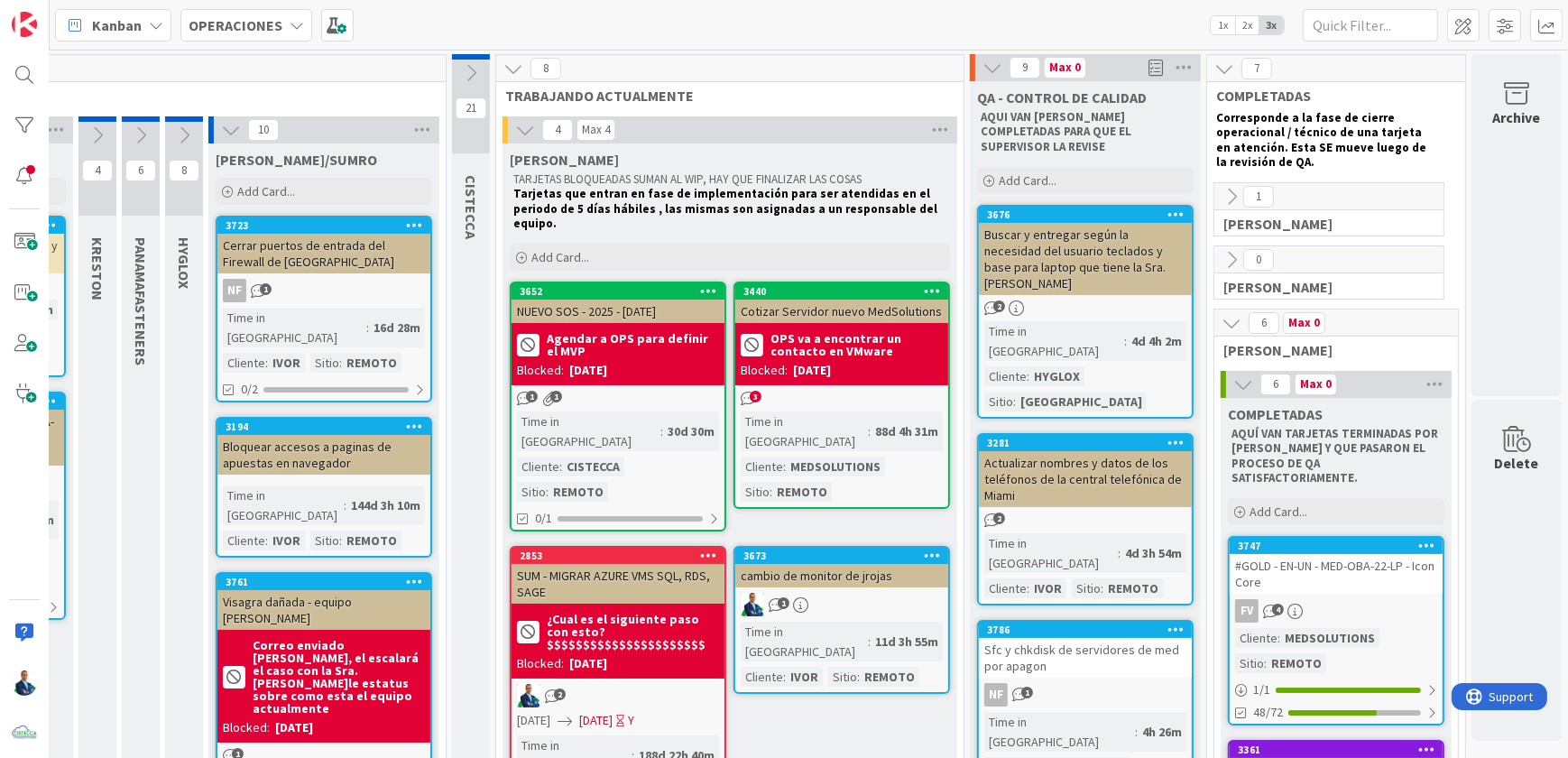
click at [1122, 222] on div "Buscar y entregar según la necesidad del usuario teclados y base para laptop qu…" at bounding box center [1085, 258] width 213 height 73
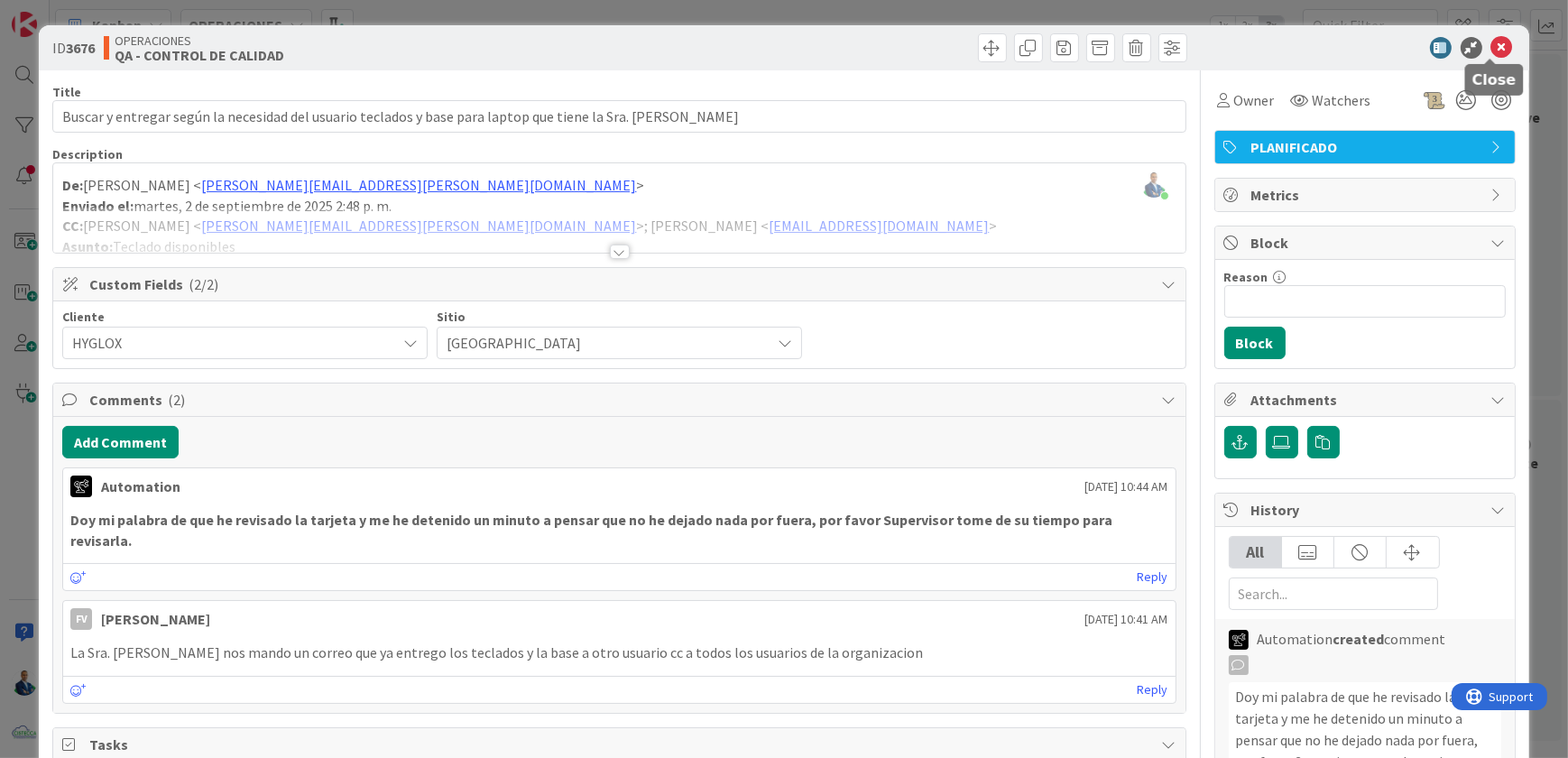
click at [1492, 53] on icon at bounding box center [1503, 48] width 22 height 22
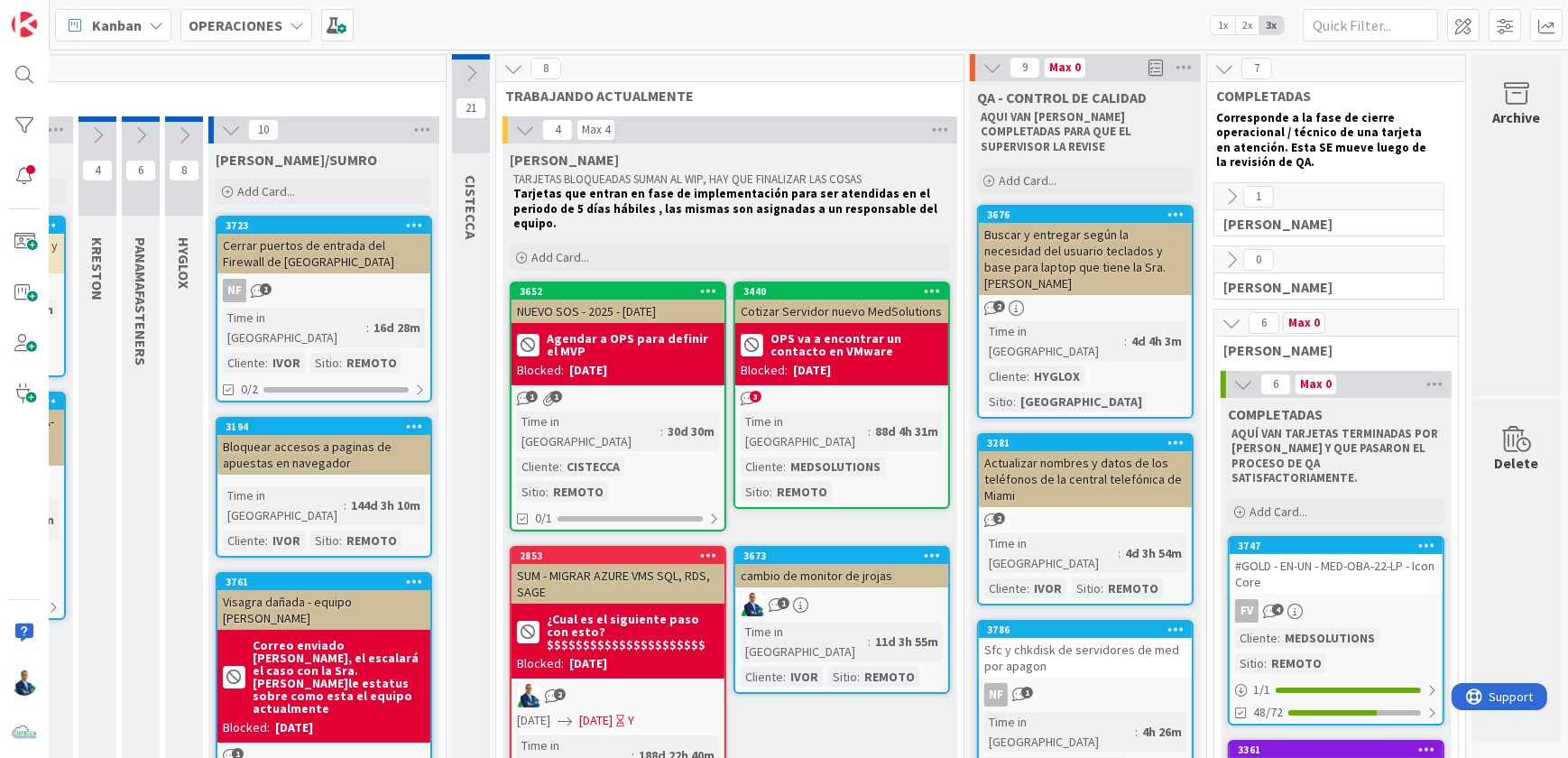
click at [1222, 194] on icon at bounding box center [1232, 197] width 20 height 20
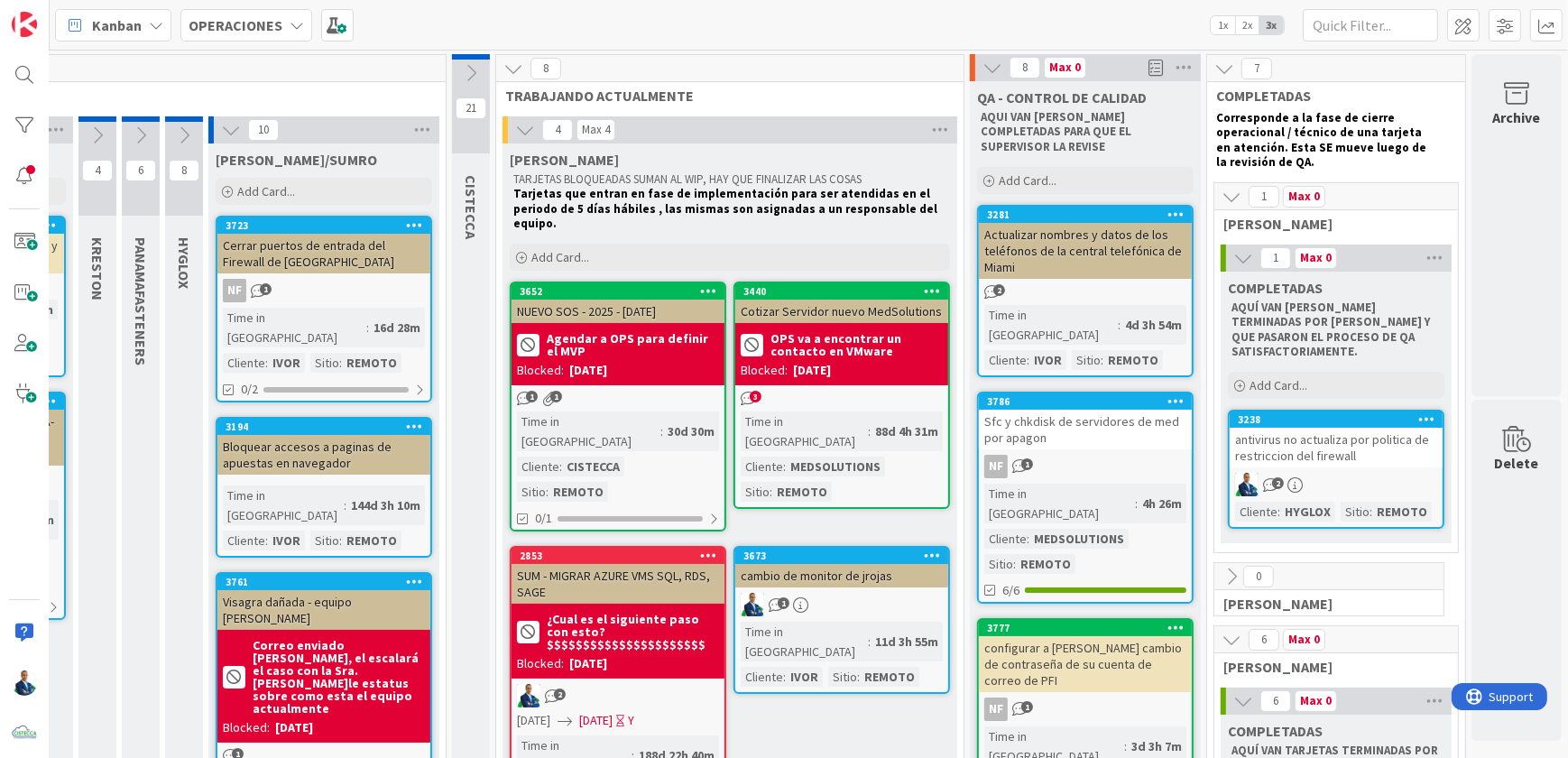
click at [1066, 222] on div "Actualizar nombres y datos de los teléfonos de la central telefónica de Miami" at bounding box center [1085, 250] width 213 height 56
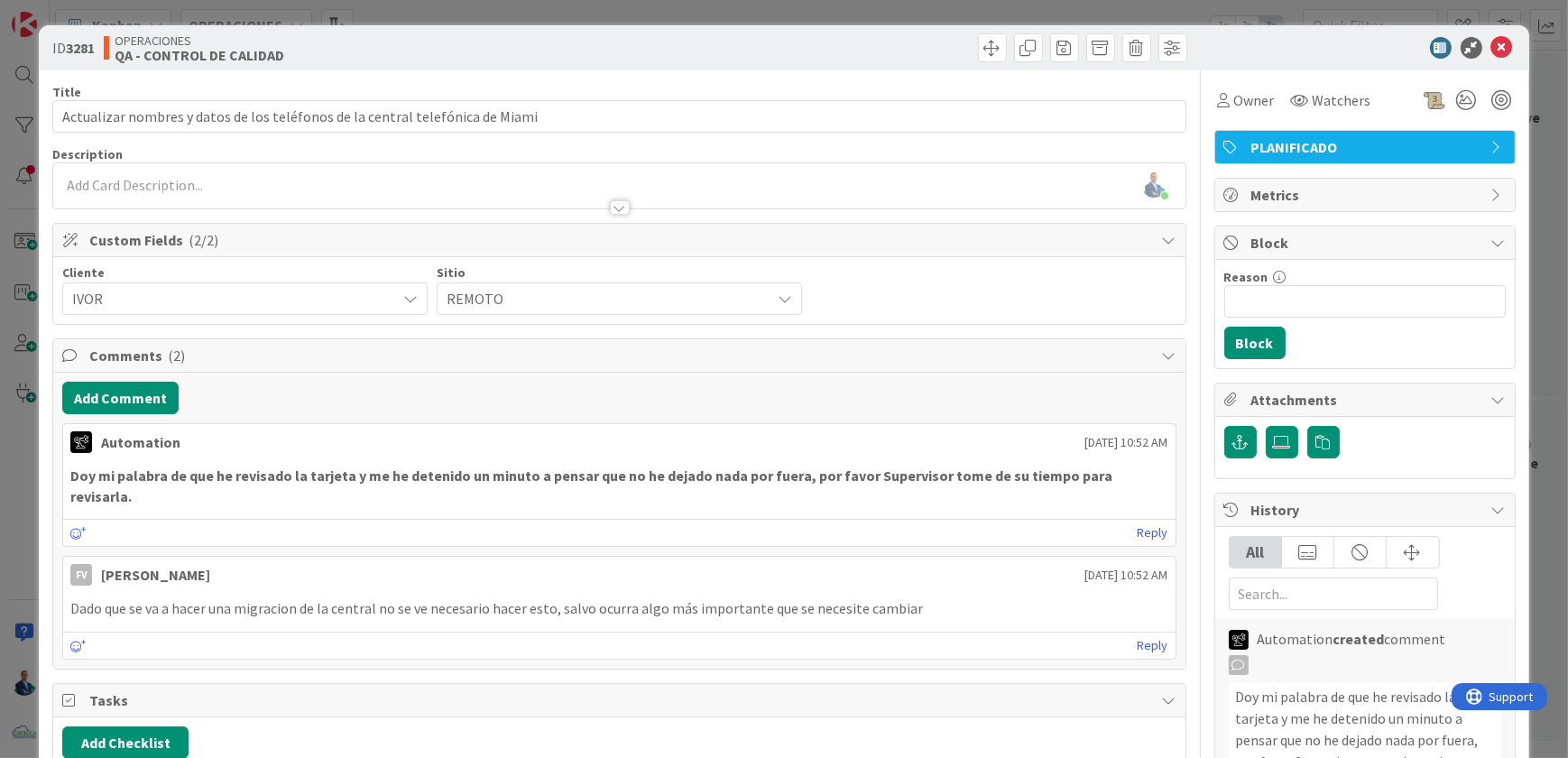
click at [1528, 323] on div "ID 3281 OPERACIONES QA - CONTROL DE CALIDAD Title 77 / 128 Actualizar nombres y…" at bounding box center [784, 379] width 1568 height 758
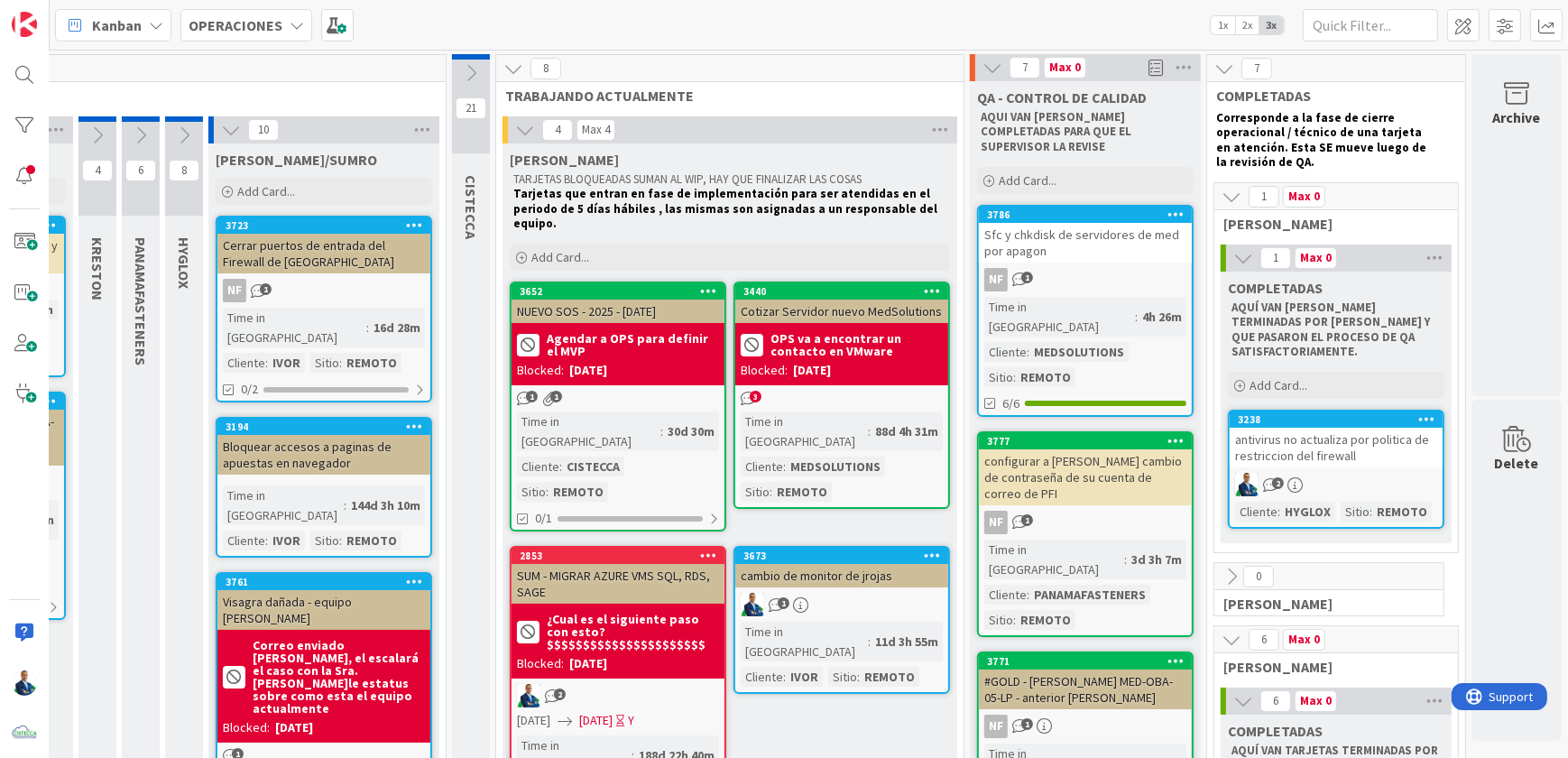
click at [1071, 224] on div "Sfc y chkdisk de servidores de med por apagon" at bounding box center [1085, 242] width 213 height 40
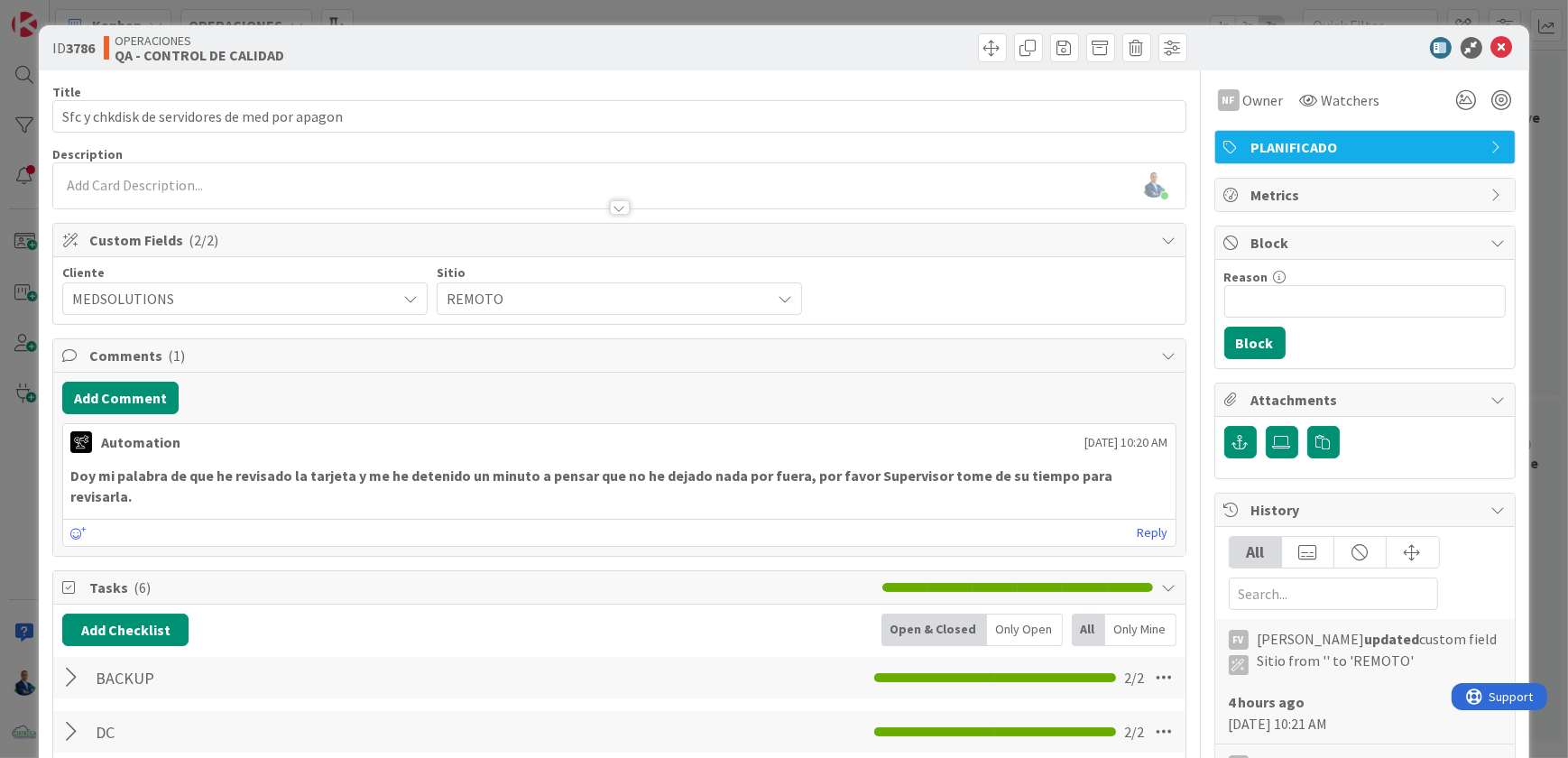
click at [1549, 172] on div "ID 3786 OPERACIONES QA - CONTROL DE CALIDAD Title 45 / 128 Sfc y chkdisk de ser…" at bounding box center [784, 379] width 1568 height 758
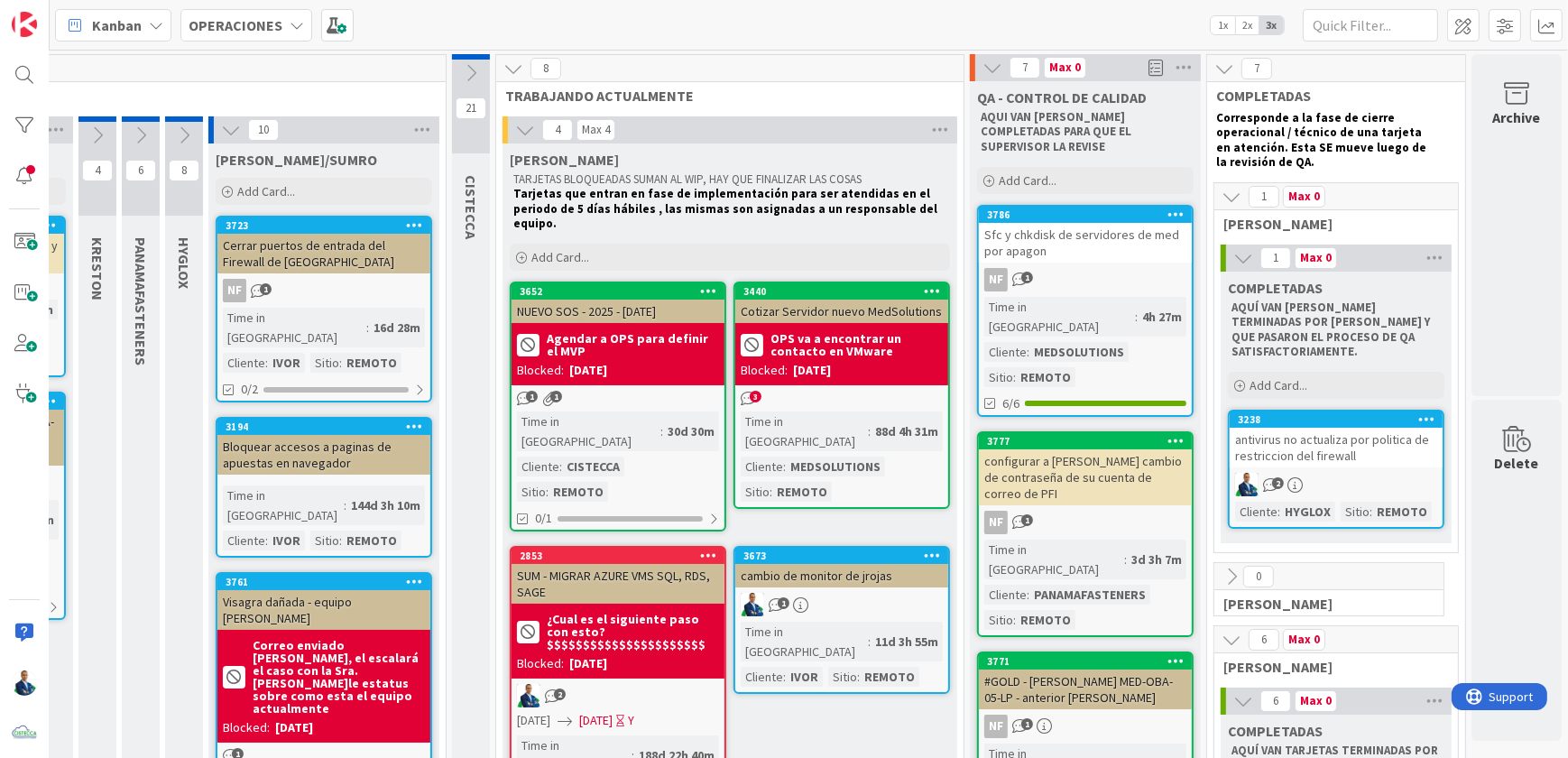
click at [1233, 252] on icon at bounding box center [1244, 258] width 20 height 20
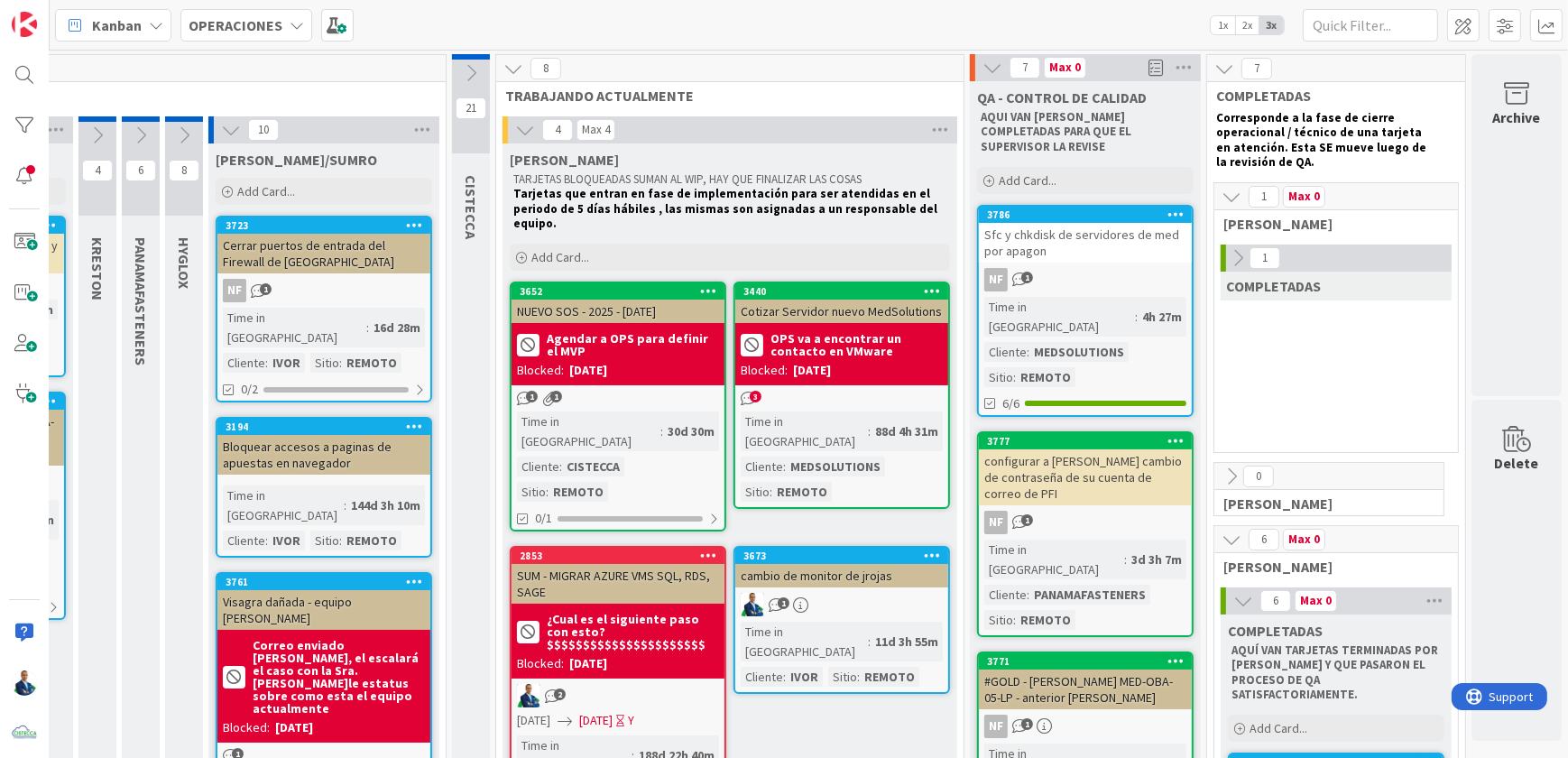
click at [1221, 200] on icon at bounding box center [1232, 197] width 20 height 20
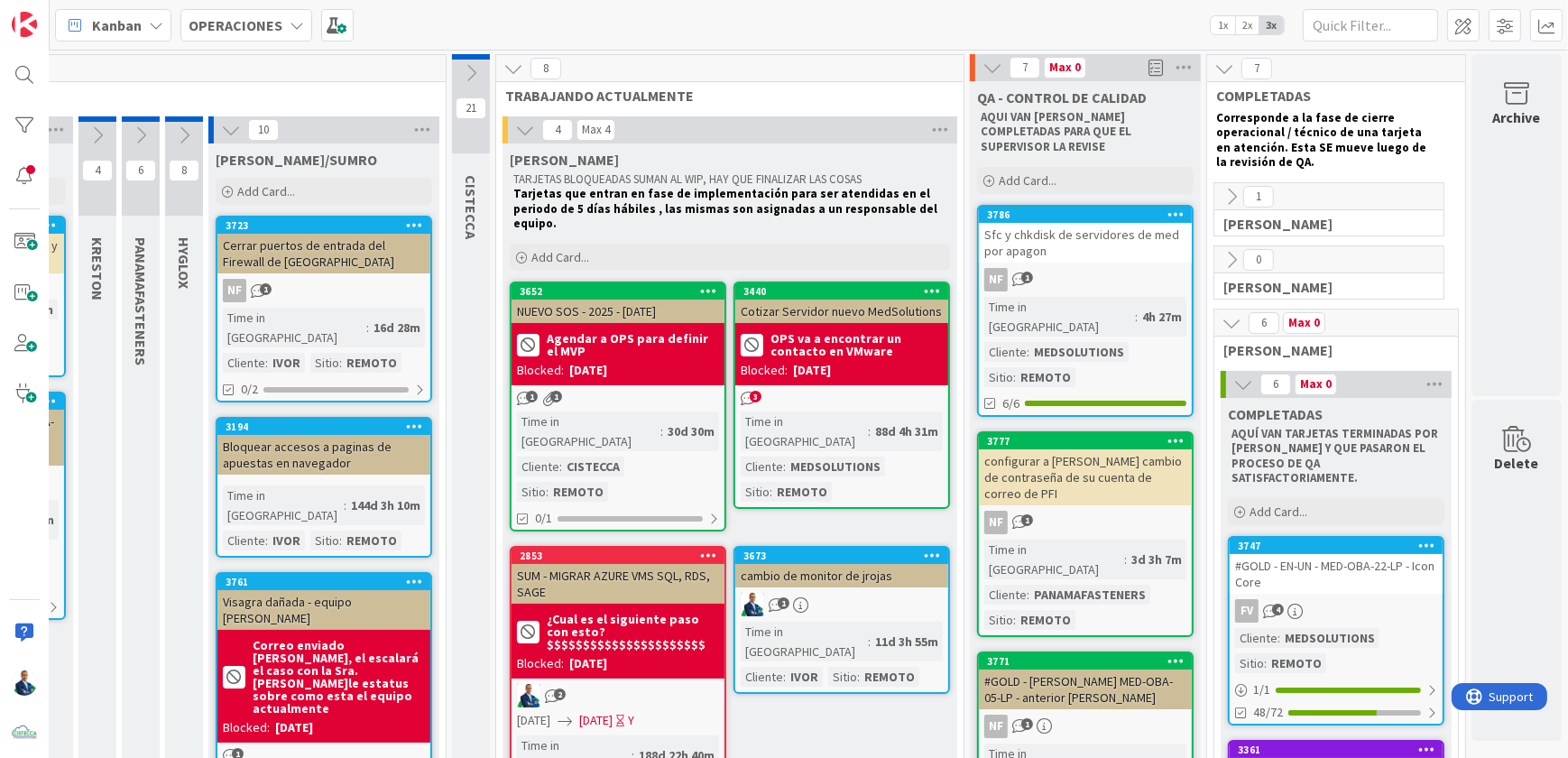
click at [1221, 255] on icon at bounding box center [1232, 260] width 20 height 20
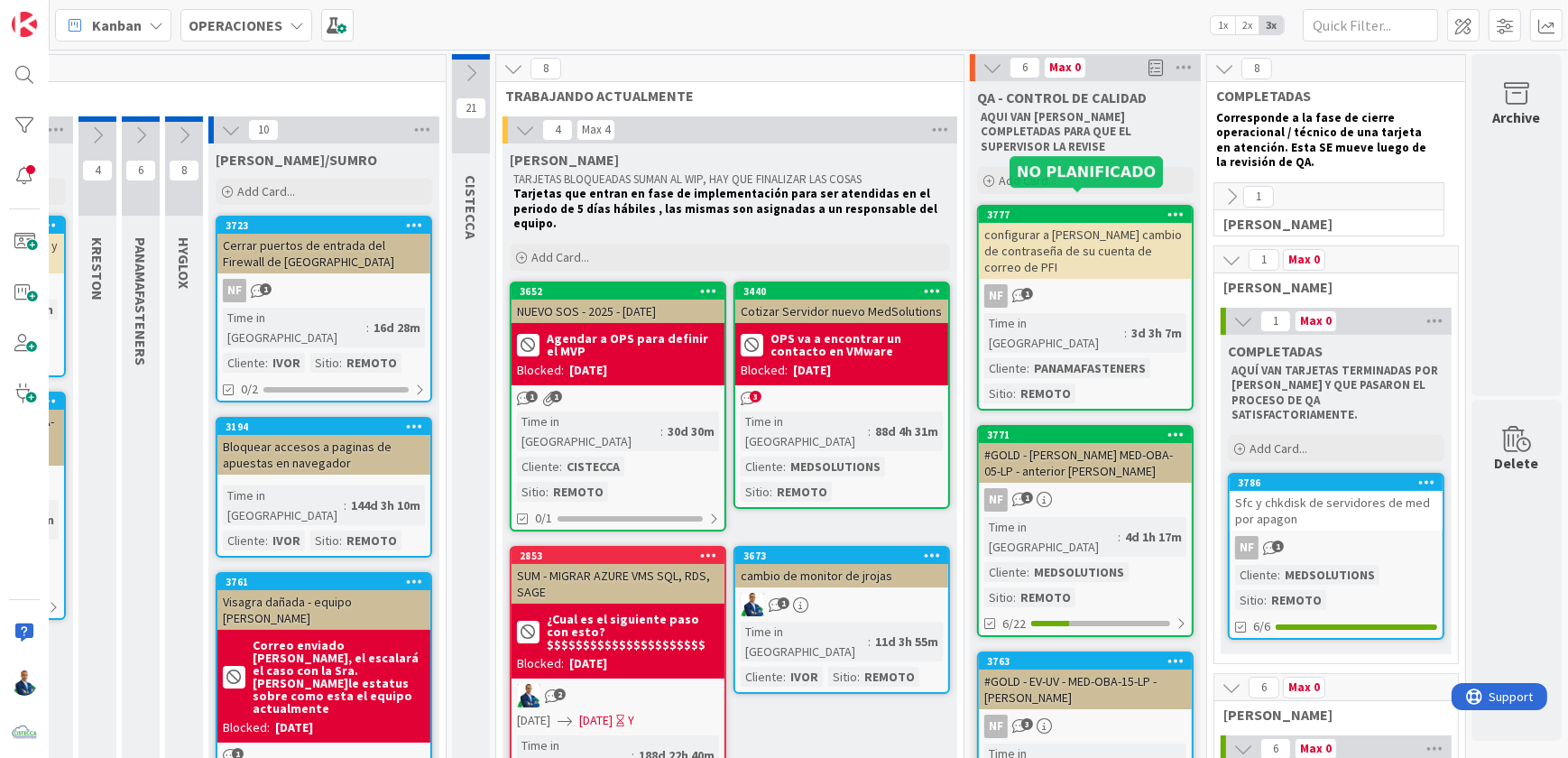
click at [1079, 209] on div "3777" at bounding box center [1089, 215] width 205 height 13
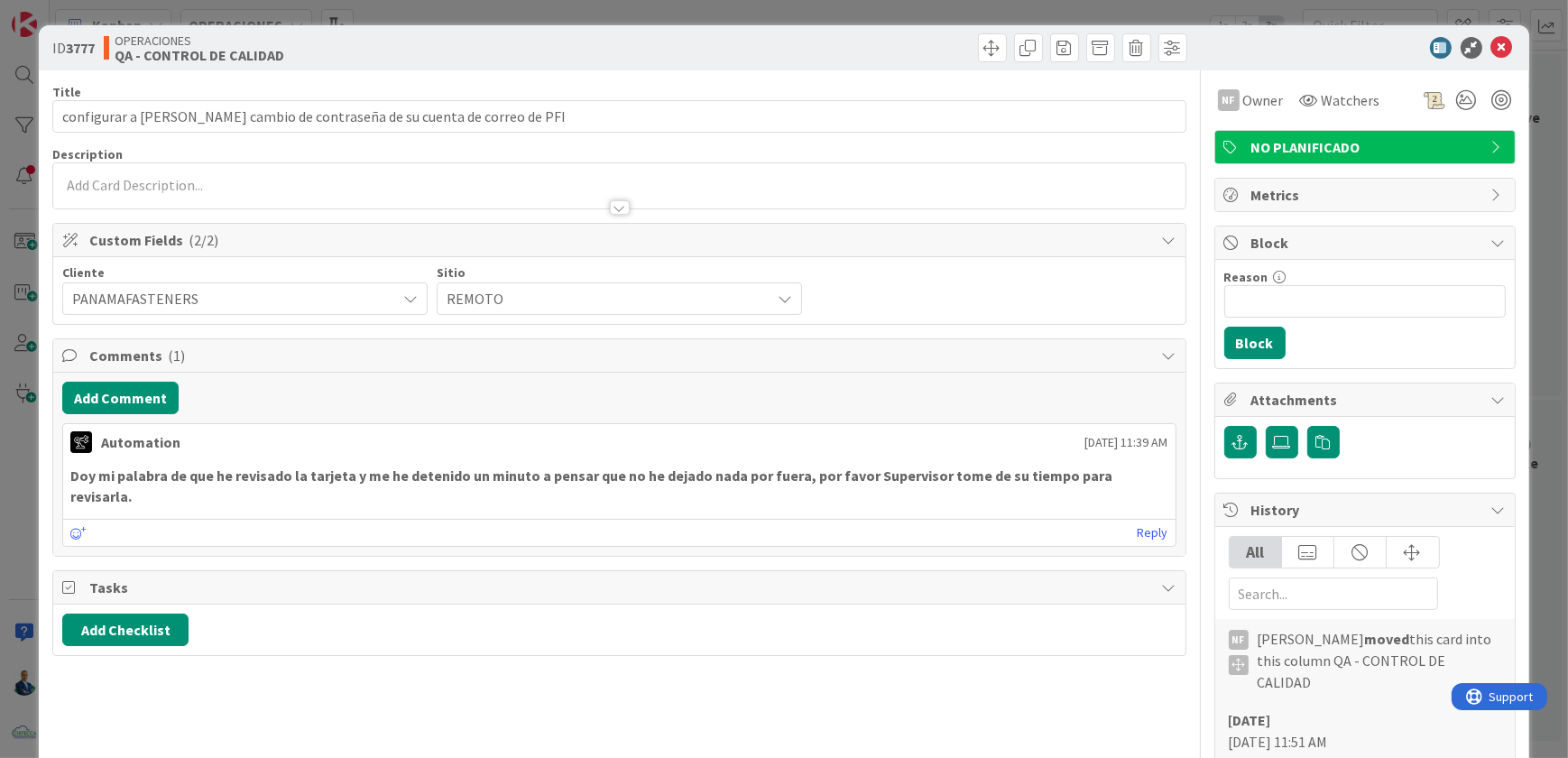
click at [1534, 204] on div "ID 3777 OPERACIONES QA - CONTROL DE CALIDAD Title 72 / 128 configurar a Araceli…" at bounding box center [784, 379] width 1568 height 758
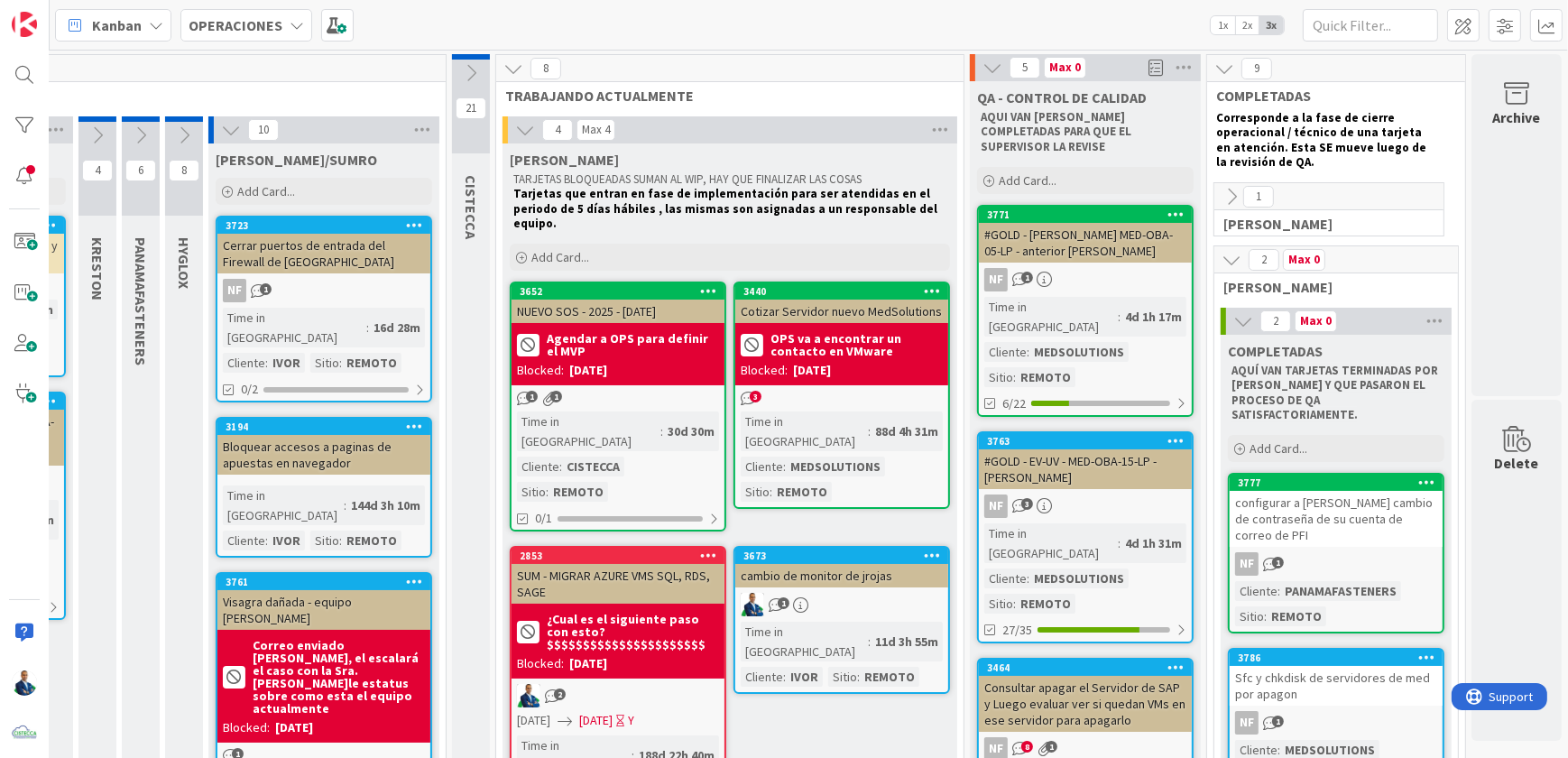
click at [1229, 256] on icon at bounding box center [1232, 260] width 20 height 20
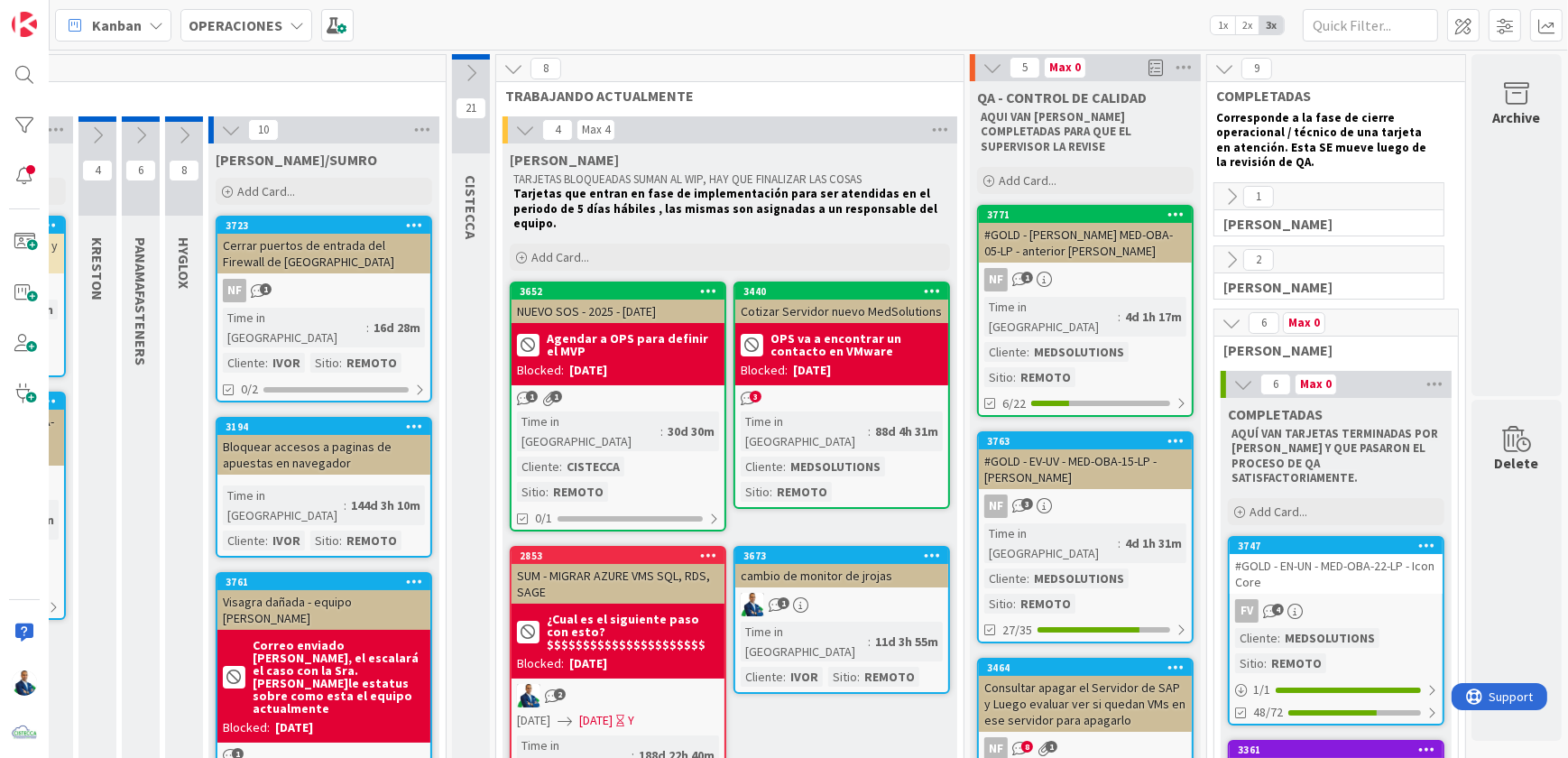
click at [1221, 317] on icon at bounding box center [1232, 323] width 20 height 20
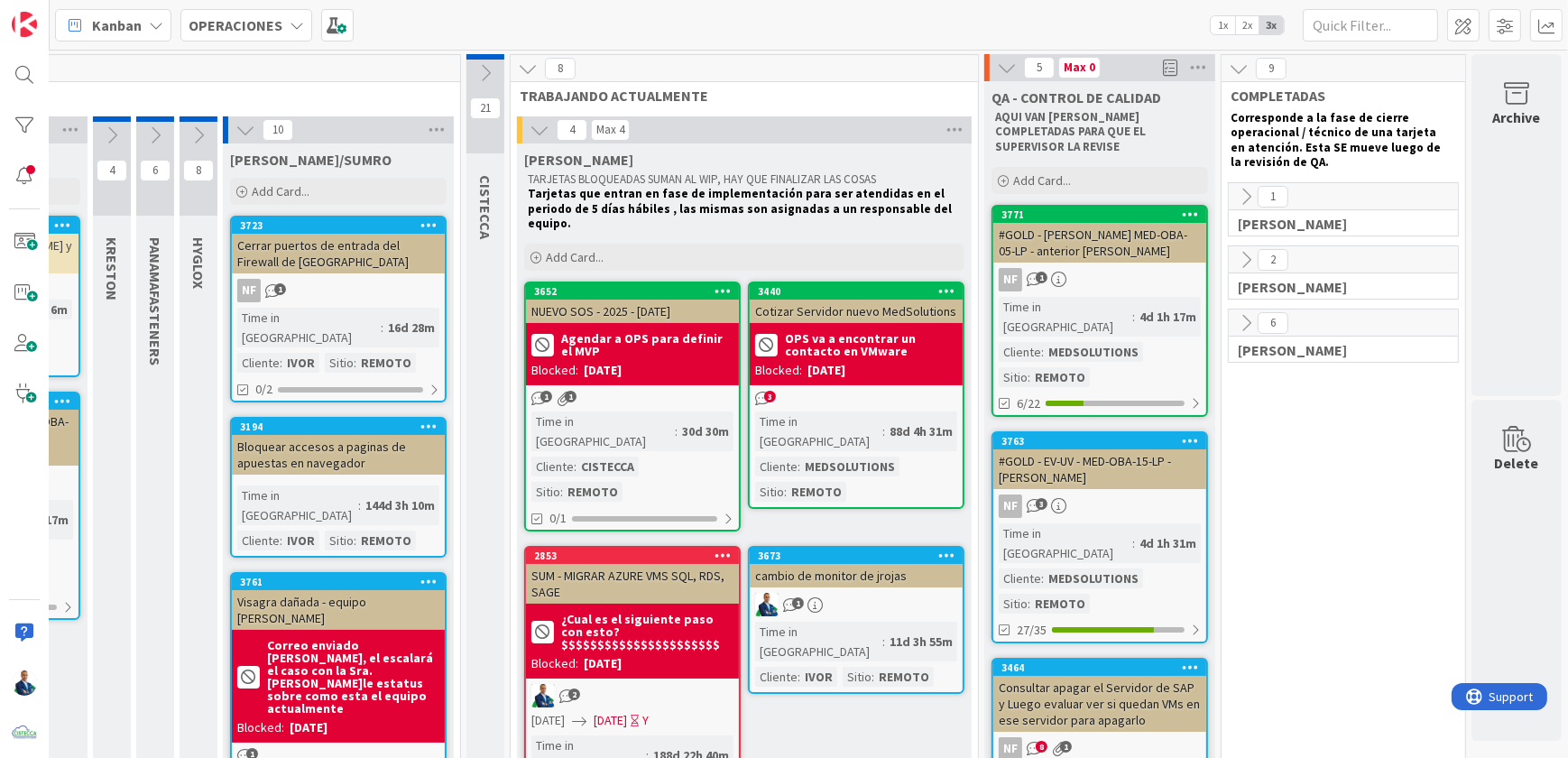
scroll to position [0, 390]
click at [1229, 265] on div "2" at bounding box center [1343, 259] width 229 height 27
click at [1237, 255] on icon at bounding box center [1246, 260] width 20 height 20
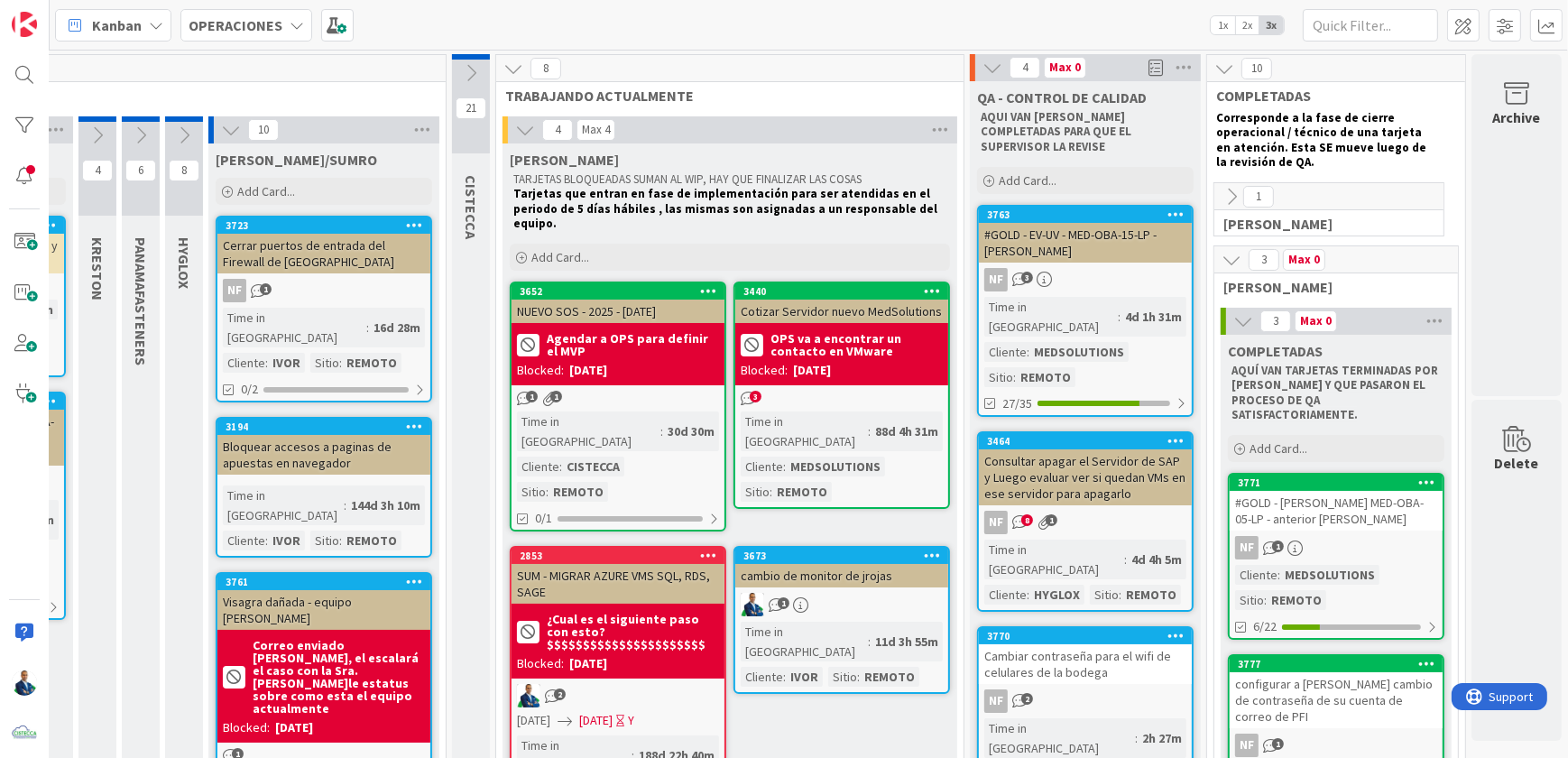
scroll to position [0, 405]
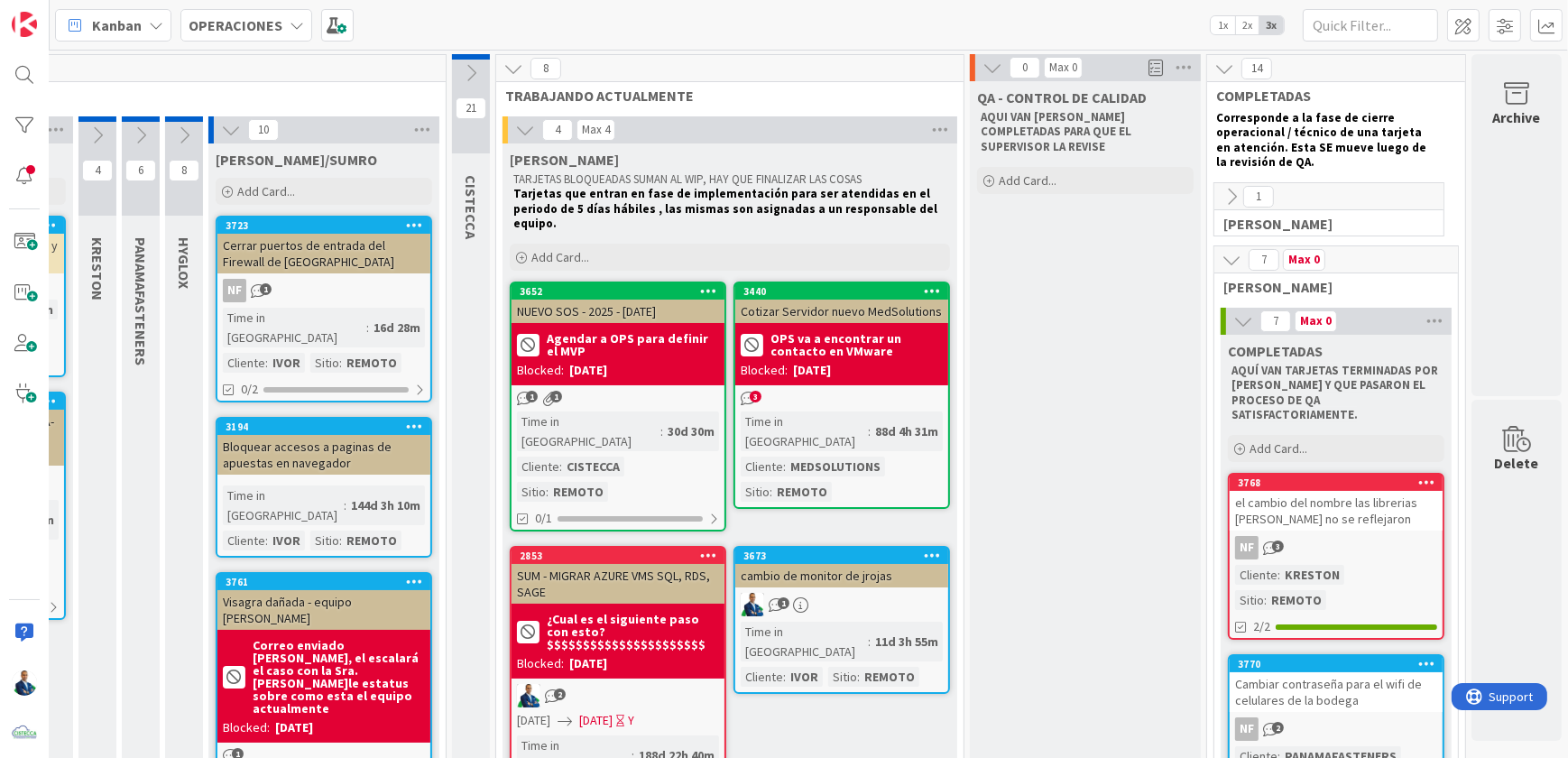
click at [1221, 251] on icon at bounding box center [1232, 260] width 20 height 20
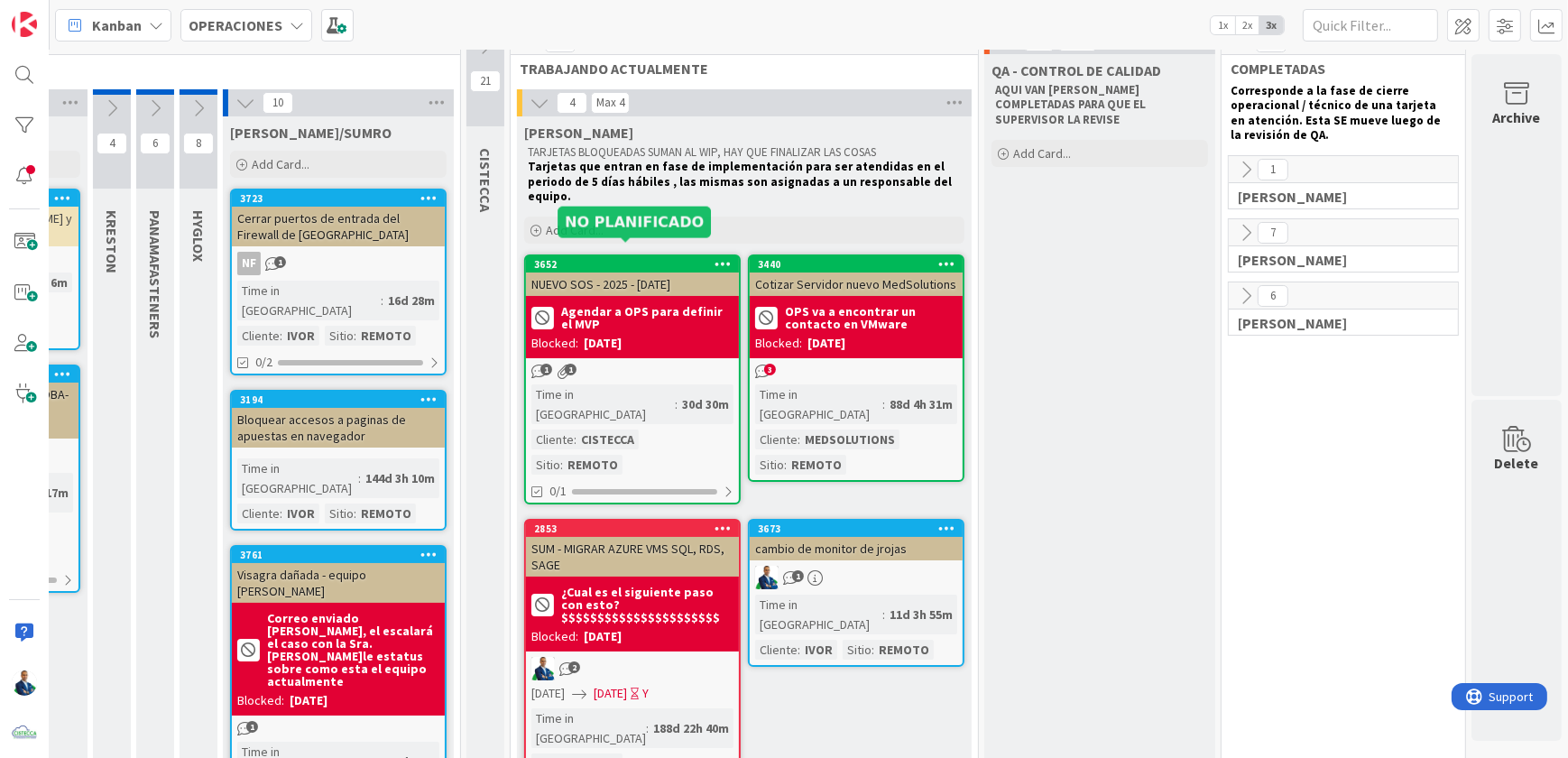
scroll to position [0, 390]
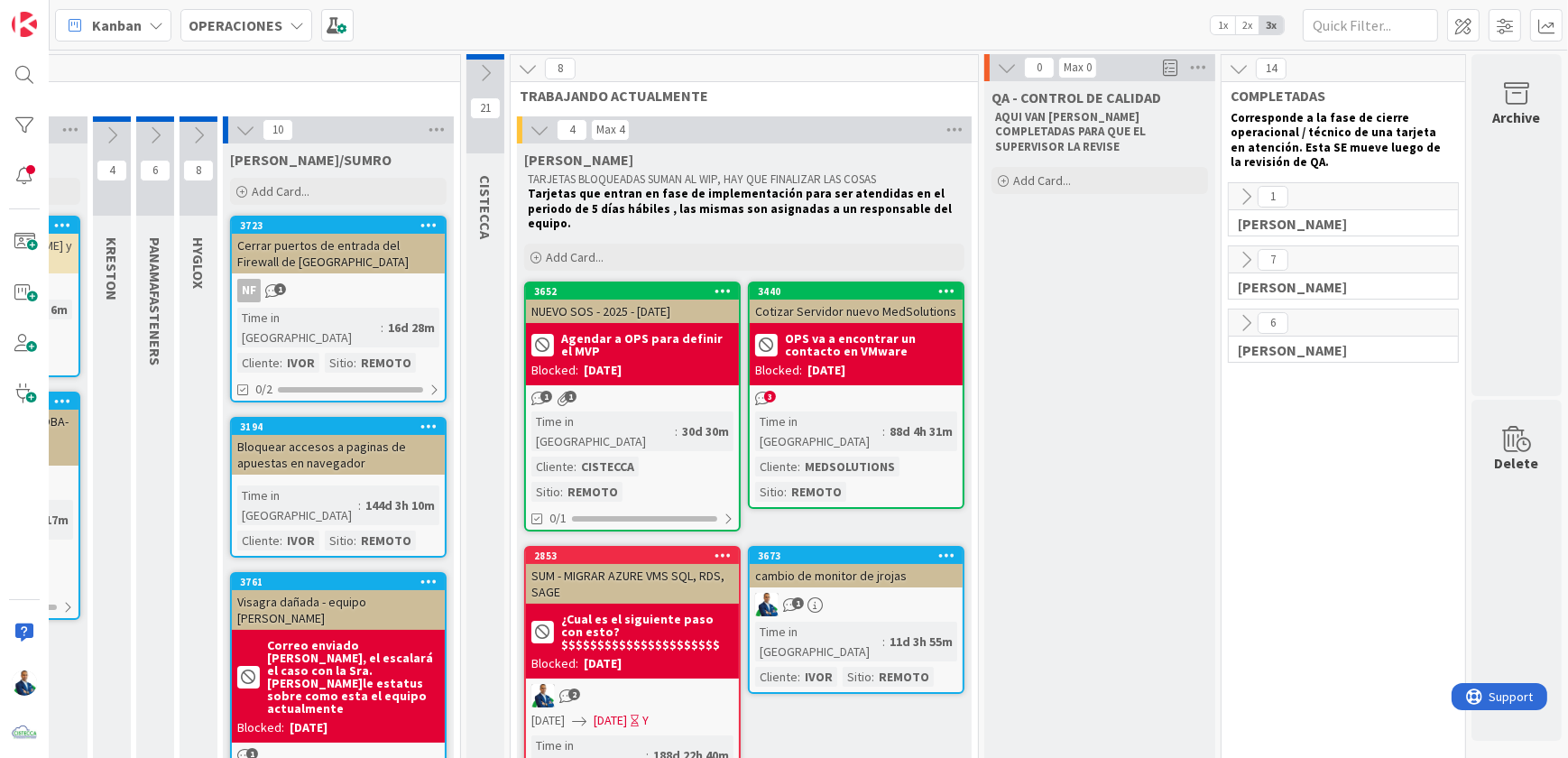
click at [530, 127] on icon at bounding box center [540, 130] width 20 height 20
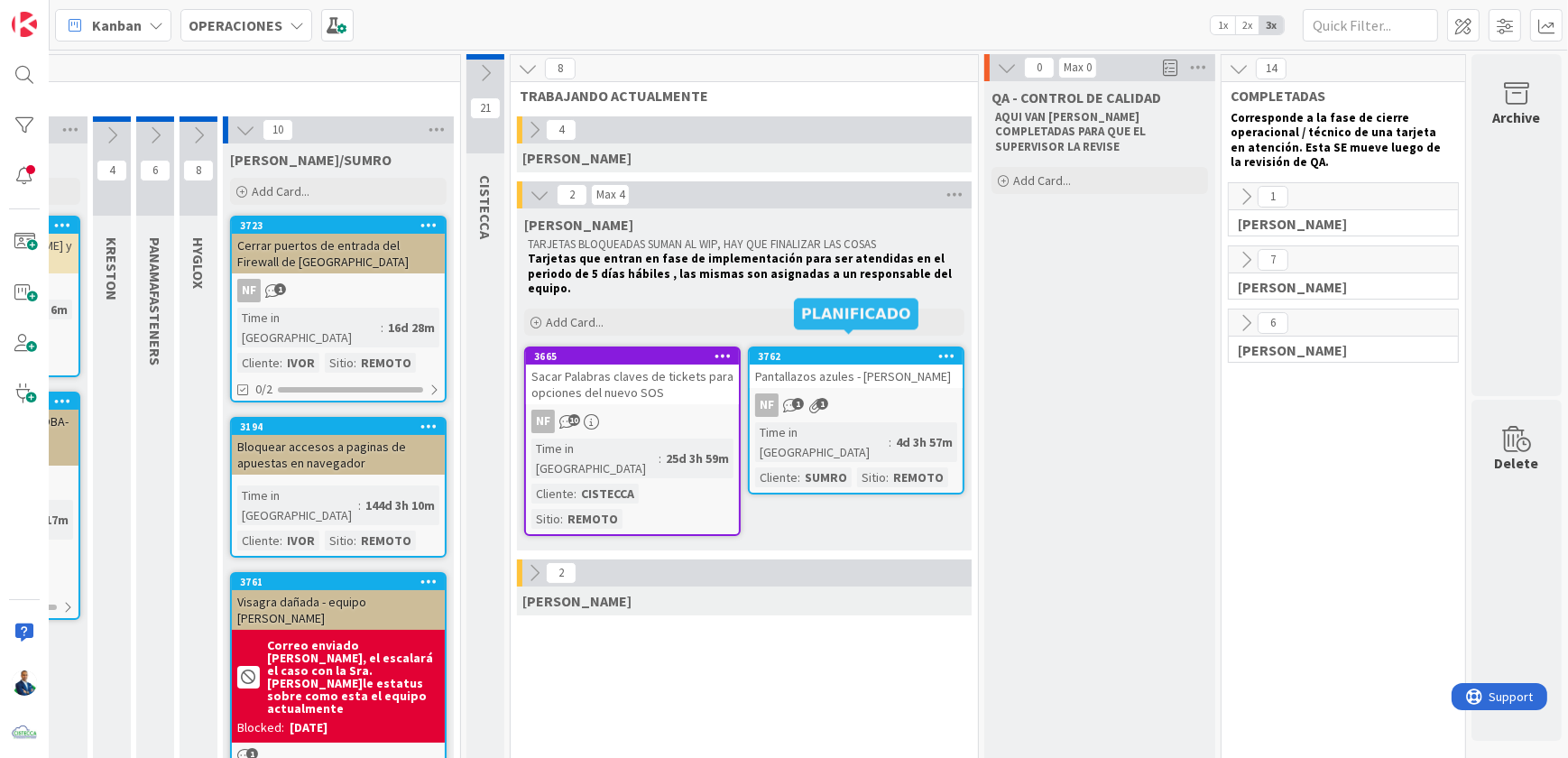
click at [831, 365] on div "Pantallazos azules - [PERSON_NAME]" at bounding box center [857, 377] width 213 height 24
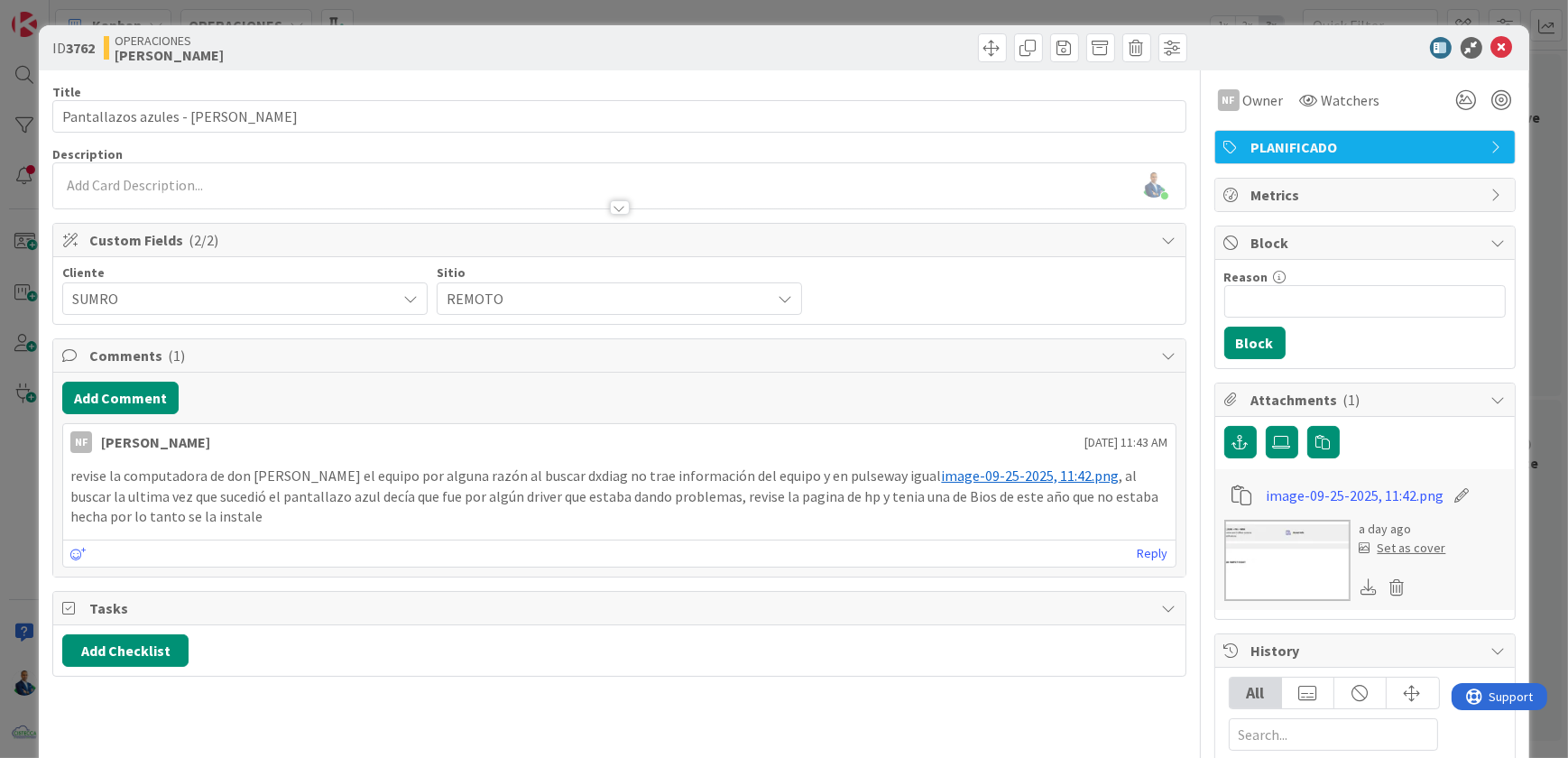
click at [1258, 534] on img at bounding box center [1287, 560] width 126 height 81
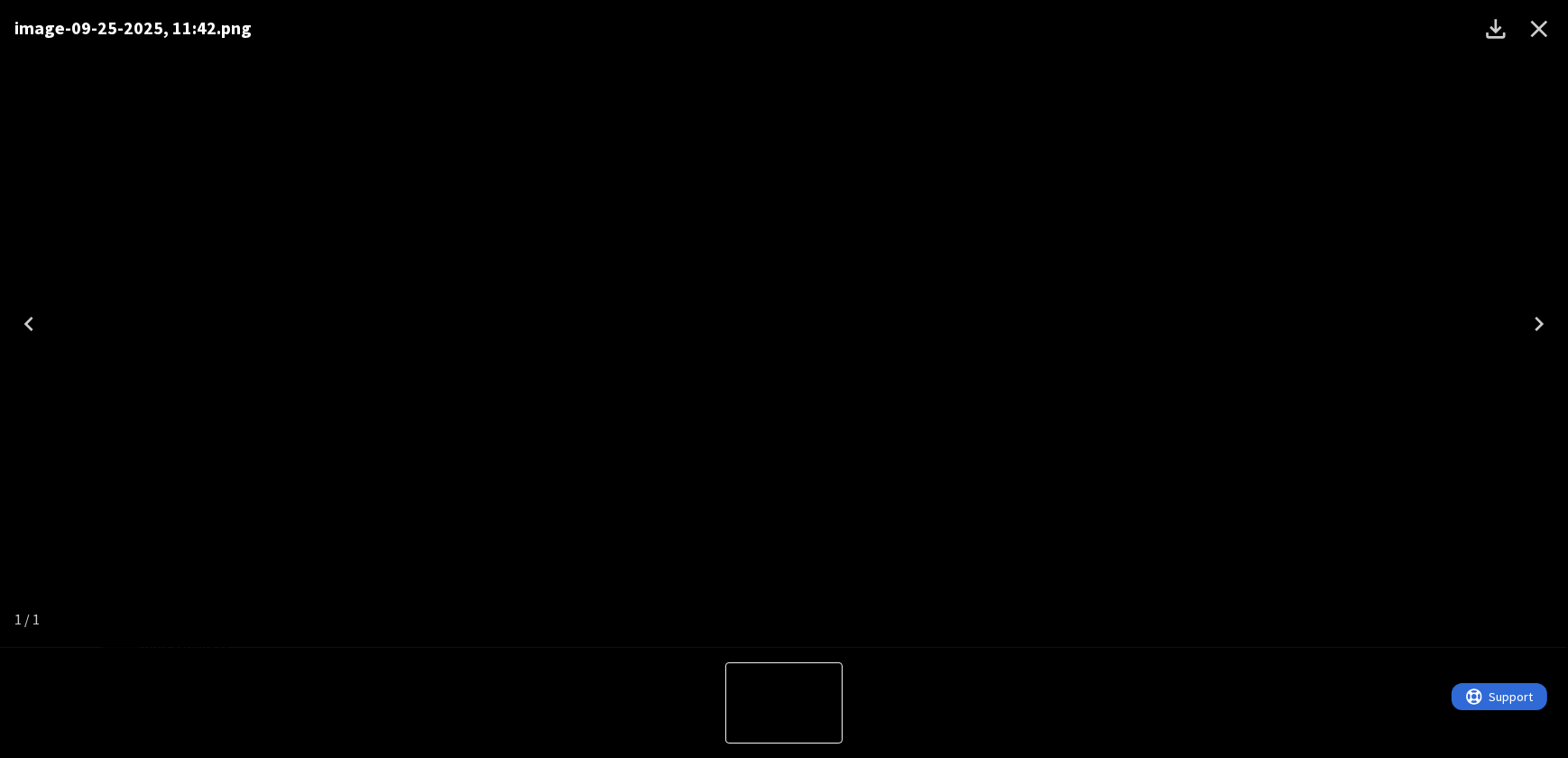
click at [1321, 282] on div "image-09-25-2025, 11:42.png" at bounding box center [784, 323] width 1568 height 648
click at [1543, 30] on icon "Close" at bounding box center [1539, 28] width 28 height 28
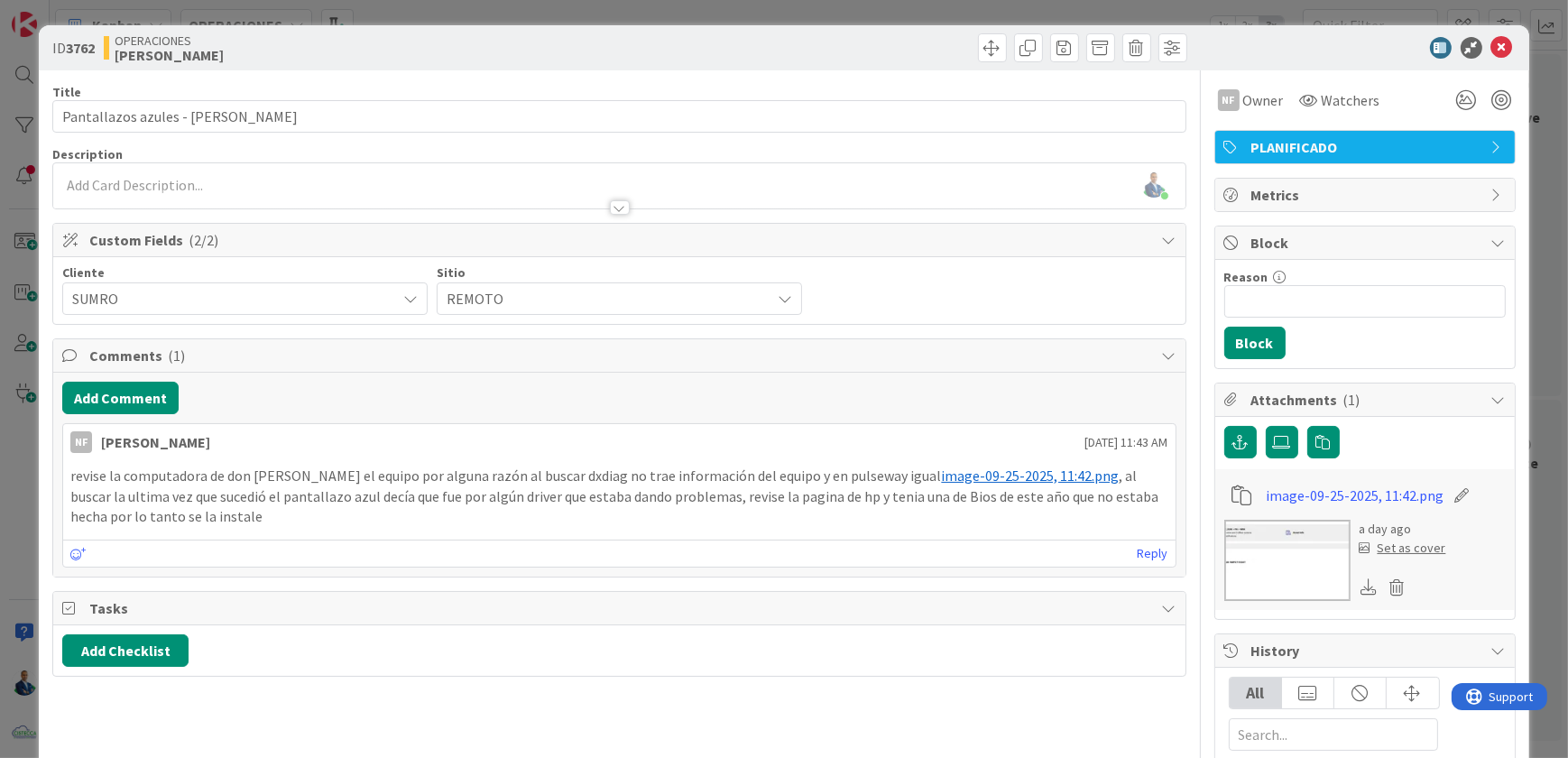
click at [1281, 537] on img at bounding box center [1287, 560] width 126 height 81
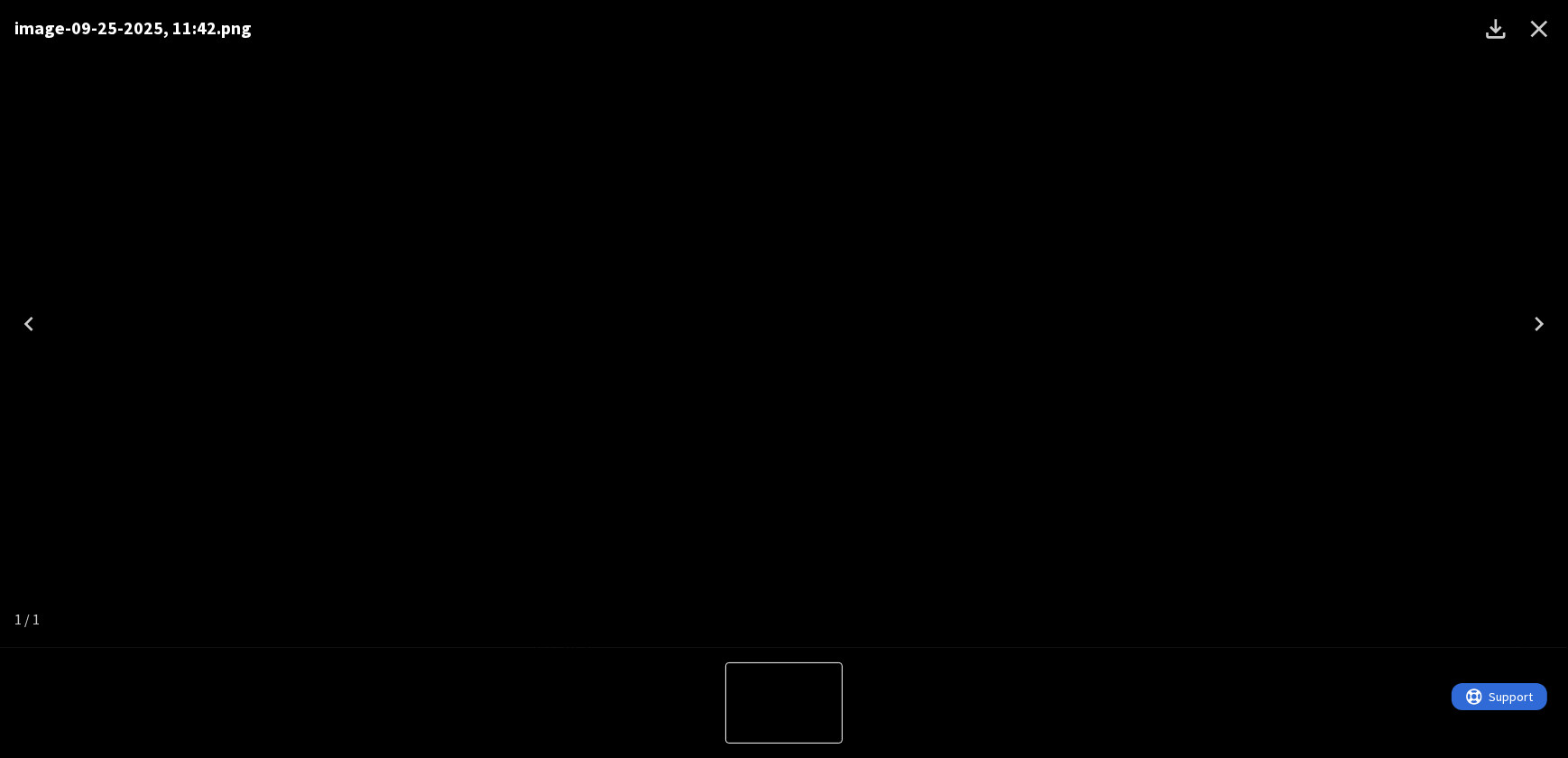
click at [1540, 31] on icon "Close" at bounding box center [1539, 28] width 28 height 28
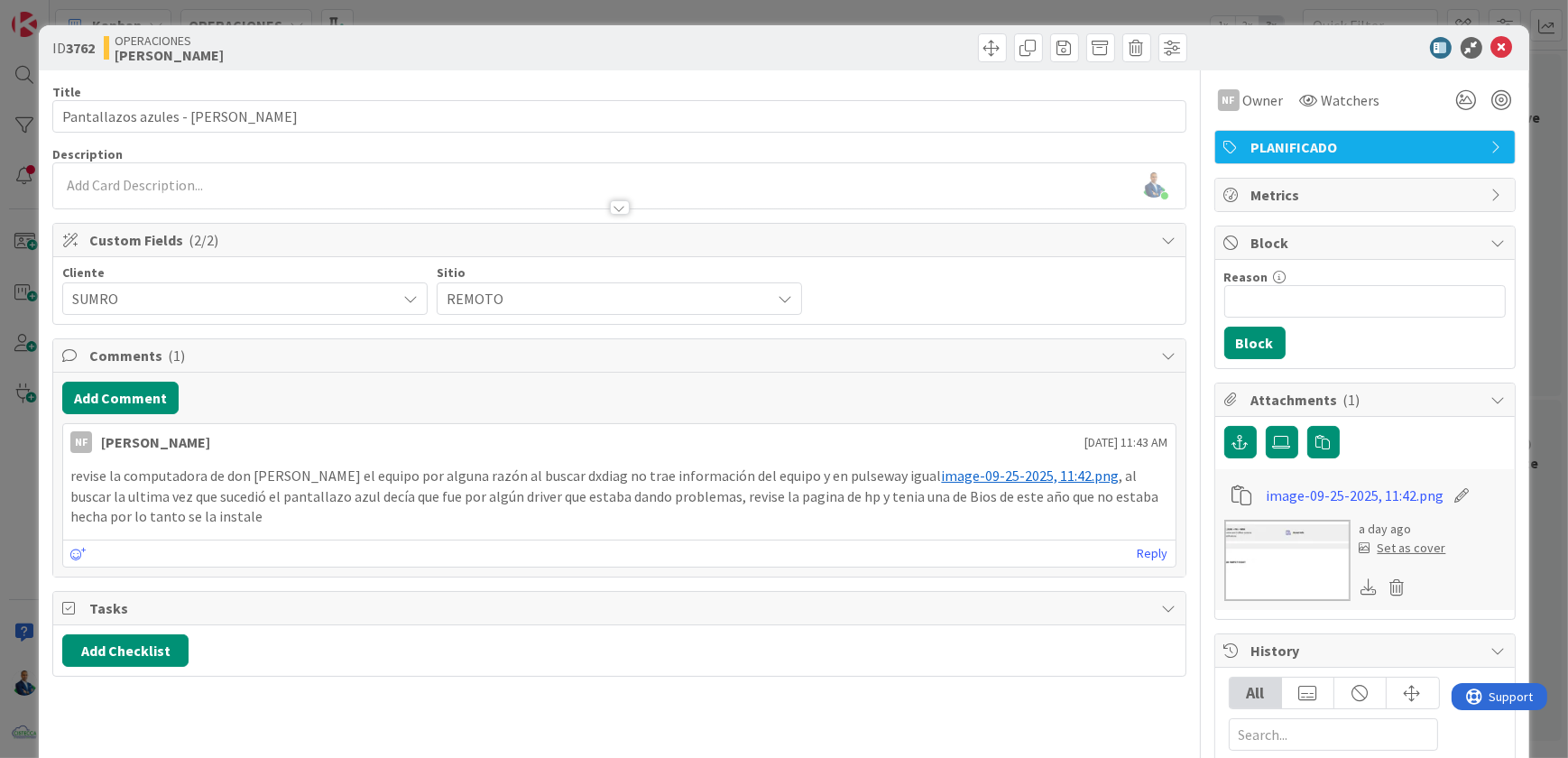
click at [1530, 180] on div "ID 3762 OPERACIONES NAVIL Title 35 / 128 Pantallazos azules - Francisco Rosa De…" at bounding box center [784, 379] width 1568 height 758
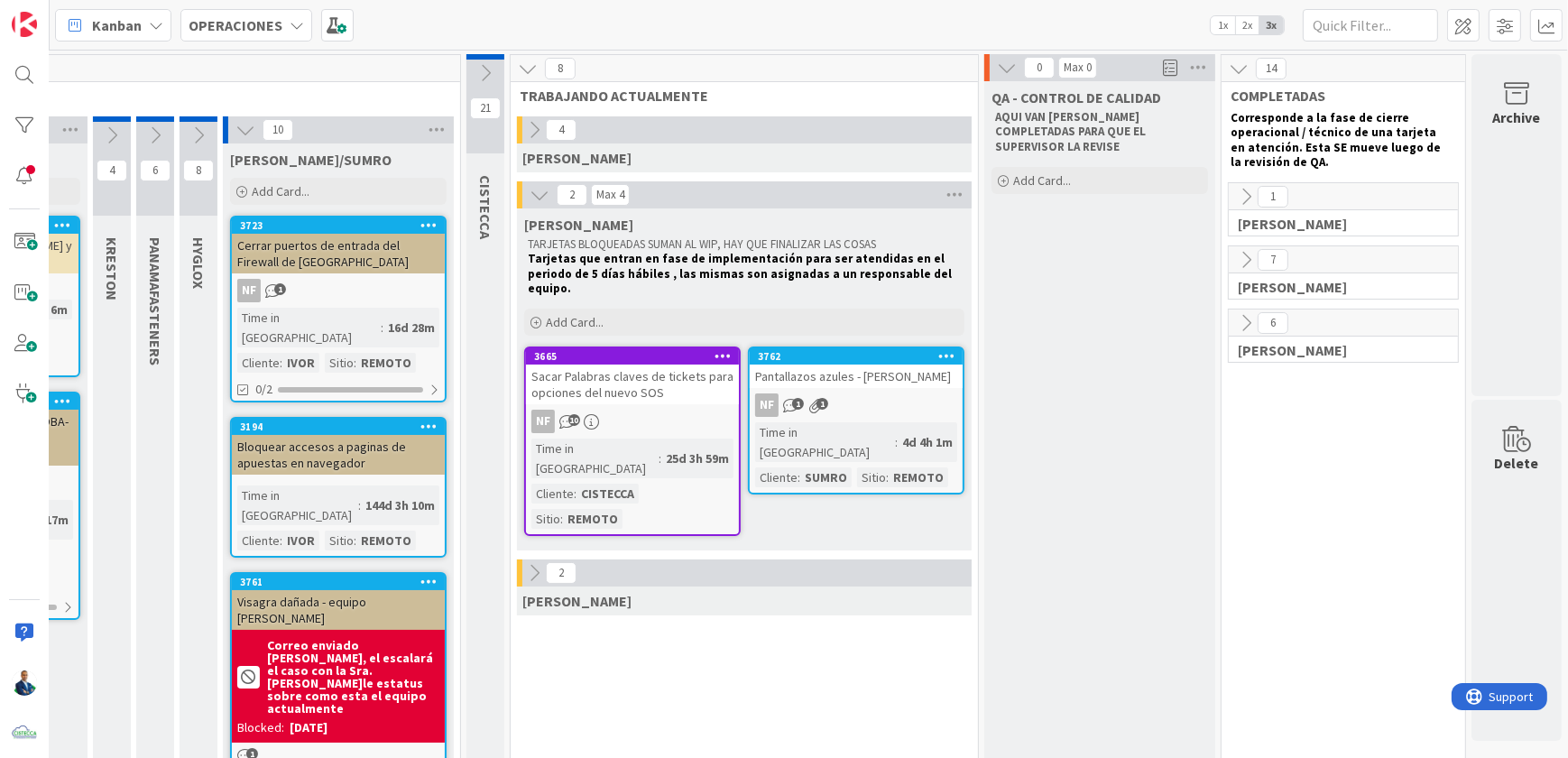
click at [877, 365] on div "Pantallazos azules - [PERSON_NAME]" at bounding box center [857, 377] width 213 height 24
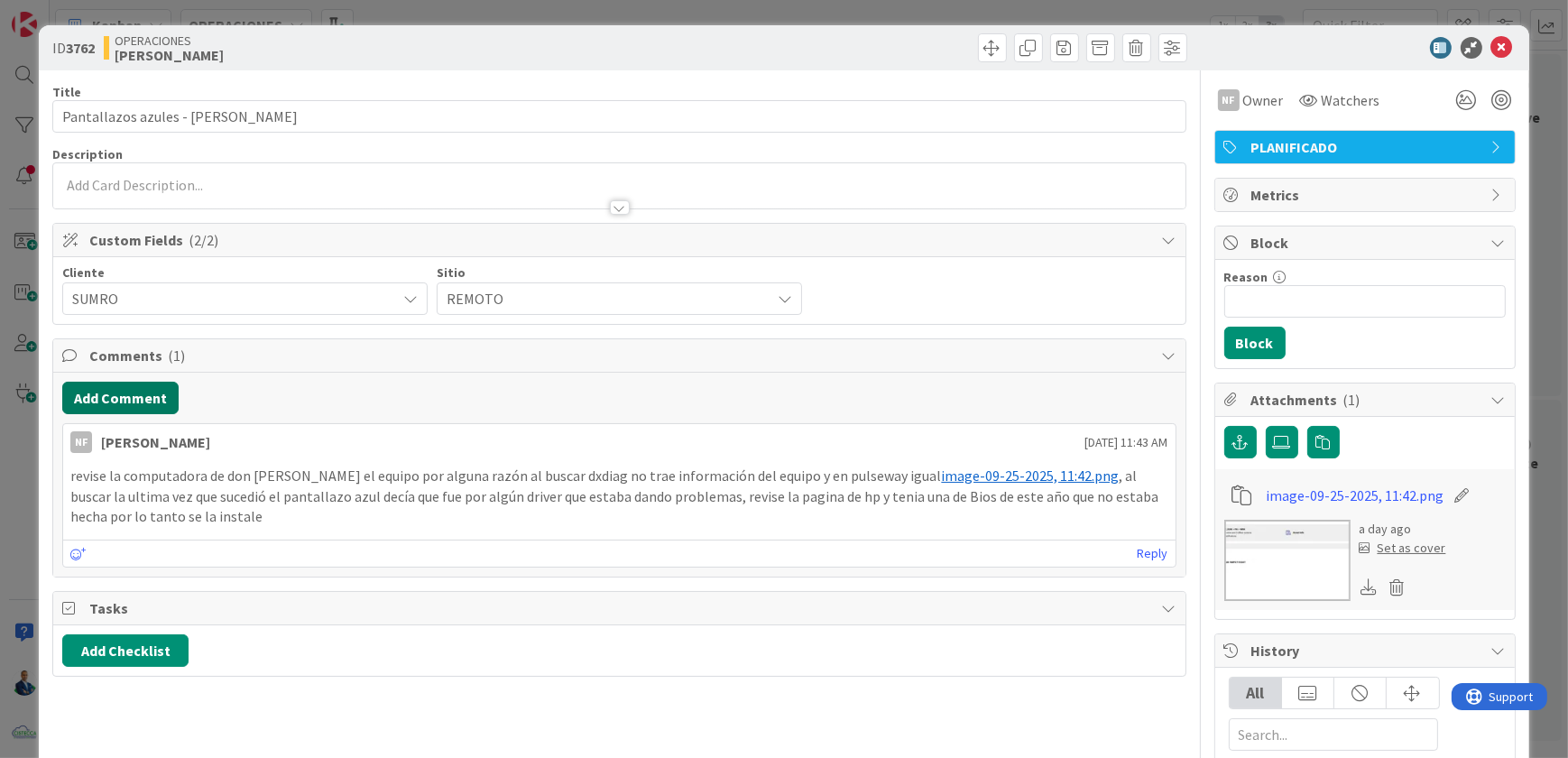
click at [145, 402] on button "Add Comment" at bounding box center [120, 397] width 117 height 32
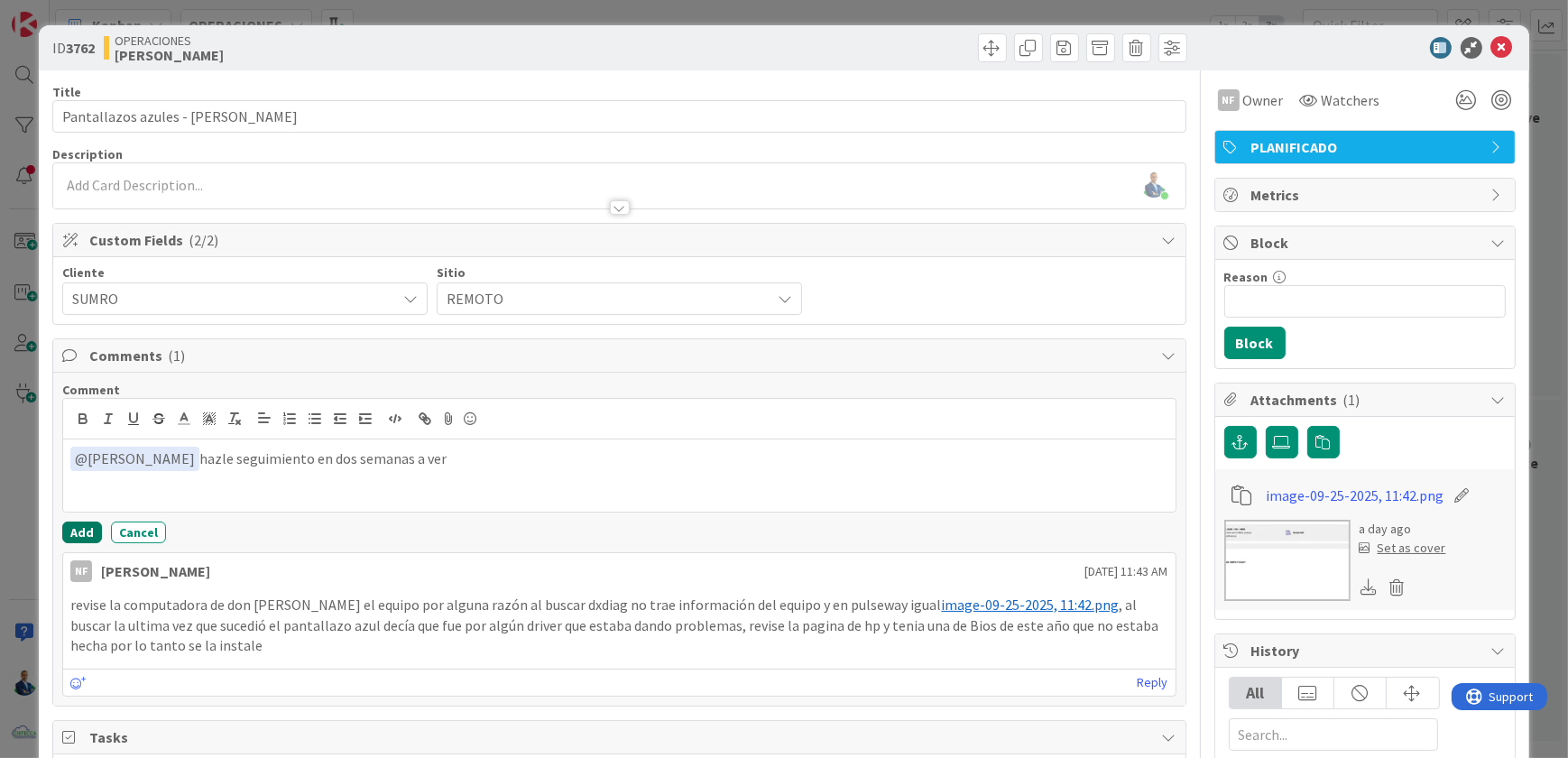
click at [85, 528] on button "Add" at bounding box center [82, 532] width 40 height 22
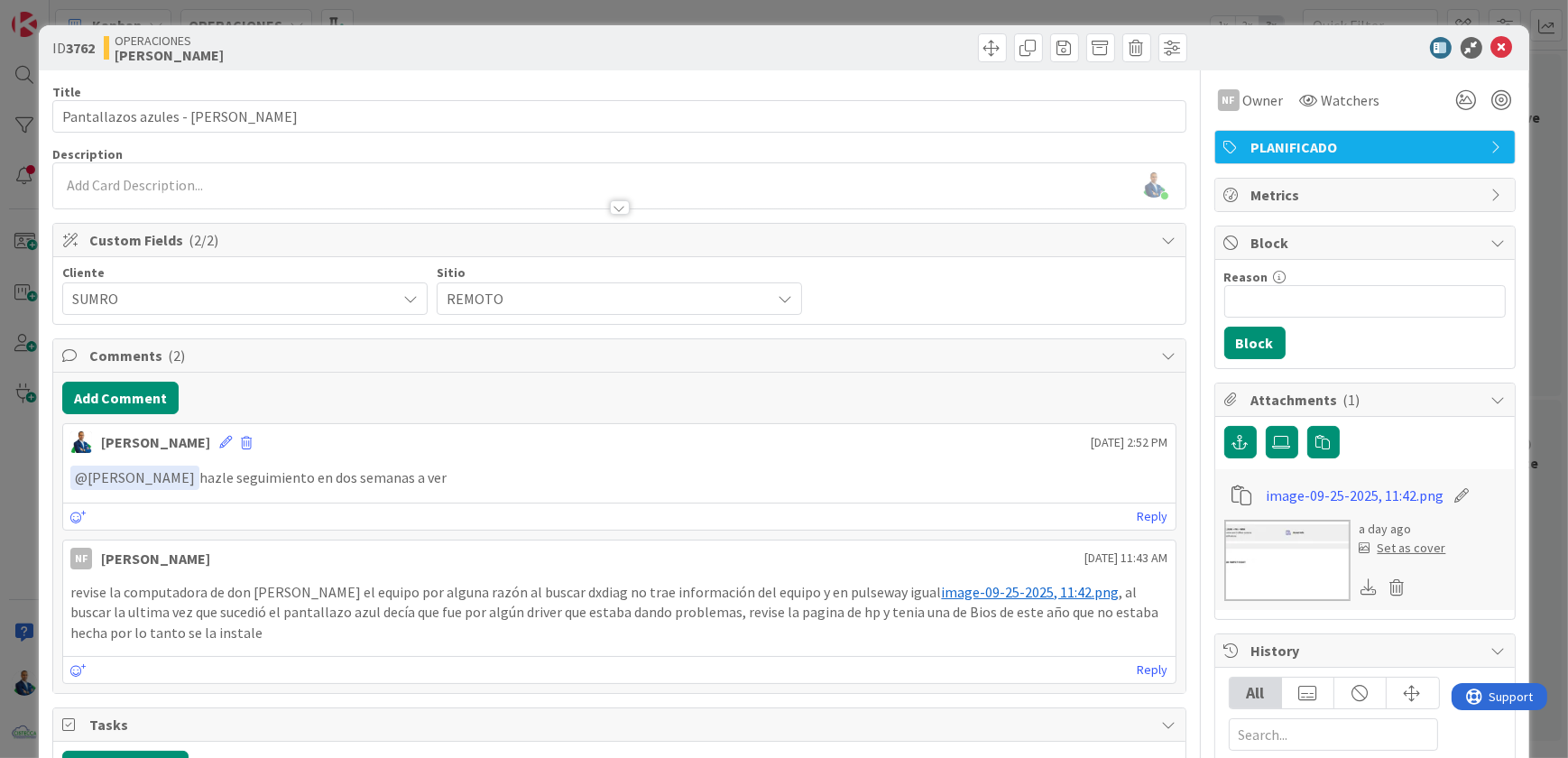
click at [1532, 364] on div "ID 3762 OPERACIONES NAVIL Title 35 / 128 Pantallazos azules - Francisco Rosa De…" at bounding box center [784, 379] width 1568 height 758
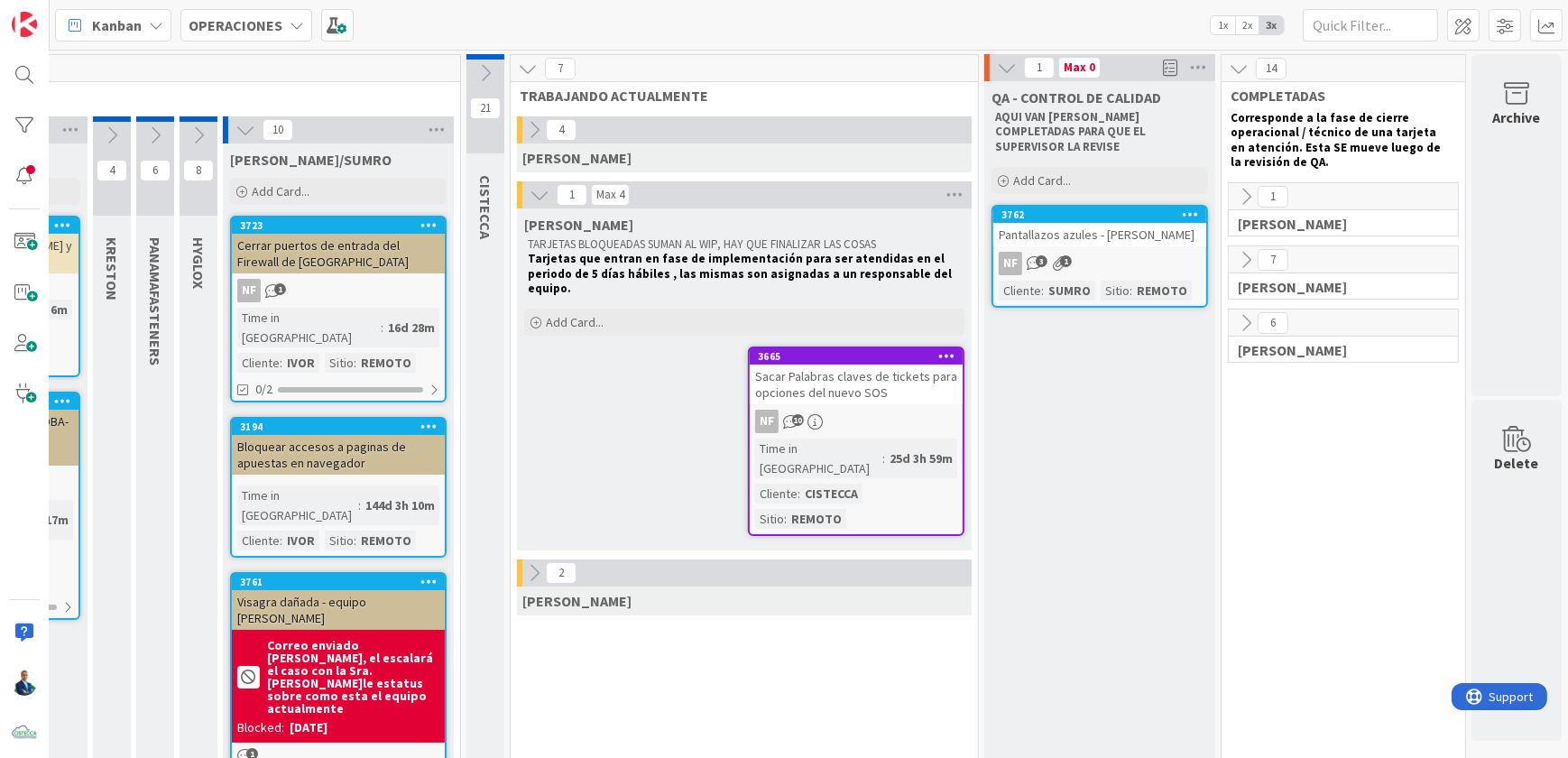
click at [1241, 250] on icon at bounding box center [1246, 260] width 20 height 20
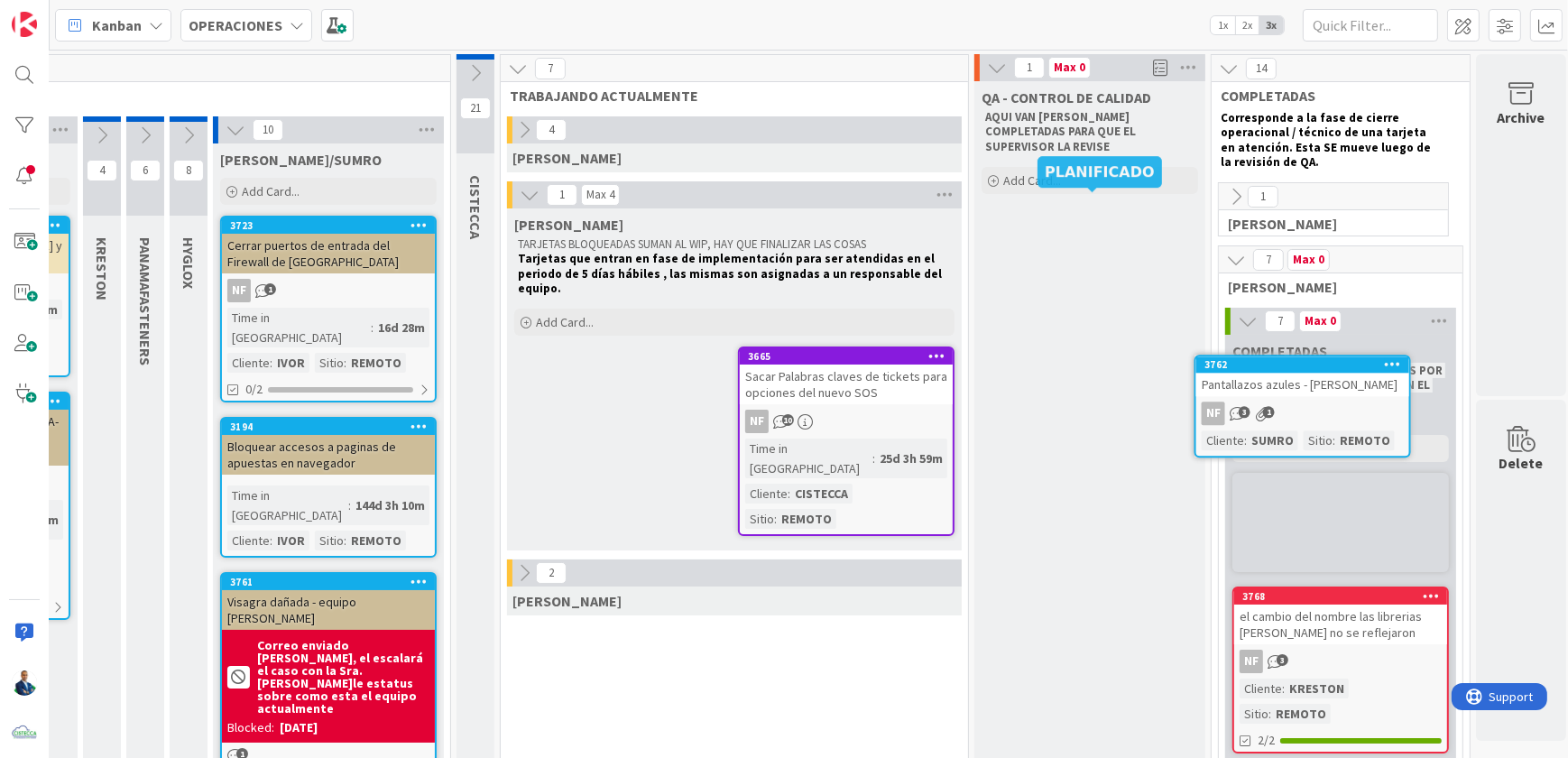
scroll to position [0, 405]
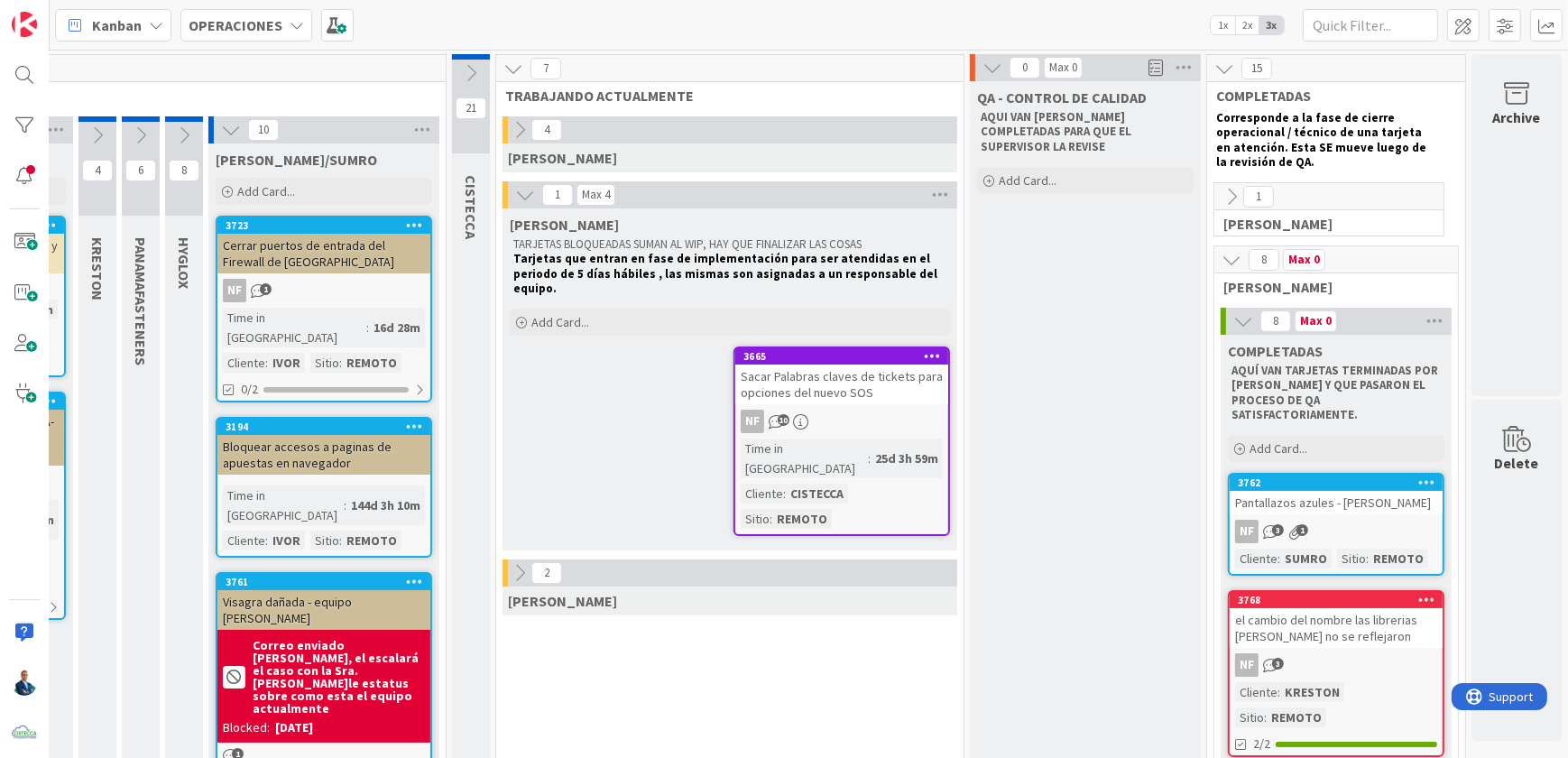
click at [1233, 325] on icon at bounding box center [1244, 322] width 20 height 20
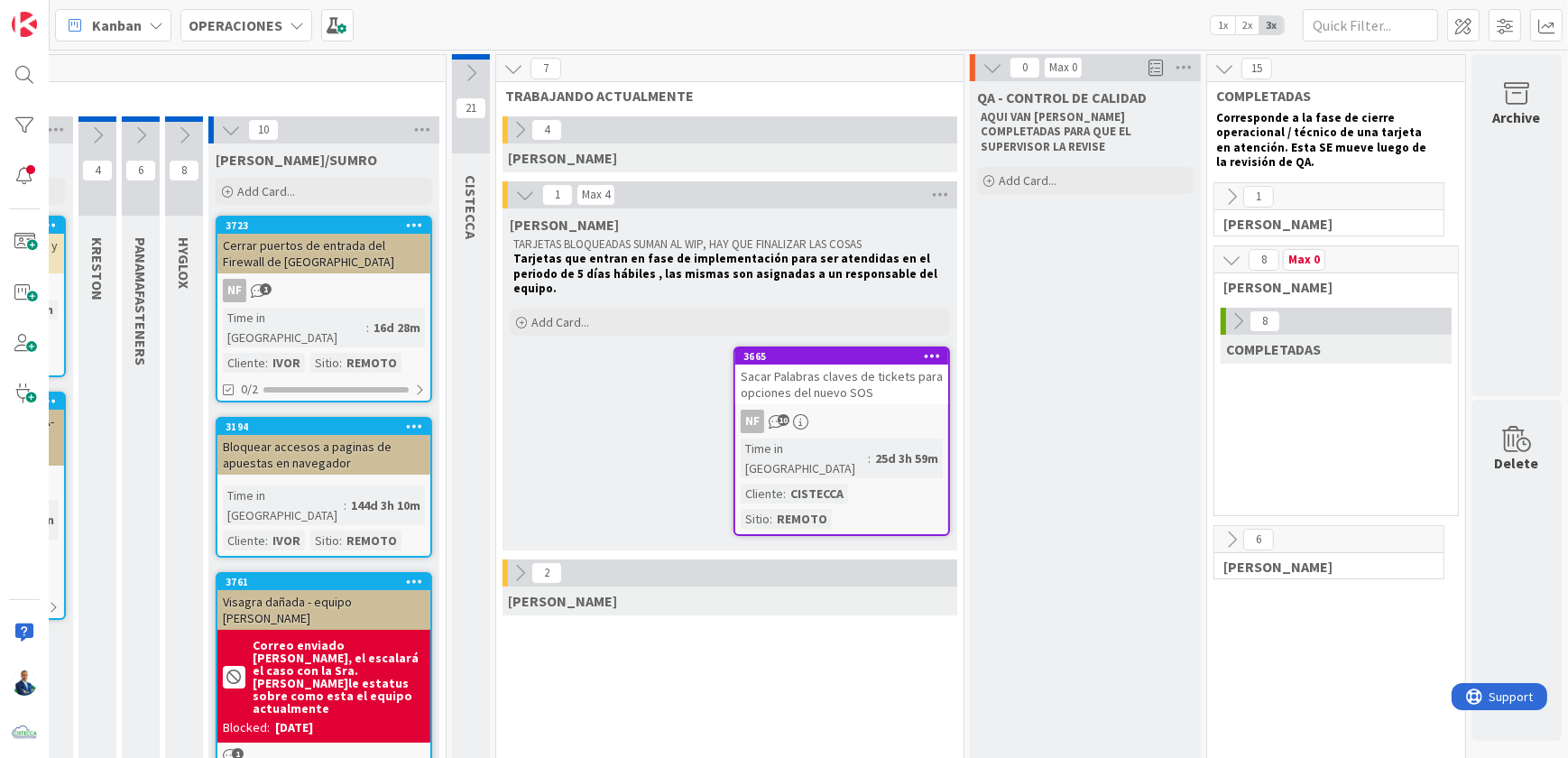
click at [515, 561] on button at bounding box center [520, 573] width 24 height 24
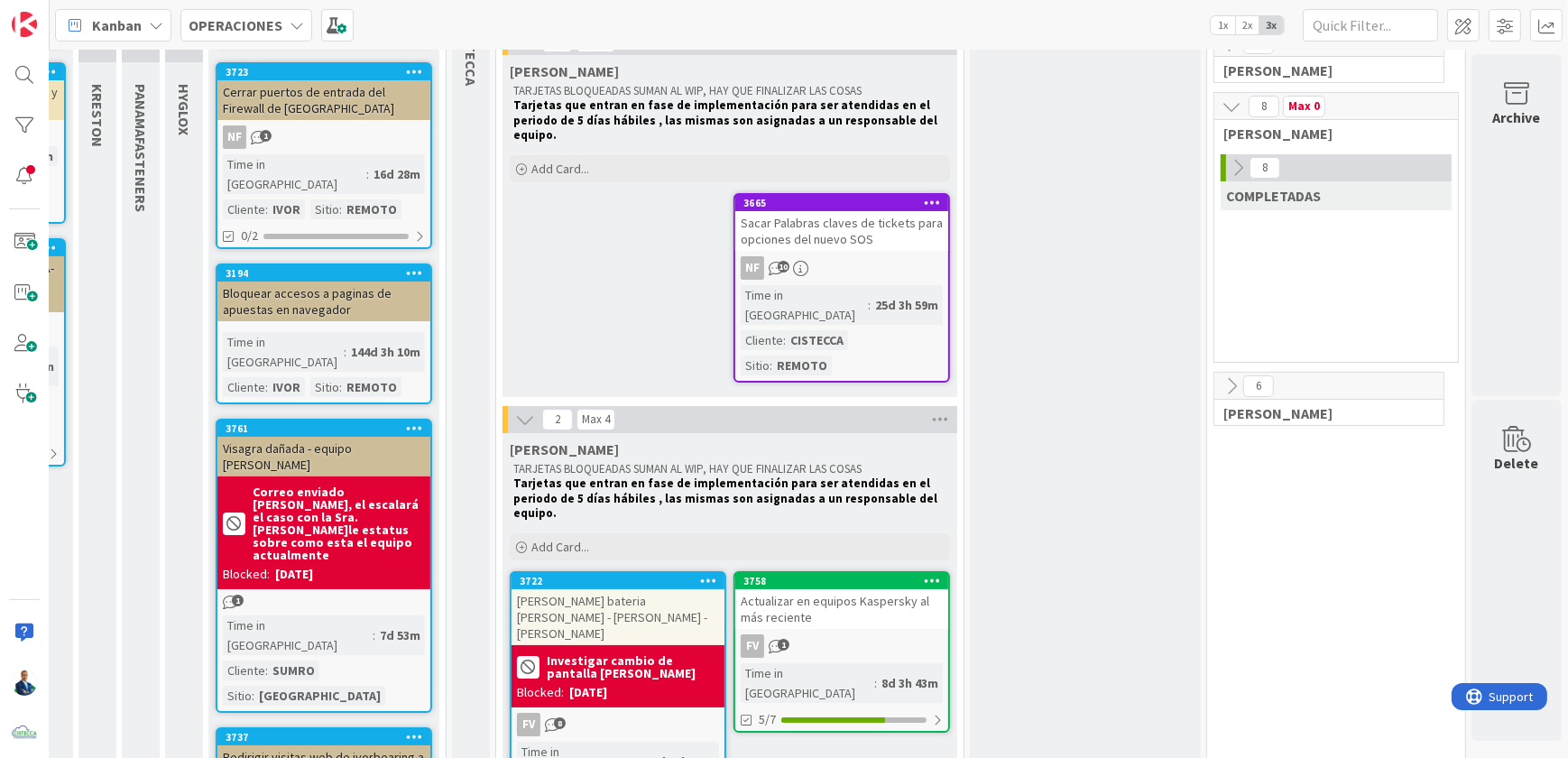
scroll to position [164, 405]
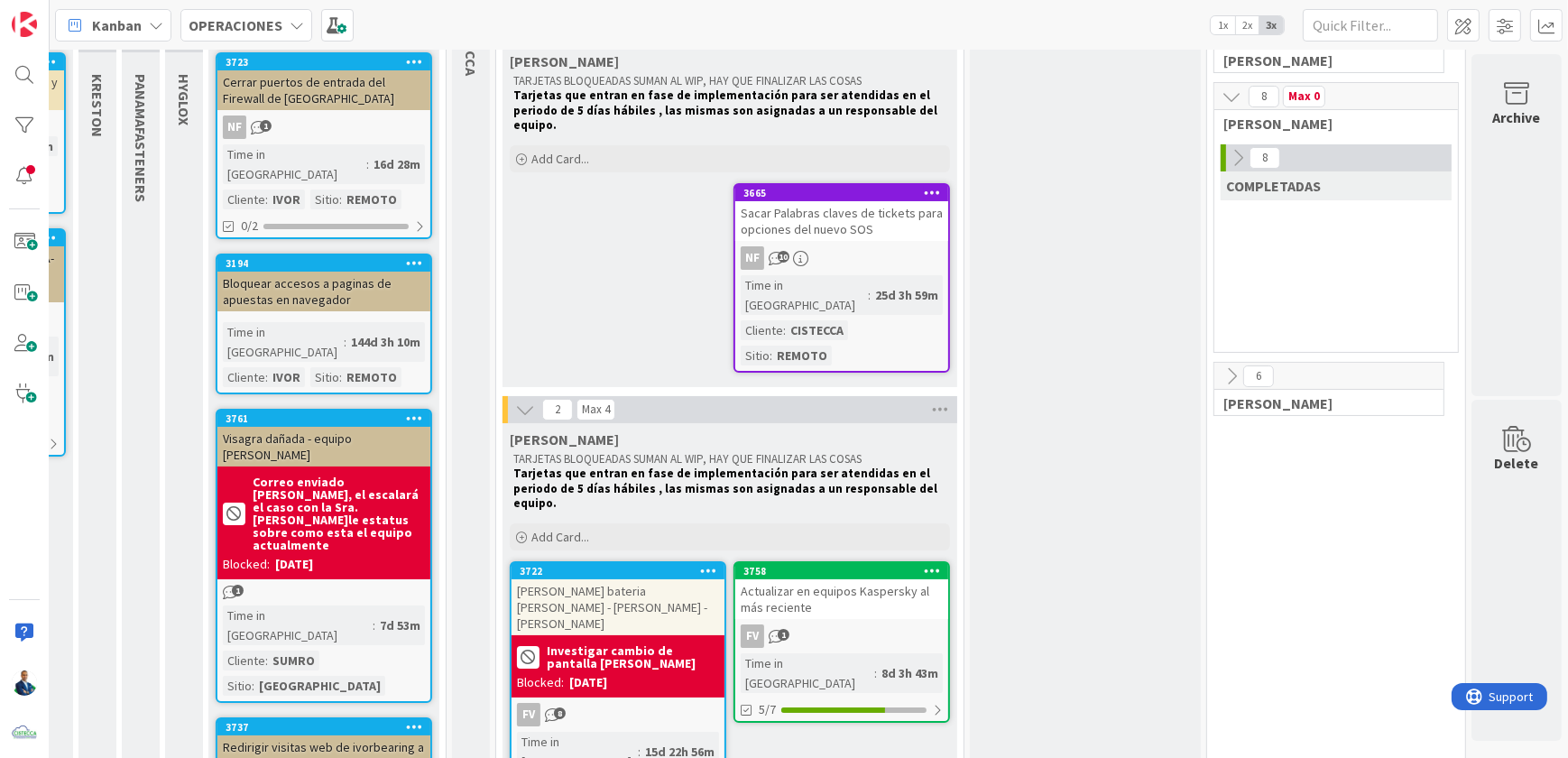
click at [841, 698] on div "5/7" at bounding box center [842, 709] width 213 height 23
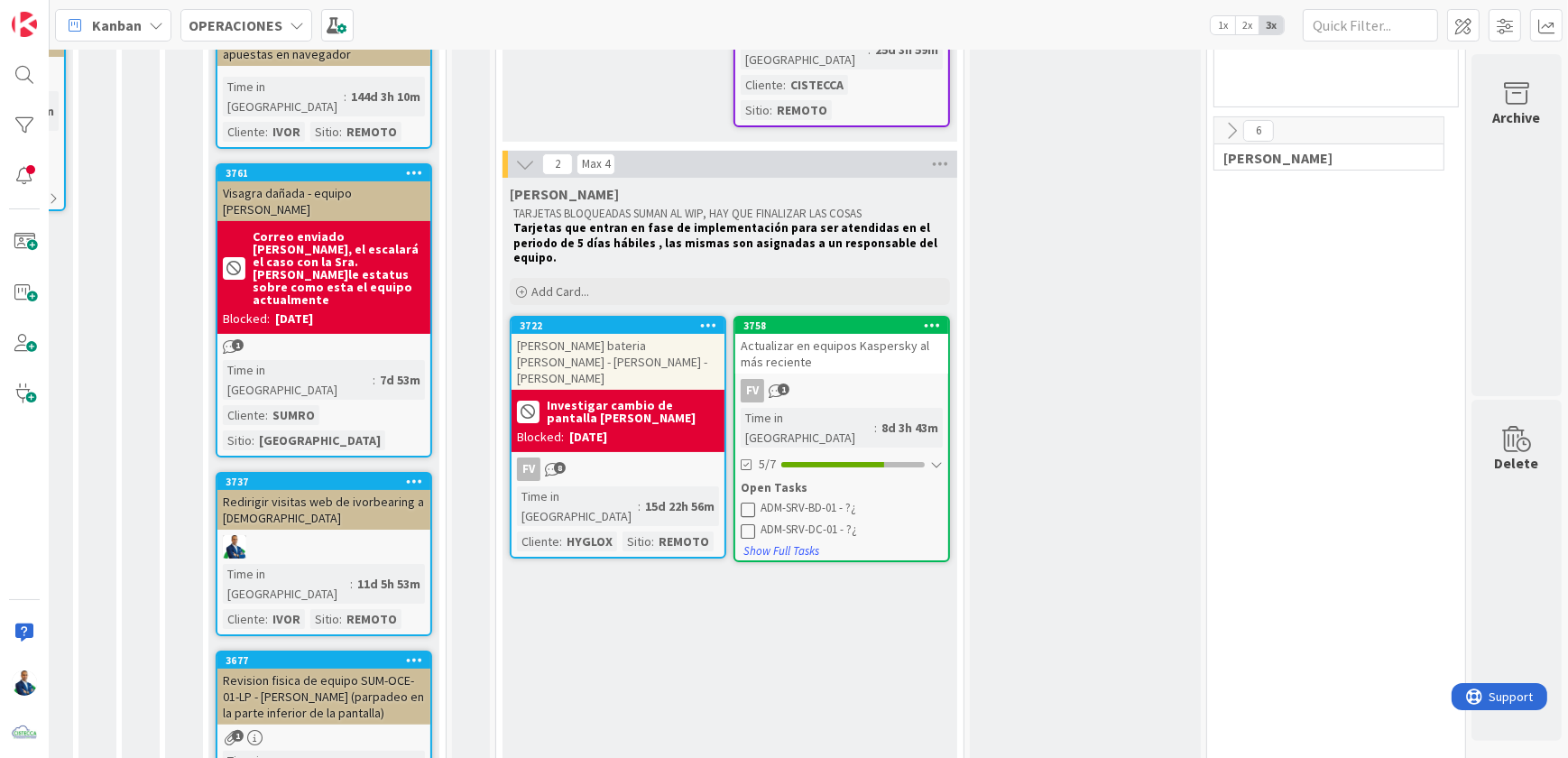
scroll to position [410, 405]
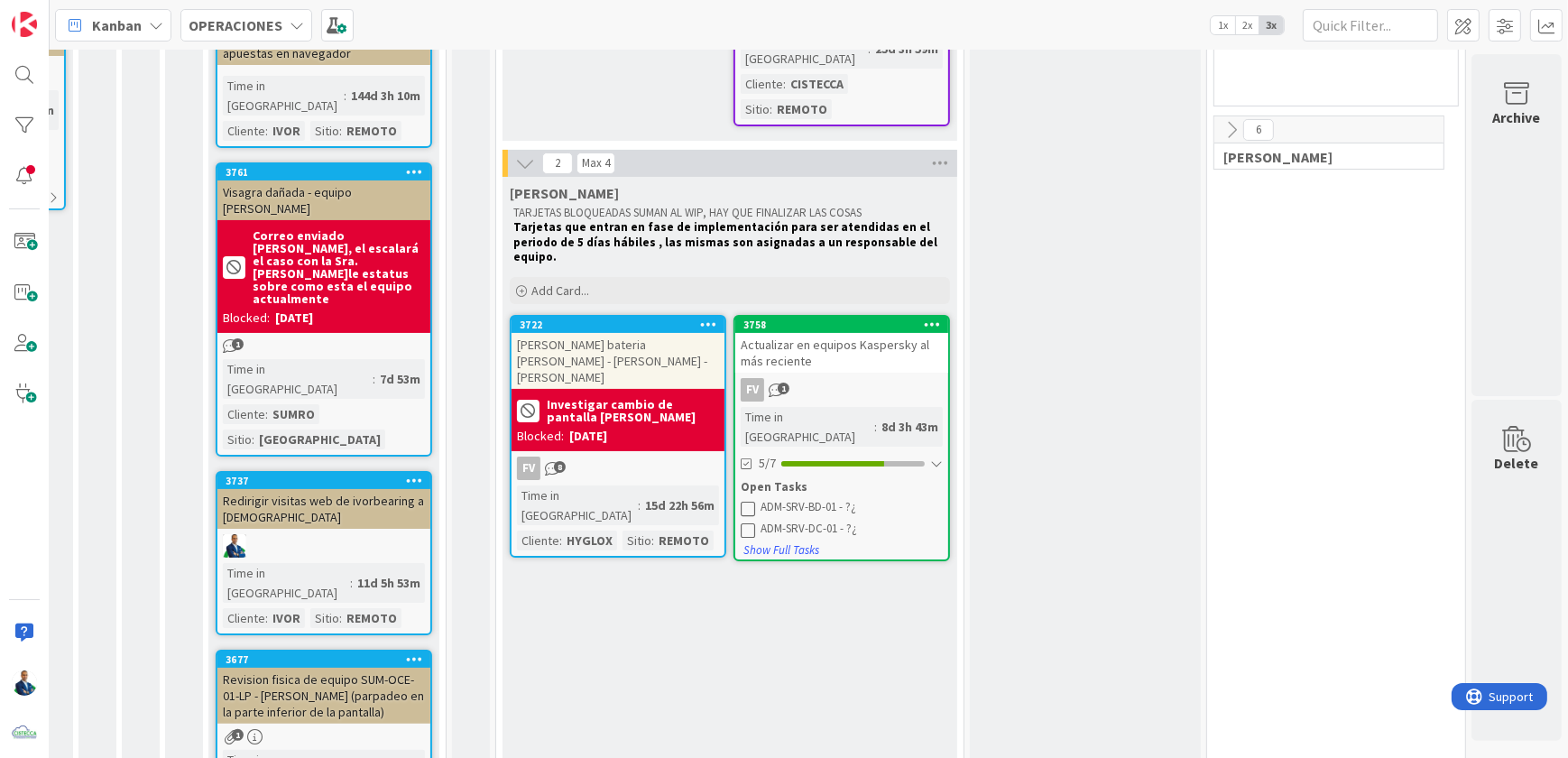
click at [626, 426] on div "Blocked: 17/09/2025" at bounding box center [618, 436] width 202 height 19
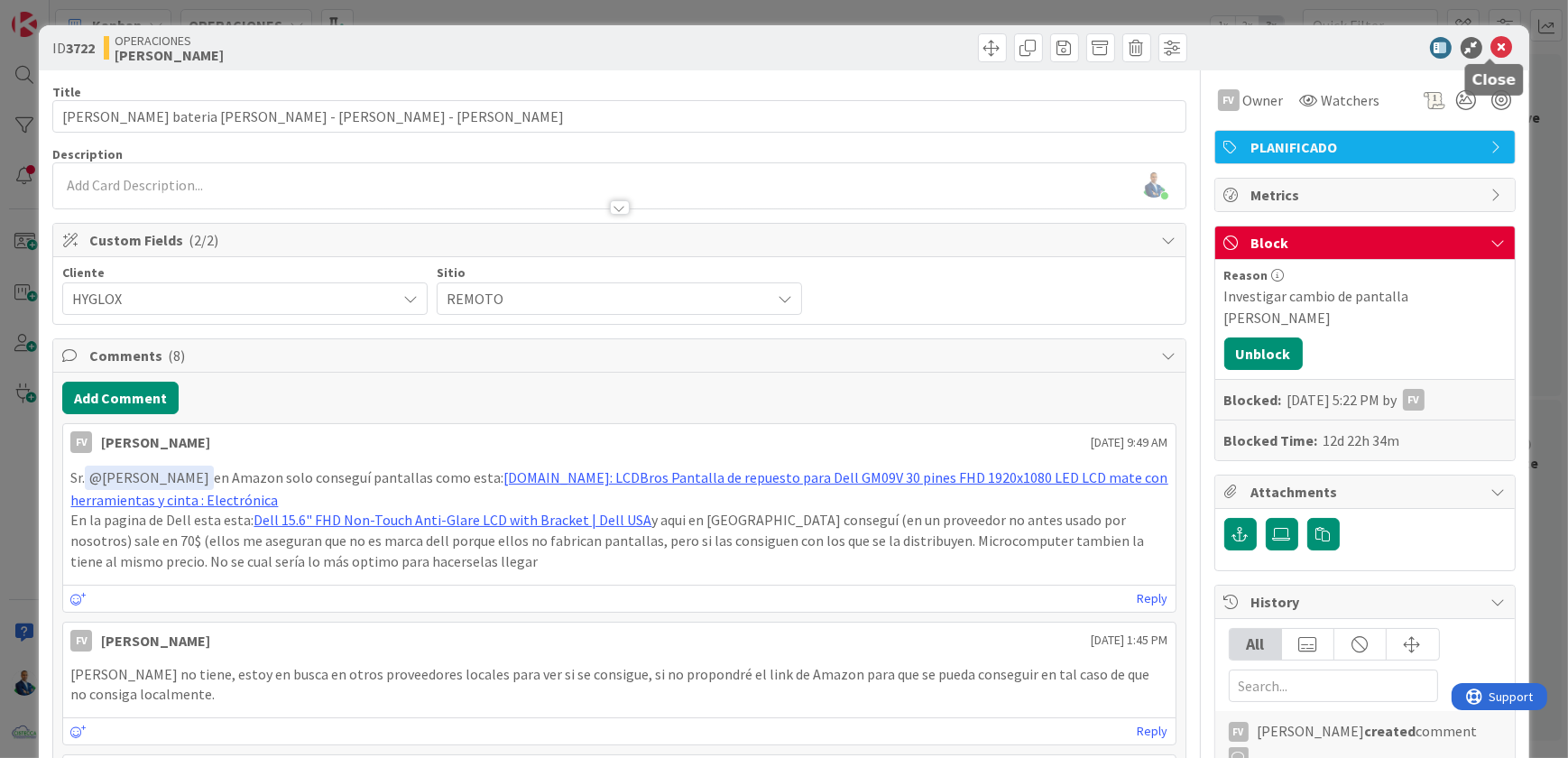
drag, startPoint x: 1484, startPoint y: 45, endPoint x: 1470, endPoint y: 45, distance: 14.0
click at [1492, 45] on icon at bounding box center [1503, 48] width 22 height 22
